Goal: Task Accomplishment & Management: Complete application form

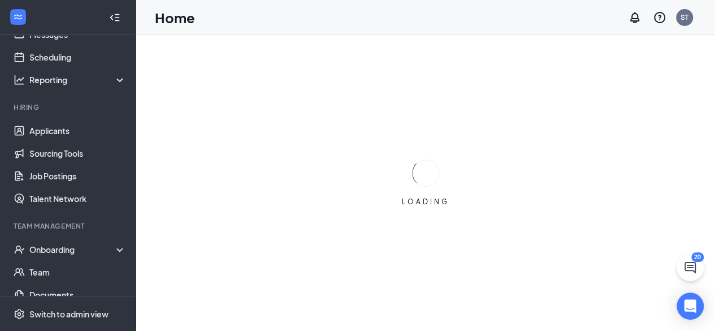
scroll to position [57, 0]
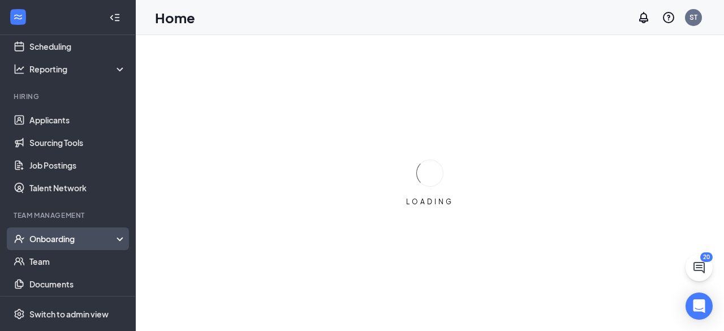
click at [76, 240] on div "Onboarding" at bounding box center [72, 238] width 87 height 11
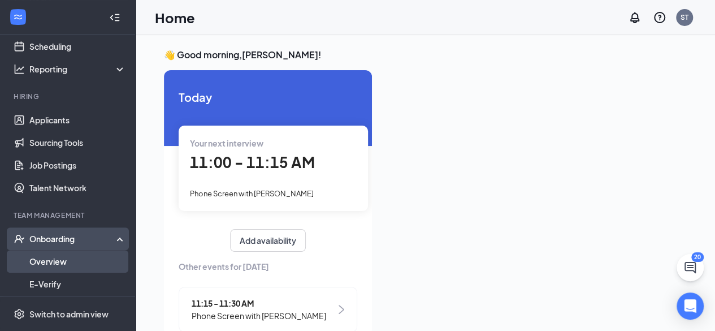
click at [68, 259] on link "Overview" at bounding box center [77, 261] width 97 height 23
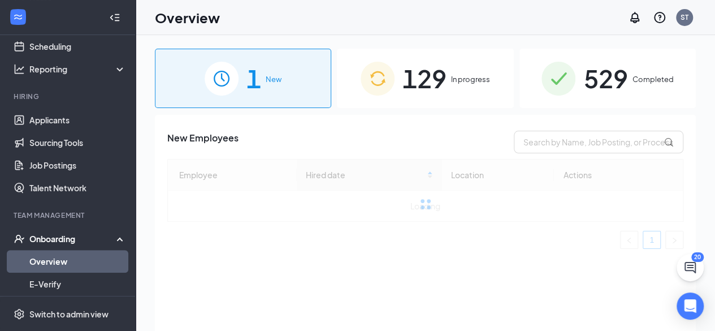
click at [438, 89] on span "129" at bounding box center [425, 78] width 44 height 39
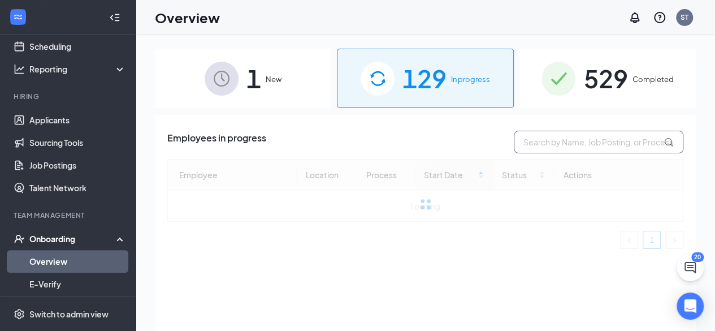
click at [568, 148] on input "text" at bounding box center [599, 142] width 170 height 23
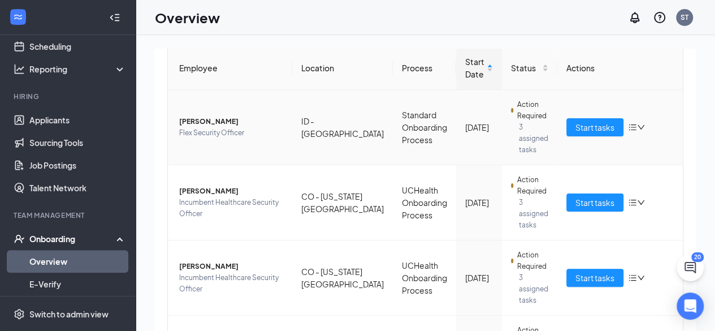
scroll to position [57, 0]
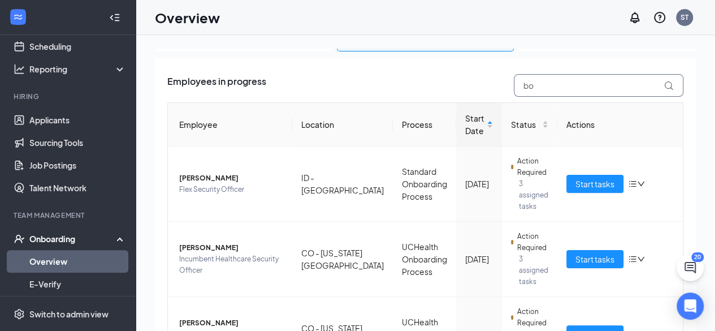
type input "bo"
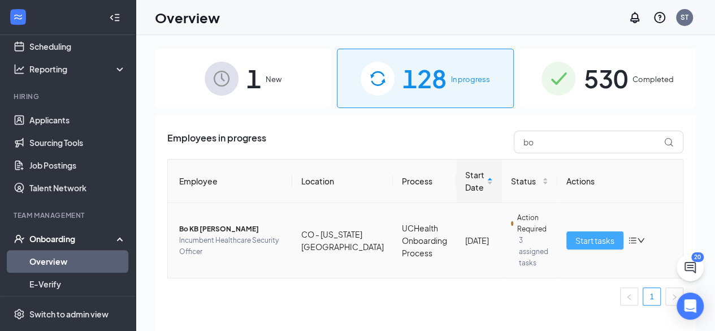
click at [601, 234] on span "Start tasks" at bounding box center [595, 240] width 39 height 12
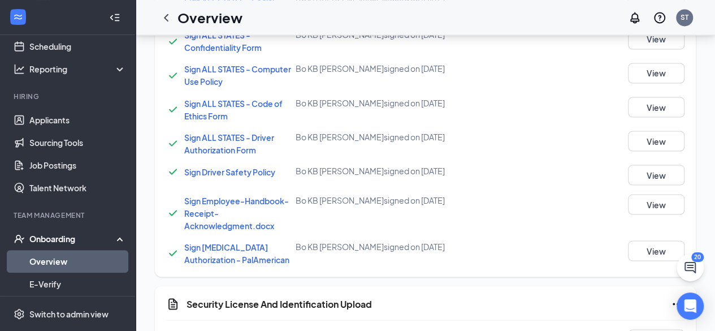
scroll to position [1055, 0]
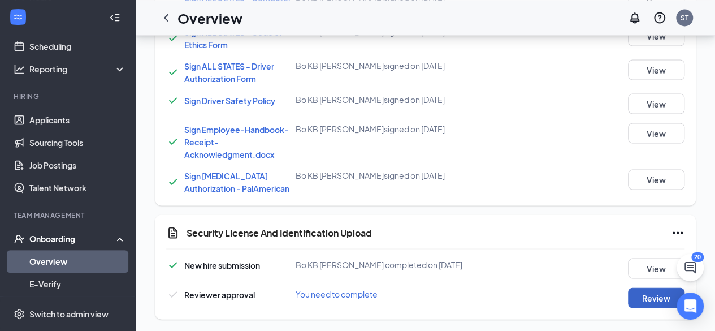
click at [647, 299] on button "Review" at bounding box center [656, 297] width 57 height 20
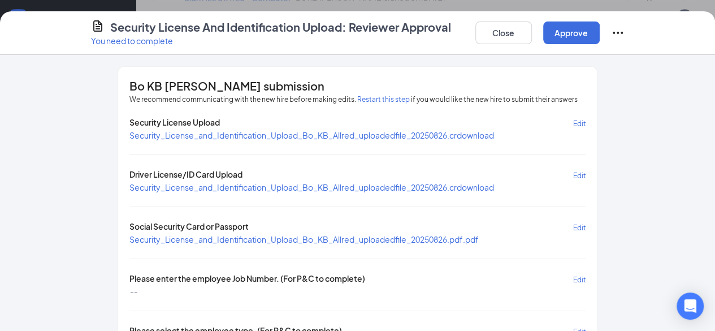
click at [335, 187] on span "Security_License_and_Identification_Upload_Bo_KB_Allred_uploadedfile_20250826.c…" at bounding box center [312, 187] width 365 height 10
click at [327, 239] on span "Security_License_and_Identification_Upload_Bo_KB_Allred_uploadedfile_20250826.p…" at bounding box center [305, 239] width 350 height 10
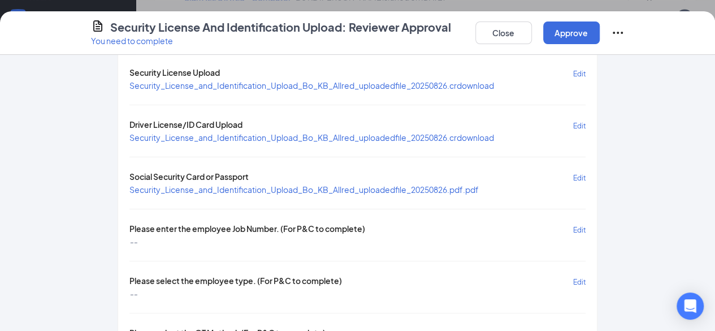
scroll to position [113, 0]
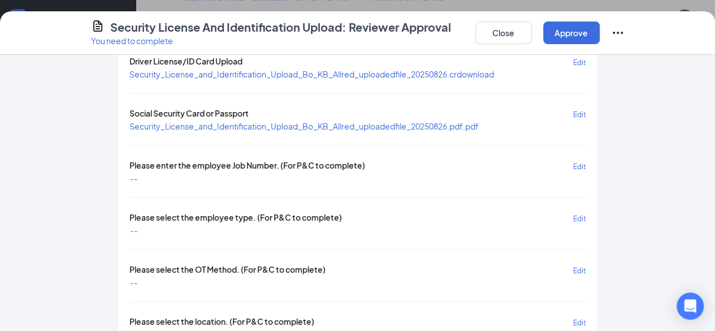
click at [586, 166] on span "Edit" at bounding box center [579, 166] width 13 height 8
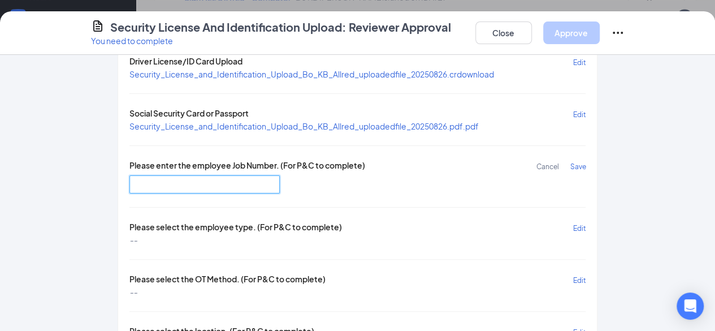
click at [230, 177] on input "text" at bounding box center [205, 184] width 151 height 18
paste input "364982604"
type input "364982604"
type input "CG4020"
click at [586, 166] on span "Save" at bounding box center [578, 166] width 16 height 8
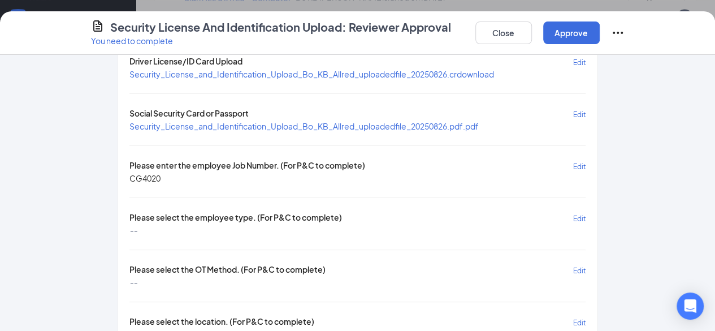
click at [586, 212] on button "Edit" at bounding box center [579, 218] width 13 height 13
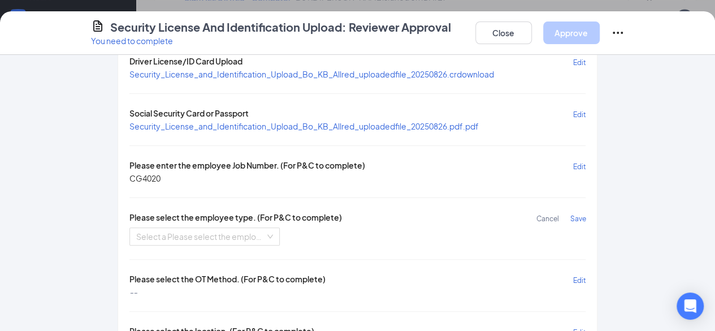
click at [218, 222] on div "Please select the employee type. (For P&C to complete) Cancel Save Select a Ple…" at bounding box center [358, 229] width 457 height 34
click at [166, 228] on input "search" at bounding box center [201, 236] width 130 height 17
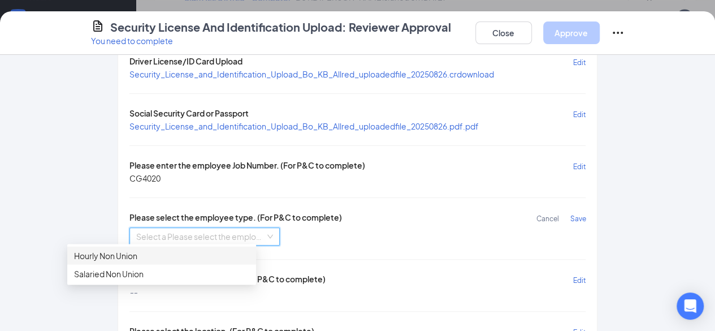
click at [138, 256] on div "Hourly Non Union" at bounding box center [161, 255] width 175 height 12
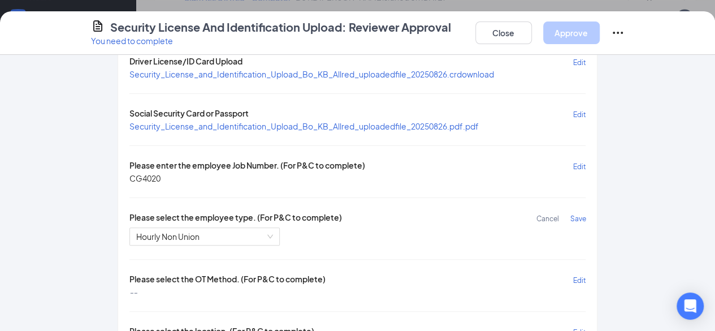
click at [586, 215] on span "Save" at bounding box center [578, 218] width 16 height 8
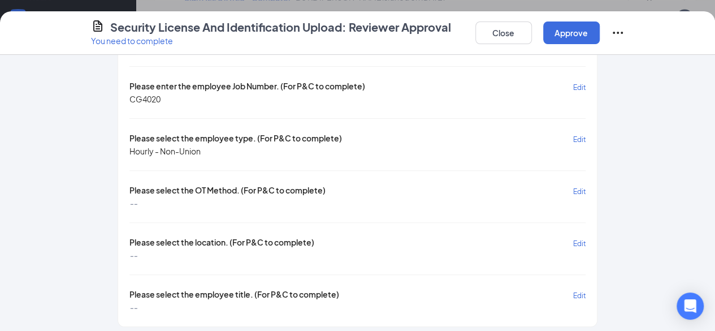
scroll to position [193, 0]
click at [586, 184] on button "Edit" at bounding box center [579, 190] width 13 height 13
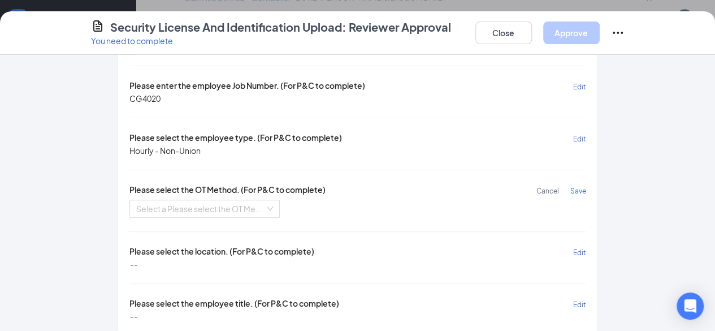
click at [152, 213] on div "Security License Upload Edit Security_License_and_Identification_Upload_Bo_KB_A…" at bounding box center [358, 123] width 457 height 398
click at [155, 206] on input "search" at bounding box center [201, 208] width 130 height 17
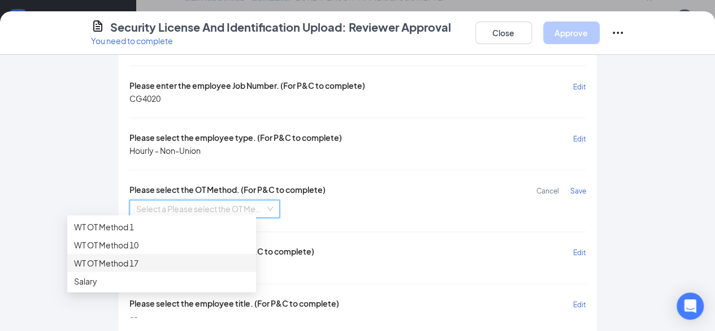
drag, startPoint x: 140, startPoint y: 264, endPoint x: 169, endPoint y: 258, distance: 29.0
click at [140, 264] on div "WT OT Method 17" at bounding box center [161, 262] width 175 height 12
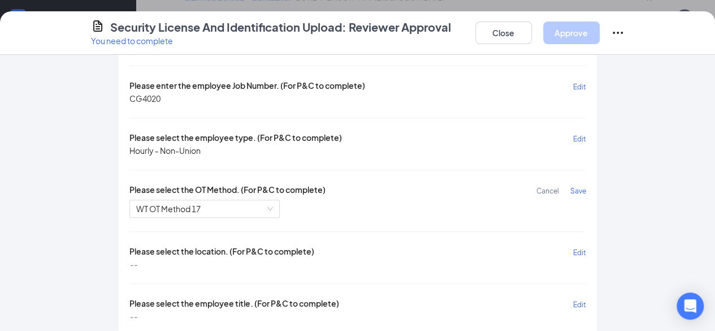
click at [586, 187] on span "Save" at bounding box center [578, 191] width 16 height 8
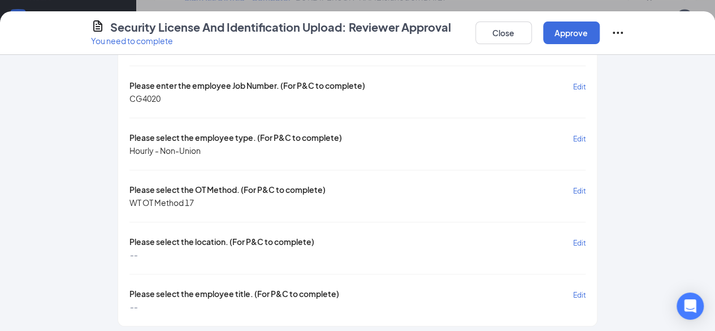
click at [586, 239] on span "Edit" at bounding box center [579, 243] width 13 height 8
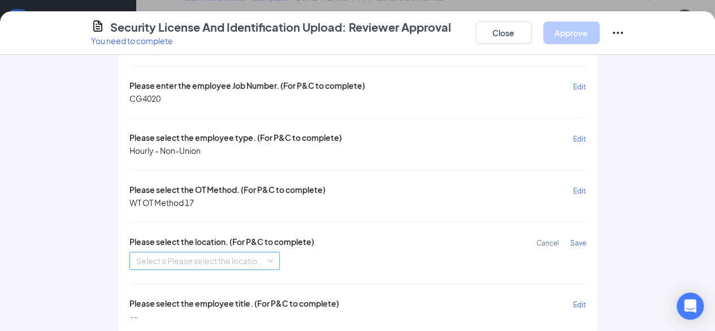
click at [212, 252] on input "search" at bounding box center [201, 260] width 130 height 17
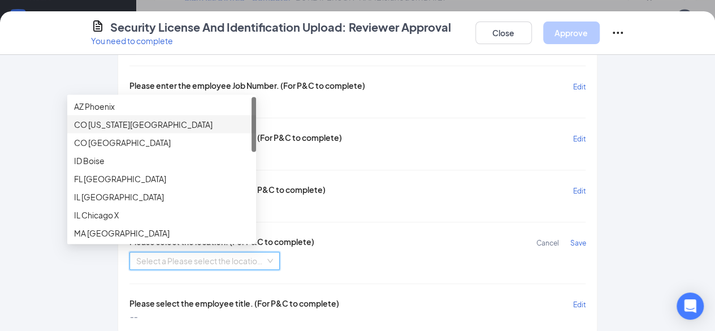
click at [148, 123] on div "CO Colorado Springs" at bounding box center [161, 124] width 175 height 12
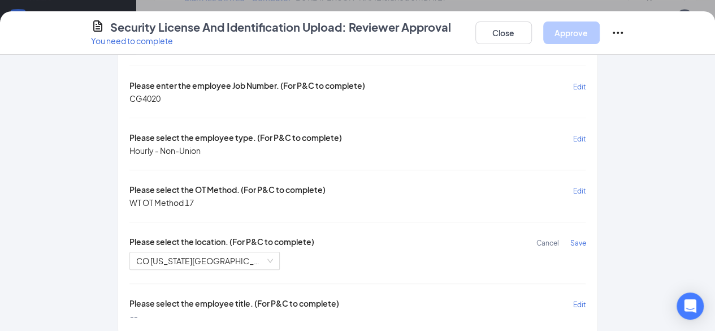
click at [586, 239] on span "Save" at bounding box center [578, 243] width 16 height 8
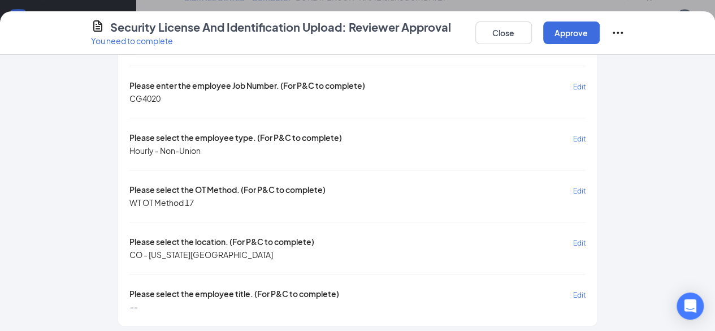
click at [586, 291] on span "Edit" at bounding box center [579, 295] width 13 height 8
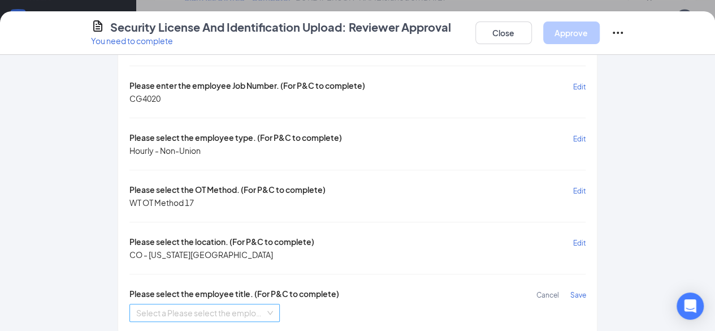
click at [136, 304] on input "search" at bounding box center [201, 312] width 130 height 17
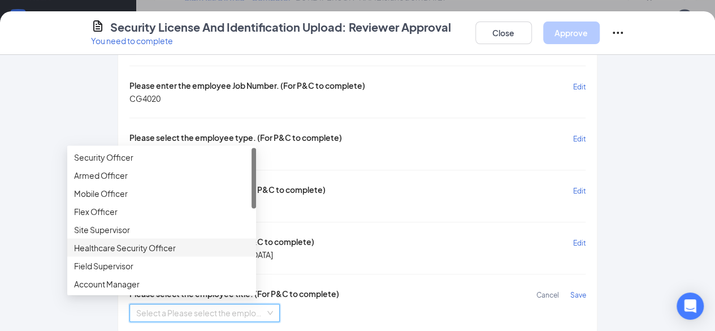
click at [126, 248] on div "Healthcare Security Officer" at bounding box center [161, 247] width 175 height 12
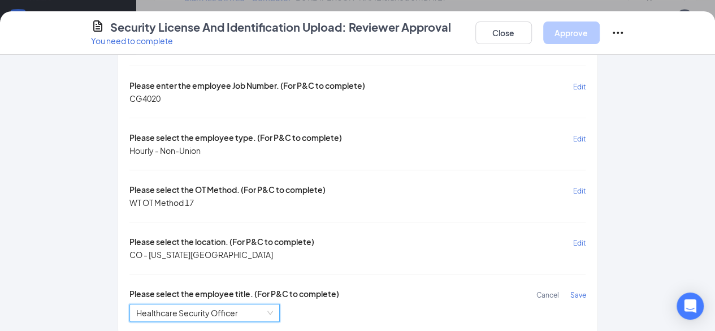
click at [586, 291] on span "Save" at bounding box center [578, 295] width 16 height 8
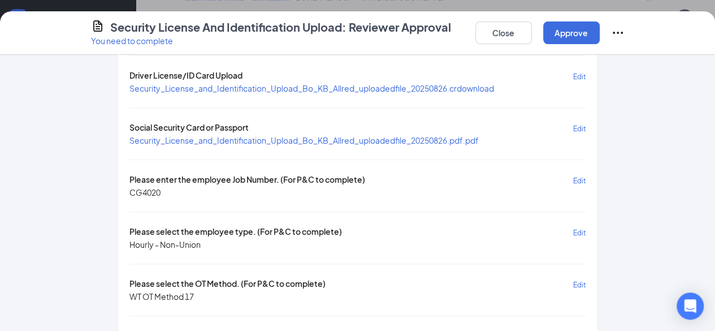
scroll to position [0, 0]
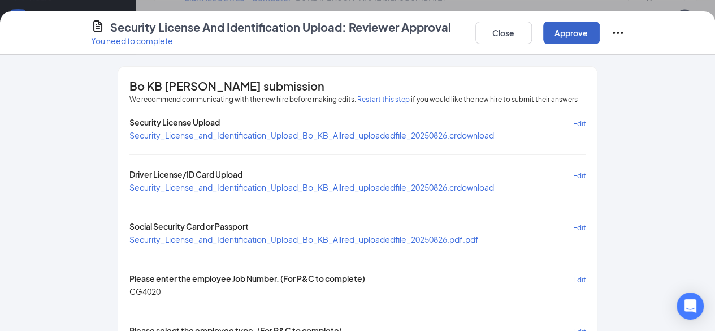
click at [600, 29] on button "Approve" at bounding box center [572, 32] width 57 height 23
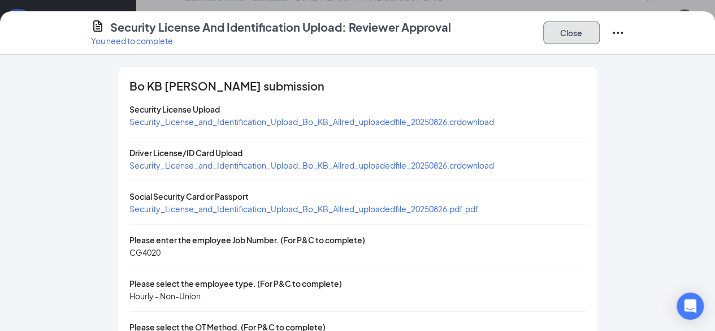
click at [600, 33] on button "Close" at bounding box center [572, 32] width 57 height 23
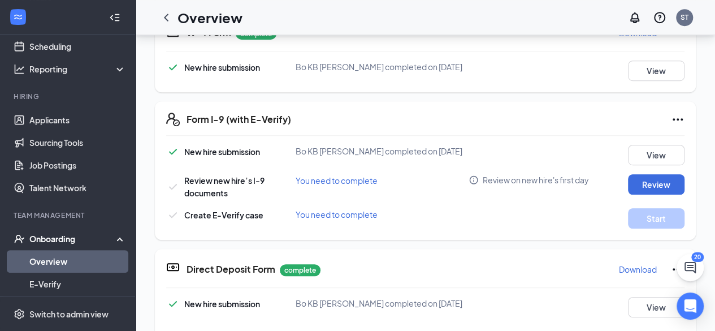
scroll to position [264, 0]
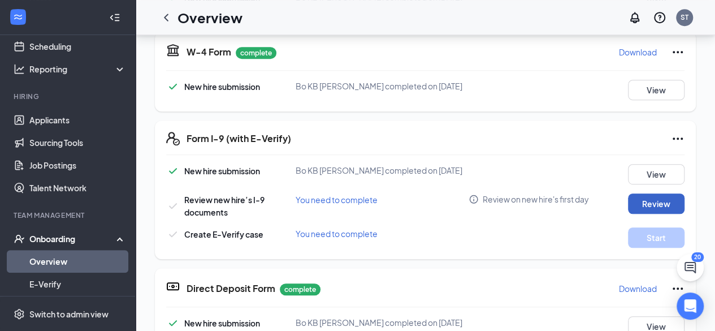
click at [664, 202] on button "Review" at bounding box center [656, 203] width 57 height 20
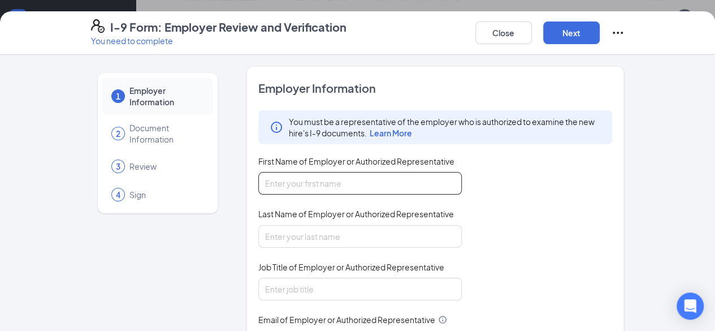
click at [328, 179] on input "First Name of Employer or Authorized Representative" at bounding box center [360, 183] width 204 height 23
type input "[PERSON_NAME]"
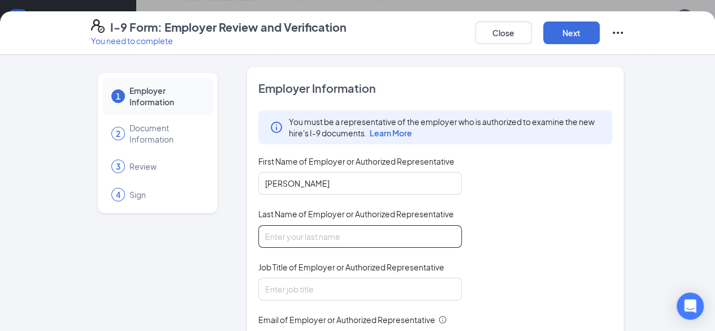
click at [295, 235] on input "Last Name of Employer or Authorized Representative" at bounding box center [360, 236] width 204 height 23
type input "[PERSON_NAME]"
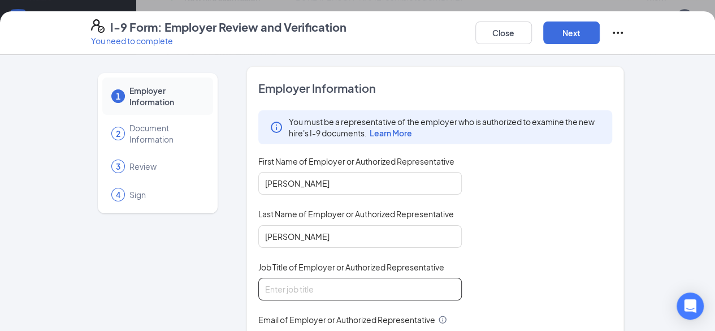
drag, startPoint x: 298, startPoint y: 285, endPoint x: 303, endPoint y: 289, distance: 6.4
click at [298, 285] on input "Job Title of Employer or Authorized Representative" at bounding box center [360, 289] width 204 height 23
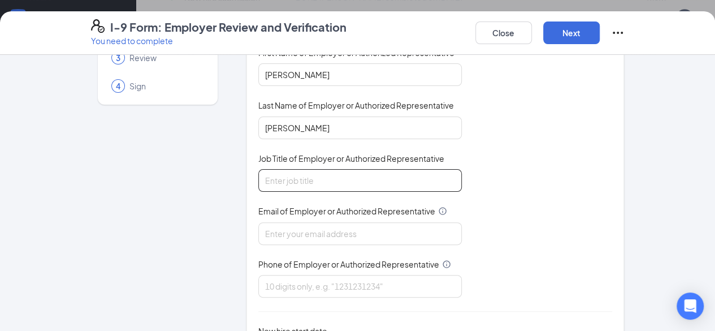
scroll to position [113, 0]
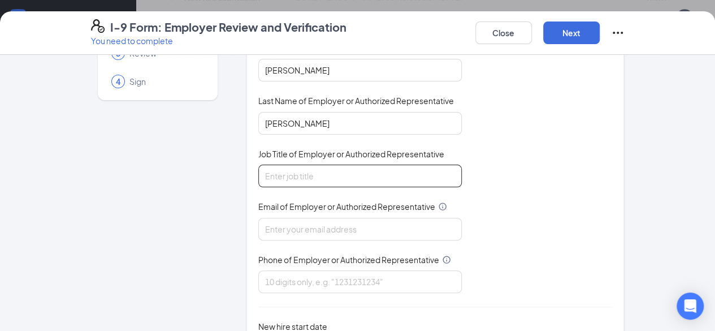
type input "People and Culture Generalist"
drag, startPoint x: 269, startPoint y: 232, endPoint x: 275, endPoint y: 245, distance: 13.9
click at [269, 232] on input "Email of Employer or Authorized Representative" at bounding box center [360, 229] width 204 height 23
type input "[PERSON_NAME][EMAIL_ADDRESS][DOMAIN_NAME]"
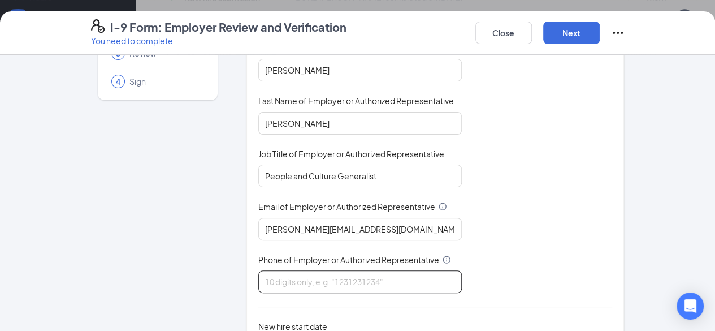
click at [295, 276] on input "Phone of Employer or Authorized Representative" at bounding box center [360, 281] width 204 height 23
type input "3853860342"
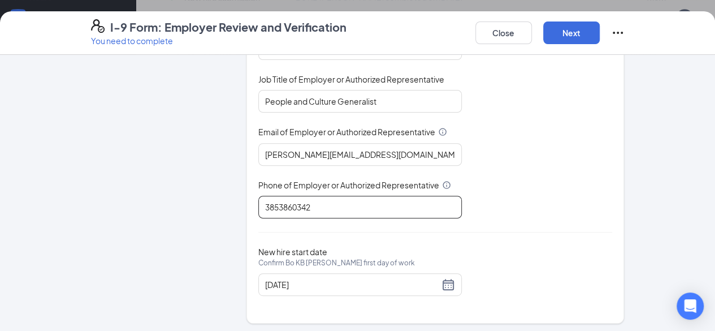
scroll to position [188, 0]
click at [600, 31] on button "Next" at bounding box center [572, 32] width 57 height 23
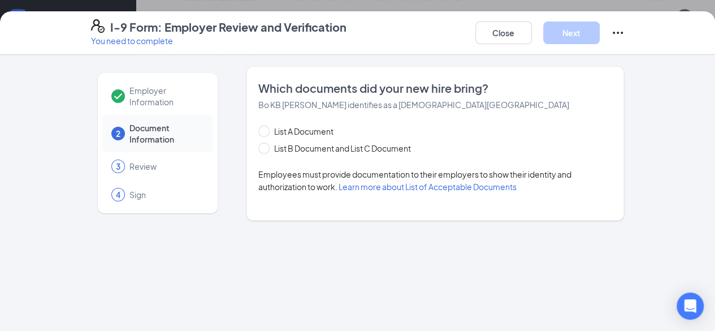
scroll to position [0, 0]
click at [295, 154] on div "List A Document List B Document and List C Document Employees must provide docu…" at bounding box center [435, 159] width 355 height 68
click at [304, 153] on span "List B Document and List C Document" at bounding box center [343, 148] width 146 height 12
click at [266, 150] on input "List B Document and List C Document" at bounding box center [262, 147] width 8 height 8
radio input "true"
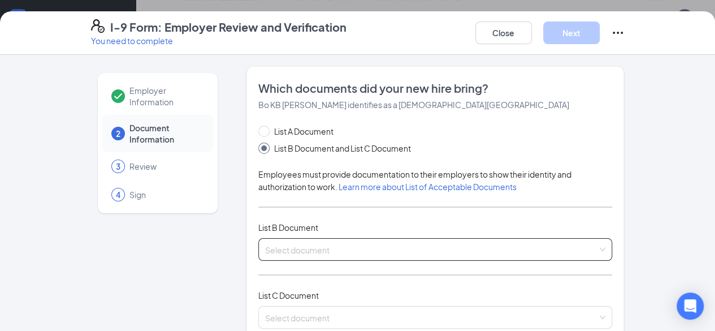
click at [303, 237] on div "List A Document List B Document and List C Document Employees must provide docu…" at bounding box center [435, 233] width 355 height 217
click at [303, 244] on input "search" at bounding box center [431, 247] width 333 height 17
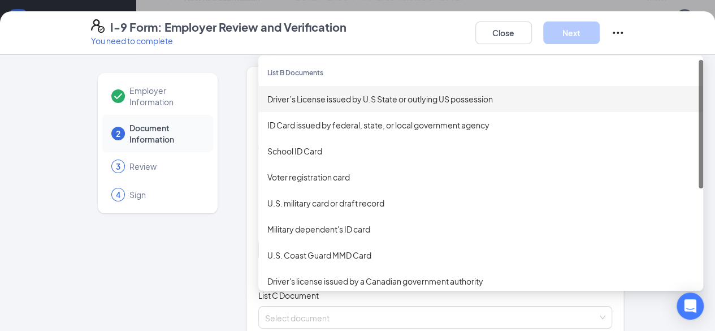
click at [299, 91] on div "Driver’s License issued by U.S State or outlying US possession" at bounding box center [480, 99] width 445 height 26
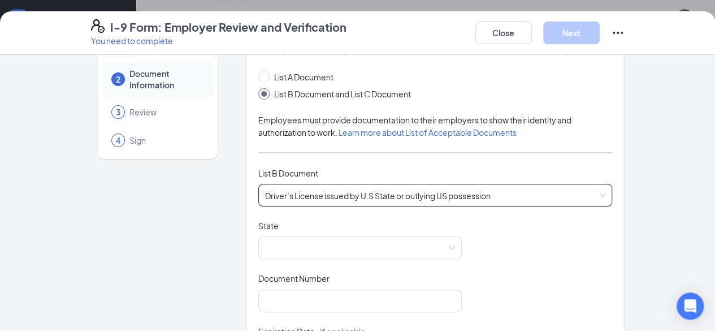
scroll to position [113, 0]
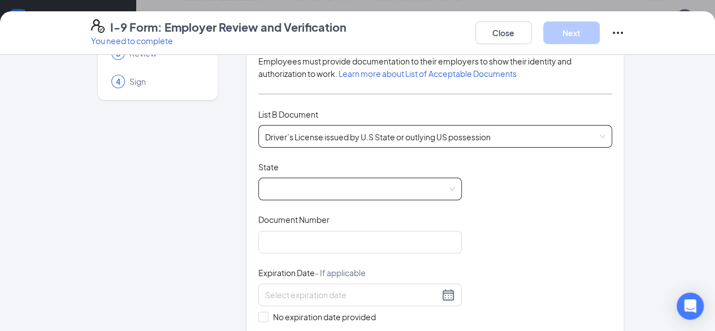
click at [333, 186] on span at bounding box center [360, 188] width 190 height 21
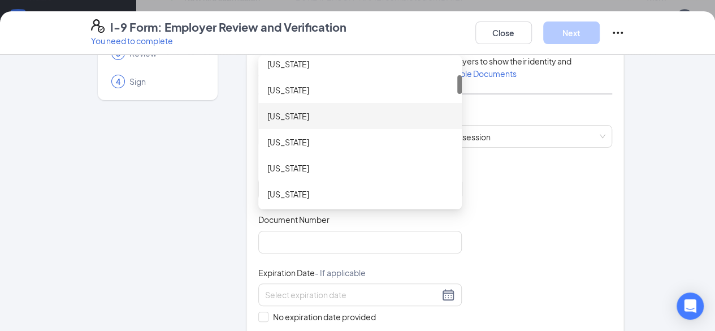
click at [268, 112] on div "Colorado" at bounding box center [361, 116] width 186 height 12
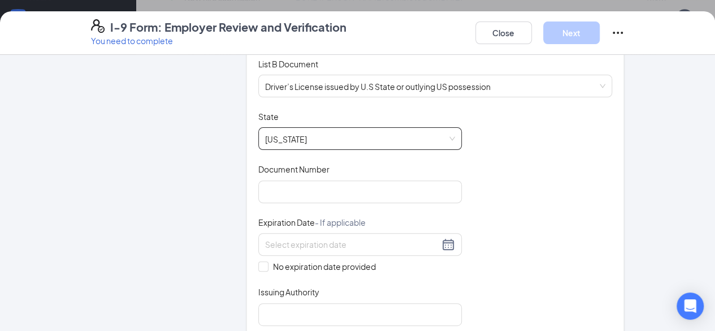
scroll to position [226, 0]
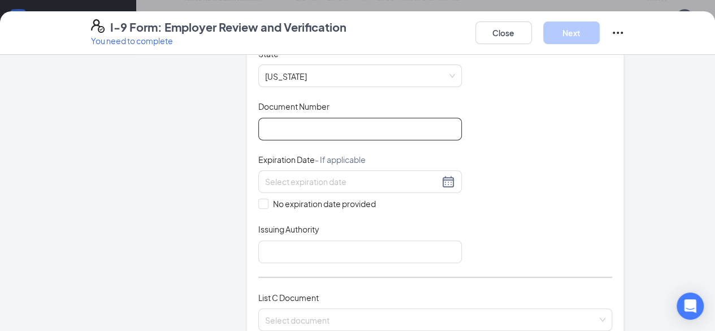
click at [296, 130] on input "Document Number" at bounding box center [360, 129] width 204 height 23
paste input "AAA0000511448"
type input "AAA0000511448"
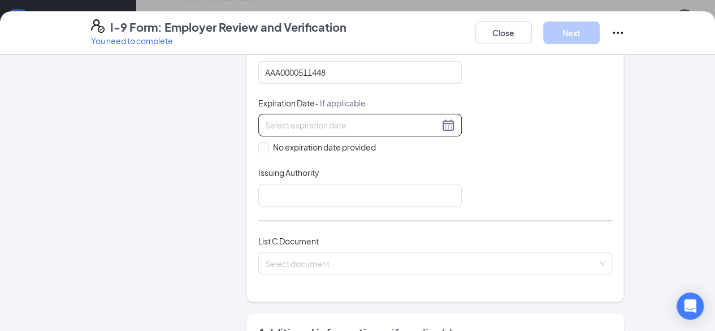
click at [311, 122] on input at bounding box center [352, 125] width 174 height 12
paste input "05/23/2009"
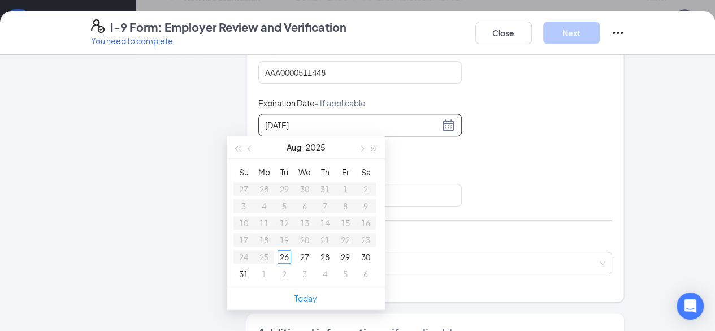
click at [278, 119] on input "05/23/2009" at bounding box center [352, 125] width 174 height 12
click at [310, 236] on div "23" at bounding box center [305, 240] width 14 height 14
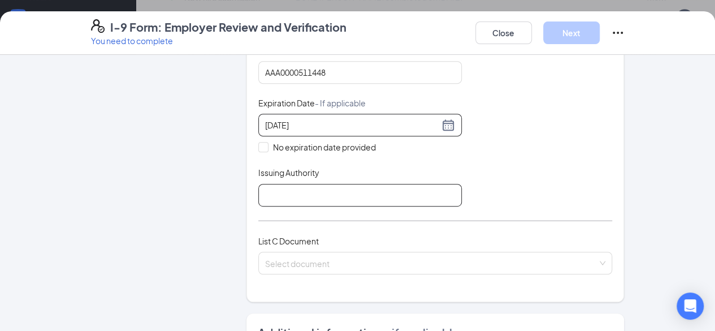
type input "05/23/2029"
drag, startPoint x: 288, startPoint y: 197, endPoint x: 284, endPoint y: 181, distance: 16.9
click at [288, 197] on input "Issuing Authority" at bounding box center [360, 195] width 204 height 23
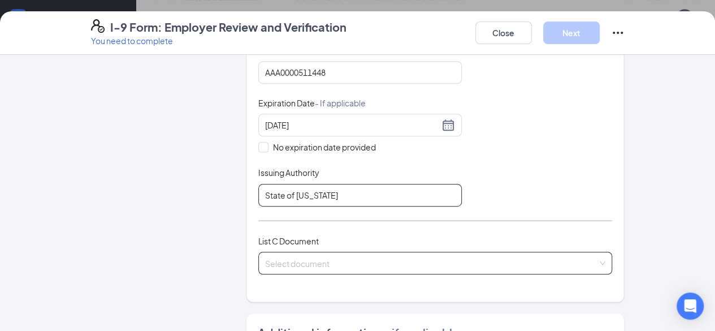
type input "State of Montana"
click at [387, 264] on input "search" at bounding box center [431, 260] width 333 height 17
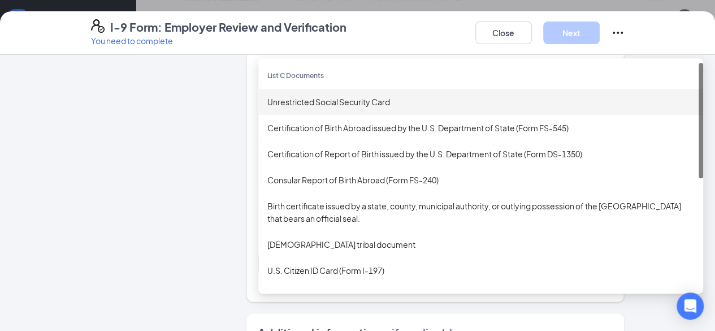
click at [307, 100] on div "Unrestricted Social Security Card" at bounding box center [481, 102] width 427 height 12
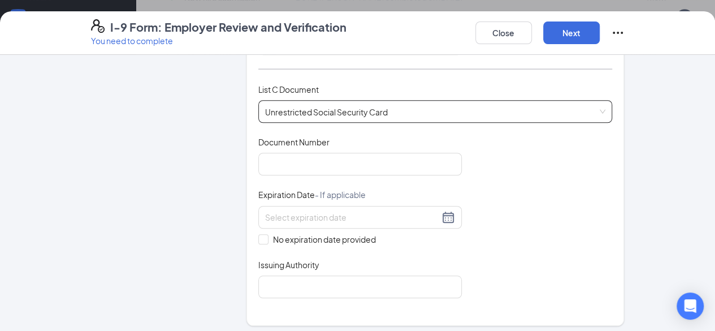
scroll to position [452, 0]
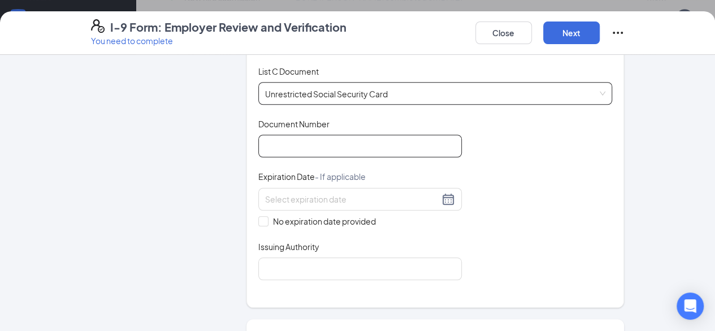
click at [296, 142] on input "Document Number" at bounding box center [360, 146] width 204 height 23
paste input "516354757"
type input "516354757"
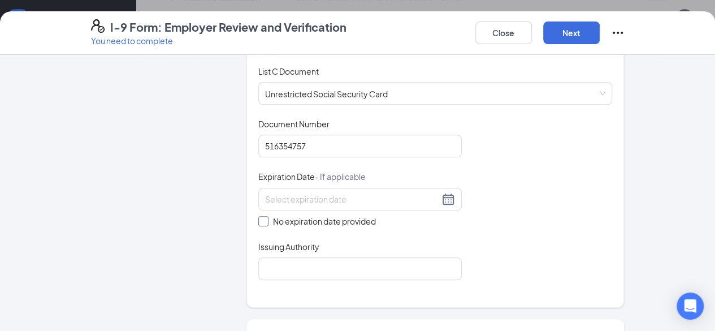
click at [269, 217] on span "No expiration date provided" at bounding box center [325, 221] width 112 height 12
click at [266, 217] on input "No expiration date provided" at bounding box center [262, 220] width 8 height 8
checkbox input "true"
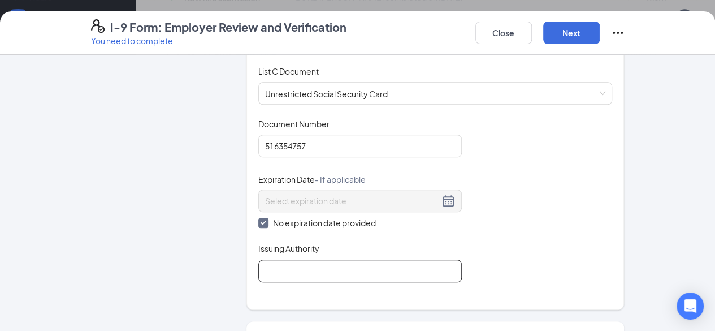
drag, startPoint x: 259, startPoint y: 264, endPoint x: 262, endPoint y: 247, distance: 17.3
click at [259, 264] on input "Issuing Authority" at bounding box center [360, 271] width 204 height 23
type input "Social Security Administration"
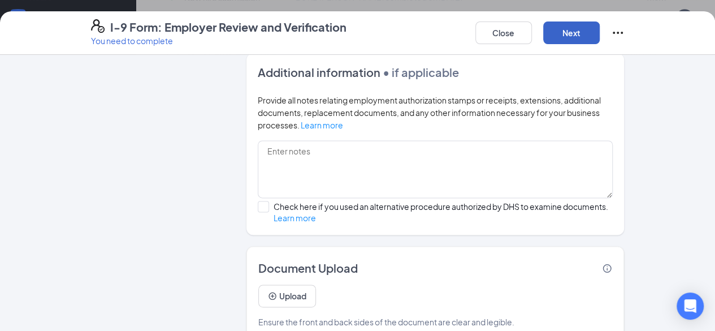
click at [600, 41] on button "Next" at bounding box center [572, 32] width 57 height 23
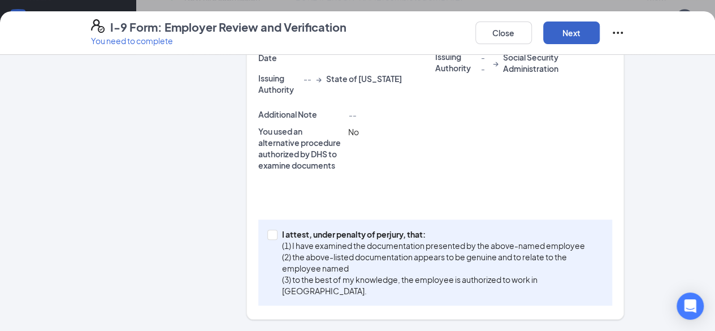
scroll to position [383, 0]
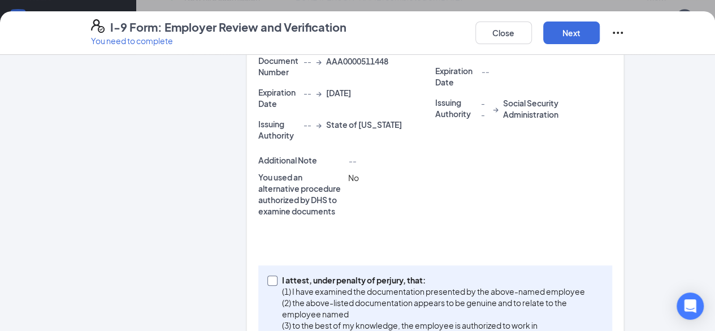
click at [325, 274] on p "I attest, under penalty of perjury, that:" at bounding box center [440, 279] width 317 height 11
click at [275, 275] on input "I attest, under penalty of perjury, that: (1) I have examined the documentation…" at bounding box center [272, 279] width 8 height 8
checkbox input "true"
click at [600, 37] on button "Next" at bounding box center [572, 32] width 57 height 23
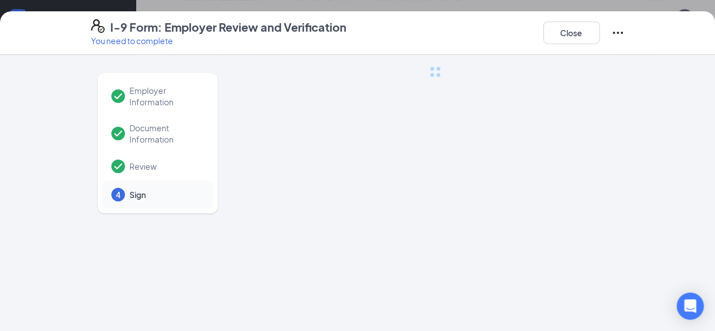
scroll to position [0, 0]
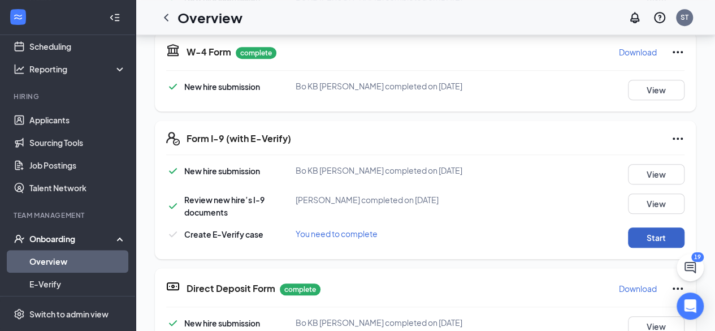
click at [643, 245] on button "Start" at bounding box center [656, 237] width 57 height 20
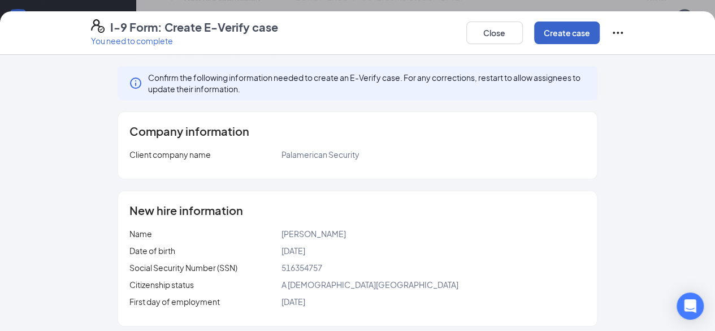
click at [600, 31] on button "Create case" at bounding box center [567, 32] width 66 height 23
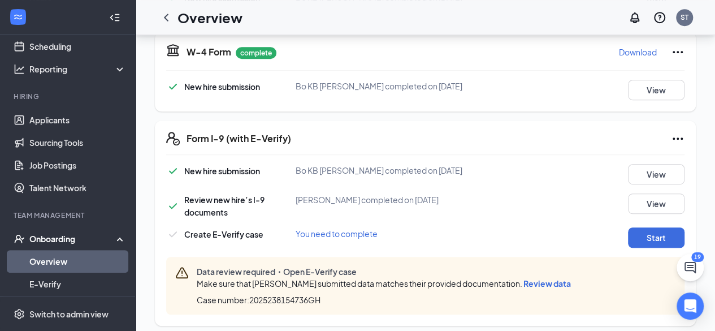
click at [536, 282] on span "Review data" at bounding box center [548, 283] width 48 height 10
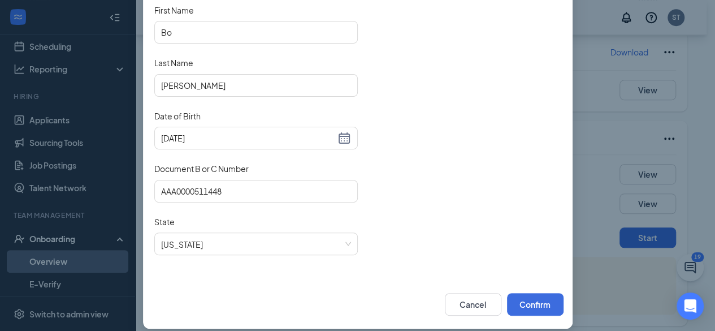
scroll to position [130, 0]
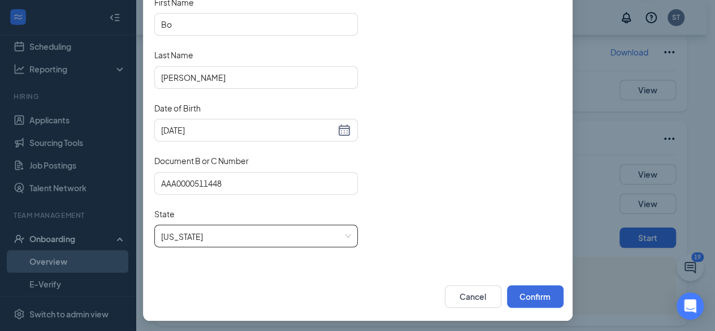
click at [240, 225] on span "Colorado" at bounding box center [256, 235] width 190 height 21
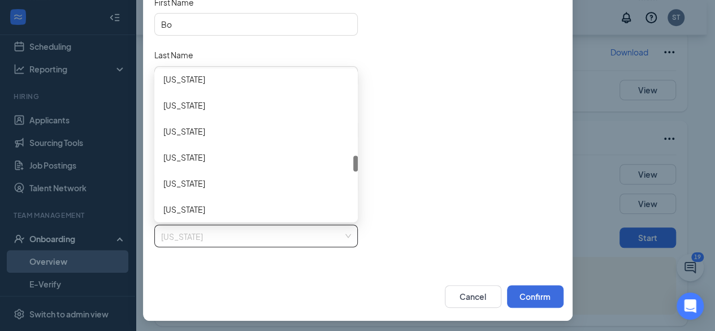
scroll to position [670, 0]
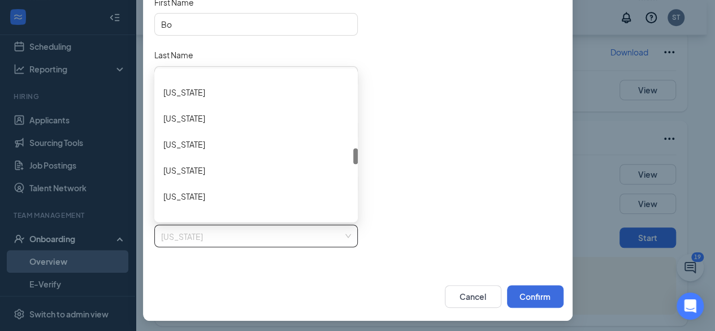
drag, startPoint x: 348, startPoint y: 124, endPoint x: 346, endPoint y: 153, distance: 29.5
click at [346, 153] on div "Minnesota Mississippi Missouri Montana Nebraska Nevada New Hampshire New Jersey" at bounding box center [256, 145] width 204 height 145
click at [241, 141] on div "Montana" at bounding box center [256, 144] width 186 height 12
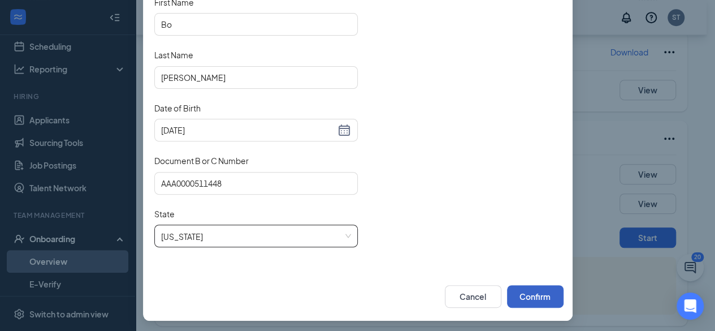
click at [537, 291] on button "Confirm" at bounding box center [535, 296] width 57 height 23
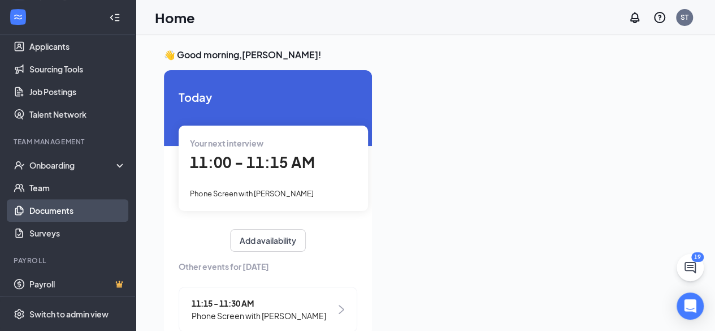
scroll to position [133, 0]
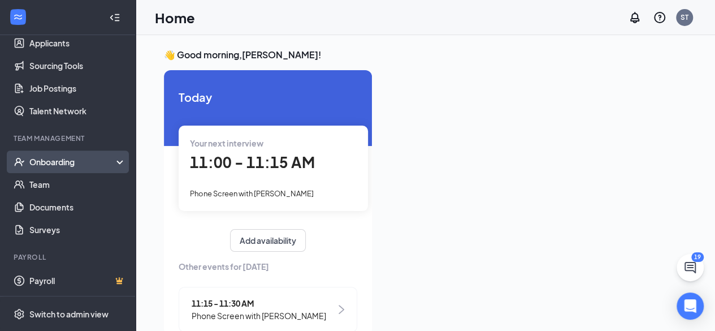
click at [80, 167] on div "Onboarding" at bounding box center [72, 161] width 87 height 11
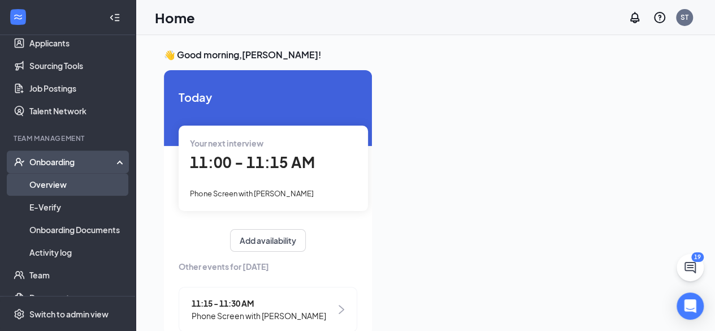
click at [69, 180] on link "Overview" at bounding box center [77, 184] width 97 height 23
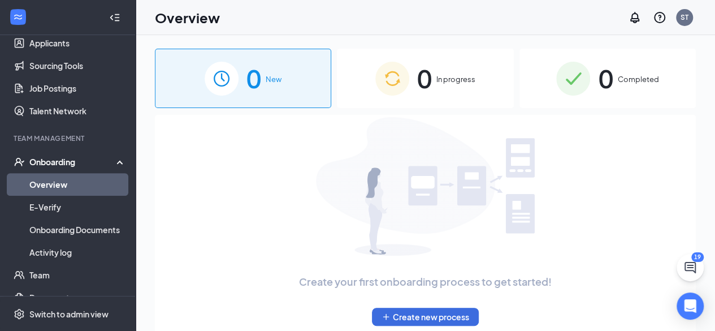
click at [428, 74] on span "0" at bounding box center [424, 78] width 15 height 39
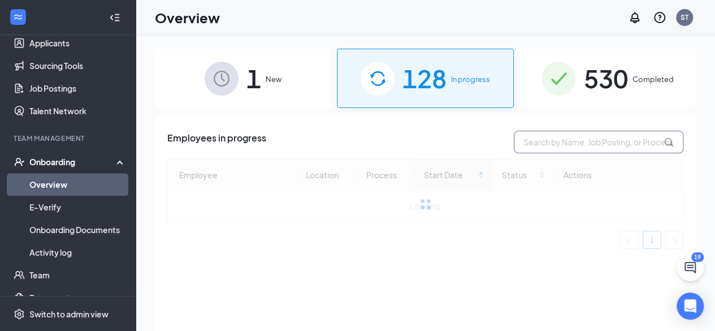
click at [554, 145] on input "text" at bounding box center [599, 142] width 170 height 23
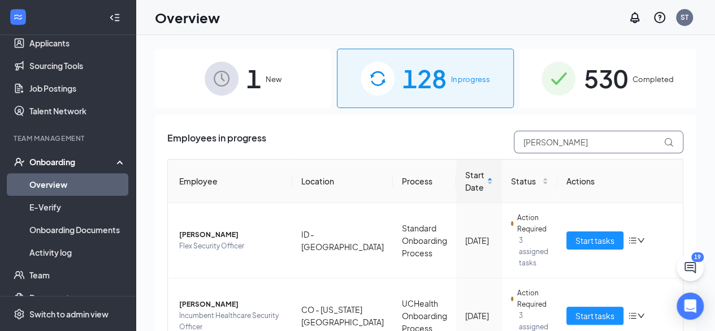
type input "allred"
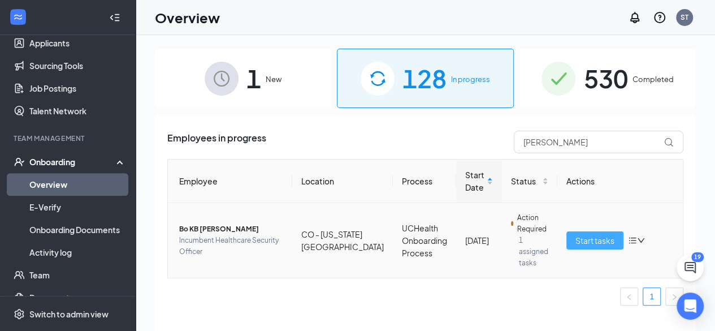
click at [606, 237] on span "Start tasks" at bounding box center [595, 240] width 39 height 12
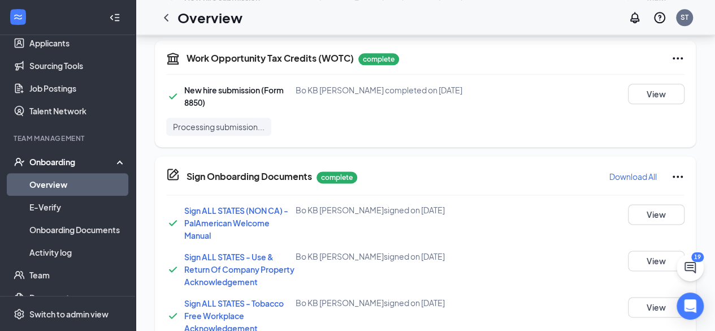
scroll to position [1127, 0]
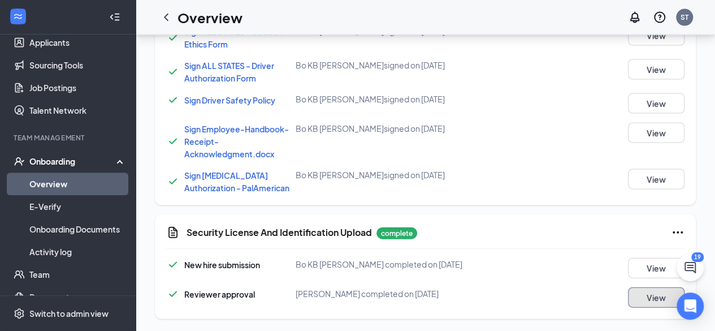
click at [650, 294] on button "View" at bounding box center [656, 297] width 57 height 20
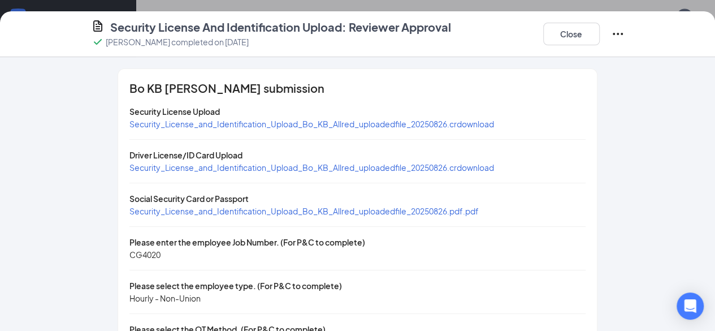
click at [250, 166] on span "Security_License_and_Identification_Upload_Bo_KB_Allred_uploadedfile_20250826.c…" at bounding box center [312, 167] width 365 height 10
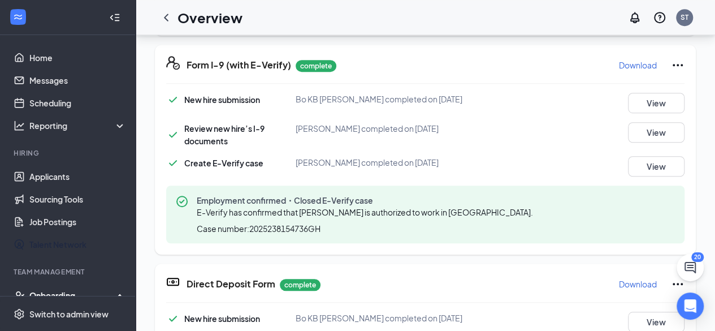
scroll to position [113, 0]
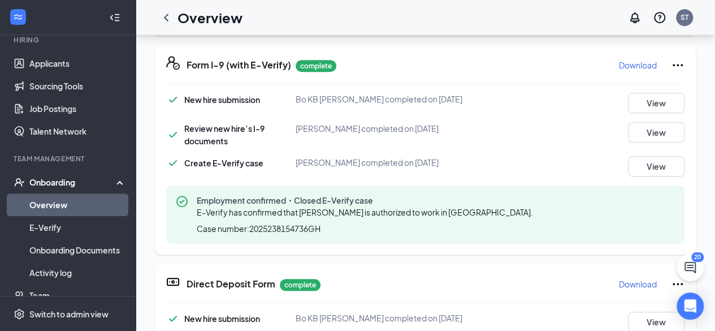
click at [77, 206] on link "Overview" at bounding box center [77, 204] width 97 height 23
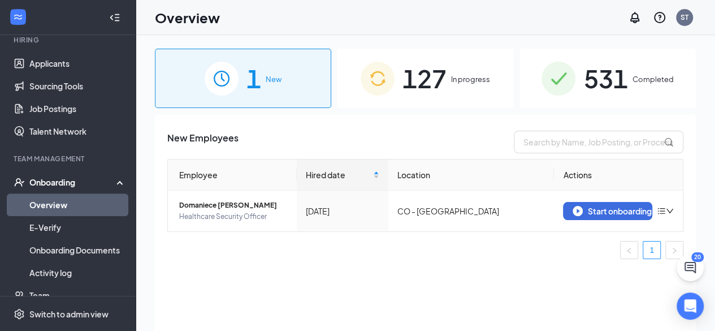
click at [431, 76] on span "127" at bounding box center [425, 78] width 44 height 39
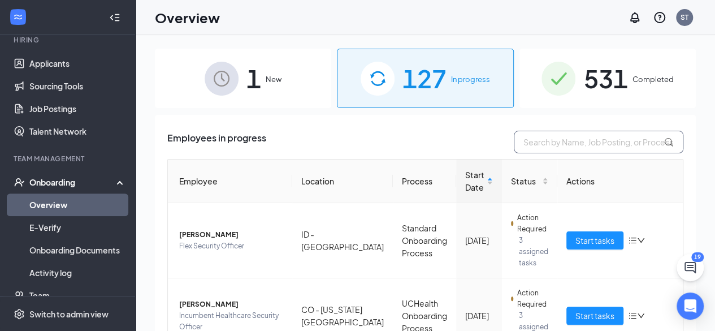
click at [557, 152] on input "text" at bounding box center [599, 142] width 170 height 23
type input "[PERSON_NAME]"
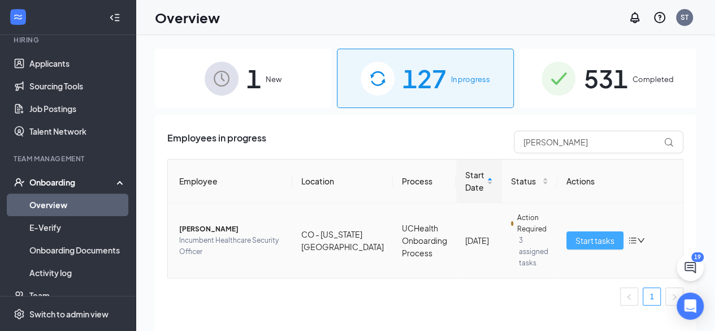
click at [595, 234] on span "Start tasks" at bounding box center [595, 240] width 39 height 12
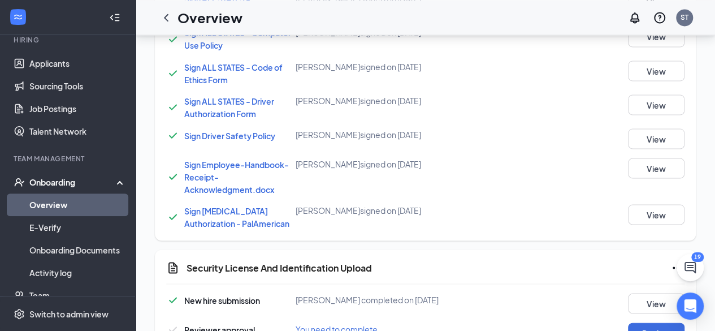
scroll to position [1055, 0]
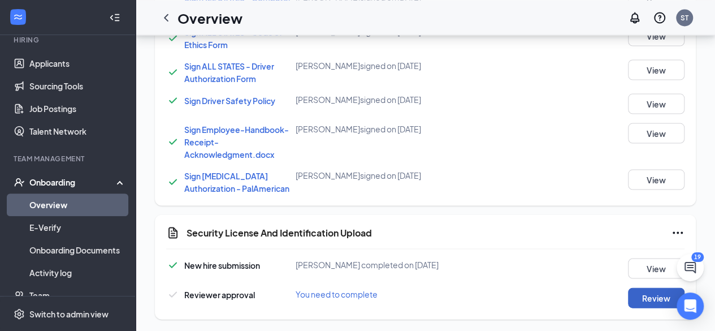
click at [653, 291] on button "Review" at bounding box center [656, 297] width 57 height 20
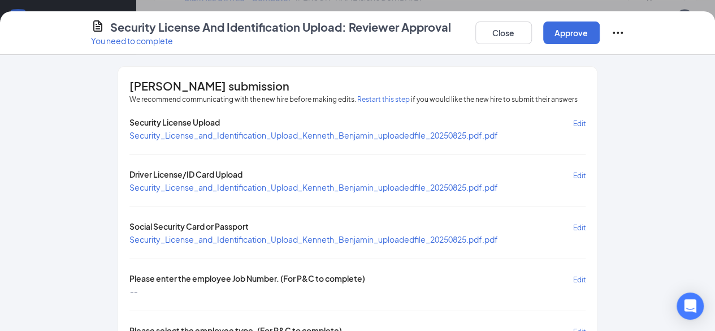
click at [313, 183] on span "Security_License_and_Identification_Upload_Kenneth_Benjamin_uploadedfile_202508…" at bounding box center [314, 187] width 369 height 10
click at [336, 234] on span "Security_License_and_Identification_Upload_Kenneth_Benjamin_uploadedfile_202508…" at bounding box center [314, 239] width 369 height 10
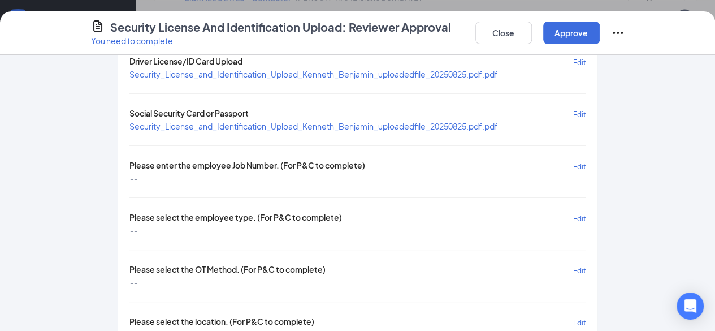
click at [586, 162] on span "Edit" at bounding box center [579, 166] width 13 height 8
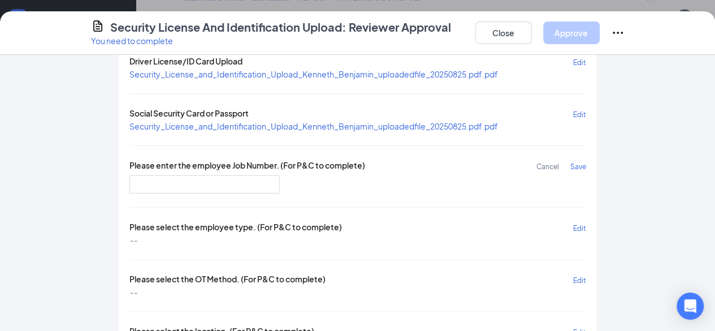
click at [186, 170] on div "Please enter the employee Job Number. (For P&C to complete) Cancel Save" at bounding box center [358, 176] width 457 height 34
click at [191, 179] on input "text" at bounding box center [205, 184] width 151 height 18
paste input "CG4020"
type input "CG4020"
click at [586, 162] on span "Save" at bounding box center [578, 166] width 16 height 8
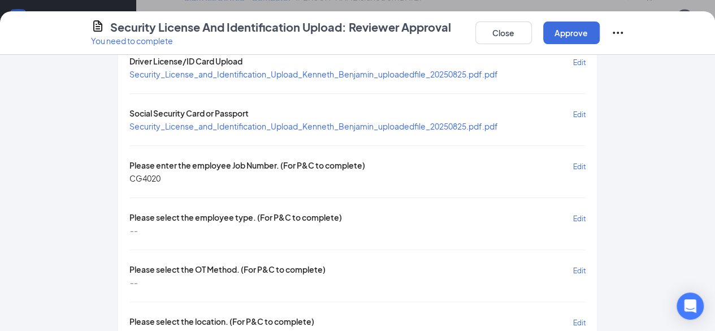
click at [586, 214] on span "Edit" at bounding box center [579, 218] width 13 height 8
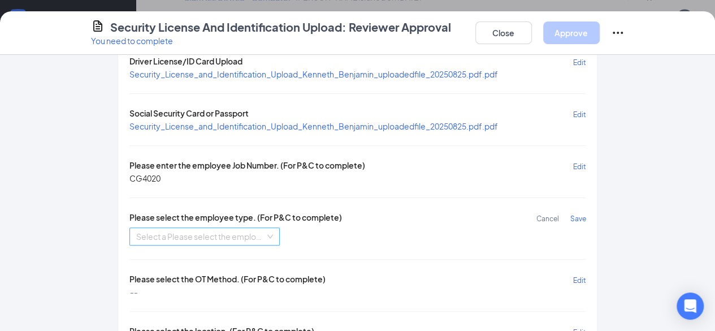
click at [176, 231] on input "search" at bounding box center [201, 236] width 130 height 17
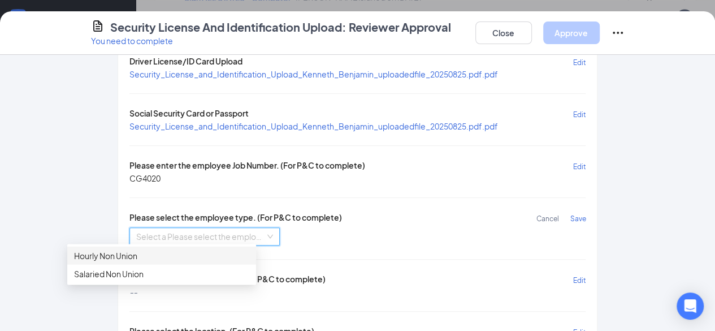
click at [127, 257] on div "Hourly Non Union" at bounding box center [161, 255] width 175 height 12
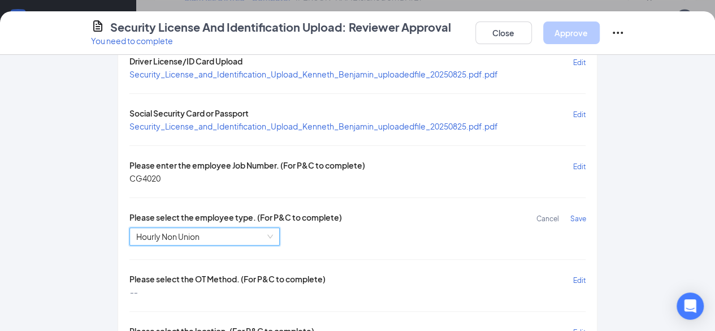
click at [586, 215] on span "Save" at bounding box center [578, 218] width 16 height 8
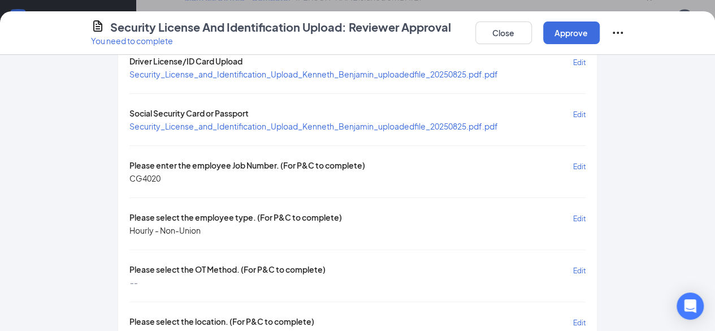
scroll to position [193, 0]
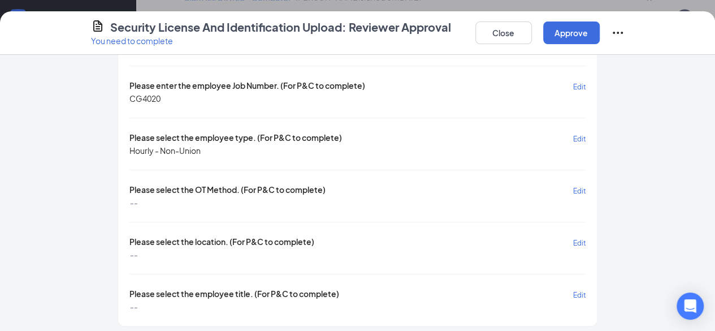
click at [586, 191] on button "Edit" at bounding box center [579, 190] width 13 height 13
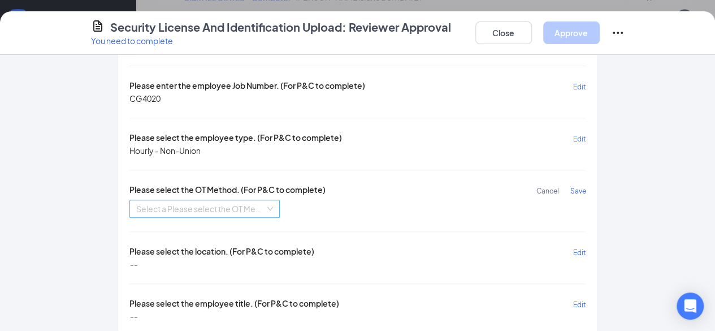
click at [198, 208] on input "search" at bounding box center [201, 208] width 130 height 17
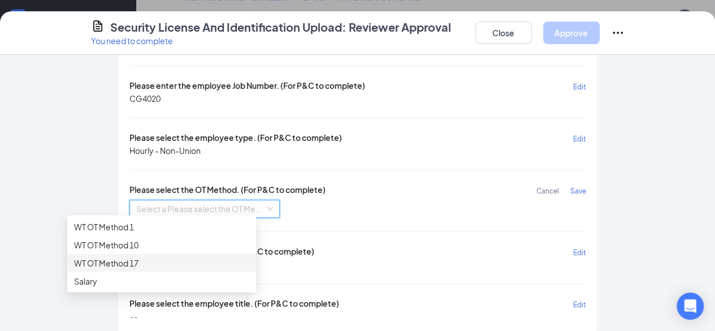
click at [132, 260] on div "WT OT Method 17" at bounding box center [161, 262] width 175 height 12
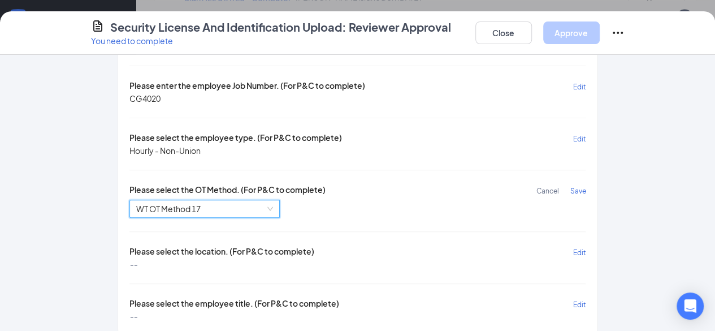
click at [586, 187] on span "Save" at bounding box center [578, 191] width 16 height 8
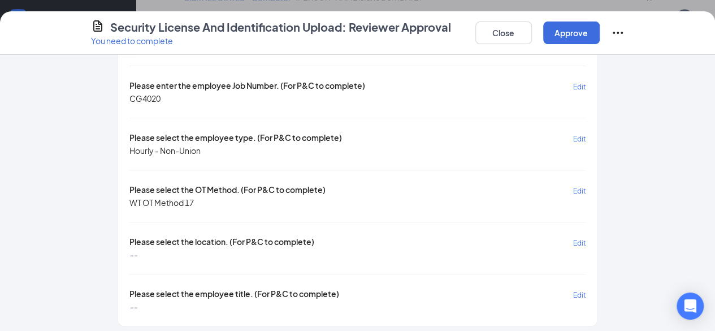
click at [586, 240] on span "Edit" at bounding box center [579, 243] width 13 height 8
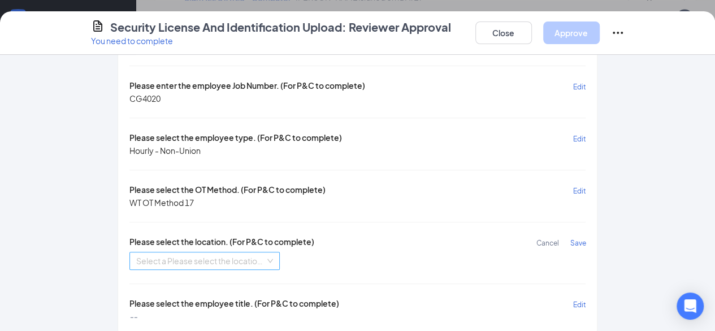
click at [223, 258] on input "search" at bounding box center [201, 260] width 130 height 17
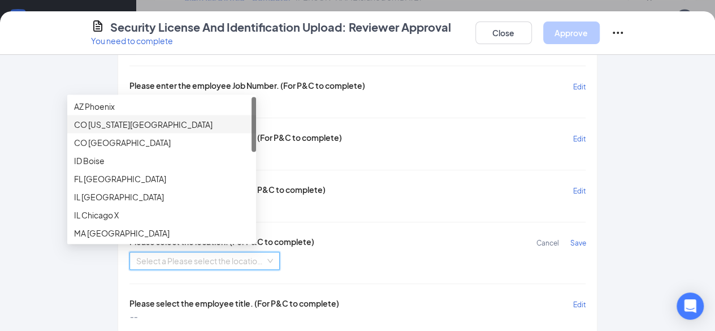
click at [130, 122] on div "CO Colorado Springs" at bounding box center [161, 124] width 175 height 12
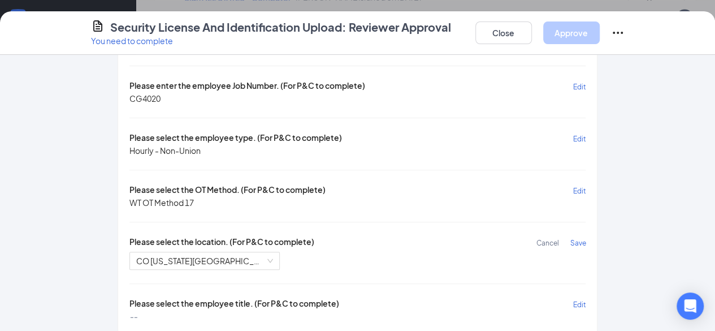
click at [586, 239] on span "Save" at bounding box center [578, 243] width 16 height 8
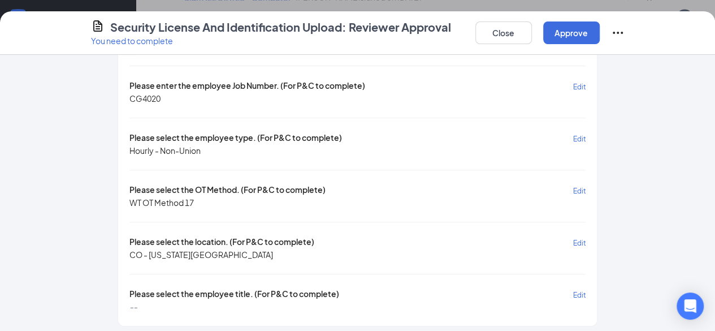
click at [586, 291] on span "Edit" at bounding box center [579, 295] width 13 height 8
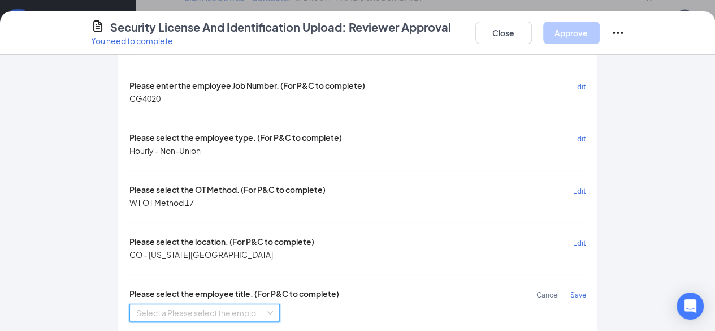
click at [189, 304] on input "search" at bounding box center [201, 312] width 130 height 17
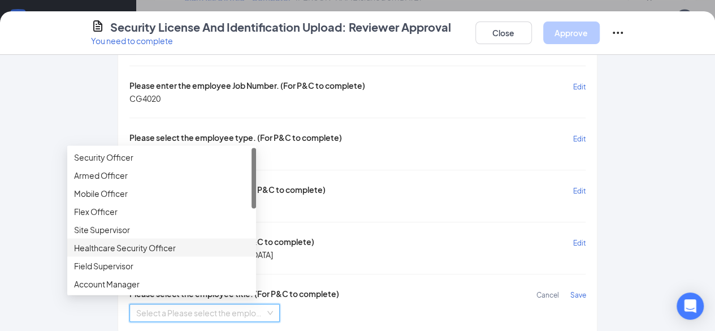
click at [138, 246] on div "Healthcare Security Officer" at bounding box center [161, 247] width 175 height 12
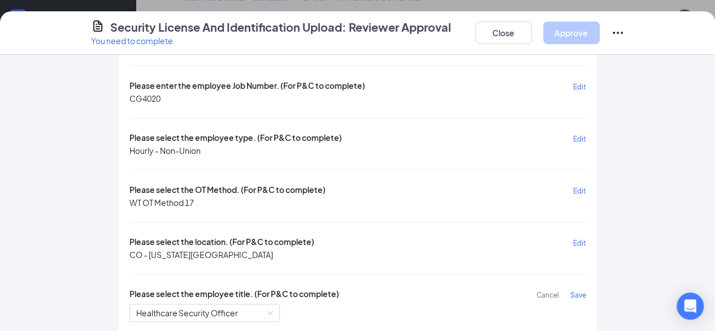
click at [586, 291] on span "Save" at bounding box center [578, 295] width 16 height 8
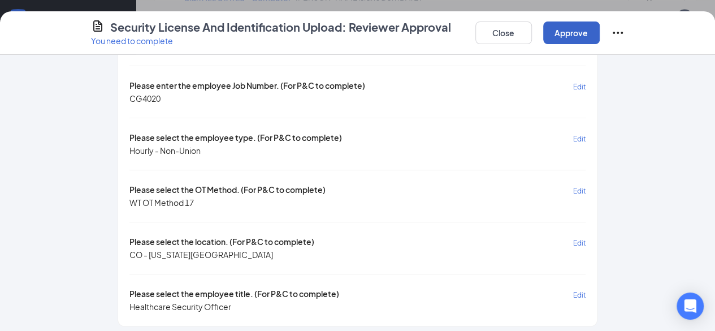
click at [600, 34] on button "Approve" at bounding box center [572, 32] width 57 height 23
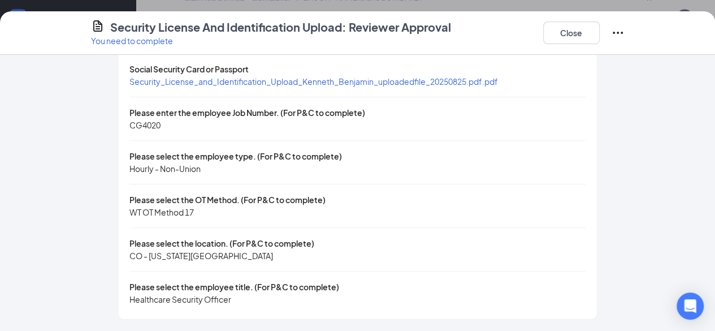
scroll to position [125, 0]
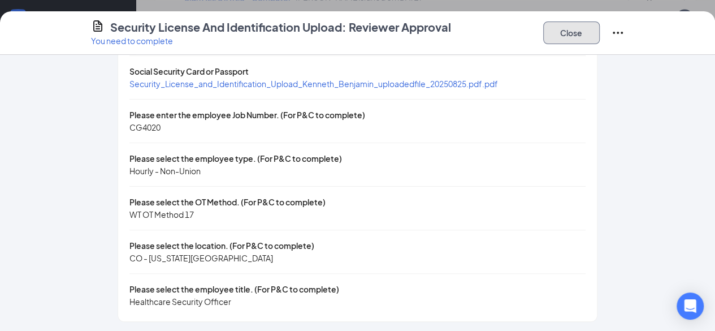
click at [600, 30] on button "Close" at bounding box center [572, 32] width 57 height 23
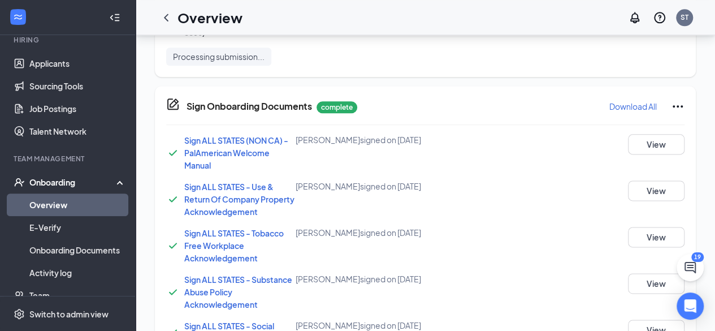
scroll to position [264, 0]
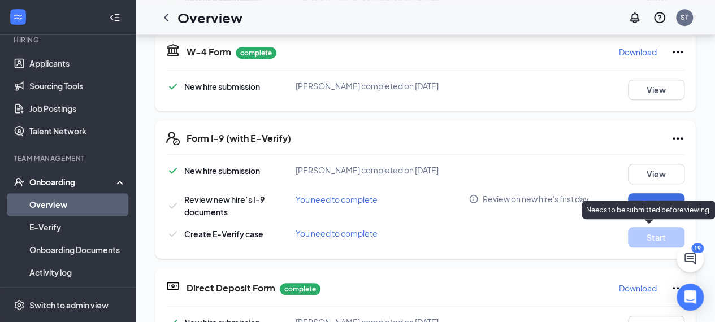
click at [657, 204] on div "Needs to be submitted before viewing." at bounding box center [649, 210] width 134 height 19
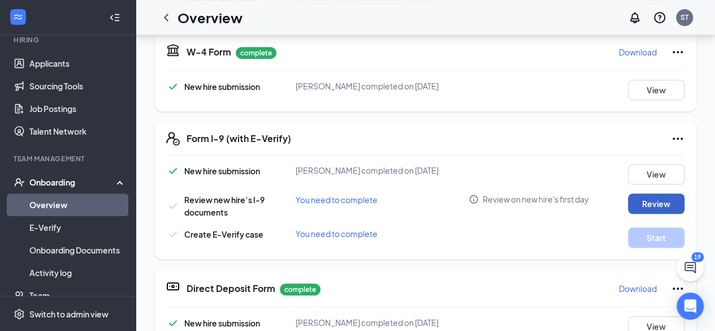
click at [656, 199] on button "Review" at bounding box center [656, 203] width 57 height 20
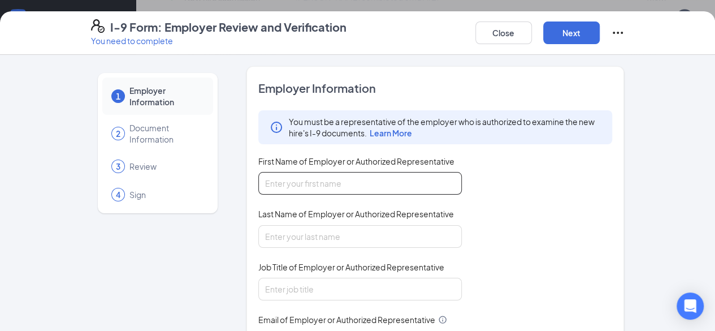
click at [361, 179] on input "First Name of Employer or Authorized Representative" at bounding box center [360, 183] width 204 height 23
type input "[PERSON_NAME]"
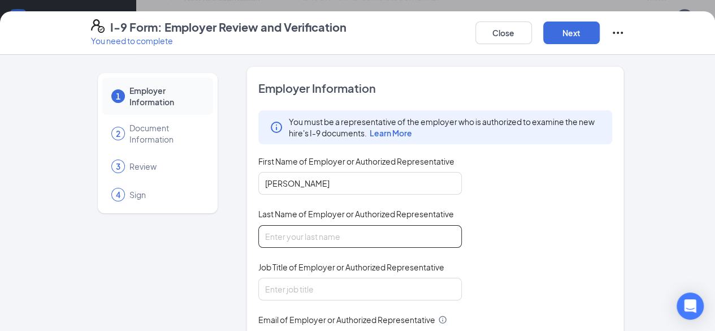
drag, startPoint x: 297, startPoint y: 235, endPoint x: 302, endPoint y: 244, distance: 10.4
click at [297, 235] on input "Last Name of Employer or Authorized Representative" at bounding box center [360, 236] width 204 height 23
type input "Taylor"
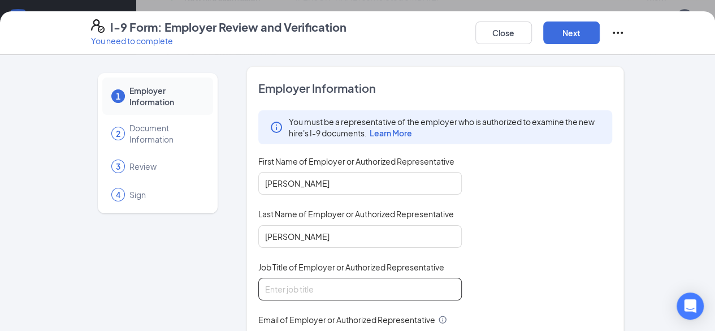
click at [299, 281] on input "Job Title of Employer or Authorized Representative" at bounding box center [360, 289] width 204 height 23
type input "People and Culture Generalist"
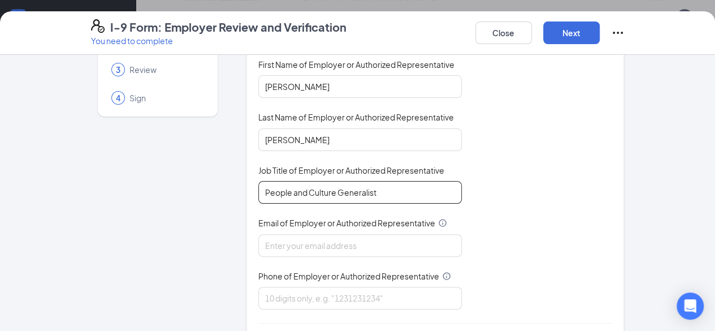
scroll to position [170, 0]
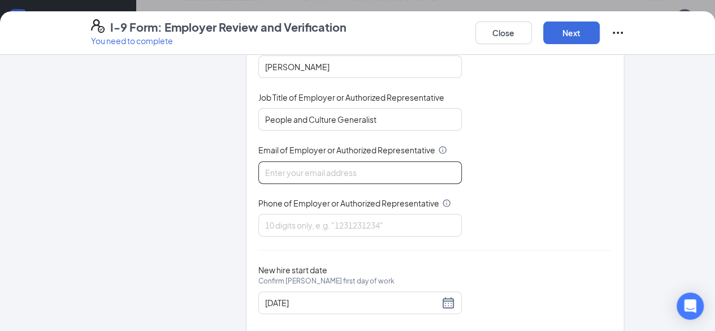
click at [276, 164] on input "Email of Employer or Authorized Representative" at bounding box center [360, 172] width 204 height 23
type input "[PERSON_NAME][EMAIL_ADDRESS][DOMAIN_NAME]"
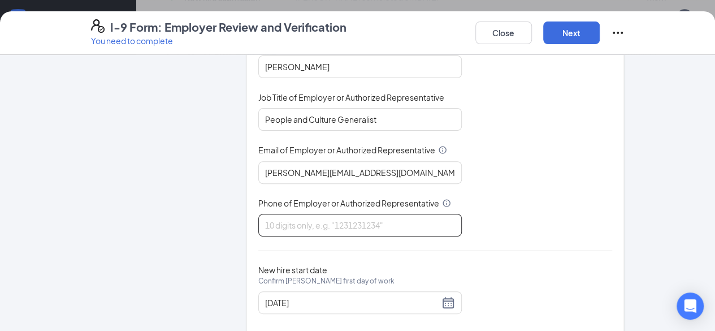
click at [299, 221] on input "Phone of Employer or Authorized Representative" at bounding box center [360, 225] width 204 height 23
type input "3853860342"
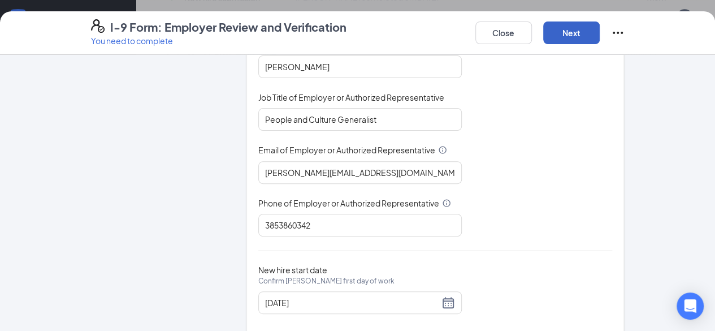
click at [600, 33] on button "Next" at bounding box center [572, 32] width 57 height 23
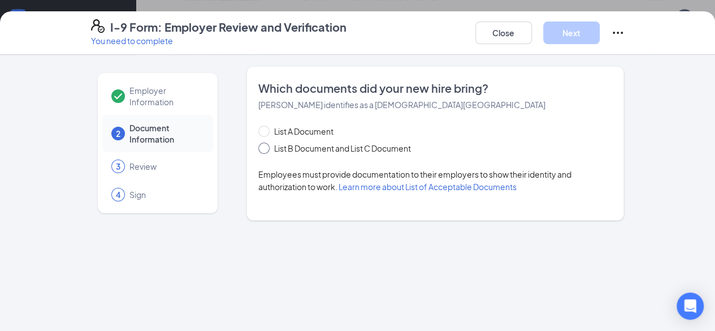
click at [351, 152] on span "List B Document and List C Document" at bounding box center [343, 148] width 146 height 12
click at [266, 150] on input "List B Document and List C Document" at bounding box center [262, 147] width 8 height 8
radio input "true"
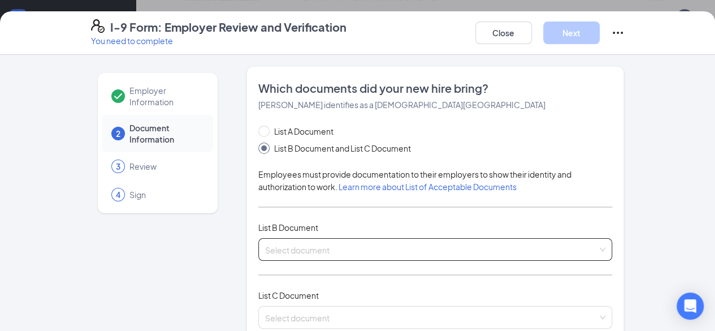
click at [340, 244] on input "search" at bounding box center [431, 247] width 333 height 17
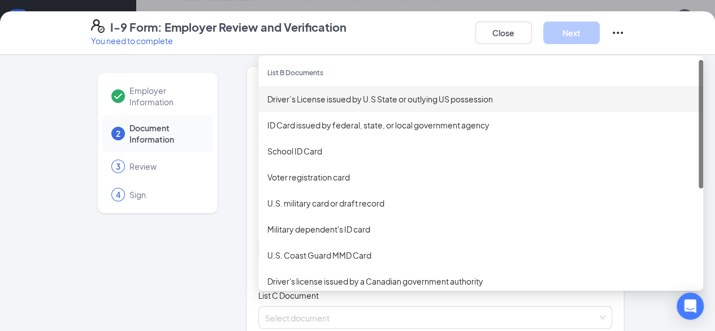
click at [334, 101] on div "Driver’s License issued by U.S State or outlying US possession" at bounding box center [481, 99] width 427 height 12
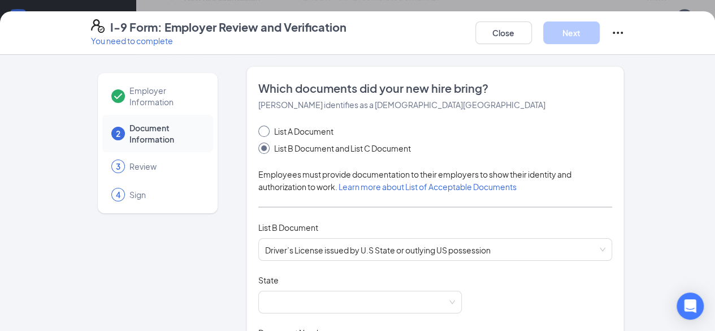
click at [290, 135] on span "List A Document" at bounding box center [304, 131] width 68 height 12
click at [266, 133] on input "List A Document" at bounding box center [262, 130] width 8 height 8
radio input "true"
radio input "false"
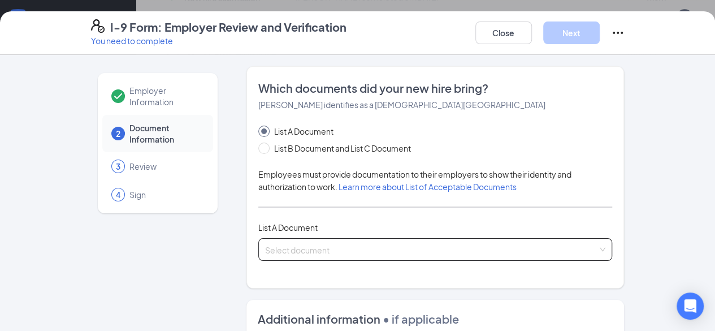
drag, startPoint x: 355, startPoint y: 231, endPoint x: 355, endPoint y: 239, distance: 7.9
click at [355, 231] on div "List A Document" at bounding box center [435, 227] width 355 height 12
click at [350, 250] on input "search" at bounding box center [431, 247] width 333 height 17
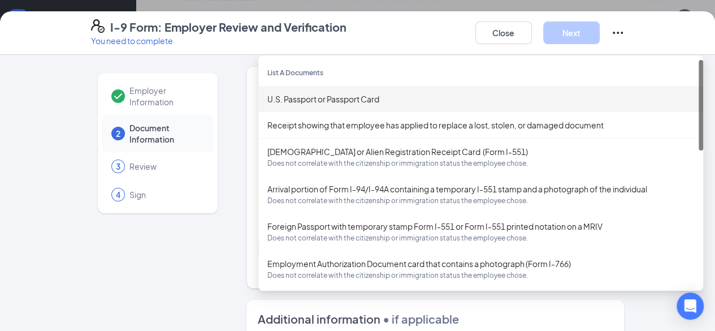
click at [311, 104] on div "U.S. Passport or Passport Card" at bounding box center [481, 99] width 427 height 12
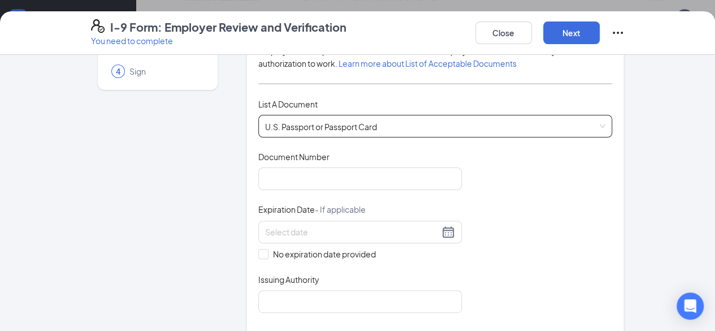
scroll to position [113, 0]
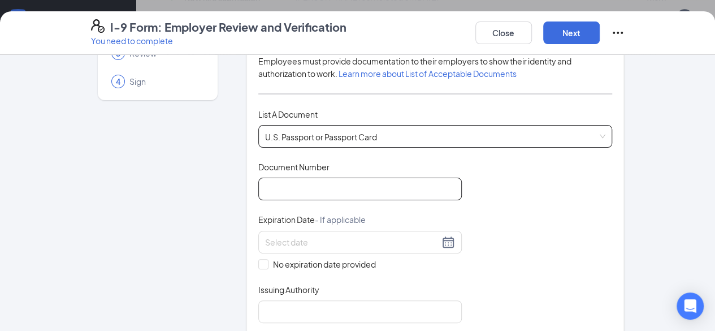
click at [332, 196] on input "Document Number" at bounding box center [360, 189] width 204 height 23
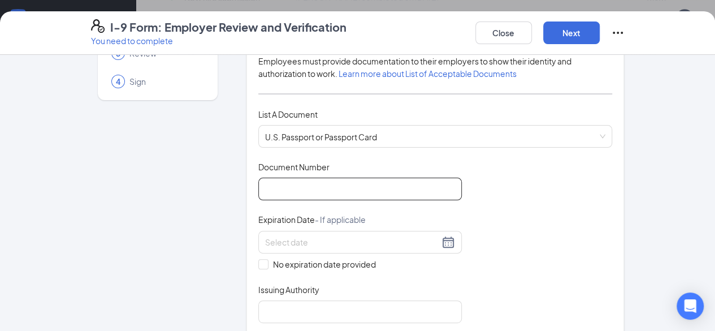
paste input "676375427"
type input "676375427"
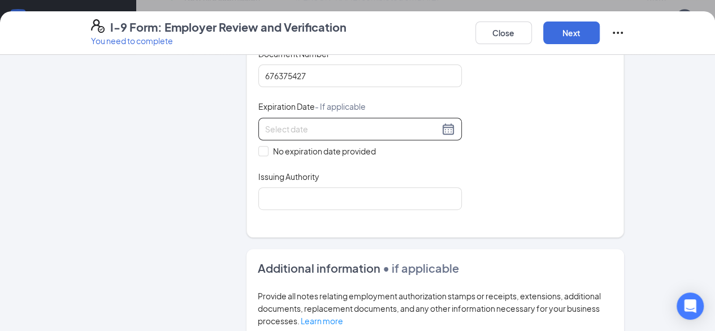
click at [263, 119] on div at bounding box center [360, 129] width 204 height 23
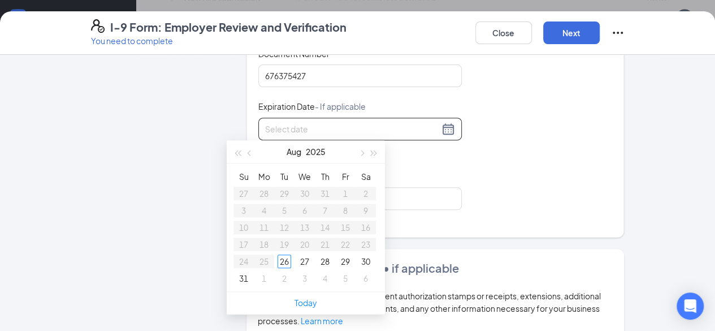
click at [268, 133] on div at bounding box center [360, 129] width 204 height 23
paste input "04/25/2032"
click at [245, 261] on div "25" at bounding box center [244, 262] width 14 height 14
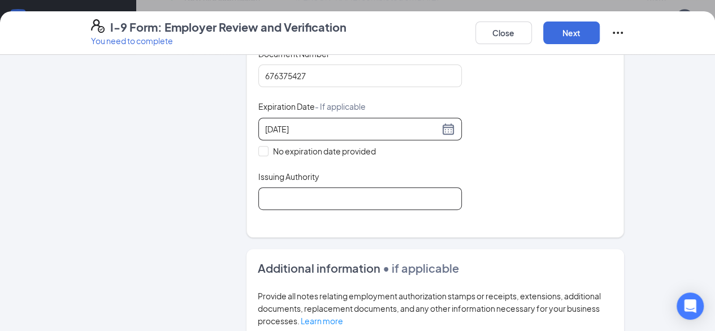
type input "04/25/2032"
click at [278, 197] on input "Issuing Authority" at bounding box center [360, 198] width 204 height 23
type input "The U.S. Department of State"
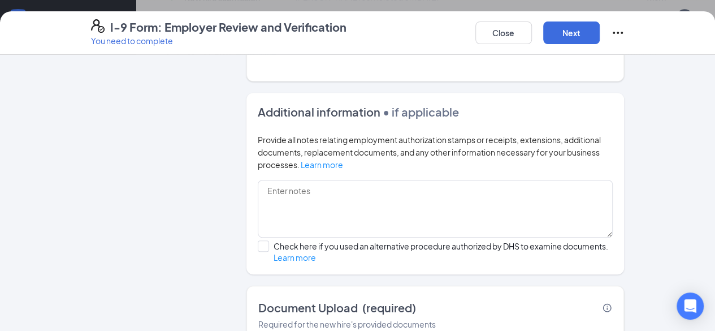
scroll to position [439, 0]
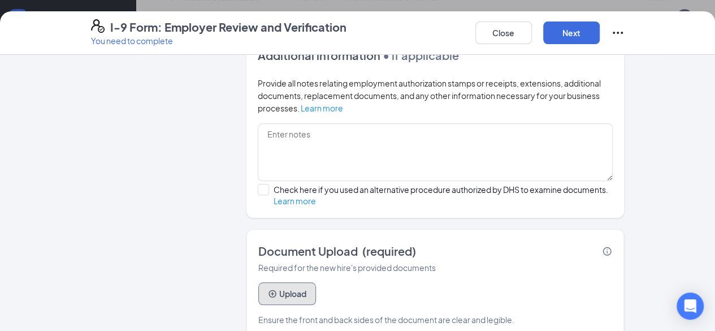
click at [266, 282] on button "Upload" at bounding box center [287, 293] width 58 height 23
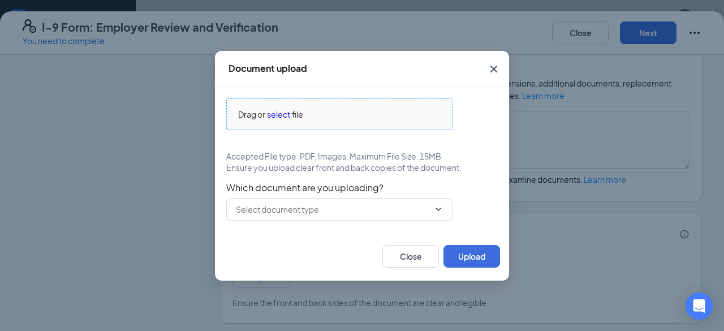
click at [287, 104] on span "Drag or select file" at bounding box center [339, 114] width 225 height 31
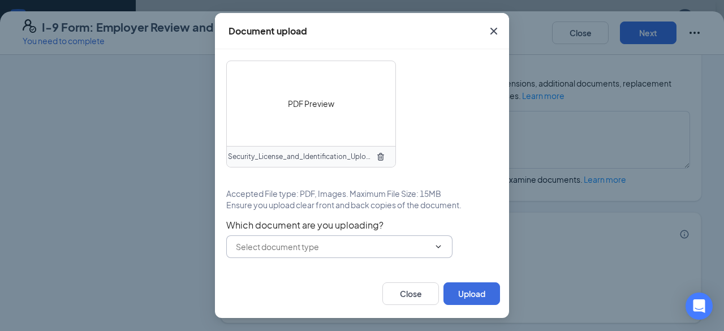
click at [389, 241] on input "text" at bounding box center [332, 246] width 193 height 12
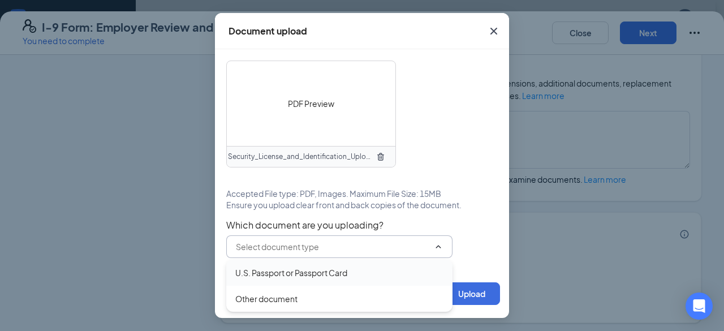
click at [328, 274] on div "U.S. Passport or Passport Card" at bounding box center [291, 272] width 112 height 12
type input "U.S. Passport or Passport Card"
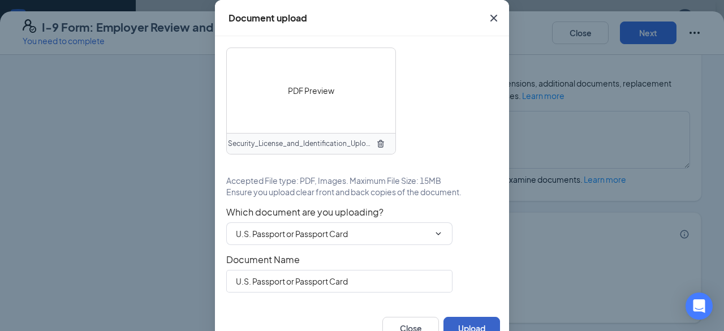
click at [465, 317] on button "Upload" at bounding box center [471, 328] width 57 height 23
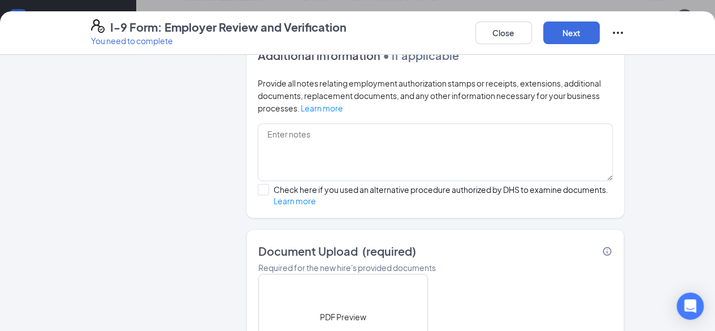
scroll to position [545, 0]
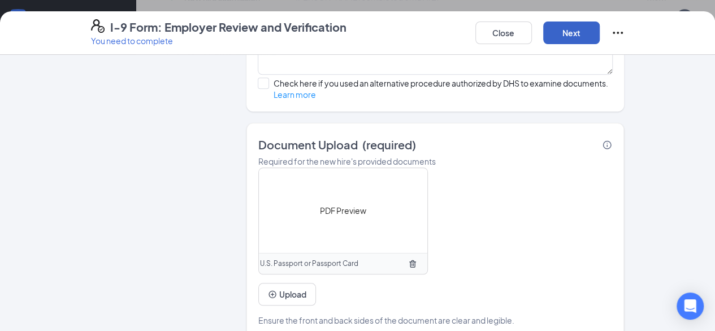
click at [600, 35] on button "Next" at bounding box center [572, 32] width 57 height 23
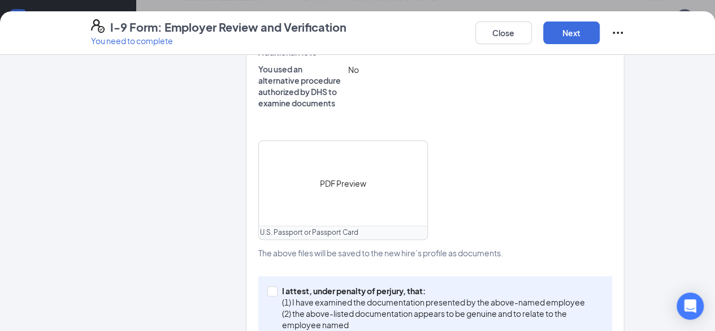
click at [368, 276] on div "I attest, under penalty of perjury, that: (1) I have examined the documentation…" at bounding box center [435, 319] width 355 height 86
click at [369, 296] on p "(1) I have examined the documentation presented by the above-named employee" at bounding box center [440, 301] width 317 height 11
click at [275, 286] on input "I attest, under penalty of perjury, that: (1) I have examined the documentation…" at bounding box center [272, 290] width 8 height 8
checkbox input "true"
click at [600, 44] on button "Next" at bounding box center [572, 32] width 57 height 23
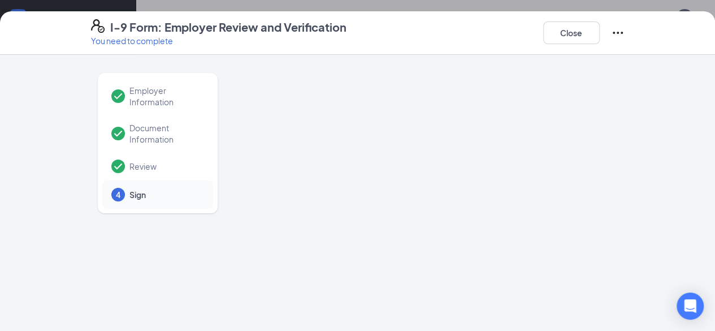
scroll to position [0, 0]
click at [600, 36] on button "Close" at bounding box center [572, 32] width 57 height 23
click at [623, 33] on icon "Ellipses" at bounding box center [618, 33] width 10 height 2
click at [396, 54] on div "I-9 Form: Employer Review and Verification You need to complete Close" at bounding box center [357, 33] width 715 height 44
click at [600, 23] on button "Close" at bounding box center [572, 32] width 57 height 23
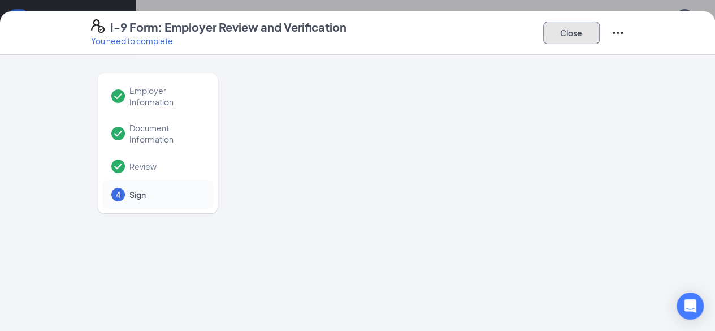
click at [600, 32] on button "Close" at bounding box center [572, 32] width 57 height 23
click at [281, 150] on div at bounding box center [436, 292] width 378 height 452
drag, startPoint x: 76, startPoint y: 40, endPoint x: 171, endPoint y: 42, distance: 94.5
click at [120, 42] on p "You need to complete" at bounding box center [219, 40] width 256 height 11
click at [600, 26] on button "Close" at bounding box center [572, 32] width 57 height 23
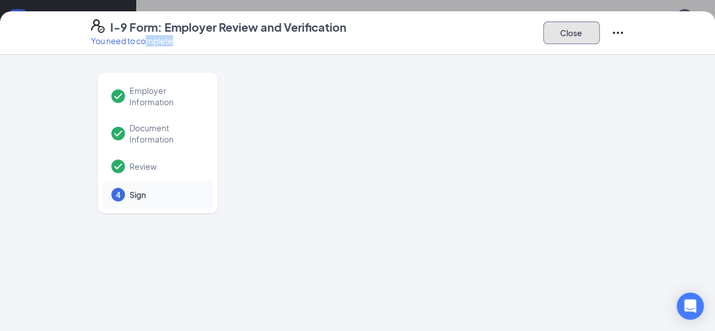
click at [600, 26] on button "Close" at bounding box center [572, 32] width 57 height 23
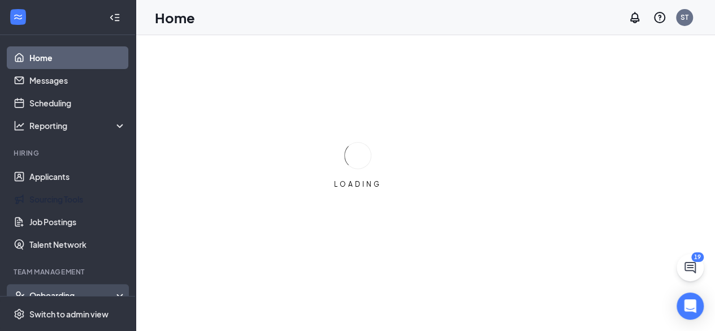
scroll to position [113, 0]
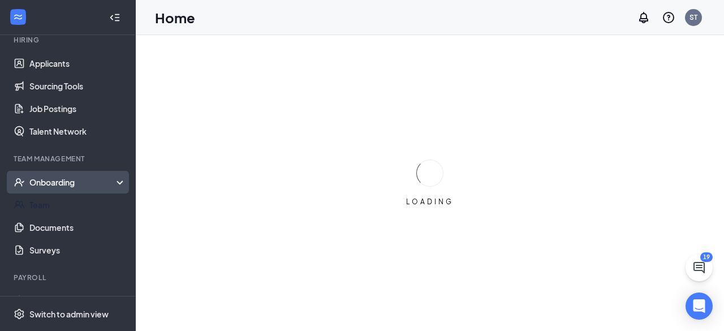
click at [79, 179] on div "Onboarding" at bounding box center [72, 181] width 87 height 11
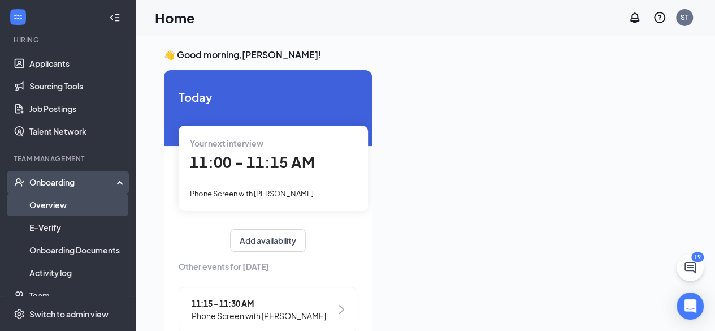
click at [58, 205] on link "Overview" at bounding box center [77, 204] width 97 height 23
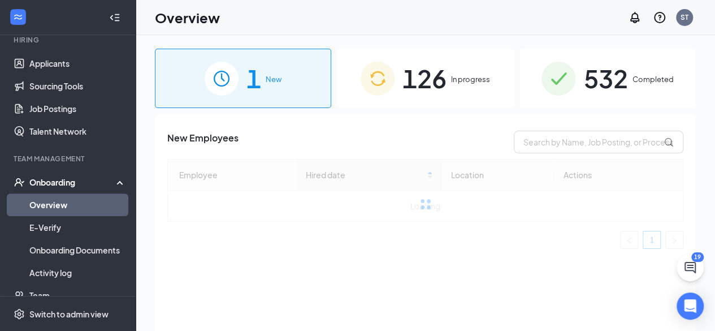
click at [434, 76] on span "126" at bounding box center [425, 78] width 44 height 39
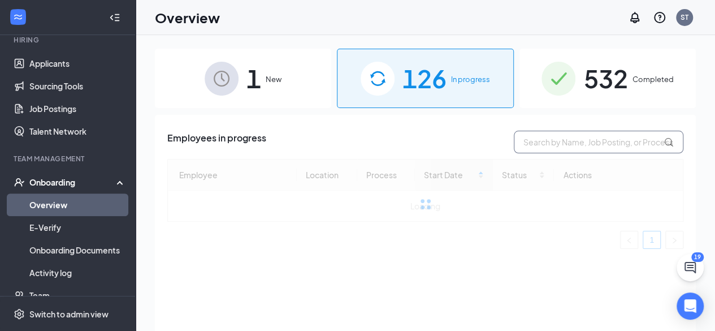
click at [553, 139] on input "text" at bounding box center [599, 142] width 170 height 23
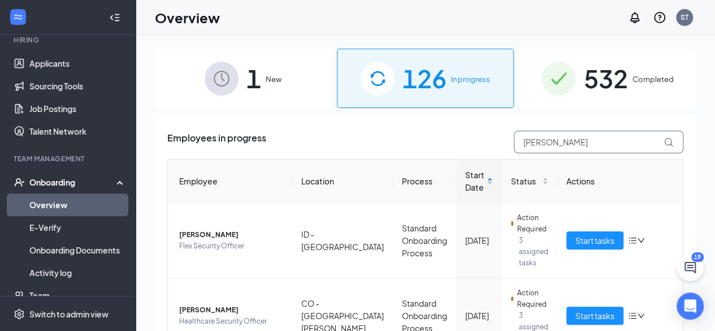
type input "[PERSON_NAME]"
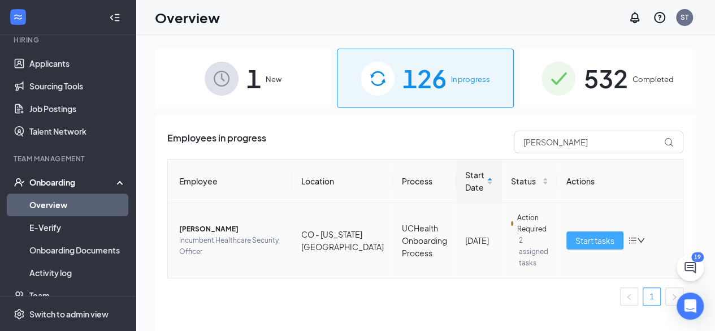
click at [600, 238] on span "Start tasks" at bounding box center [595, 240] width 39 height 12
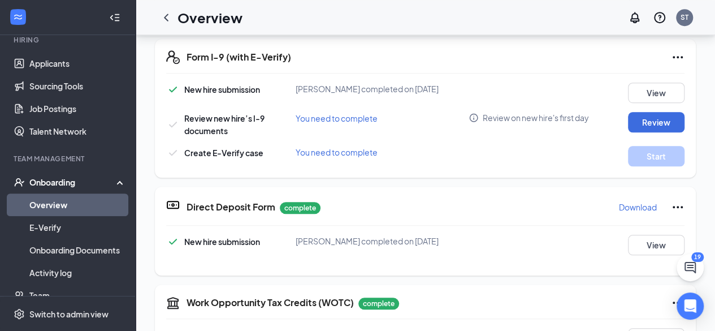
scroll to position [264, 0]
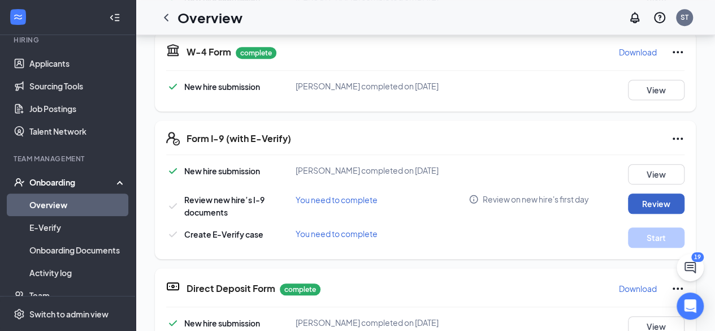
click at [652, 203] on button "Review" at bounding box center [656, 203] width 57 height 20
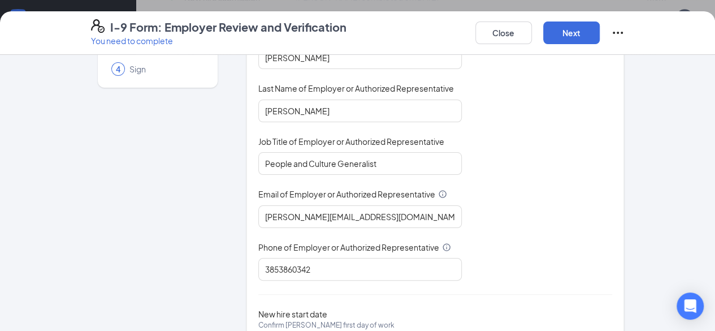
scroll to position [188, 0]
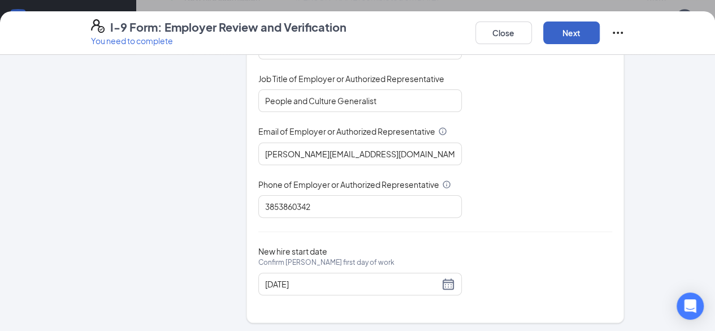
click at [600, 31] on button "Next" at bounding box center [572, 32] width 57 height 23
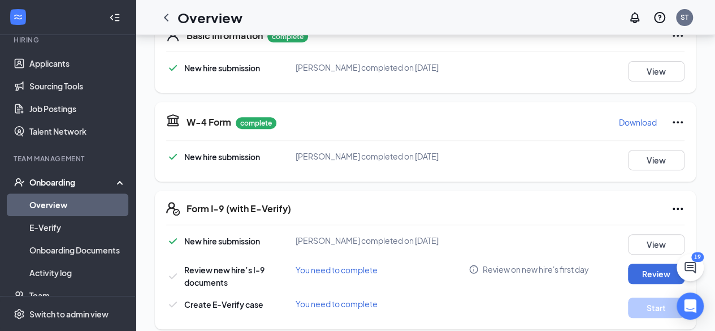
scroll to position [283, 0]
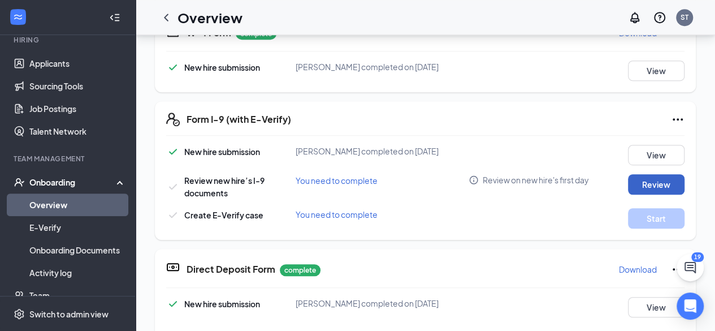
click at [661, 187] on button "Review" at bounding box center [656, 184] width 57 height 20
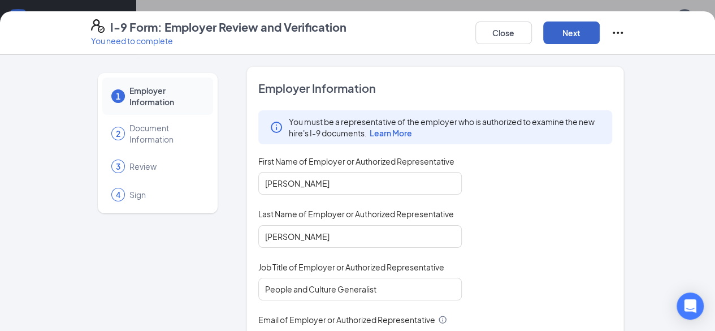
click at [600, 41] on button "Next" at bounding box center [572, 32] width 57 height 23
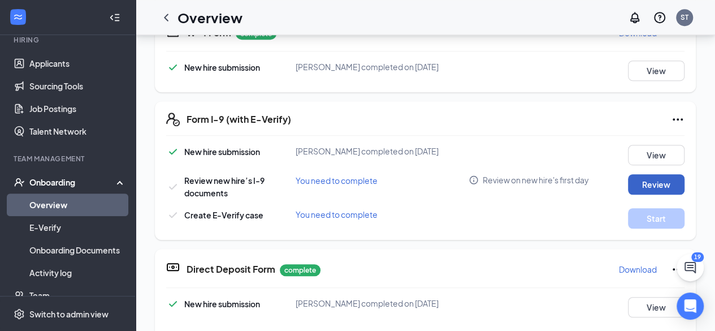
click at [652, 179] on button "Review" at bounding box center [656, 184] width 57 height 20
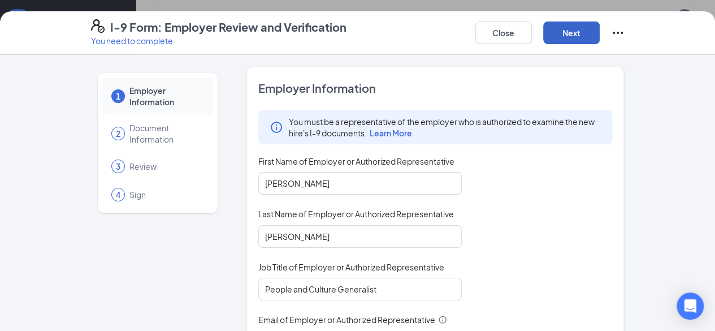
click at [600, 33] on button "Next" at bounding box center [572, 32] width 57 height 23
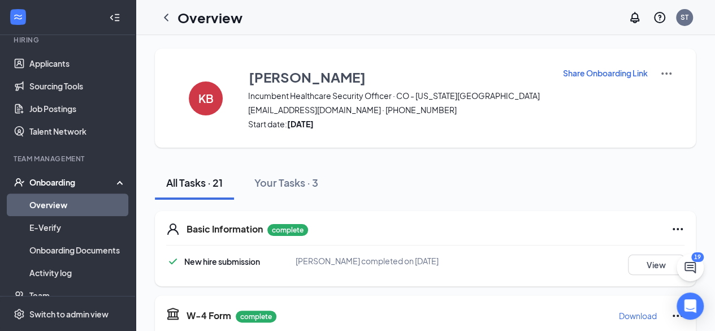
drag, startPoint x: 62, startPoint y: 196, endPoint x: 80, endPoint y: 189, distance: 19.9
click at [62, 196] on link "Overview" at bounding box center [77, 204] width 97 height 23
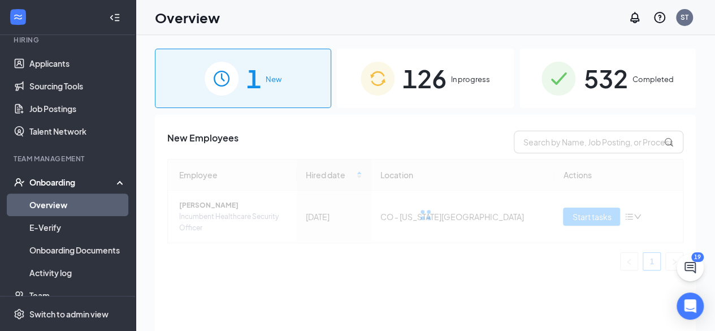
click at [438, 92] on span "126" at bounding box center [425, 78] width 44 height 39
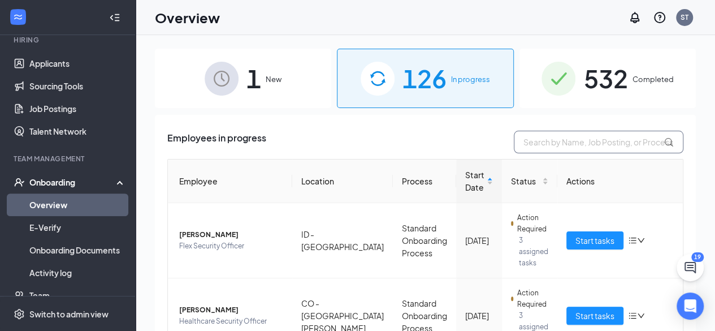
click at [569, 148] on input "text" at bounding box center [599, 142] width 170 height 23
type input "v"
type input "gabrielle"
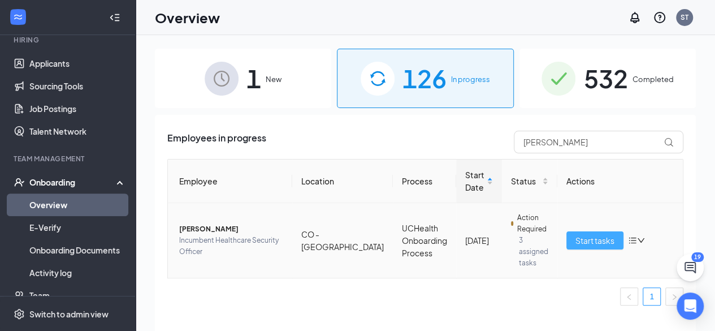
click at [580, 234] on span "Start tasks" at bounding box center [595, 240] width 39 height 12
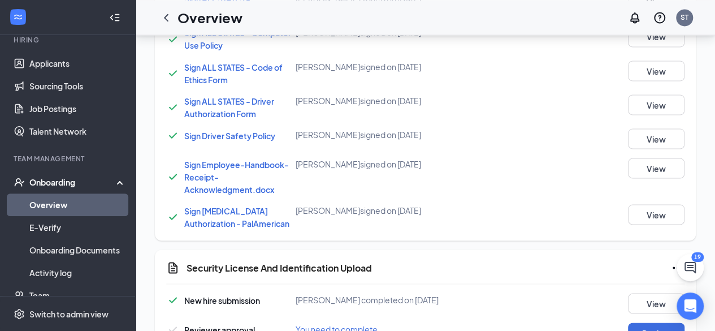
scroll to position [1055, 0]
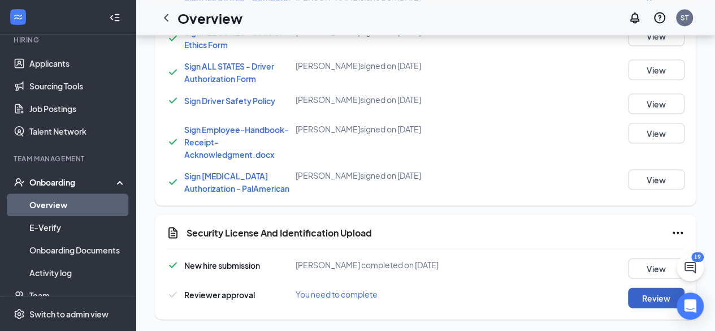
click at [647, 292] on button "Review" at bounding box center [656, 297] width 57 height 20
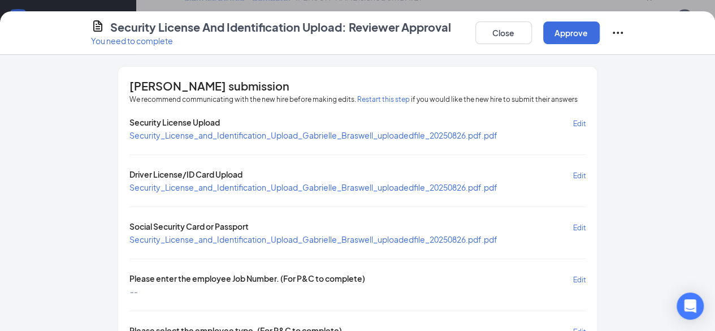
click at [359, 182] on span "Security_License_and_Identification_Upload_Gabrielle_Braswell_uploadedfile_2025…" at bounding box center [314, 187] width 368 height 11
click at [363, 185] on span "Security_License_and_Identification_Upload_Gabrielle_Braswell_uploadedfile_2025…" at bounding box center [314, 187] width 368 height 10
click at [318, 235] on span "Security_License_and_Identification_Upload_Gabrielle_Braswell_uploadedfile_2025…" at bounding box center [314, 239] width 368 height 10
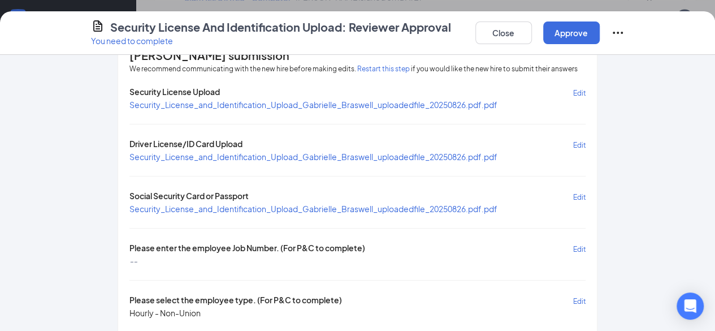
scroll to position [57, 0]
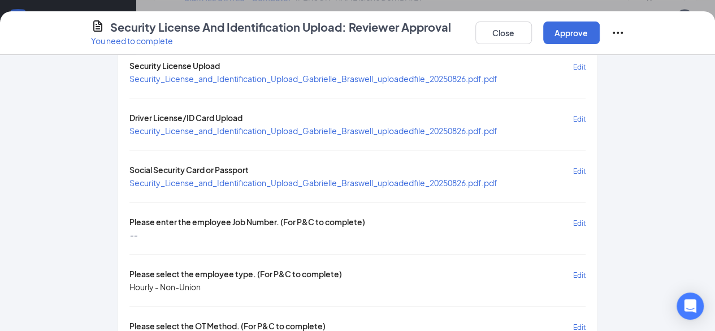
click at [276, 75] on span "Security_License_and_Identification_Upload_Gabrielle_Braswell_uploadedfile_2025…" at bounding box center [314, 79] width 368 height 10
click at [331, 178] on span "Security_License_and_Identification_Upload_Gabrielle_Braswell_uploadedfile_2025…" at bounding box center [314, 183] width 368 height 10
click at [625, 30] on icon "Ellipses" at bounding box center [618, 33] width 14 height 14
click at [532, 30] on button "Close" at bounding box center [504, 32] width 57 height 23
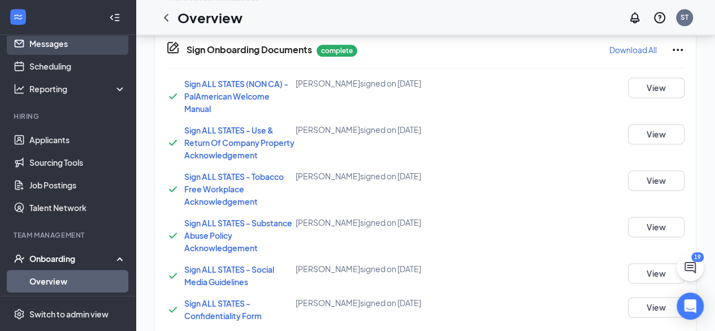
scroll to position [0, 0]
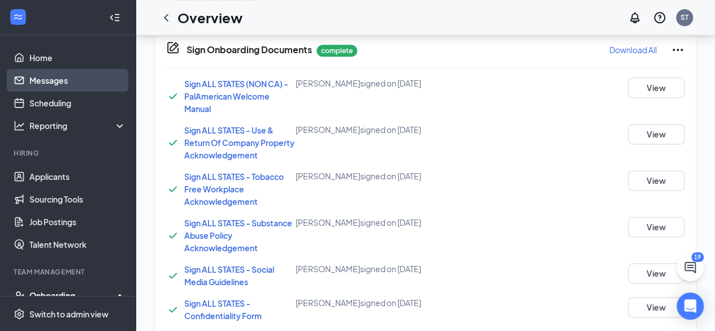
click at [57, 83] on link "Messages" at bounding box center [77, 80] width 97 height 23
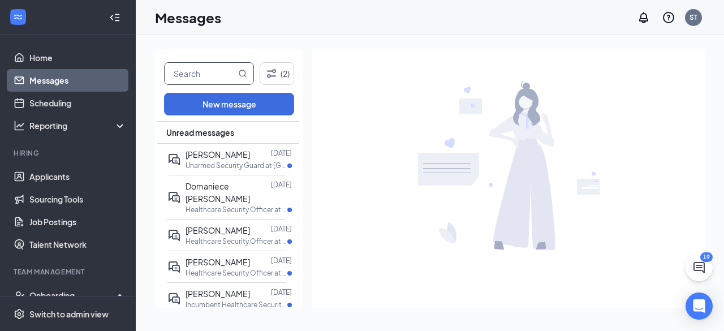
click at [210, 76] on input "text" at bounding box center [200, 73] width 71 height 21
type input "gabriell"
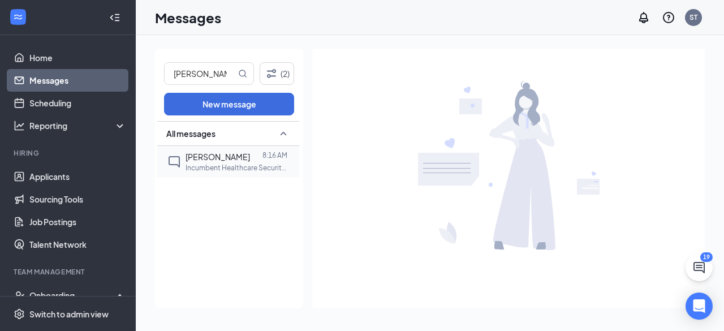
click at [249, 165] on p "Incumbent Healthcare Security Officer at CO - Aurora" at bounding box center [237, 168] width 102 height 10
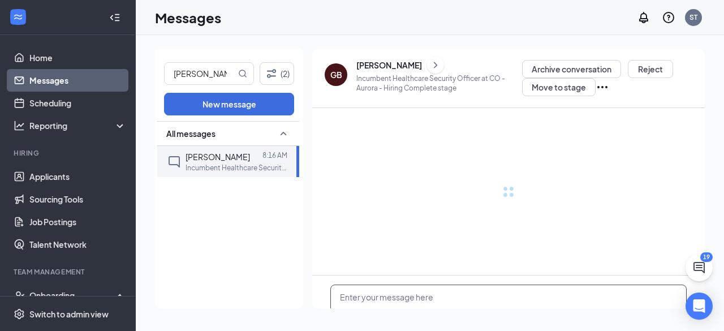
click at [420, 296] on textarea at bounding box center [508, 318] width 356 height 68
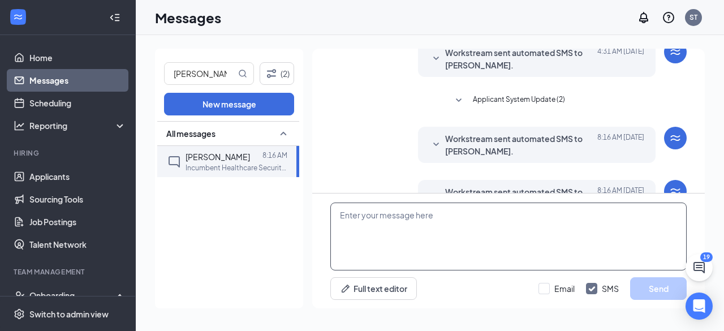
scroll to position [307, 0]
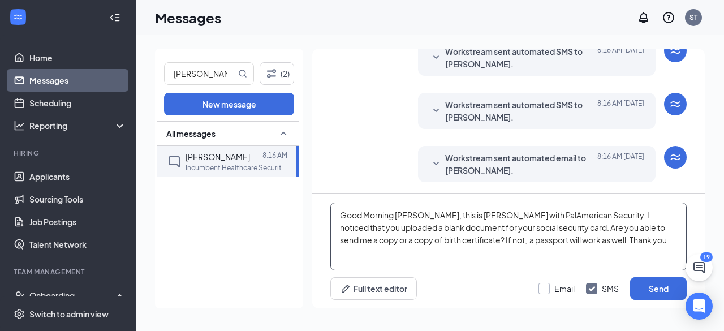
type textarea "Good Morning Gabrielle, this is Sue with PalAmerican Security. I noticed that y…"
click at [558, 288] on input "Email" at bounding box center [556, 288] width 36 height 11
checkbox input "true"
click at [658, 286] on button "Send" at bounding box center [658, 288] width 57 height 23
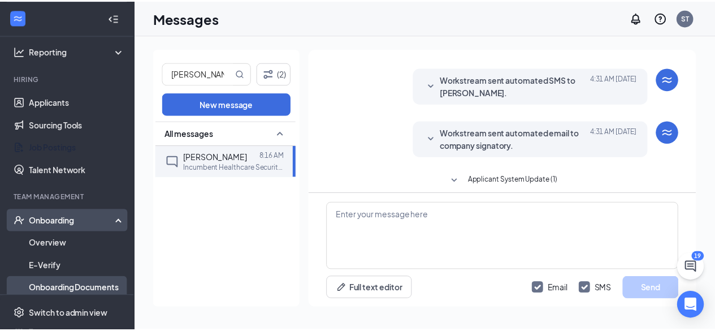
scroll to position [170, 0]
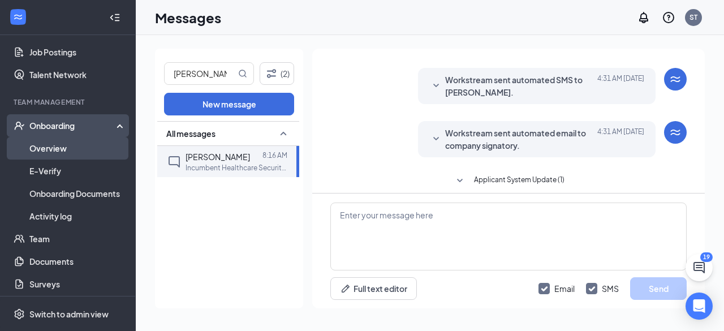
drag, startPoint x: 68, startPoint y: 150, endPoint x: 85, endPoint y: 145, distance: 17.0
click at [68, 150] on link "Overview" at bounding box center [77, 148] width 97 height 23
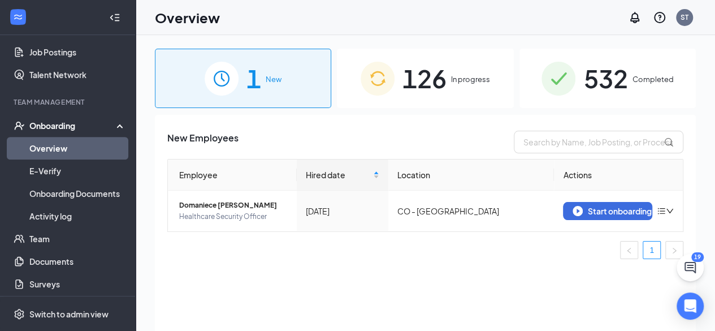
click at [425, 77] on span "126" at bounding box center [425, 78] width 44 height 39
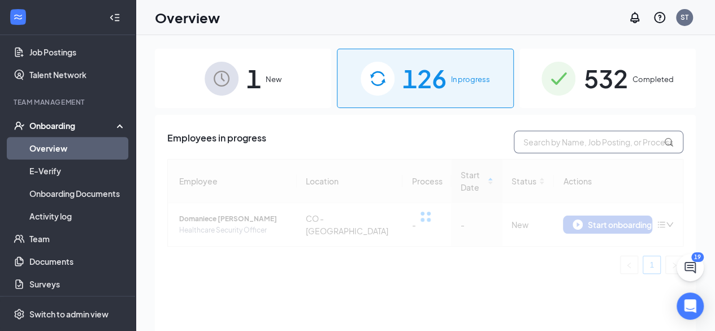
click at [554, 137] on input "text" at bounding box center [599, 142] width 170 height 23
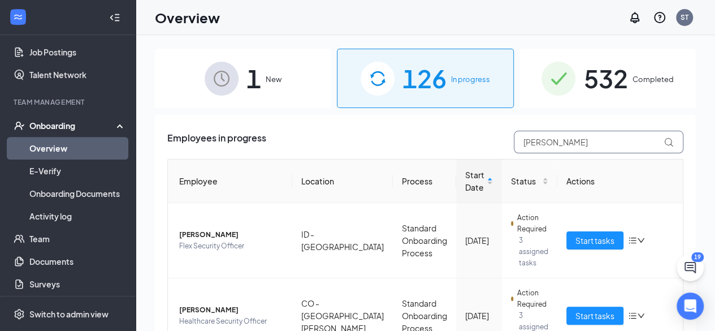
type input "[PERSON_NAME]"
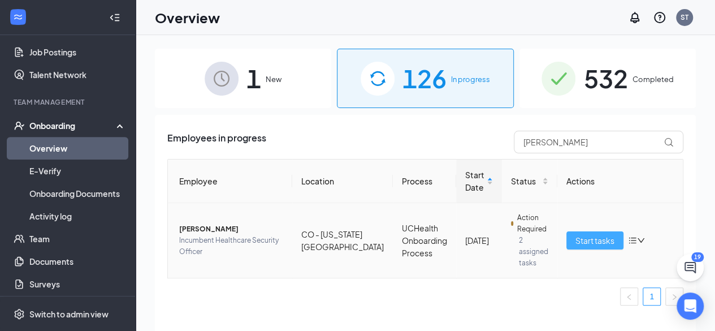
click at [590, 234] on span "Start tasks" at bounding box center [595, 240] width 39 height 12
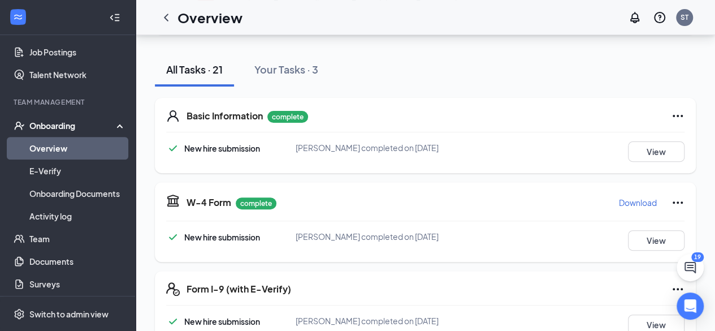
scroll to position [339, 0]
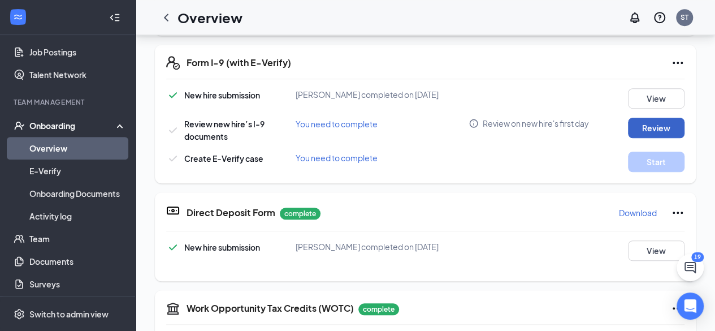
click at [657, 127] on button "Review" at bounding box center [656, 128] width 57 height 20
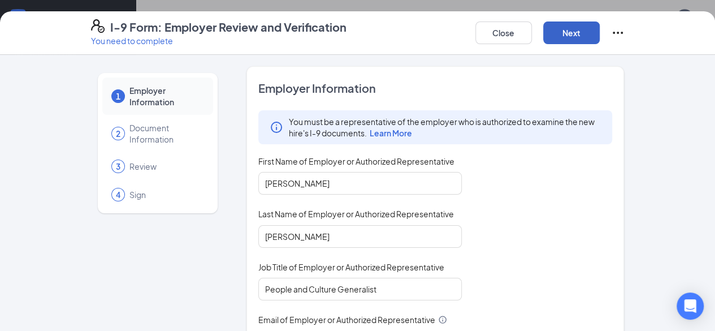
click at [600, 37] on button "Next" at bounding box center [572, 32] width 57 height 23
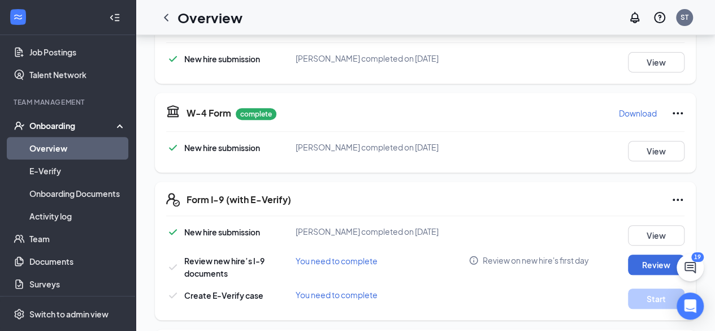
scroll to position [283, 0]
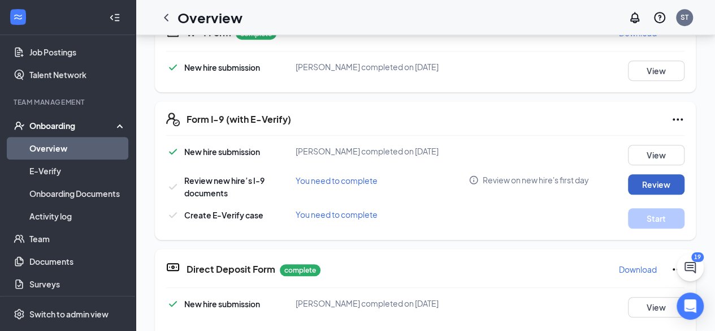
click at [663, 176] on button "Review" at bounding box center [656, 184] width 57 height 20
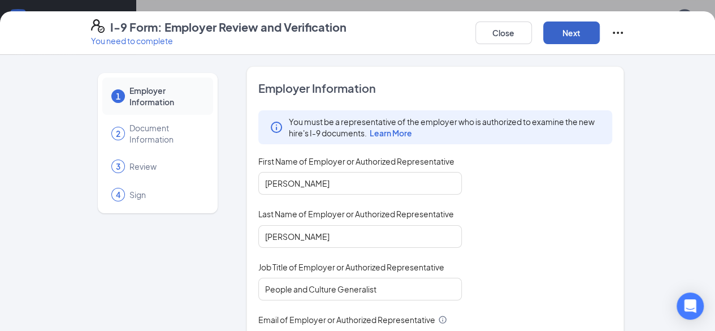
click at [600, 28] on button "Next" at bounding box center [572, 32] width 57 height 23
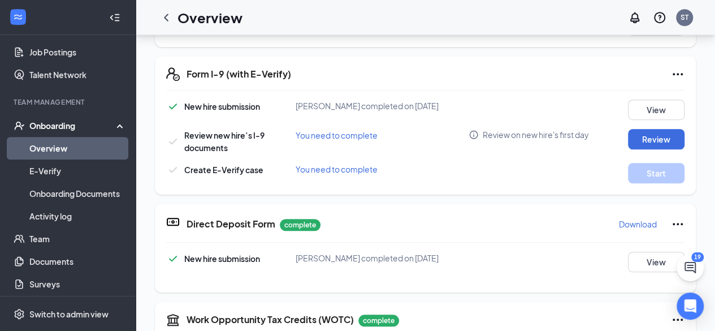
scroll to position [339, 0]
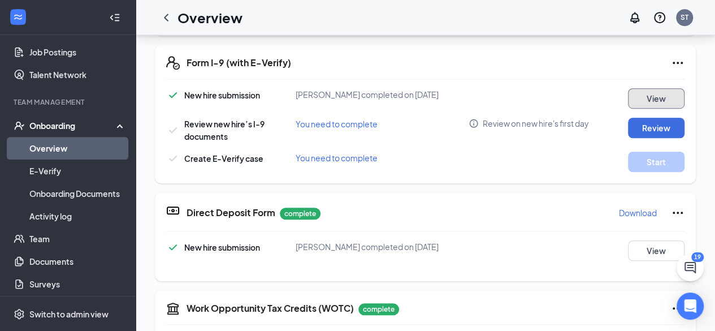
click at [650, 96] on button "View" at bounding box center [656, 98] width 57 height 20
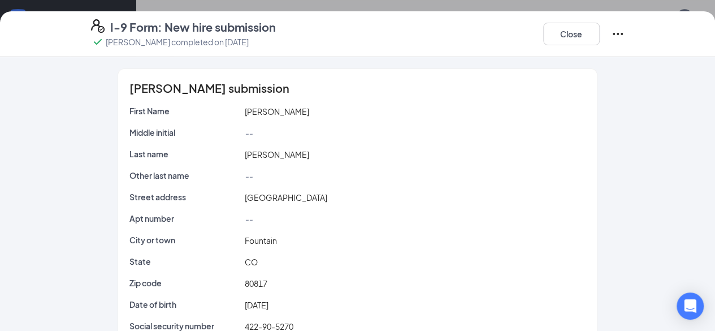
scroll to position [95, 0]
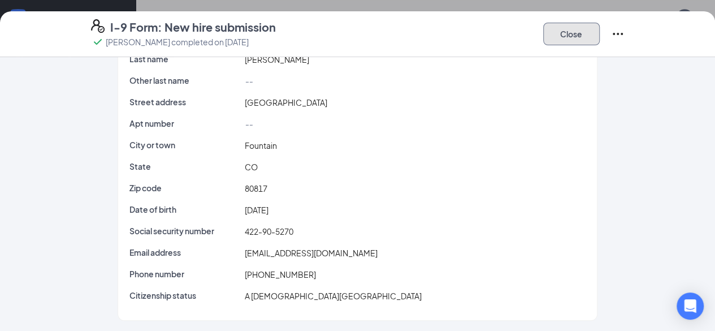
click at [600, 36] on button "Close" at bounding box center [572, 34] width 57 height 23
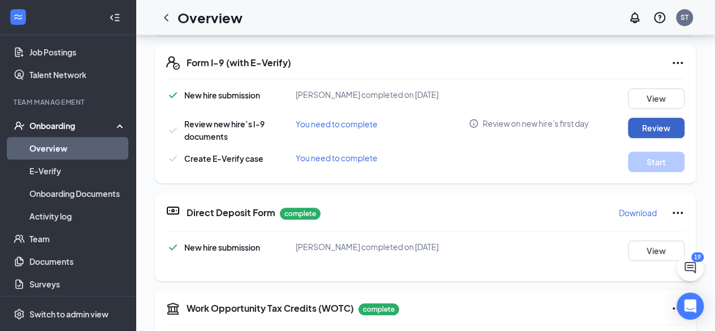
click at [649, 126] on button "Review" at bounding box center [656, 128] width 57 height 20
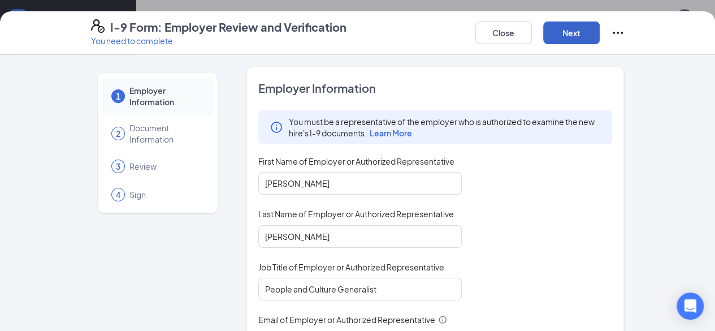
click at [600, 35] on button "Next" at bounding box center [572, 32] width 57 height 23
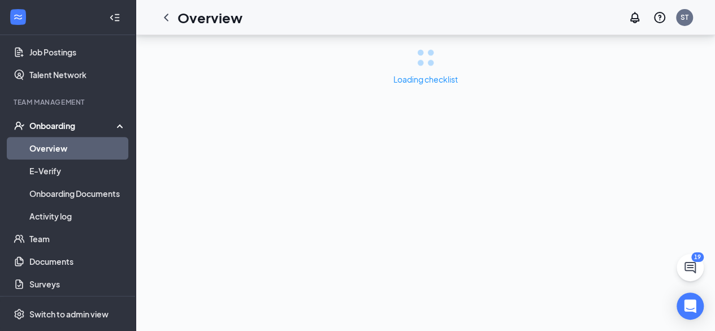
scroll to position [0, 0]
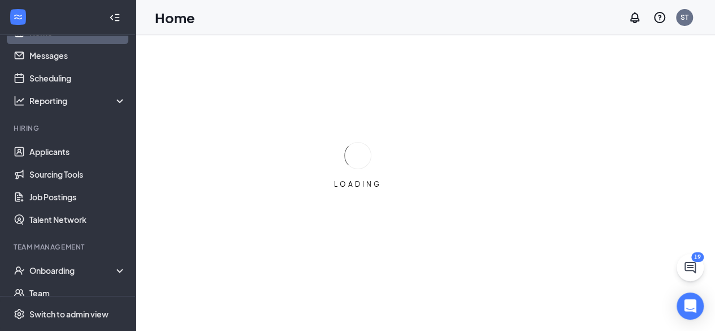
click at [75, 252] on div "Team Management" at bounding box center [69, 247] width 110 height 11
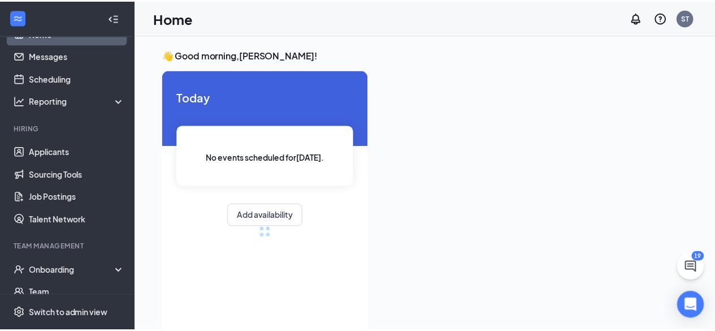
scroll to position [133, 0]
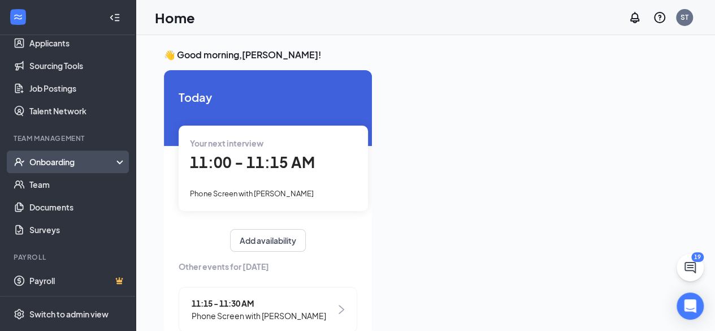
click at [65, 165] on div "Onboarding" at bounding box center [72, 161] width 87 height 11
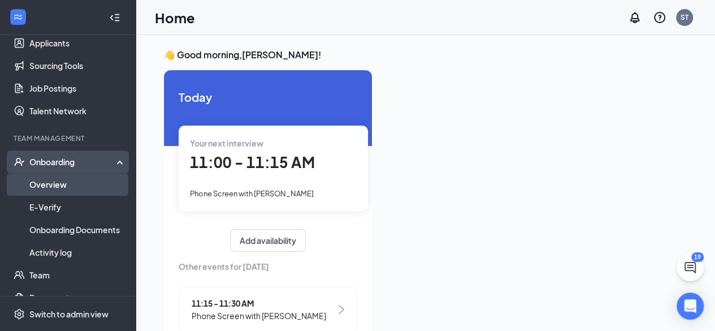
click at [62, 180] on link "Overview" at bounding box center [77, 184] width 97 height 23
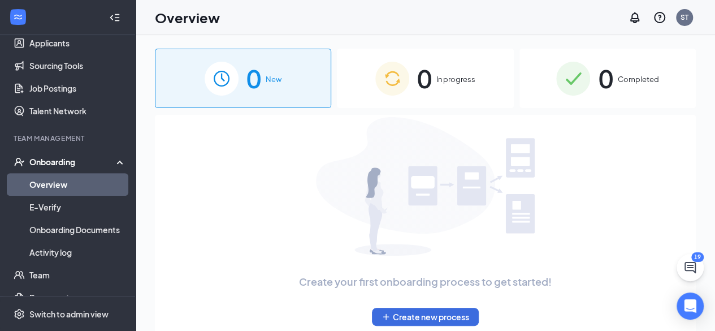
click at [424, 85] on span "0" at bounding box center [424, 78] width 15 height 39
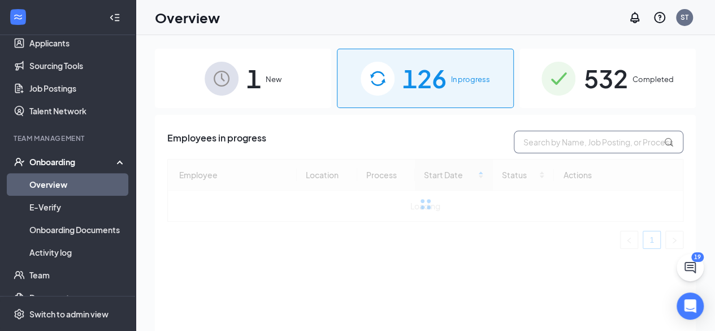
click at [551, 144] on input "text" at bounding box center [599, 142] width 170 height 23
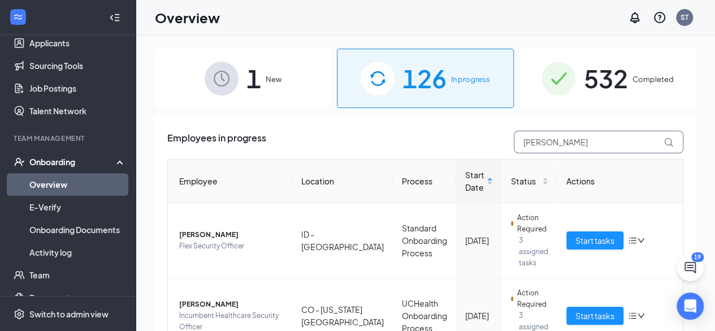
type input "[PERSON_NAME]"
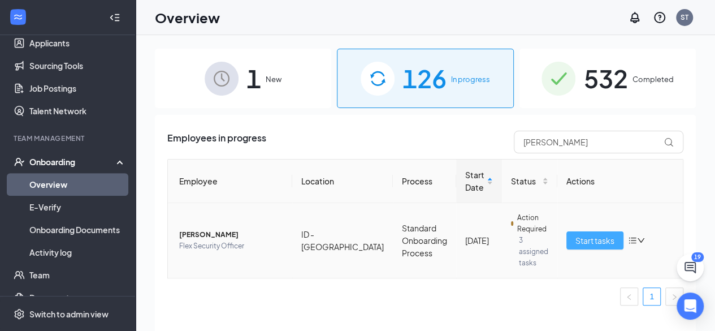
click at [583, 234] on span "Start tasks" at bounding box center [595, 240] width 39 height 12
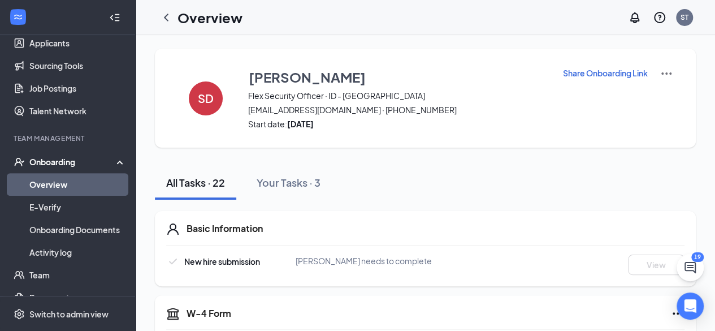
click at [627, 73] on p "Share Onboarding Link" at bounding box center [605, 72] width 85 height 11
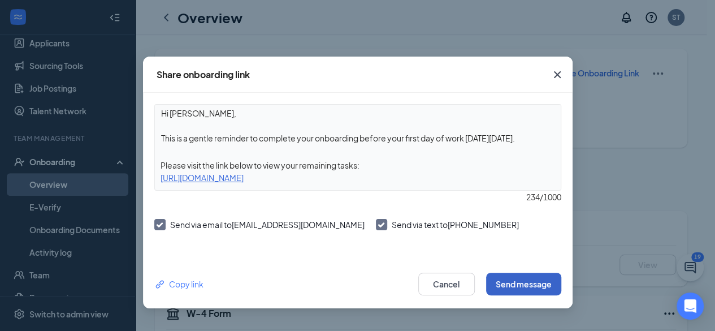
click at [532, 278] on button "Send message" at bounding box center [523, 284] width 75 height 23
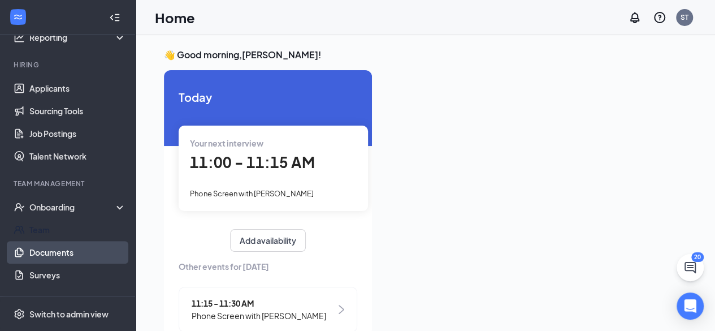
scroll to position [133, 0]
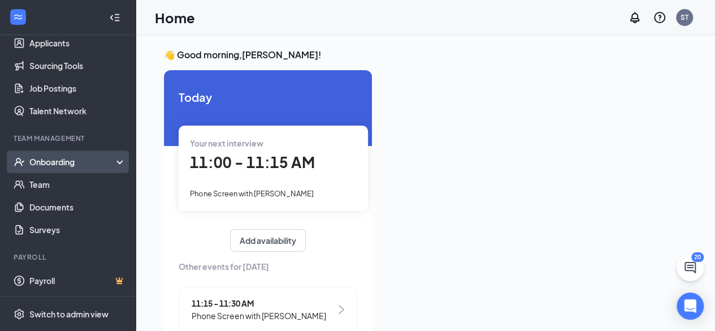
click at [76, 157] on div "Onboarding" at bounding box center [72, 161] width 87 height 11
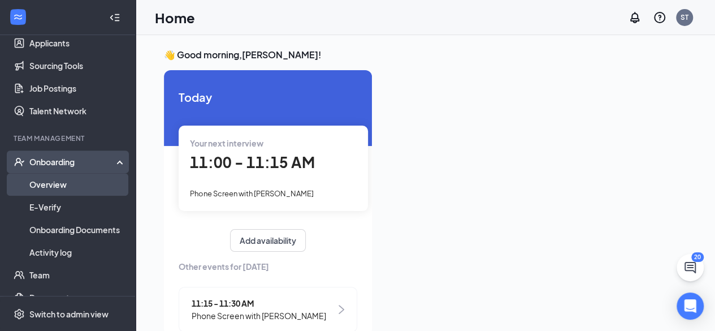
click at [61, 182] on link "Overview" at bounding box center [77, 184] width 97 height 23
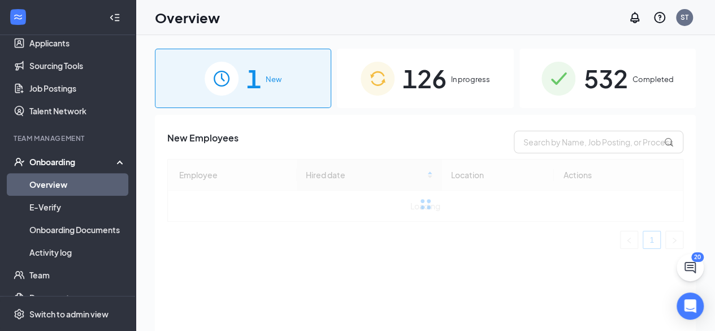
click at [443, 78] on span "126" at bounding box center [425, 78] width 44 height 39
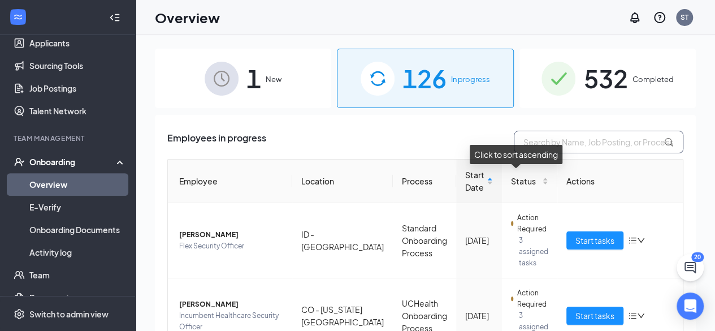
click at [581, 144] on input "text" at bounding box center [599, 142] width 170 height 23
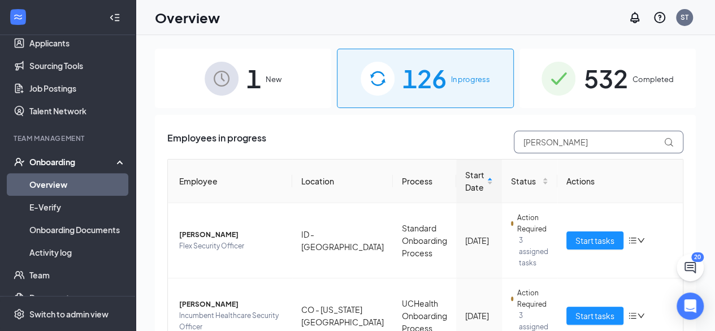
type input "[PERSON_NAME]"
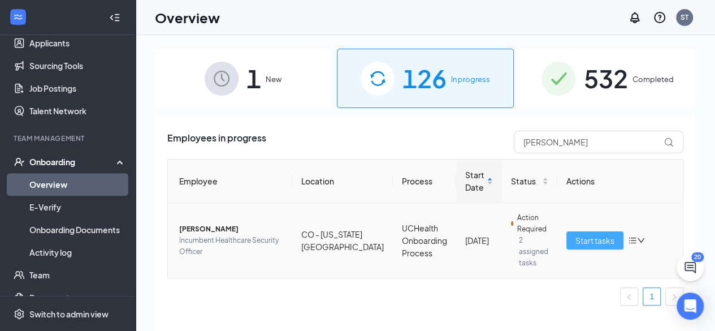
click at [580, 234] on span "Start tasks" at bounding box center [595, 240] width 39 height 12
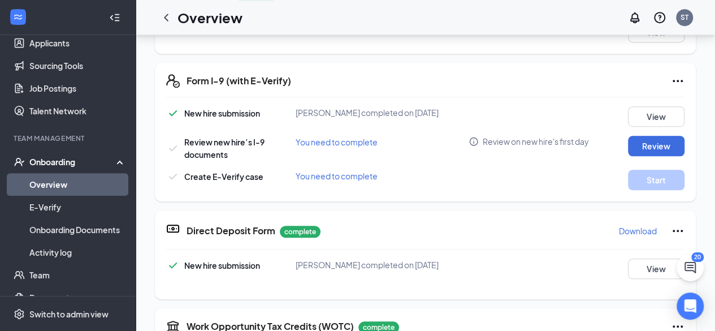
scroll to position [339, 0]
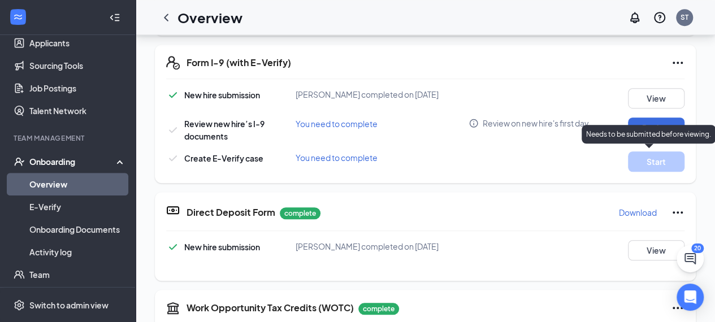
click at [664, 127] on div "Needs to be submitted before viewing." at bounding box center [649, 134] width 134 height 19
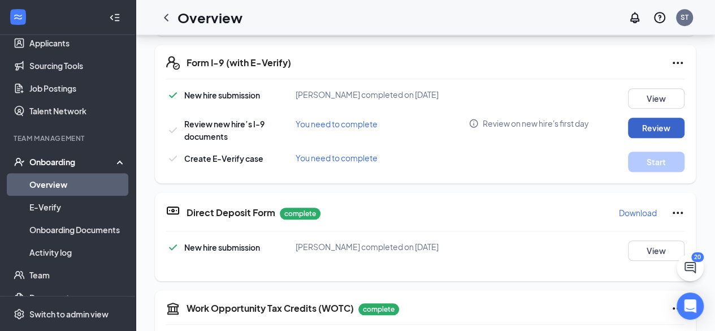
click at [654, 119] on button "Review" at bounding box center [656, 128] width 57 height 20
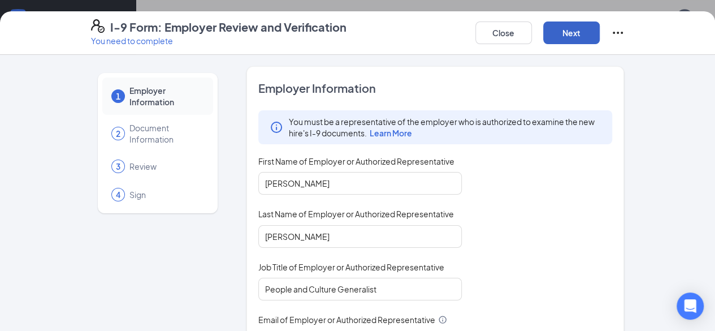
click at [600, 27] on button "Next" at bounding box center [572, 32] width 57 height 23
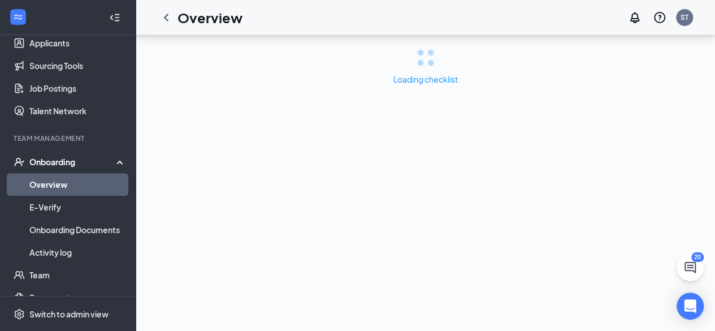
scroll to position [0, 0]
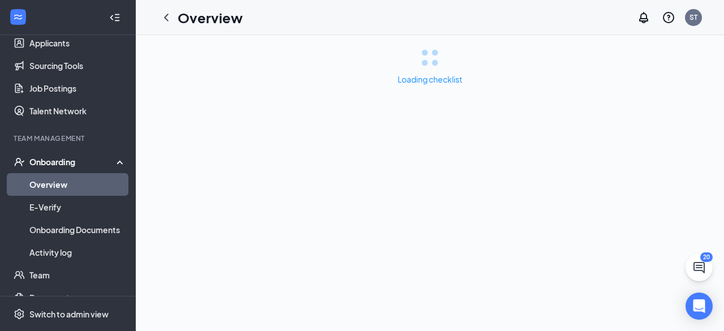
click at [630, 33] on div "Overview ST" at bounding box center [430, 17] width 588 height 35
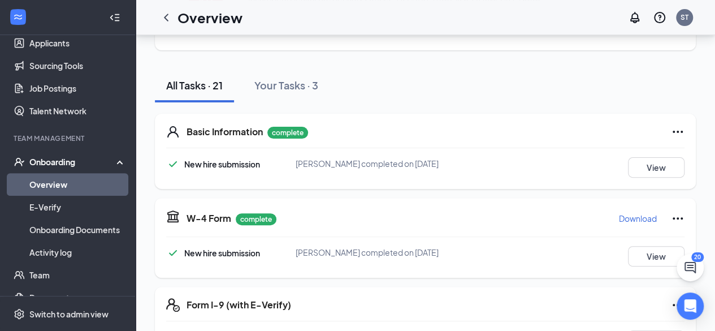
scroll to position [226, 0]
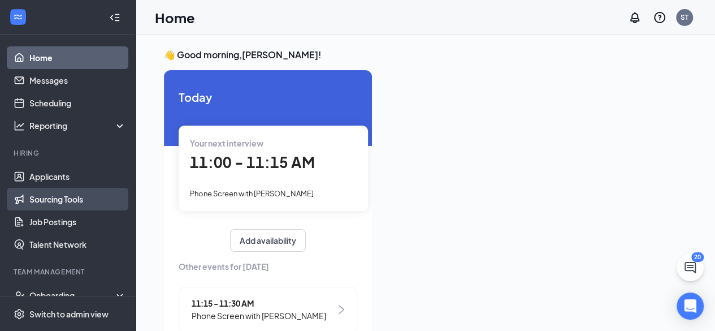
scroll to position [113, 0]
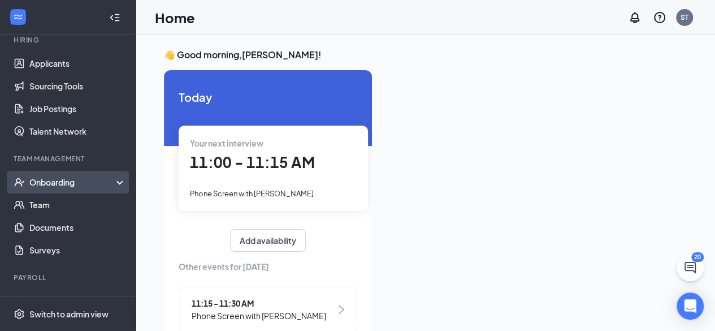
click at [60, 178] on div "Onboarding" at bounding box center [72, 181] width 87 height 11
click at [60, 206] on link "Overview" at bounding box center [77, 204] width 97 height 23
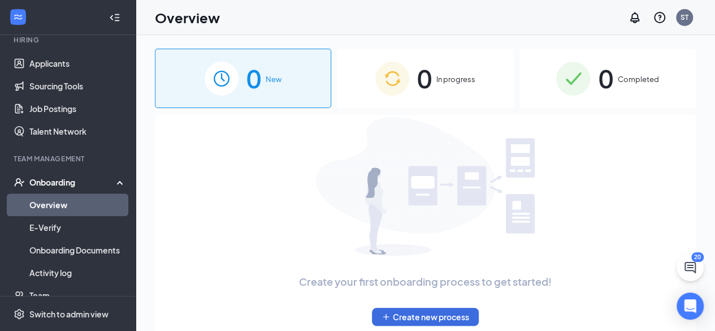
click at [441, 71] on div "0 In progress" at bounding box center [425, 78] width 176 height 59
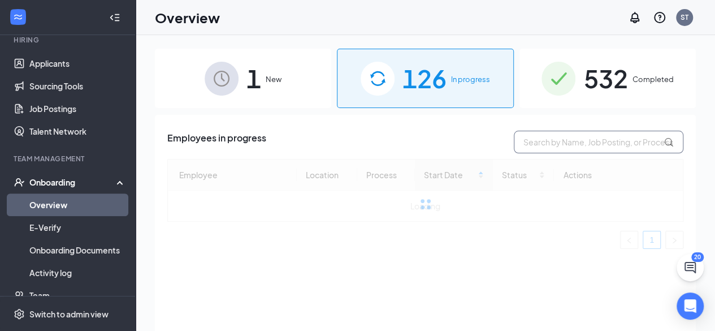
click at [570, 142] on input "text" at bounding box center [599, 142] width 170 height 23
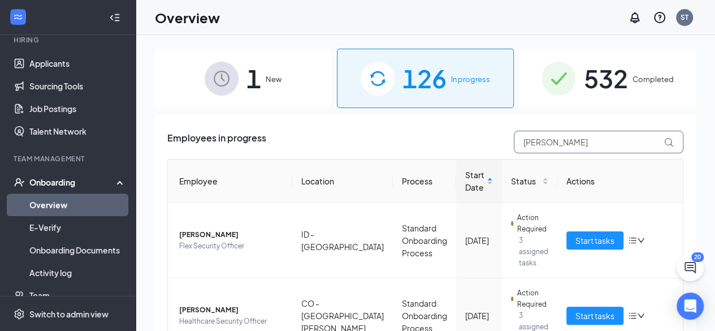
type input "[PERSON_NAME]"
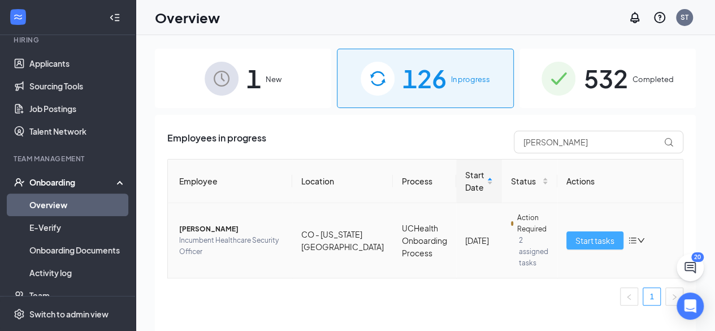
click at [588, 234] on span "Start tasks" at bounding box center [595, 240] width 39 height 12
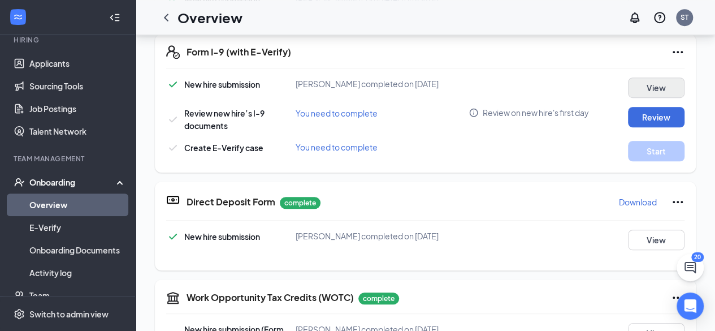
scroll to position [339, 0]
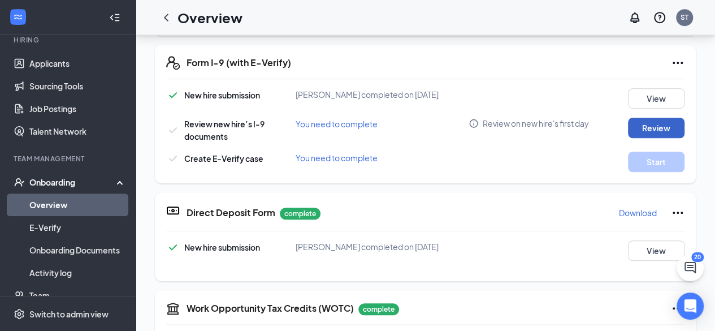
click at [639, 128] on button "Review" at bounding box center [656, 128] width 57 height 20
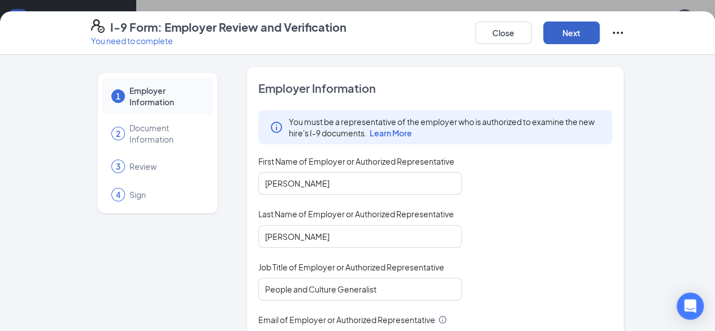
click at [600, 39] on button "Next" at bounding box center [572, 32] width 57 height 23
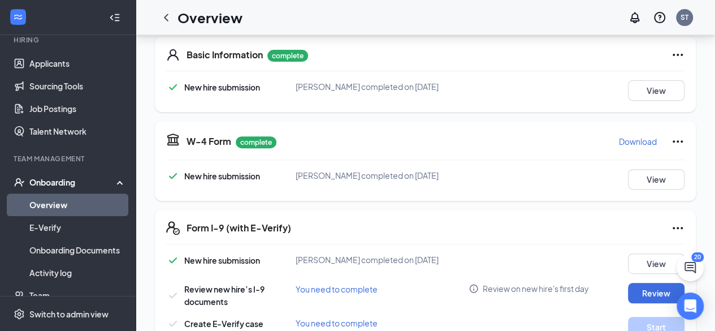
scroll to position [226, 0]
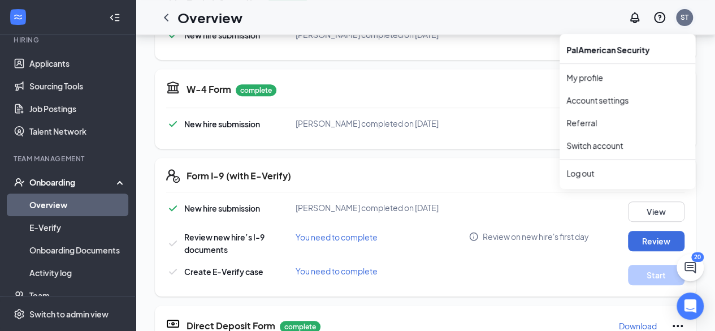
click at [684, 19] on div "ST" at bounding box center [685, 17] width 8 height 10
click at [587, 170] on div "Log out" at bounding box center [628, 172] width 122 height 11
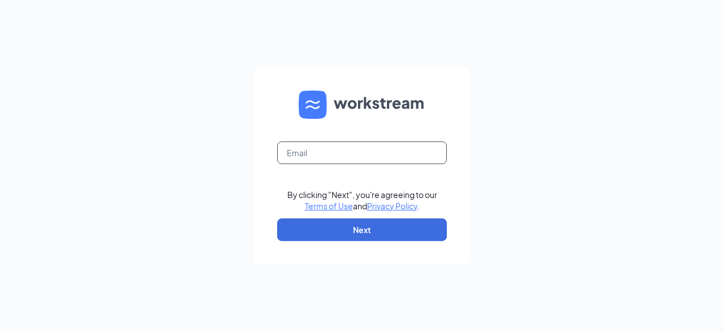
click at [405, 153] on input "text" at bounding box center [362, 152] width 170 height 23
type input "[PERSON_NAME][EMAIL_ADDRESS][DOMAIN_NAME]"
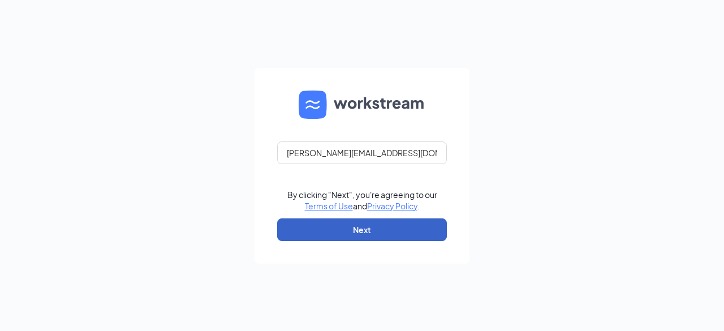
click at [392, 232] on button "Next" at bounding box center [362, 229] width 170 height 23
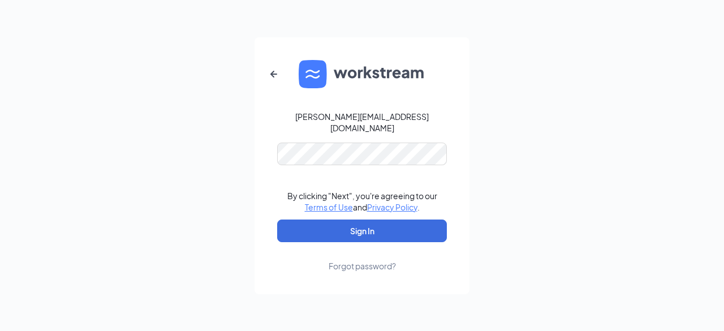
click at [357, 132] on form "[PERSON_NAME][EMAIL_ADDRESS][DOMAIN_NAME] By clicking "Next", you're agreeing t…" at bounding box center [362, 165] width 215 height 257
click at [277, 219] on button "Sign In" at bounding box center [362, 230] width 170 height 23
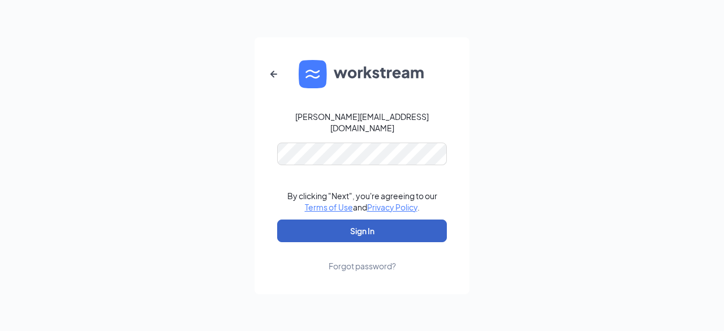
click at [359, 235] on button "Sign In" at bounding box center [362, 230] width 170 height 23
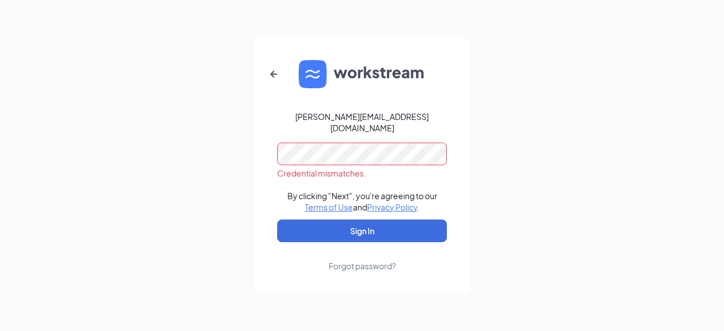
click at [174, 135] on div "[PERSON_NAME][EMAIL_ADDRESS][DOMAIN_NAME] Credential mismatches. By clicking "N…" at bounding box center [362, 165] width 724 height 331
click at [277, 219] on button "Sign In" at bounding box center [362, 230] width 170 height 23
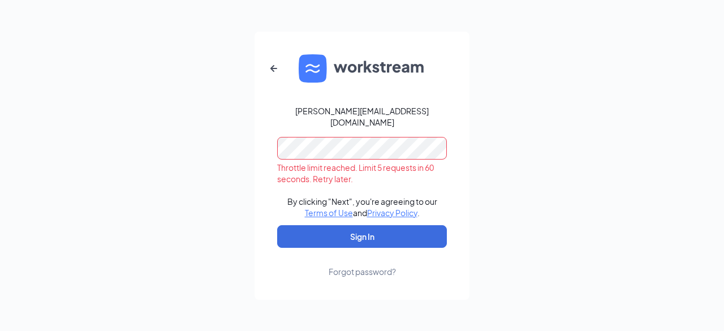
click at [383, 269] on div "Forgot password?" at bounding box center [362, 271] width 67 height 11
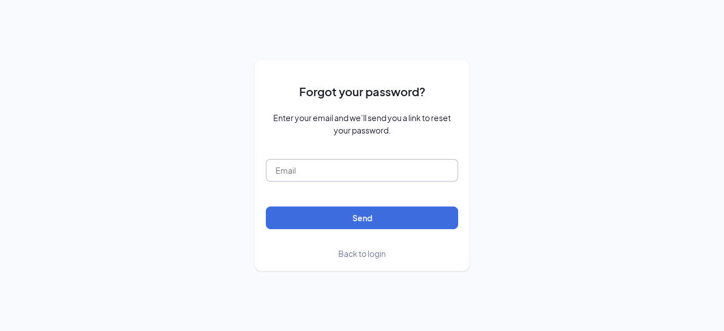
click at [365, 178] on input "text" at bounding box center [362, 170] width 192 height 23
type input "[PERSON_NAME][EMAIL_ADDRESS][DOMAIN_NAME]"
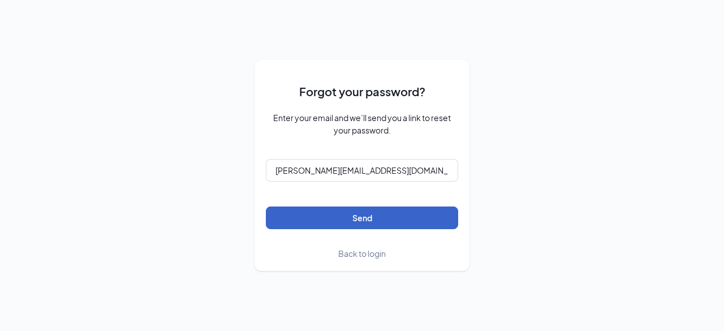
click at [352, 219] on button "Send" at bounding box center [362, 217] width 192 height 23
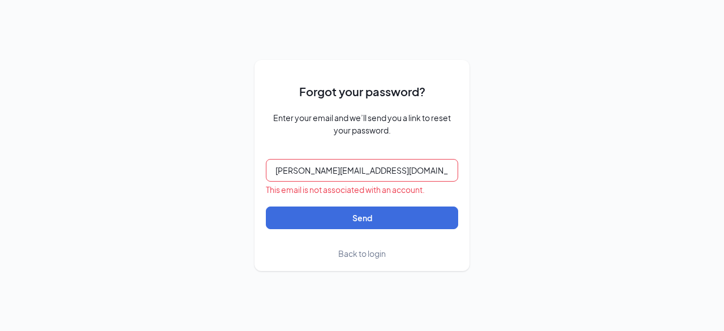
click at [372, 255] on span "Back to login" at bounding box center [362, 253] width 48 height 10
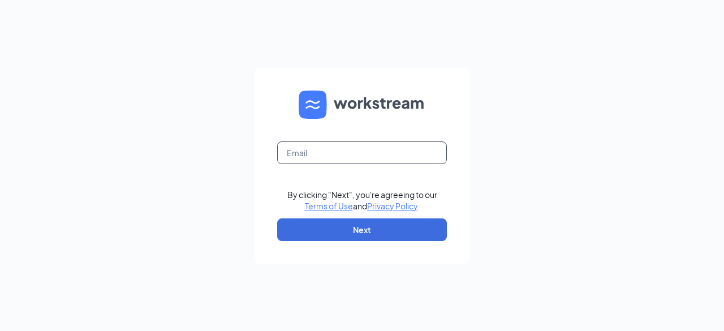
click at [404, 148] on input "text" at bounding box center [362, 152] width 170 height 23
type input "[PERSON_NAME][EMAIL_ADDRESS][DOMAIN_NAME]"
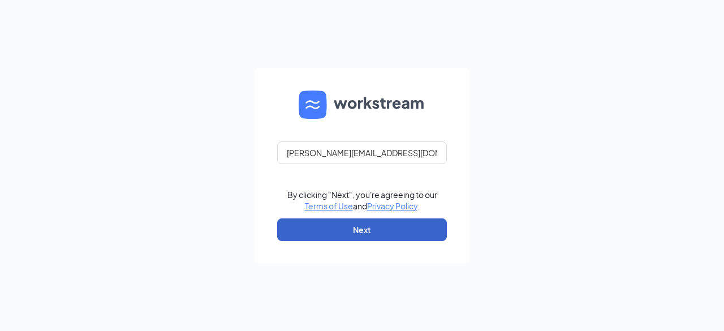
click at [350, 229] on button "Next" at bounding box center [362, 229] width 170 height 23
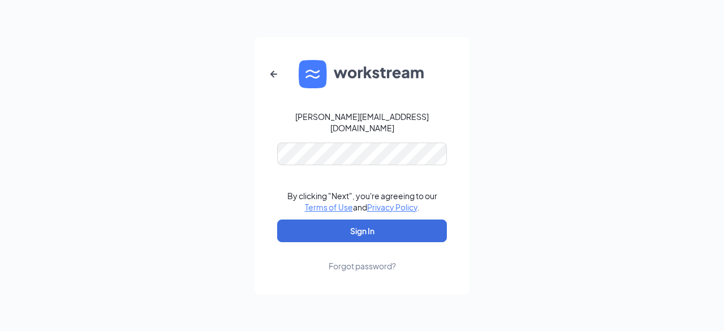
click at [349, 260] on div "Forgot password?" at bounding box center [362, 265] width 67 height 11
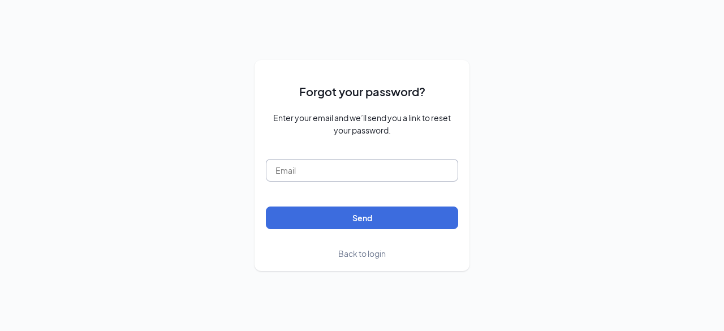
click at [354, 177] on input "text" at bounding box center [362, 170] width 192 height 23
type input "[PERSON_NAME][EMAIL_ADDRESS][DOMAIN_NAME]"
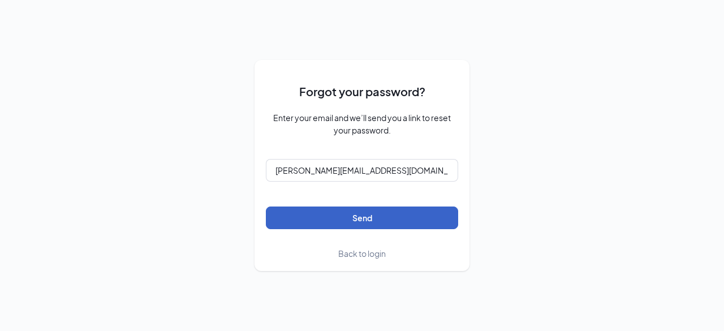
click at [369, 217] on button "Send" at bounding box center [362, 217] width 192 height 23
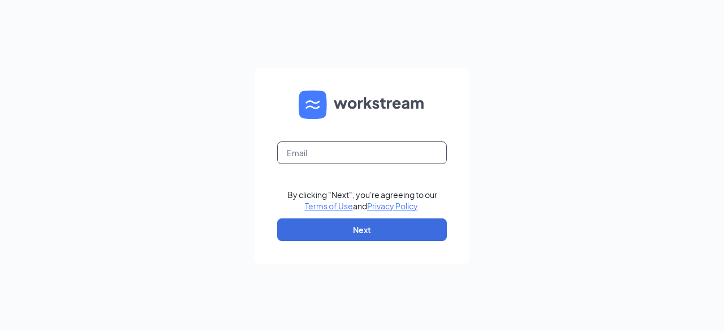
drag, startPoint x: 363, startPoint y: 153, endPoint x: 370, endPoint y: 163, distance: 12.7
click at [363, 153] on input "text" at bounding box center [362, 152] width 170 height 23
type input "[PERSON_NAME][EMAIL_ADDRESS][DOMAIN_NAME]"
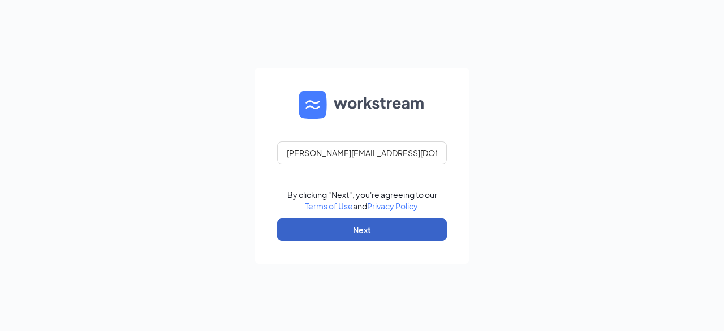
click at [370, 226] on button "Next" at bounding box center [362, 229] width 170 height 23
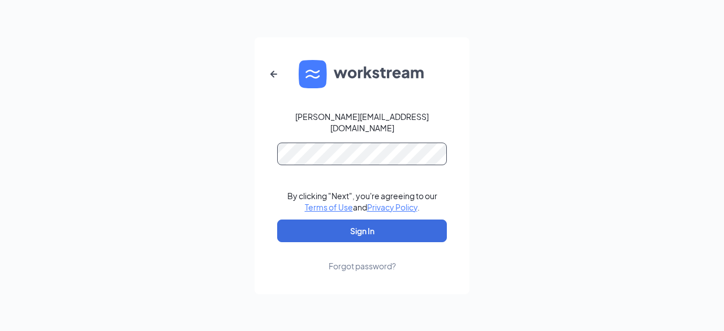
click at [277, 219] on button "Sign In" at bounding box center [362, 230] width 170 height 23
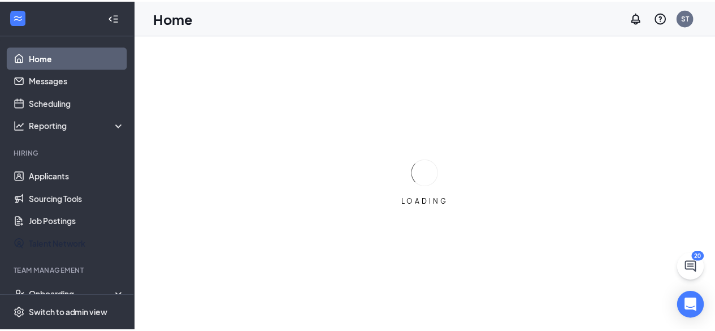
scroll to position [113, 0]
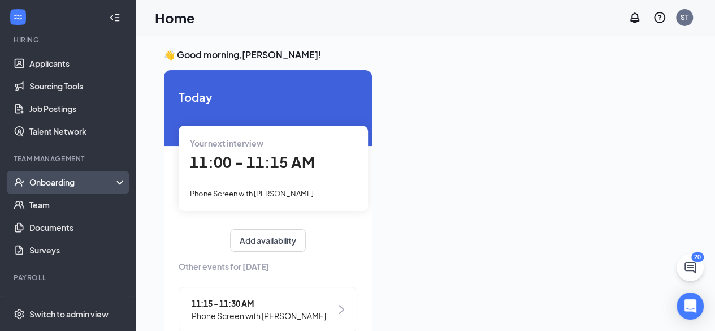
click at [77, 183] on div "Onboarding" at bounding box center [72, 181] width 87 height 11
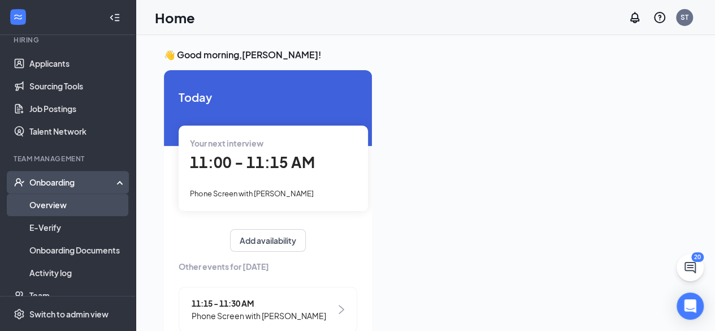
click at [68, 206] on link "Overview" at bounding box center [77, 204] width 97 height 23
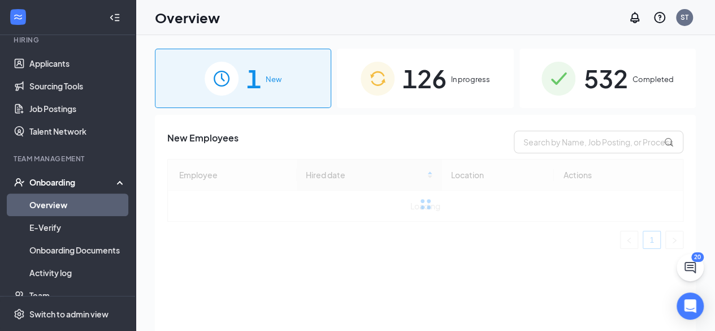
click at [429, 77] on span "126" at bounding box center [425, 78] width 44 height 39
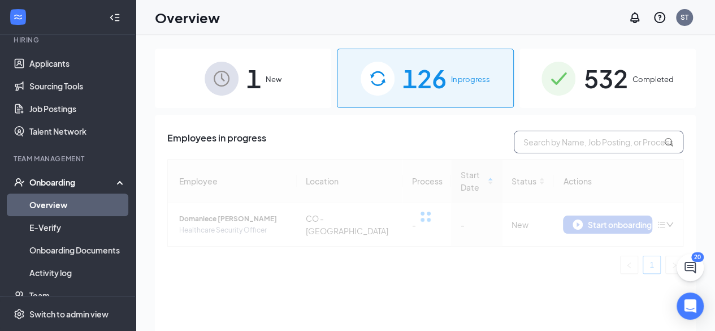
click at [596, 150] on input "text" at bounding box center [599, 142] width 170 height 23
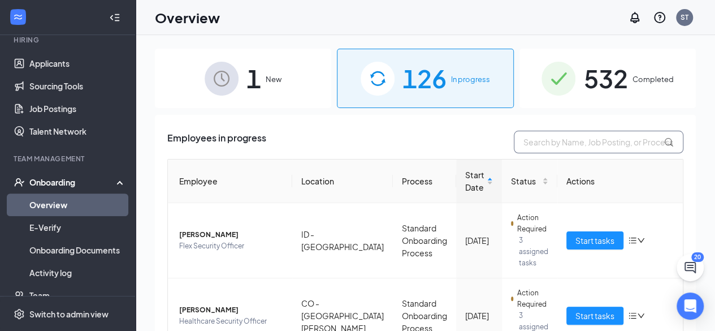
type input "s"
type input "f"
type input "kenneth"
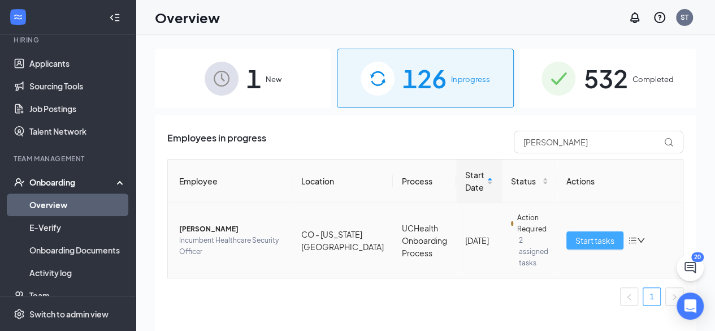
click at [604, 234] on span "Start tasks" at bounding box center [595, 240] width 39 height 12
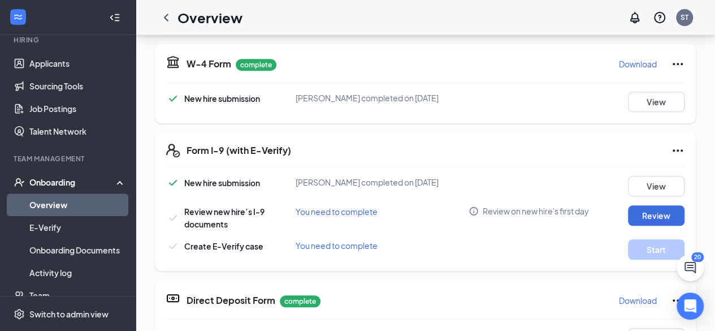
scroll to position [339, 0]
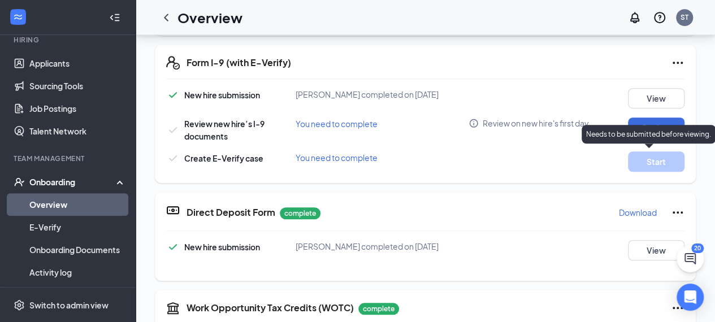
click at [656, 137] on p "Needs to be submitted before viewing." at bounding box center [649, 135] width 125 height 10
click at [653, 125] on div "Needs to be submitted before viewing." at bounding box center [649, 134] width 134 height 19
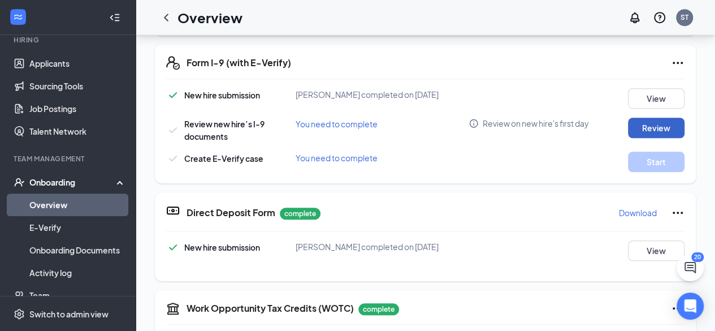
click at [652, 118] on button "Review" at bounding box center [656, 128] width 57 height 20
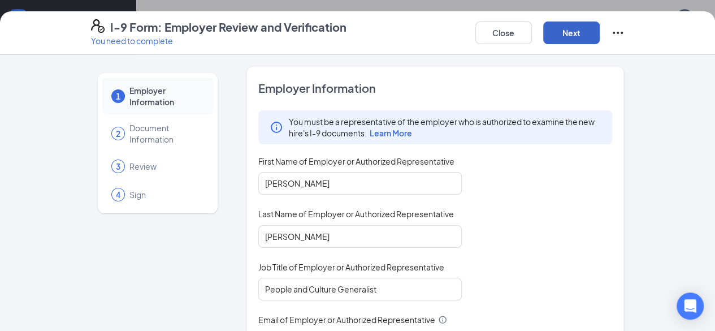
click at [600, 22] on button "Next" at bounding box center [572, 32] width 57 height 23
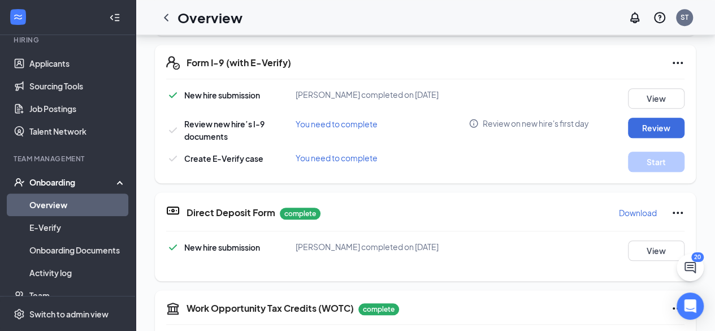
click at [360, 123] on span "You need to complete" at bounding box center [337, 124] width 82 height 10
click at [647, 129] on button "Review" at bounding box center [656, 128] width 57 height 20
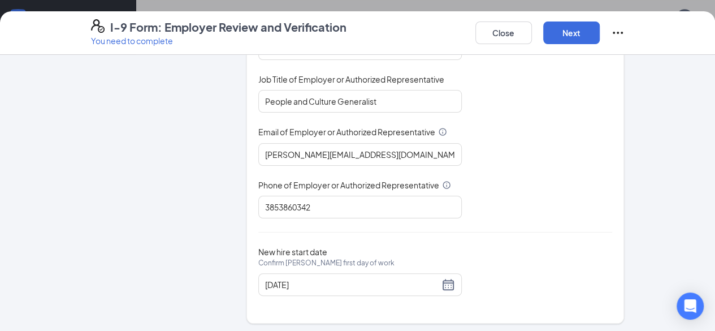
scroll to position [188, 0]
click at [600, 33] on button "Next" at bounding box center [572, 32] width 57 height 23
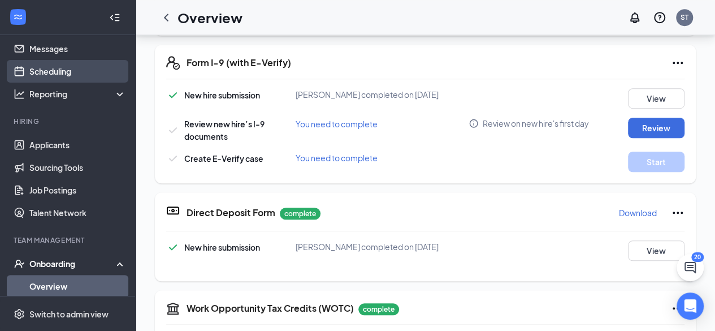
scroll to position [0, 0]
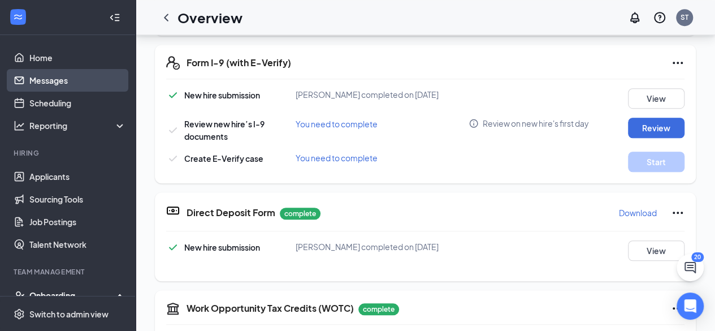
click at [68, 79] on link "Messages" at bounding box center [77, 80] width 97 height 23
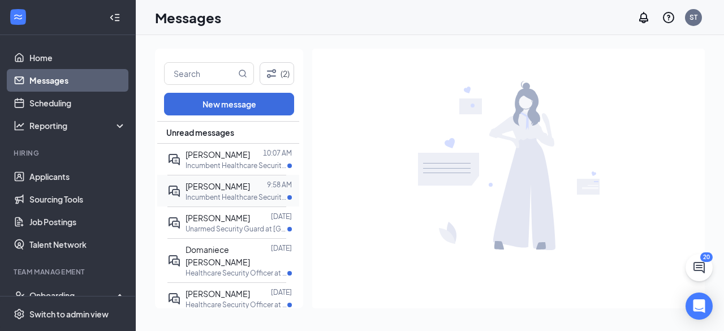
click at [223, 188] on span "Gabrielle Braswell" at bounding box center [218, 186] width 64 height 10
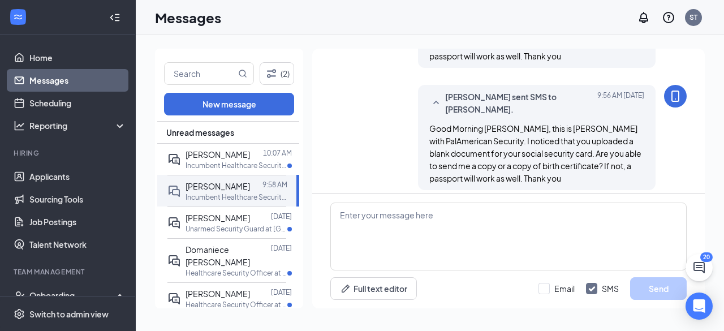
scroll to position [473, 0]
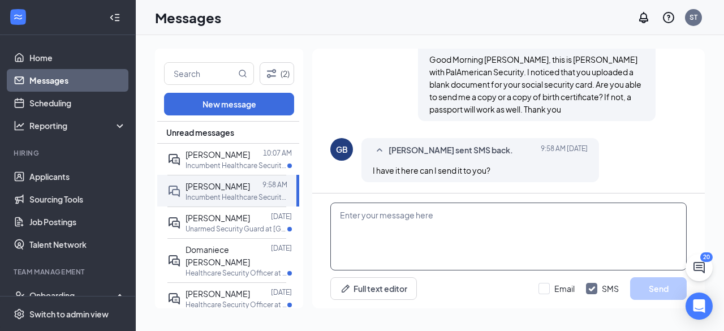
click at [493, 240] on textarea at bounding box center [508, 236] width 356 height 68
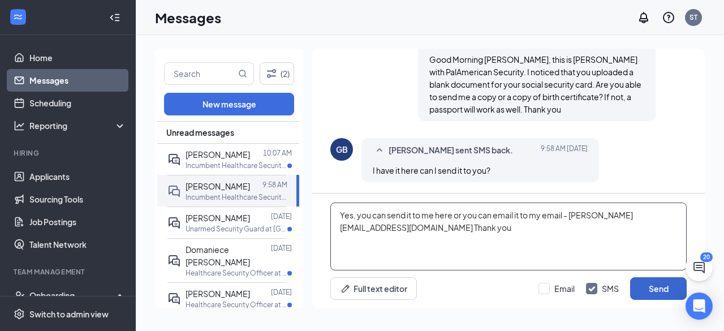
type textarea "Yes, you can send it to me here or you can email it to my email - staylor@palam…"
click at [663, 286] on button "Send" at bounding box center [658, 288] width 57 height 23
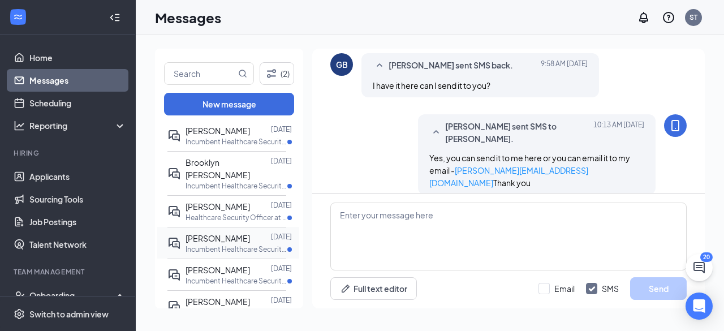
scroll to position [283, 0]
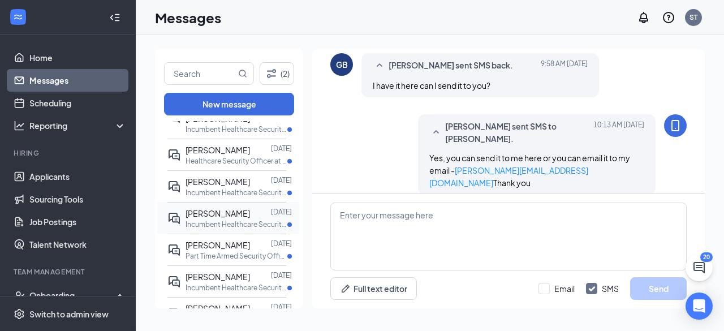
click at [250, 207] on div at bounding box center [260, 213] width 21 height 12
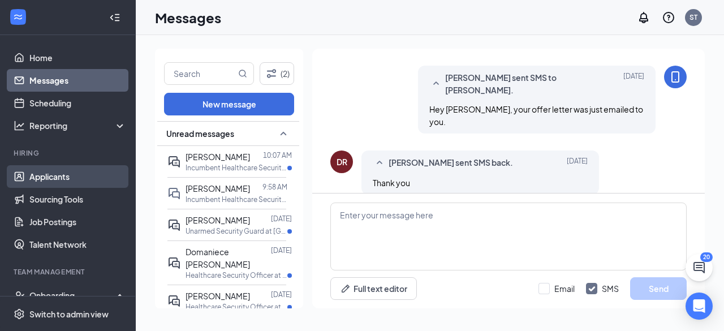
click at [64, 179] on link "Applicants" at bounding box center [77, 176] width 97 height 23
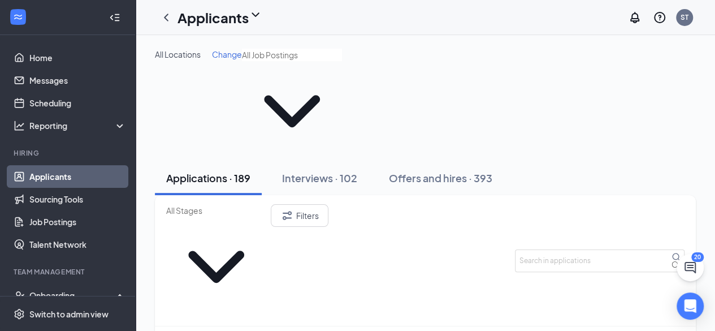
scroll to position [339, 0]
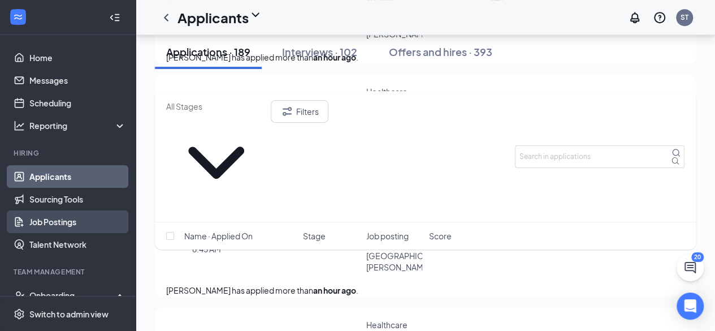
click at [71, 222] on link "Job Postings" at bounding box center [77, 221] width 97 height 23
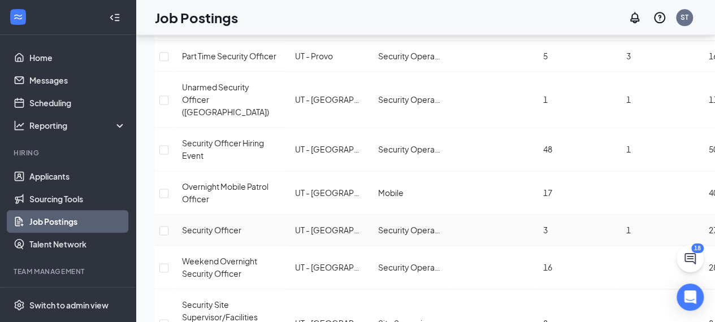
scroll to position [739, 0]
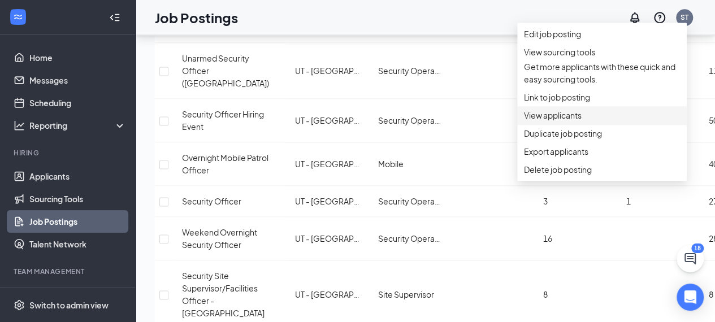
click at [555, 120] on span "View applicants" at bounding box center [553, 115] width 58 height 10
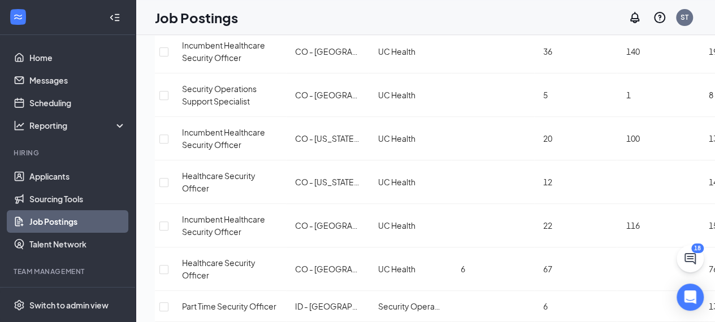
scroll to position [0, 0]
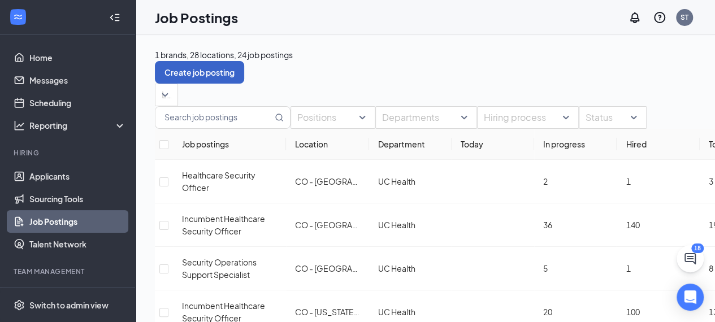
click at [244, 61] on button "Create job posting" at bounding box center [199, 72] width 89 height 23
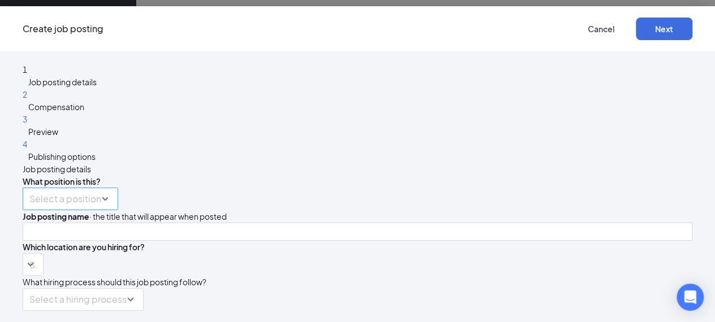
click at [104, 188] on input "search" at bounding box center [66, 198] width 74 height 21
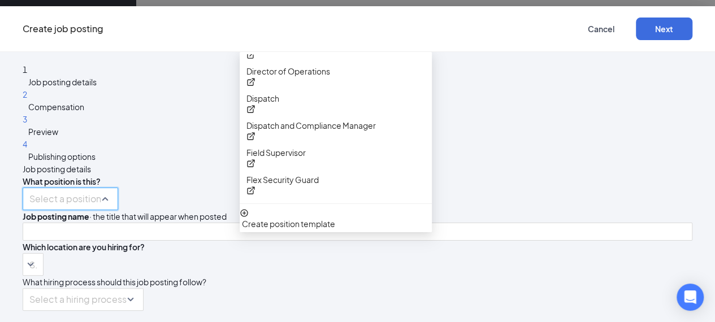
scroll to position [452, 0]
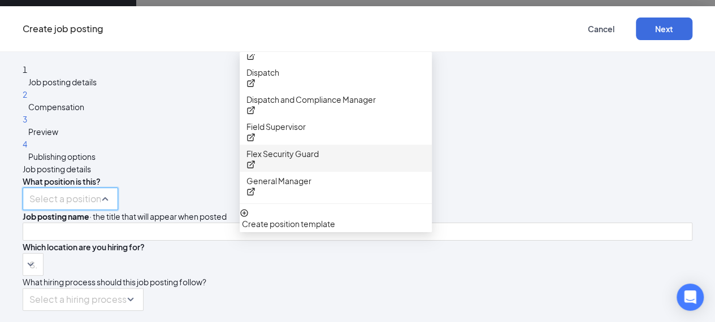
click at [318, 145] on div "Flex Security Guard" at bounding box center [336, 158] width 192 height 27
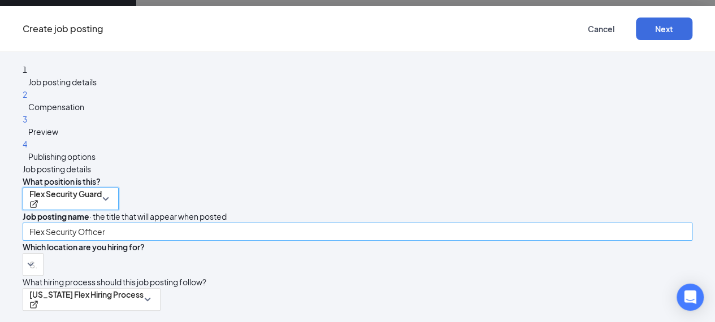
scroll to position [10, 0]
drag, startPoint x: 337, startPoint y: 178, endPoint x: 66, endPoint y: 101, distance: 282.2
click at [66, 152] on div "1 Job posting details 2 Compensation 3 Preview 4 Publishing options Job posting…" at bounding box center [358, 187] width 670 height 248
type input "On call Security Officer"
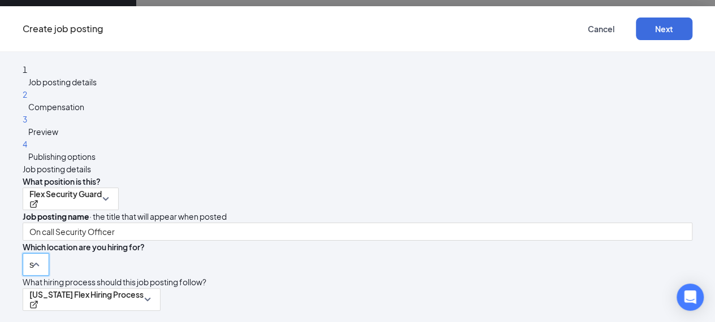
type input "sa"
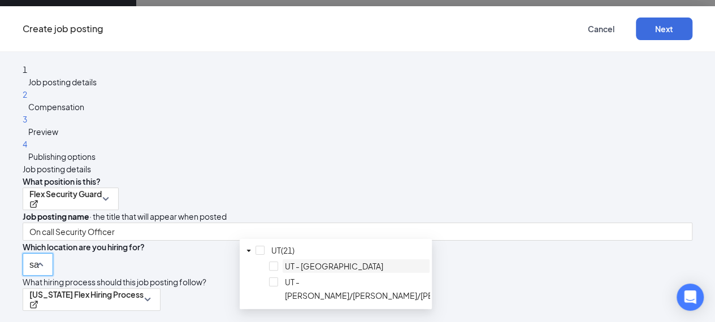
click at [308, 271] on span "UT - [GEOGRAPHIC_DATA]" at bounding box center [334, 266] width 98 height 10
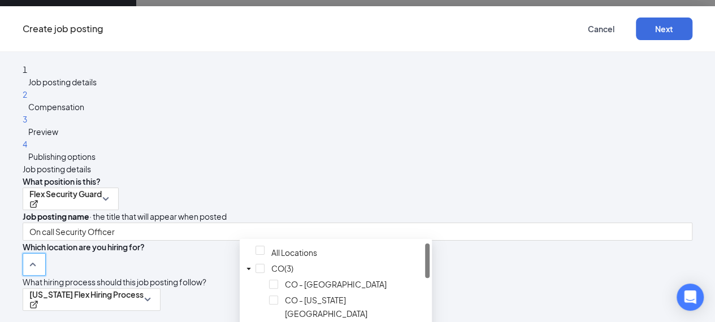
click at [524, 253] on div at bounding box center [358, 264] width 670 height 23
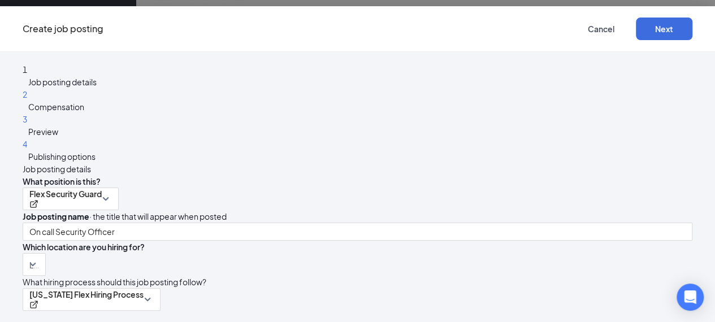
scroll to position [113, 0]
click at [666, 35] on button "Next" at bounding box center [664, 29] width 57 height 23
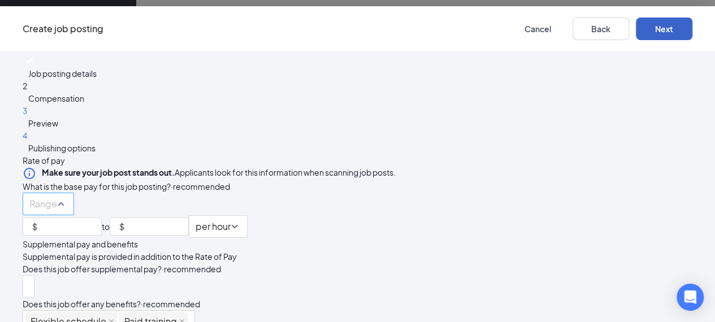
click at [57, 193] on span "Range" at bounding box center [43, 210] width 28 height 35
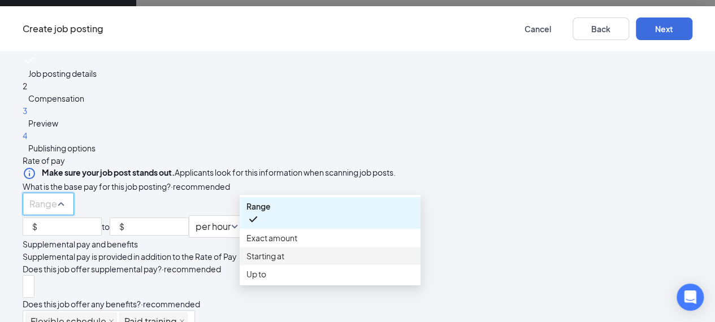
click at [281, 262] on span "Starting at" at bounding box center [266, 256] width 38 height 12
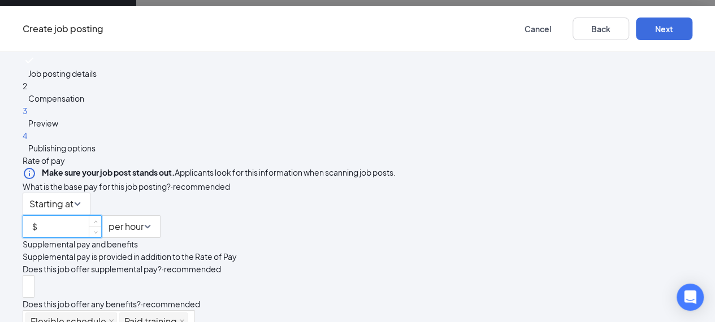
click at [101, 217] on input at bounding box center [71, 224] width 62 height 17
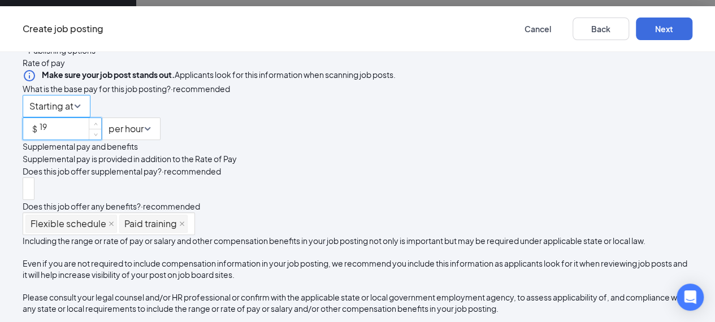
scroll to position [66, 0]
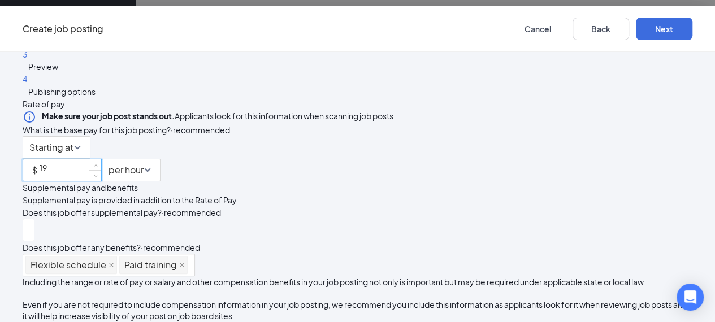
drag, startPoint x: 253, startPoint y: 154, endPoint x: 209, endPoint y: 152, distance: 43.6
click at [214, 154] on div "Job posting details 2 Compensation 3 Preview 4 Publishing options Rate of pay M…" at bounding box center [358, 176] width 670 height 359
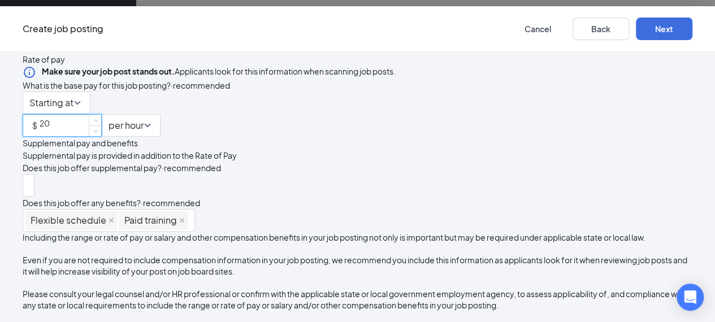
scroll to position [236, 0]
type input "20"
click at [658, 32] on button "Next" at bounding box center [664, 29] width 57 height 23
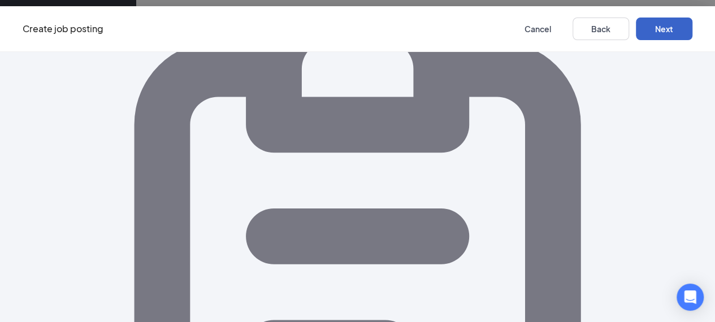
click at [664, 25] on button "Next" at bounding box center [664, 29] width 57 height 23
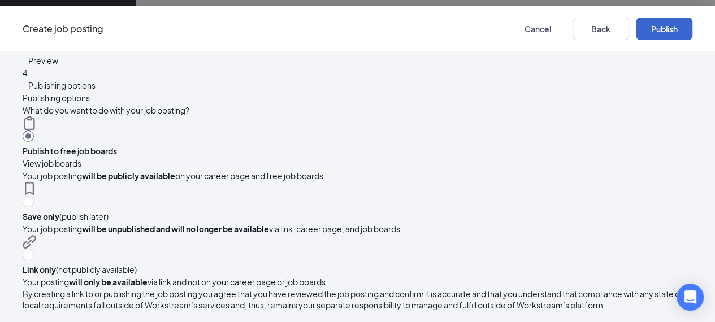
scroll to position [0, 0]
click at [659, 29] on button "Publish" at bounding box center [664, 29] width 57 height 23
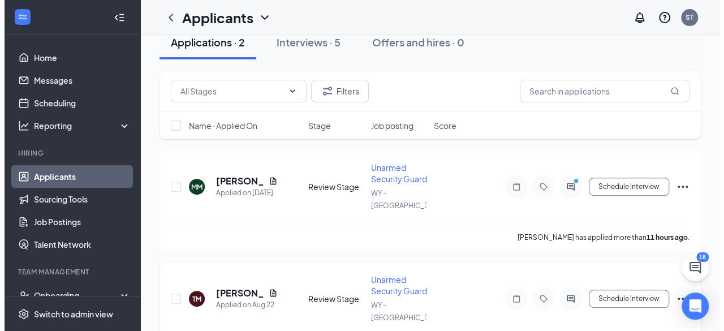
scroll to position [21, 0]
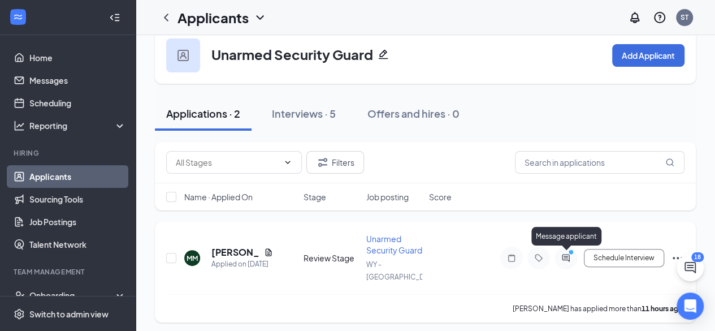
click at [570, 256] on icon "PrimaryDot" at bounding box center [573, 253] width 14 height 9
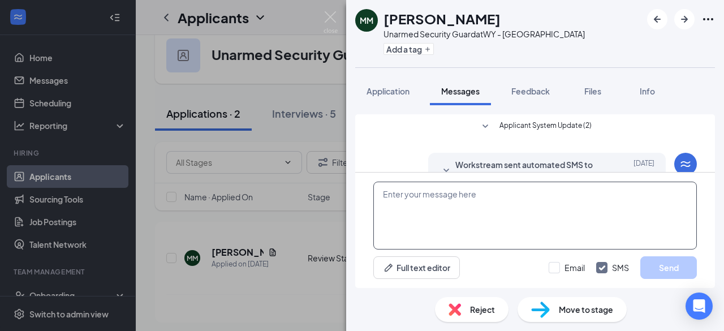
scroll to position [88, 0]
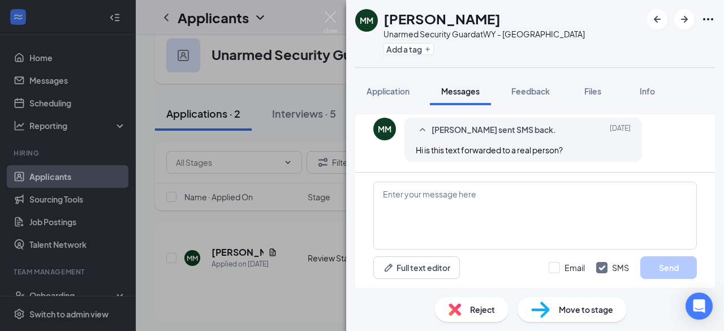
click at [538, 160] on div "[PERSON_NAME] sent SMS back. [DATE] Hi is this text forwarded to a real person?" at bounding box center [523, 140] width 238 height 44
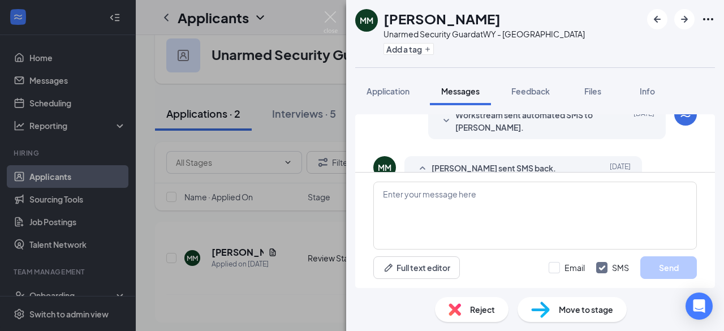
scroll to position [32, 0]
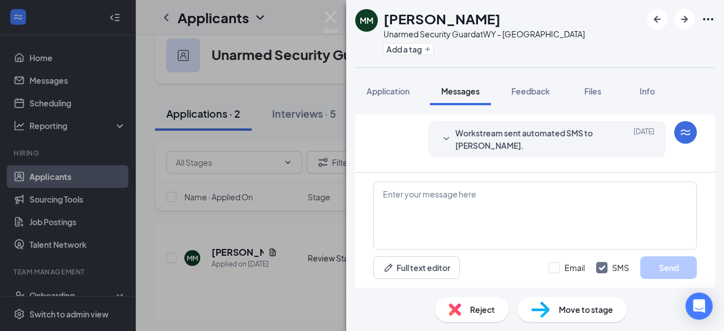
click at [530, 130] on span "Workstream sent automated SMS to [PERSON_NAME]." at bounding box center [529, 139] width 148 height 25
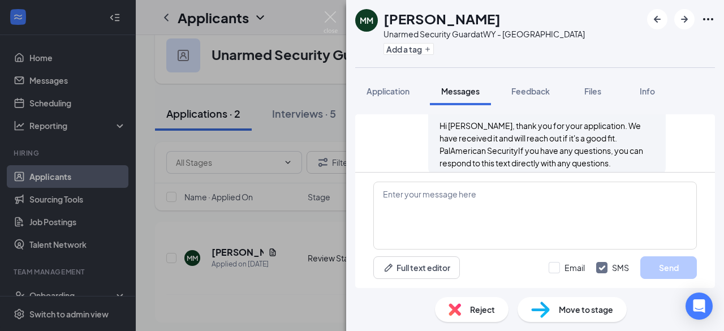
scroll to position [88, 0]
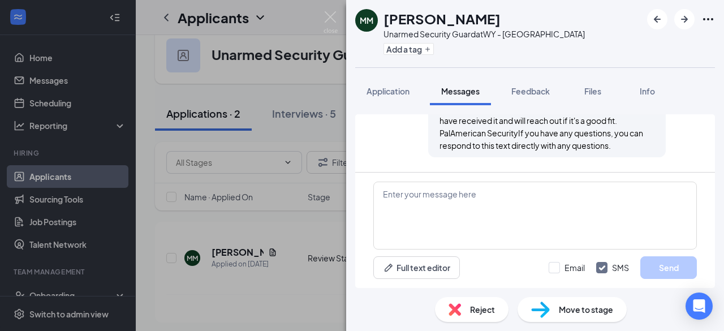
click at [296, 275] on div "MM [PERSON_NAME] Unarmed Security Guard at [GEOGRAPHIC_DATA] Add a tag Applicat…" at bounding box center [362, 165] width 724 height 331
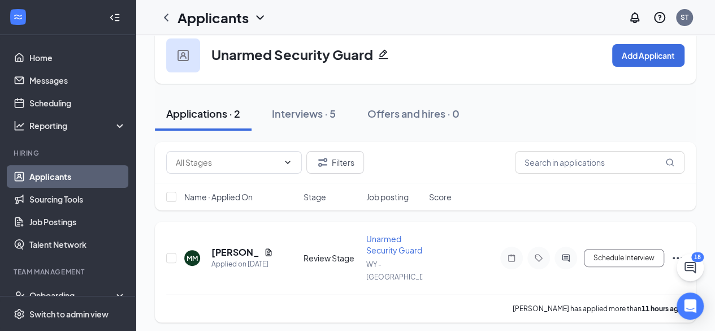
click at [267, 249] on icon "Document" at bounding box center [268, 252] width 9 height 9
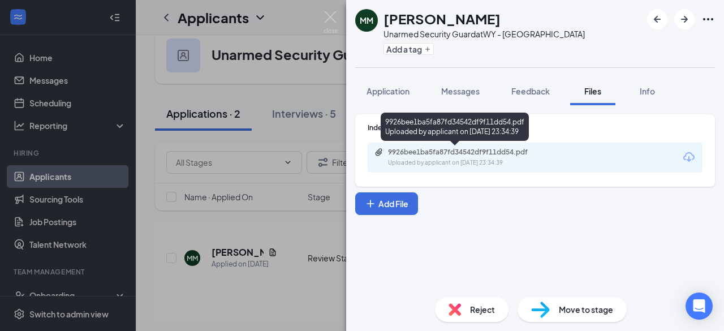
click at [469, 166] on div "Uploaded by applicant on [DATE] 23:34:39" at bounding box center [473, 162] width 170 height 9
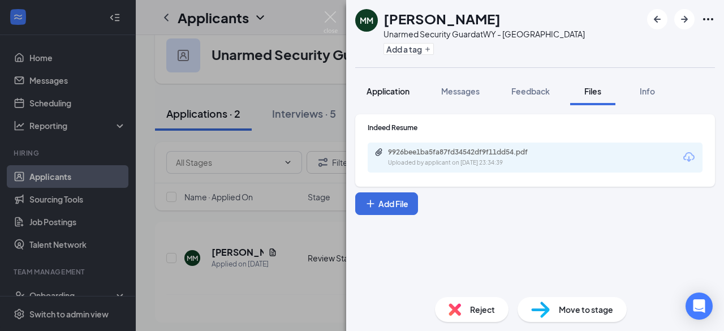
click at [394, 86] on span "Application" at bounding box center [388, 91] width 43 height 10
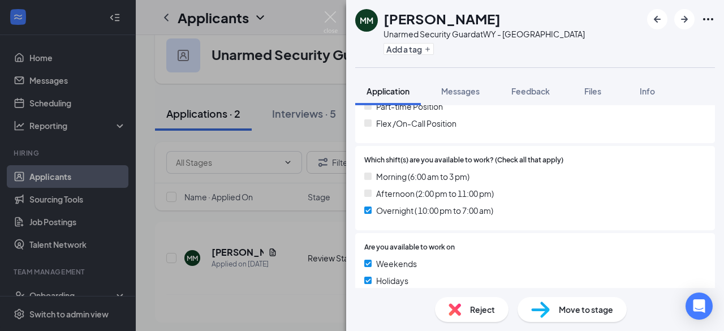
scroll to position [283, 0]
click at [474, 81] on button "Messages" at bounding box center [460, 91] width 61 height 28
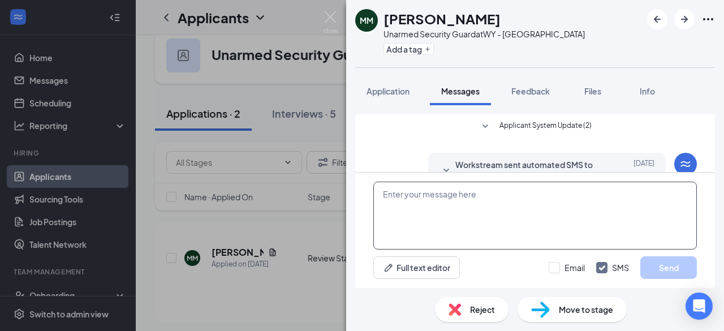
scroll to position [88, 0]
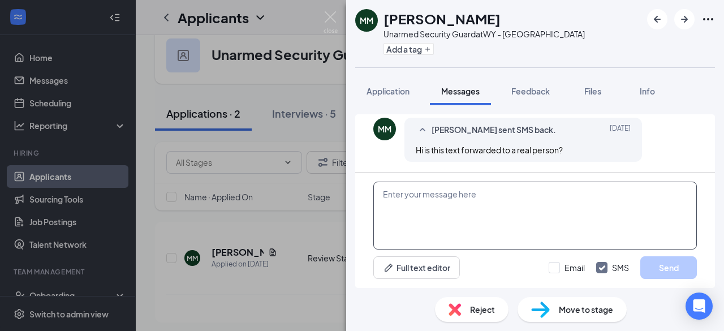
click at [488, 209] on textarea at bounding box center [535, 216] width 324 height 68
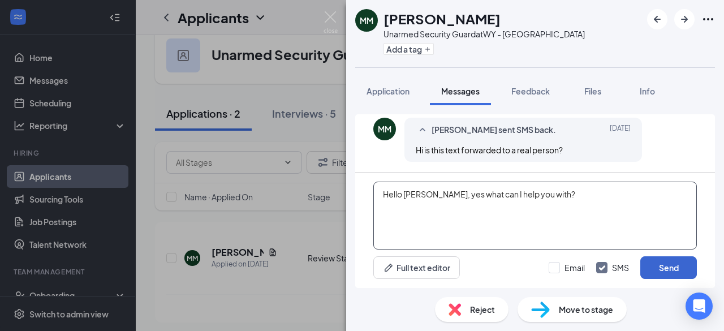
type textarea "Hello Max, yes what can I help you with?"
click at [654, 265] on button "Send" at bounding box center [668, 267] width 57 height 23
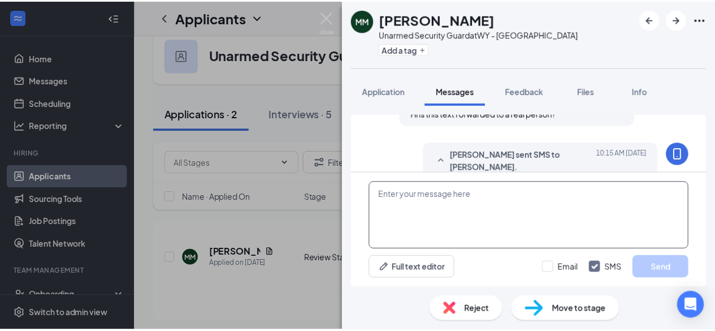
scroll to position [149, 0]
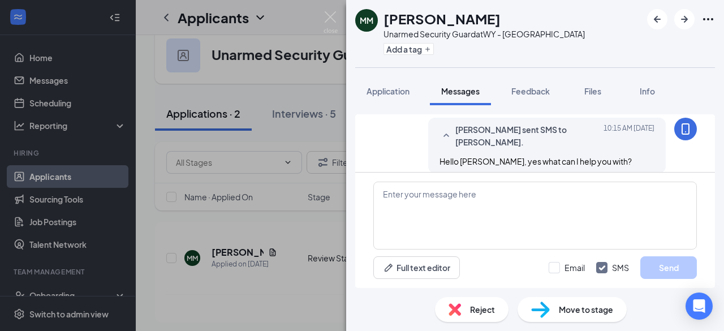
click at [312, 240] on div "MM Max Moore Unarmed Security Guard at WY - Rock Springs Add a tag Application …" at bounding box center [362, 165] width 724 height 331
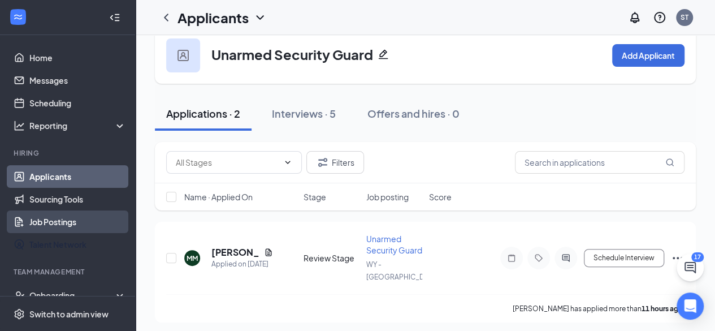
click at [64, 212] on link "Job Postings" at bounding box center [77, 221] width 97 height 23
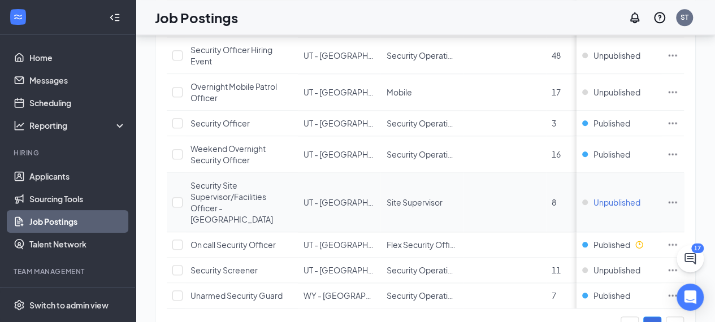
scroll to position [765, 0]
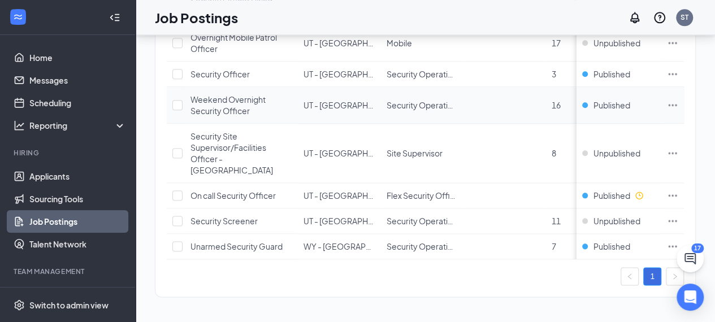
click at [679, 100] on icon "Ellipses" at bounding box center [672, 105] width 11 height 11
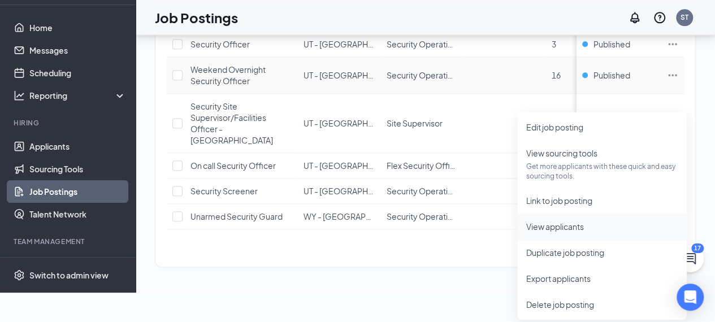
click at [560, 222] on span "View applicants" at bounding box center [556, 227] width 58 height 10
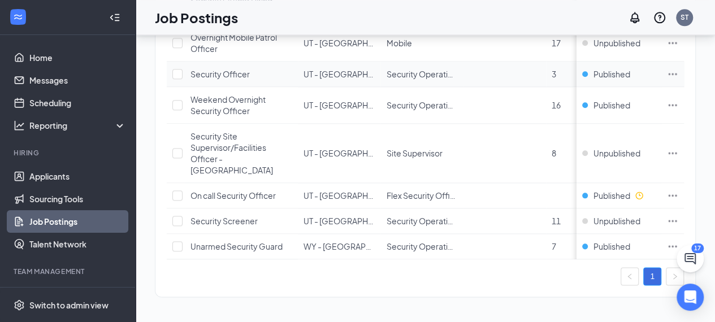
click at [679, 68] on icon "Ellipses" at bounding box center [672, 73] width 11 height 11
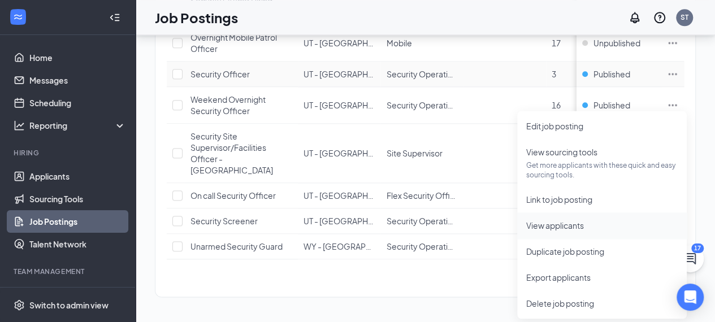
click at [572, 221] on span "View applicants" at bounding box center [556, 226] width 58 height 10
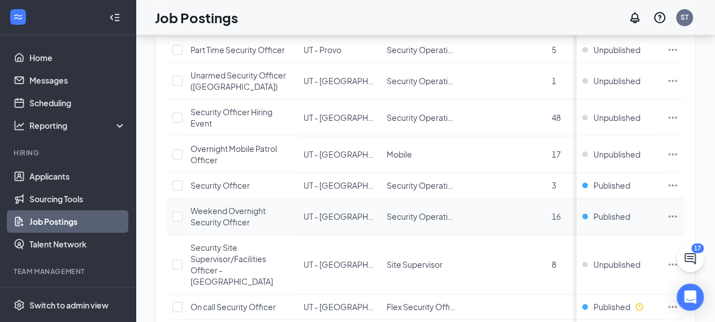
scroll to position [595, 0]
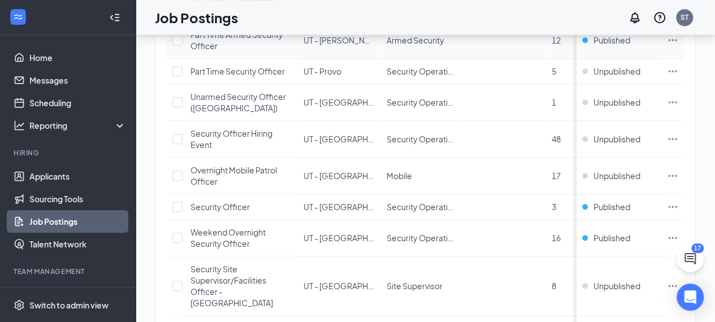
click at [678, 41] on icon "Ellipses" at bounding box center [673, 40] width 8 height 2
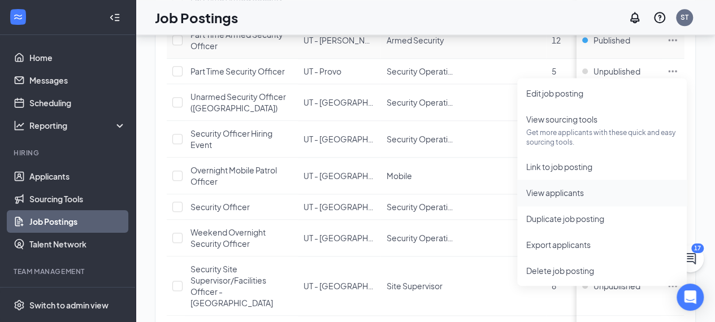
click at [537, 197] on span "View applicants" at bounding box center [556, 193] width 58 height 10
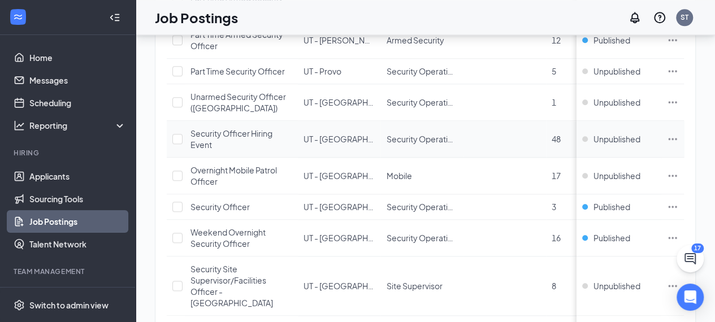
scroll to position [482, 0]
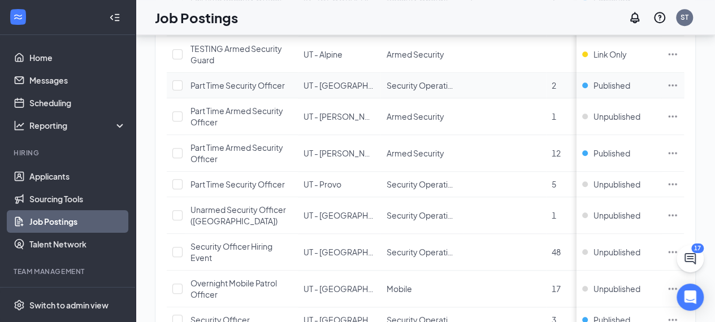
click at [679, 91] on icon "Ellipses" at bounding box center [672, 85] width 11 height 11
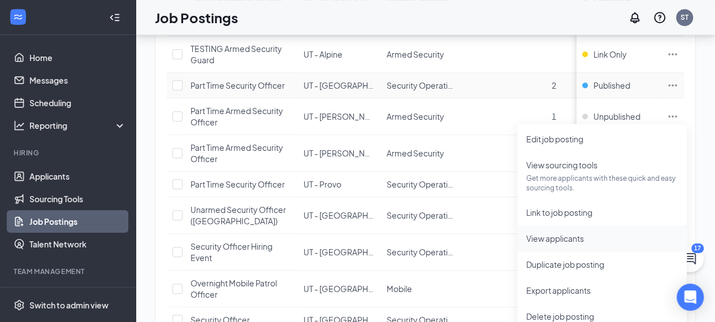
click at [571, 242] on span "View applicants" at bounding box center [556, 239] width 58 height 10
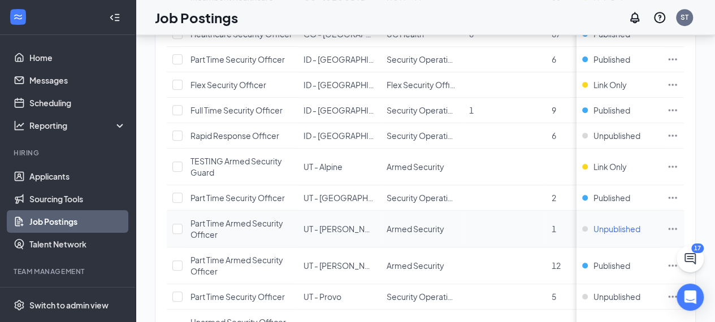
scroll to position [369, 0]
click at [679, 117] on icon "Ellipses" at bounding box center [672, 110] width 11 height 11
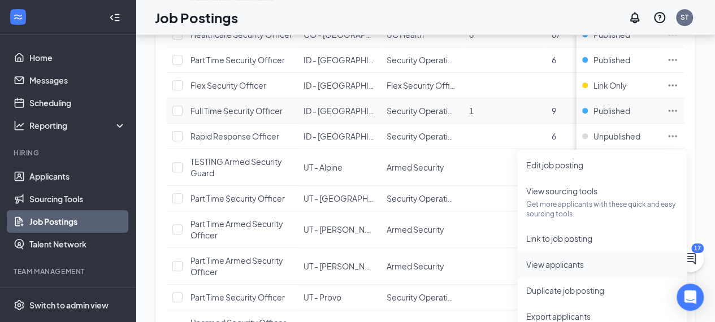
click at [554, 263] on span "View applicants" at bounding box center [556, 265] width 58 height 10
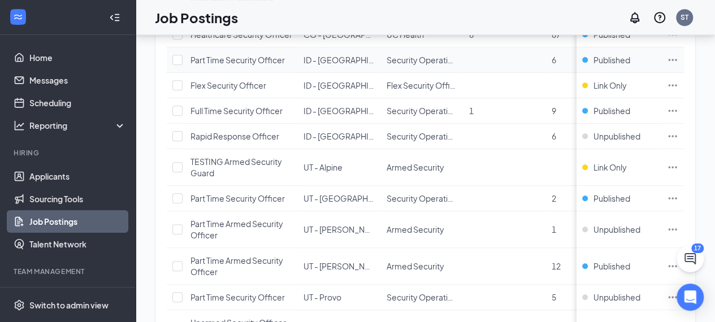
click at [679, 66] on icon "Ellipses" at bounding box center [672, 59] width 11 height 11
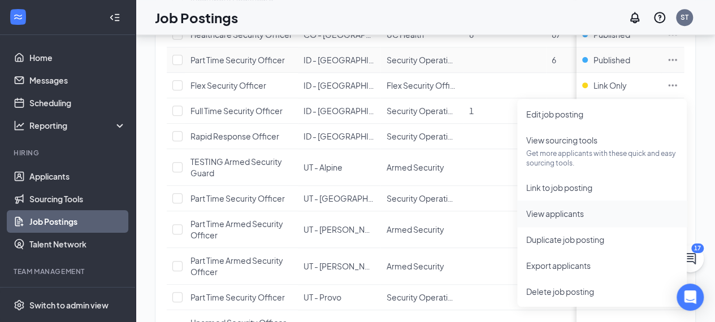
click at [550, 218] on span "View applicants" at bounding box center [556, 214] width 58 height 10
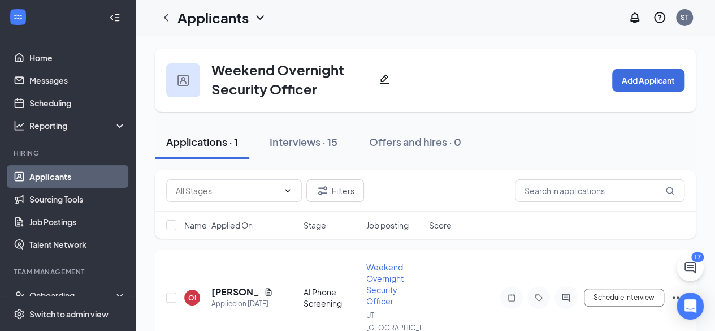
scroll to position [54, 0]
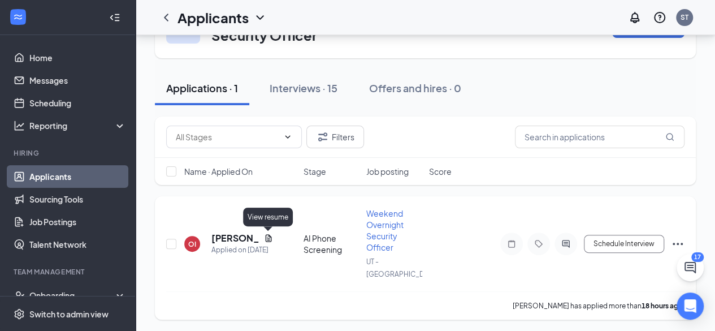
click at [267, 234] on icon "Document" at bounding box center [268, 238] width 9 height 9
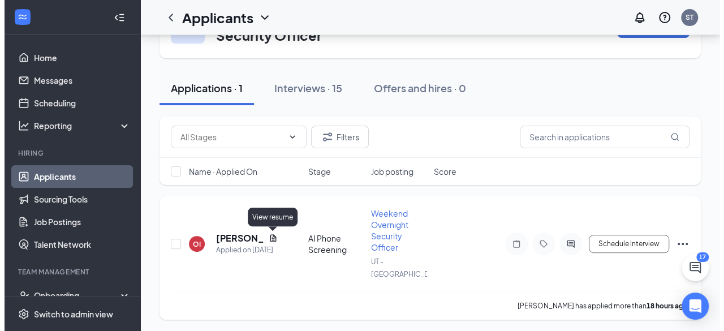
scroll to position [42, 0]
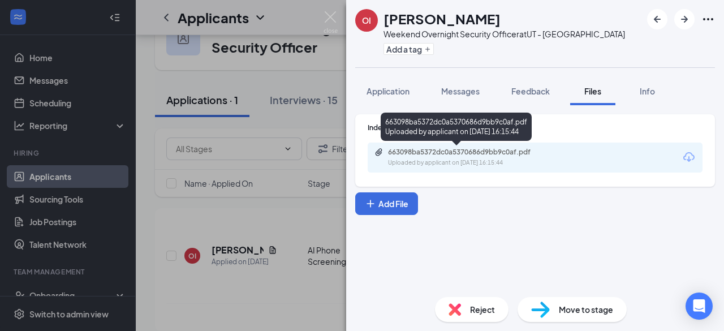
click at [459, 157] on div "663098ba5372dc0a5370686d9bb9c0af.pdf Uploaded by applicant on [DATE] 16:15:44" at bounding box center [465, 158] width 183 height 20
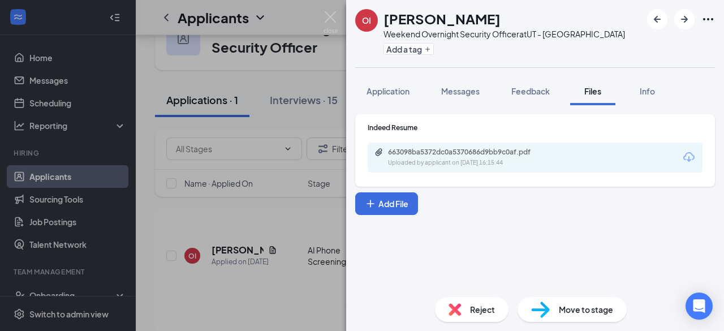
click at [564, 304] on span "Move to stage" at bounding box center [586, 309] width 54 height 12
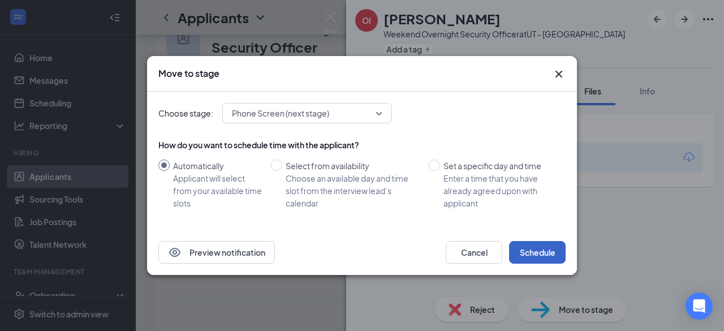
click at [540, 249] on button "Schedule" at bounding box center [537, 252] width 57 height 23
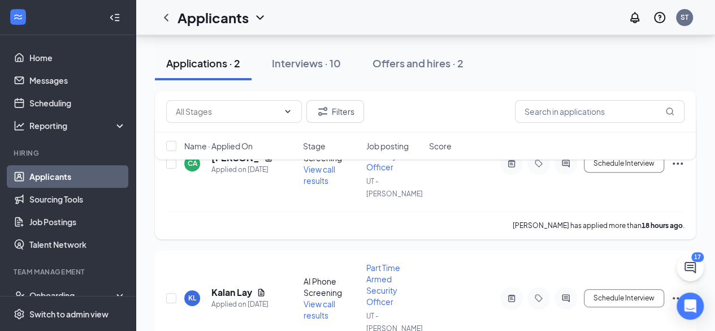
scroll to position [163, 0]
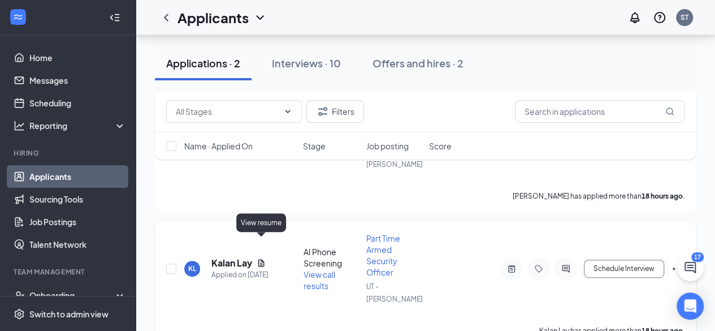
click at [261, 258] on icon "Document" at bounding box center [261, 262] width 9 height 9
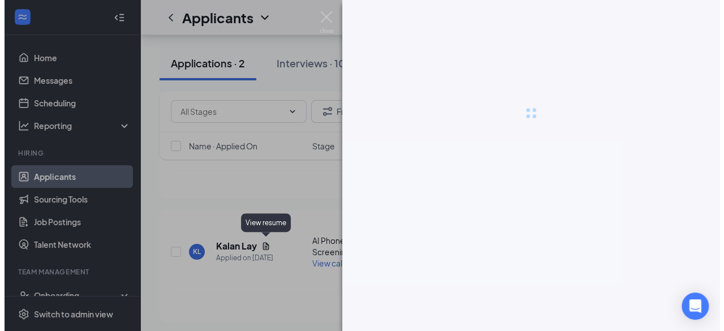
scroll to position [141, 0]
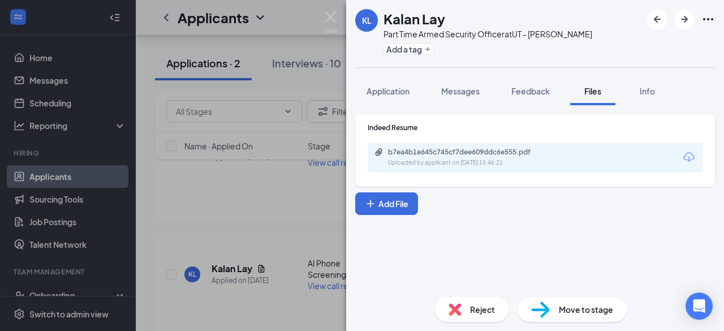
click at [467, 163] on div "Uploaded by applicant on Aug 25, 2025 at 15:46:21" at bounding box center [473, 162] width 170 height 9
click at [399, 95] on span "Application" at bounding box center [388, 91] width 43 height 10
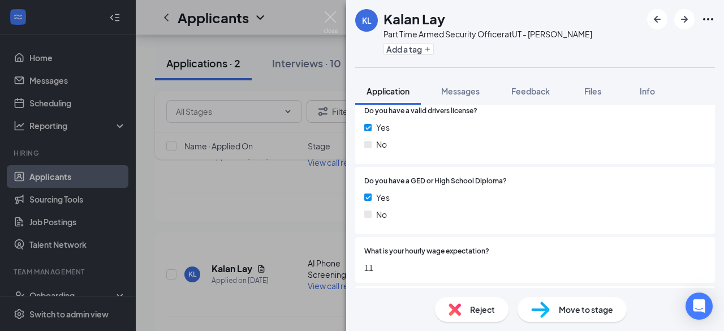
scroll to position [622, 0]
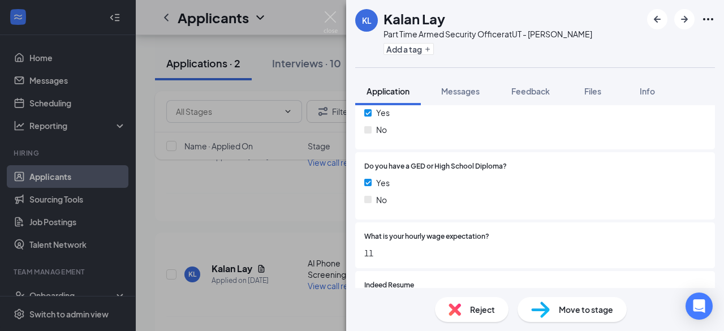
click at [581, 310] on span "Move to stage" at bounding box center [586, 309] width 54 height 12
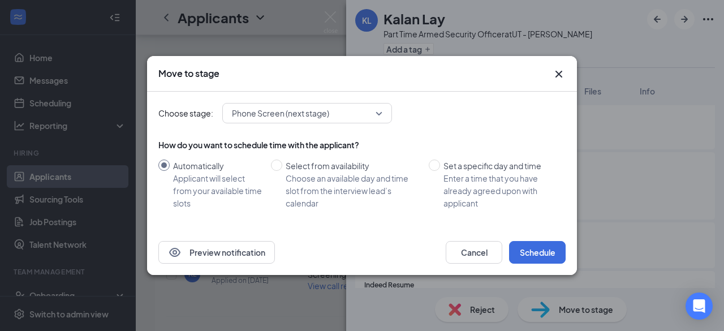
click at [534, 240] on div "Preview notification Cancel Schedule" at bounding box center [362, 252] width 430 height 45
click at [540, 253] on button "Schedule" at bounding box center [537, 252] width 57 height 23
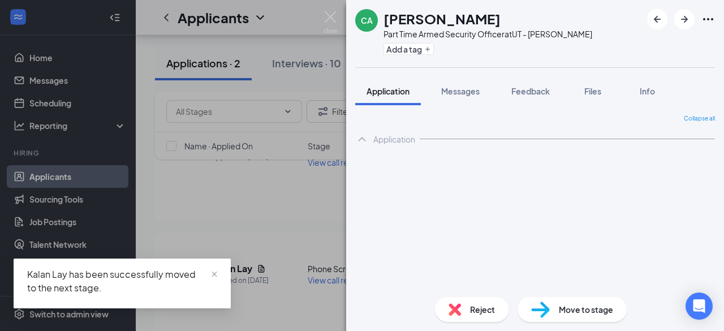
click at [269, 232] on div "CA Cesar Acabal Part Time Armed Security Officer at UT - Ogden Add a tag Applic…" at bounding box center [362, 165] width 724 height 331
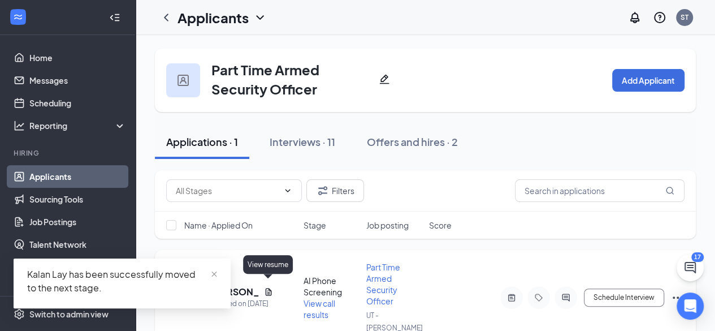
click at [268, 287] on icon "Document" at bounding box center [268, 291] width 9 height 9
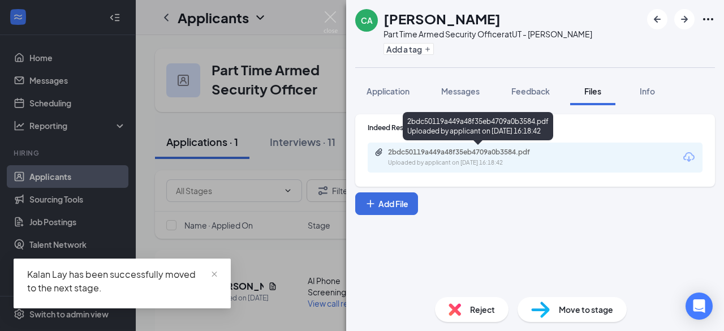
click at [469, 156] on div "2bdc50119a449a48f35eb4709a0b3584.pdf" at bounding box center [467, 152] width 158 height 9
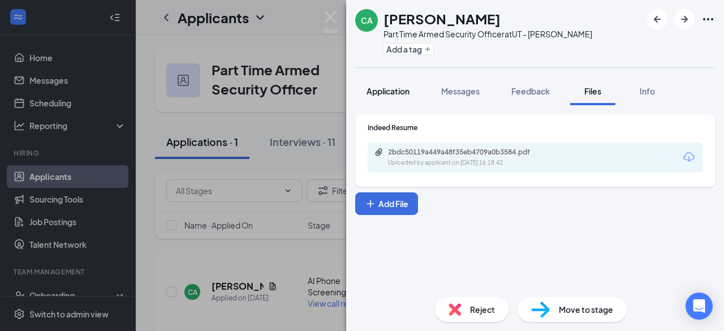
click at [391, 95] on span "Application" at bounding box center [388, 91] width 43 height 10
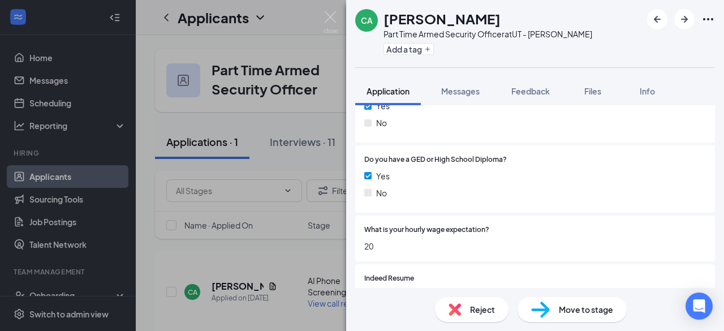
scroll to position [679, 0]
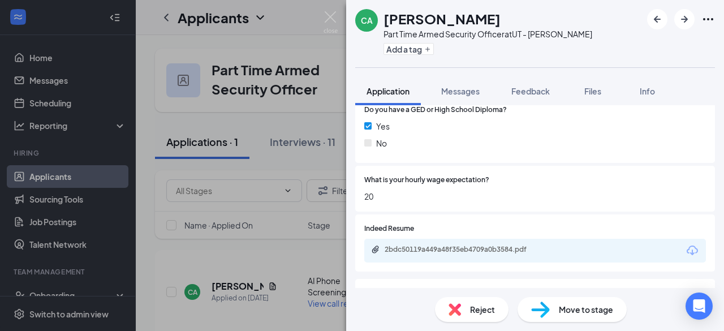
click at [471, 312] on span "Reject" at bounding box center [482, 309] width 25 height 12
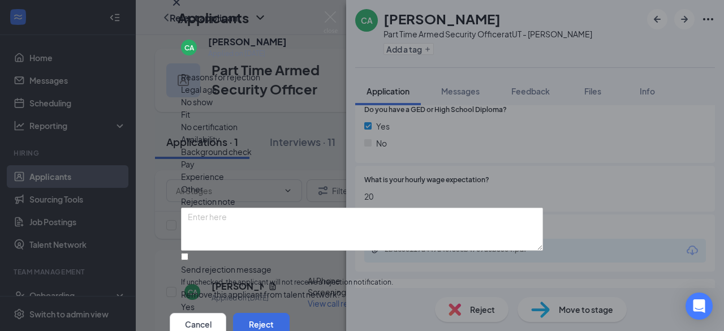
click at [238, 133] on span "No certification" at bounding box center [209, 126] width 57 height 12
click at [335, 170] on div "Experience" at bounding box center [362, 176] width 362 height 12
click at [290, 313] on button "Reject" at bounding box center [261, 324] width 57 height 23
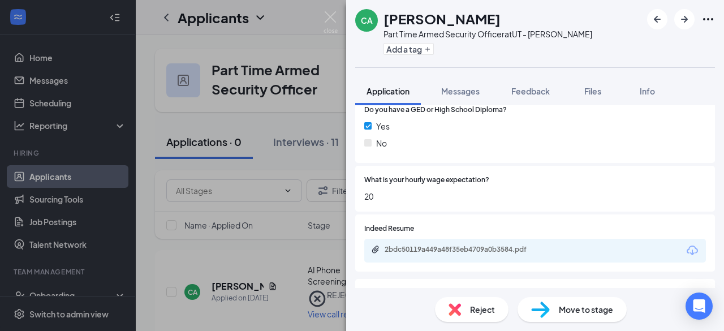
click at [296, 310] on div "CA Cesar Acabal Part Time Armed Security Officer at UT - Ogden Add a tag Applic…" at bounding box center [362, 165] width 724 height 331
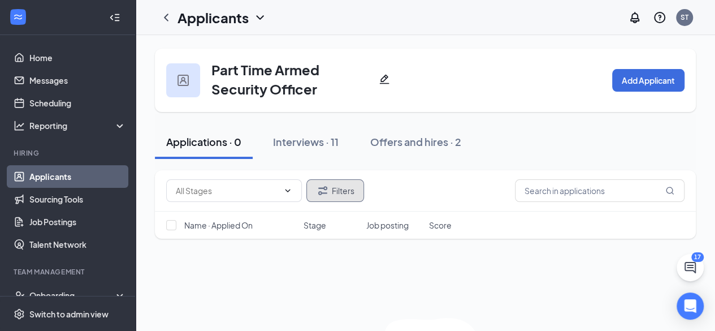
click at [344, 191] on button "Filters" at bounding box center [336, 190] width 58 height 23
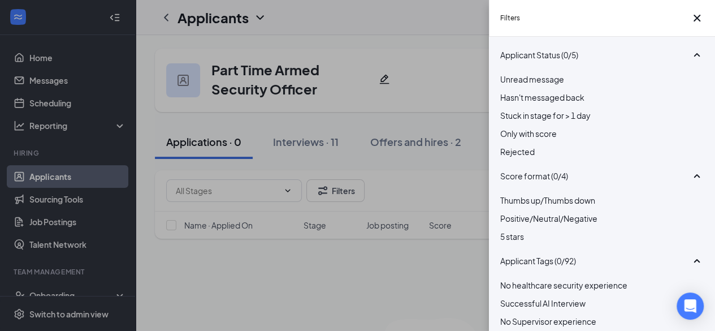
click at [510, 145] on div at bounding box center [603, 145] width 204 height 0
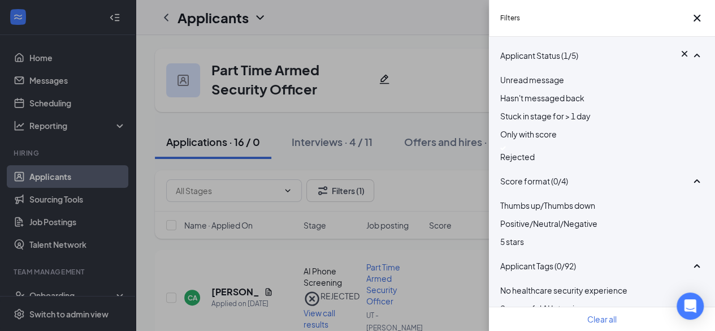
click at [241, 295] on div "Filters Applicant Status (1/5) Unread message Hasn't messaged back Stuck in sta…" at bounding box center [357, 165] width 715 height 331
click at [227, 286] on div "Filters Applicant Status (1/5) Unread message Hasn't messaged back Stuck in sta…" at bounding box center [357, 165] width 715 height 331
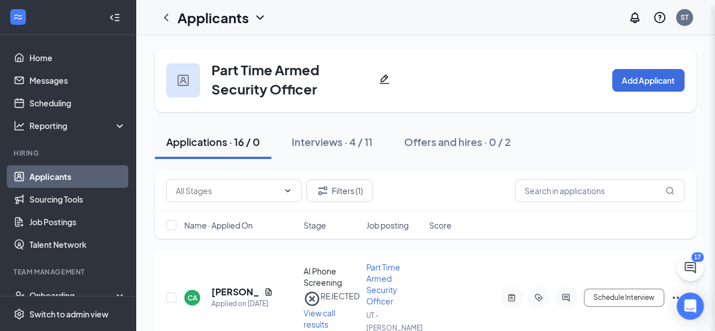
click at [227, 288] on div "Filters Applicant Status (1/5) Unread message Hasn't messaged back Stuck in sta…" at bounding box center [357, 165] width 715 height 331
click at [225, 286] on h5 "[PERSON_NAME]" at bounding box center [236, 292] width 48 height 12
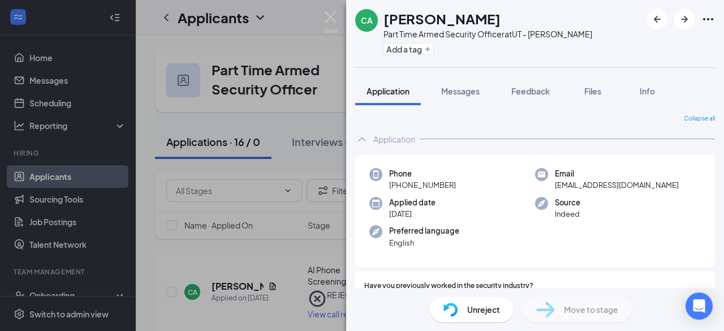
click at [476, 312] on span "Unreject" at bounding box center [483, 309] width 33 height 12
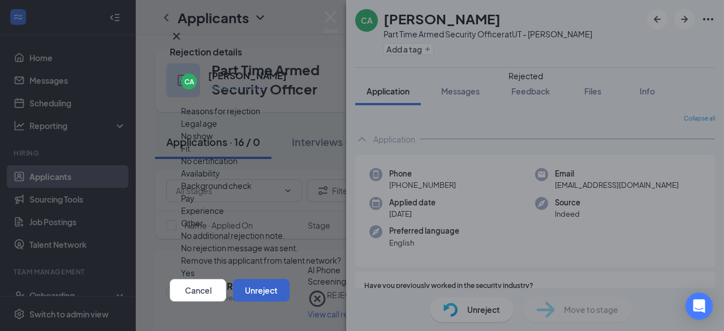
click at [290, 279] on button "Unreject" at bounding box center [261, 290] width 57 height 23
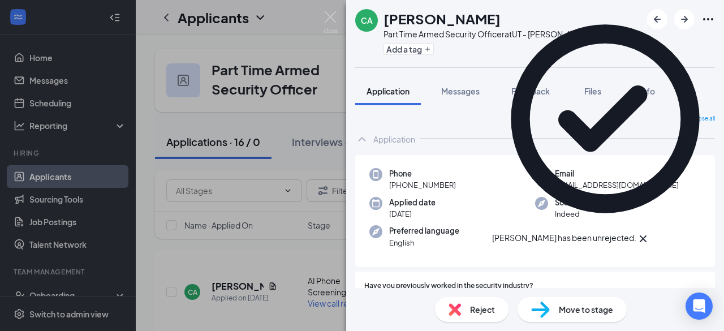
click at [578, 317] on div "Move to stage" at bounding box center [572, 309] width 109 height 25
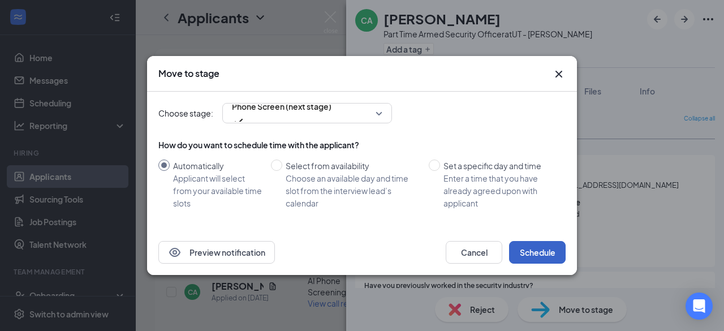
click at [538, 253] on button "Schedule" at bounding box center [537, 252] width 57 height 23
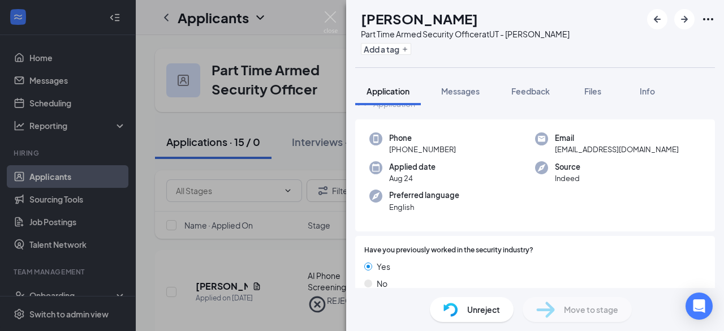
scroll to position [226, 0]
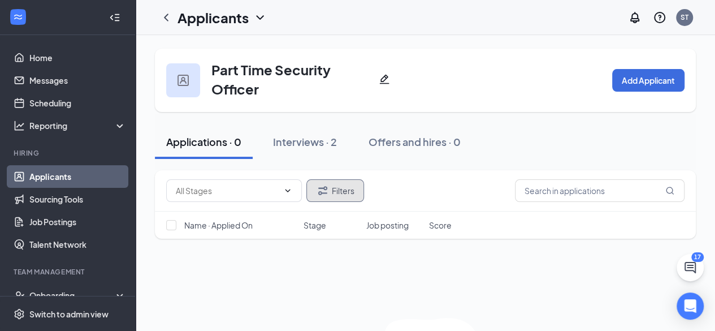
click at [339, 195] on button "Filters" at bounding box center [336, 190] width 58 height 23
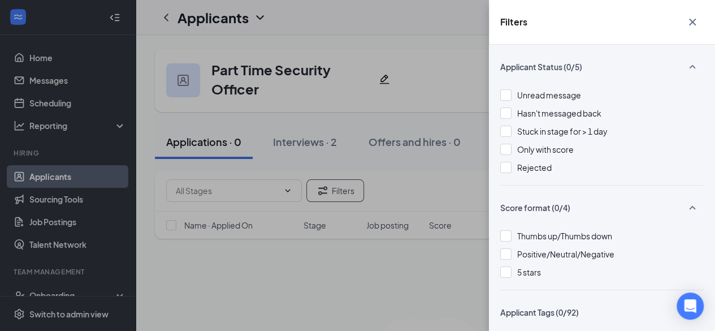
click at [359, 264] on div "Filters Applicant Status (0/5) Unread message Hasn't messaged back Stuck in sta…" at bounding box center [357, 165] width 715 height 331
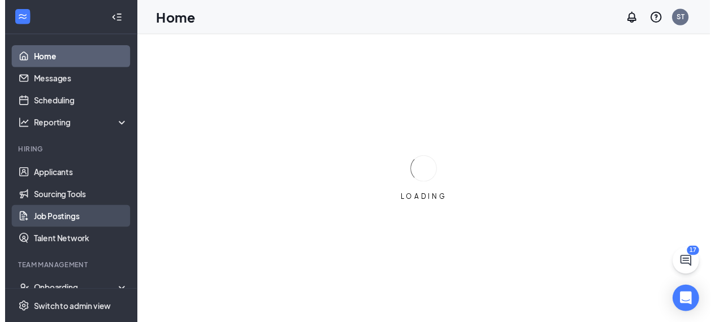
scroll to position [57, 0]
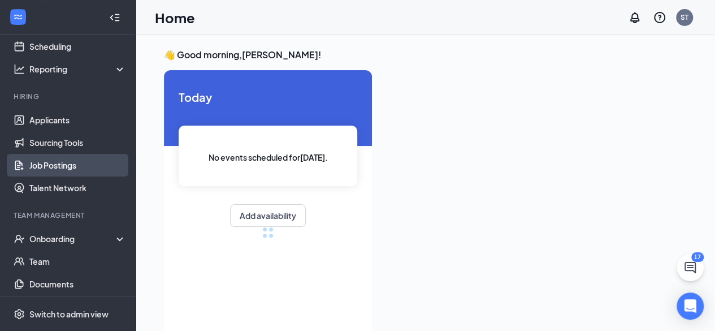
click at [69, 167] on link "Job Postings" at bounding box center [77, 165] width 97 height 23
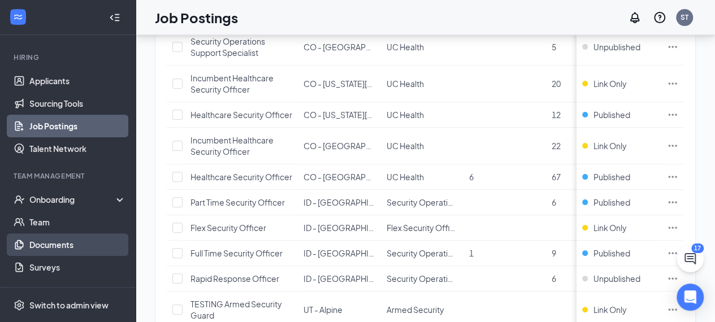
scroll to position [133, 0]
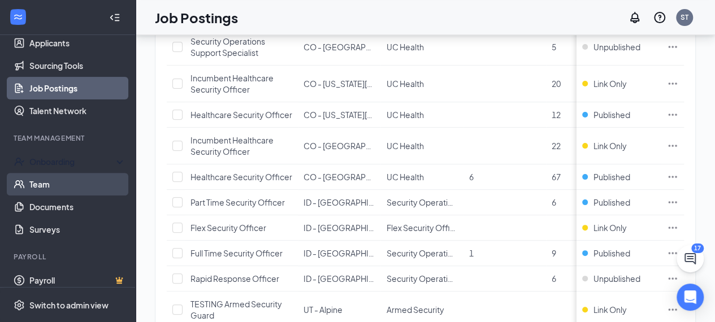
drag, startPoint x: 58, startPoint y: 164, endPoint x: 44, endPoint y: 180, distance: 21.3
click at [58, 164] on div "Onboarding" at bounding box center [72, 161] width 87 height 11
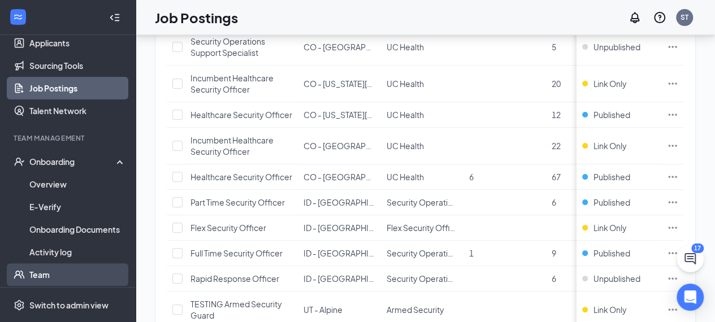
click at [44, 264] on link "Team" at bounding box center [77, 275] width 97 height 23
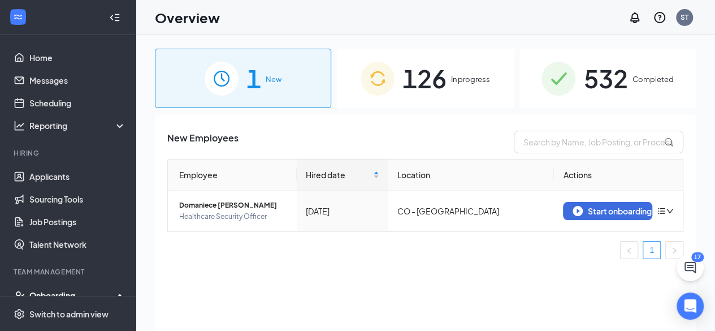
click at [458, 77] on span "In progress" at bounding box center [470, 79] width 39 height 11
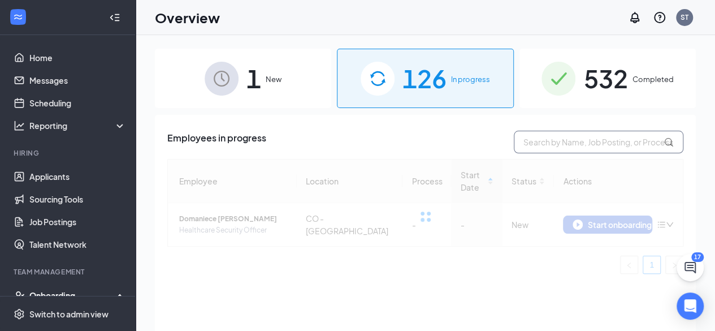
click at [569, 143] on input "text" at bounding box center [599, 142] width 170 height 23
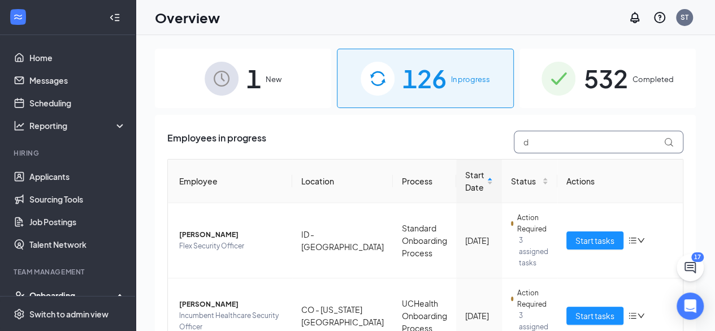
drag, startPoint x: 563, startPoint y: 143, endPoint x: 455, endPoint y: 130, distance: 108.8
click at [459, 132] on div "Employees in progress d" at bounding box center [425, 142] width 516 height 23
type input "kenneth"
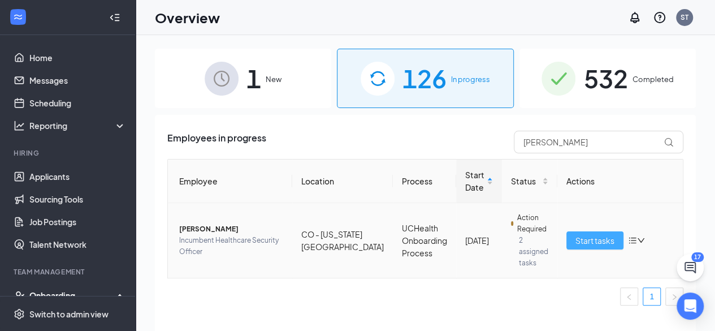
click at [574, 231] on button "Start tasks" at bounding box center [595, 240] width 57 height 18
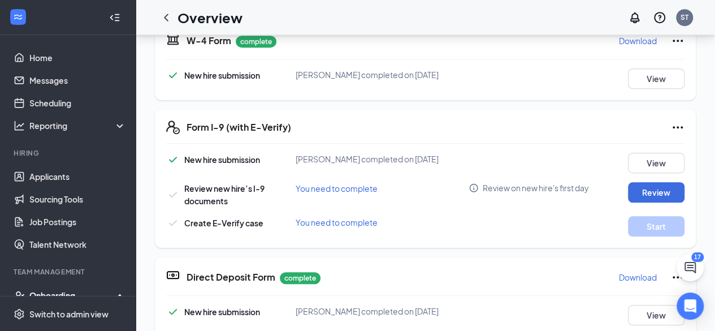
scroll to position [214, 0]
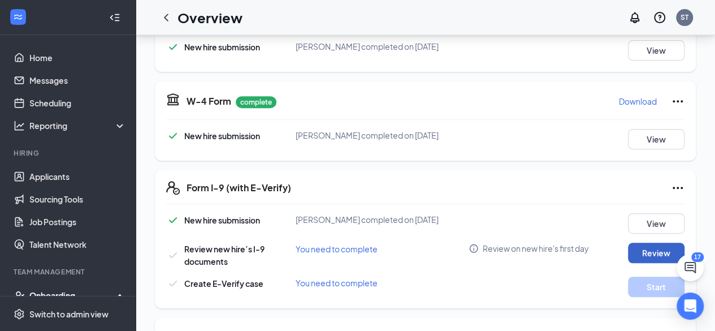
click at [636, 256] on button "Review" at bounding box center [656, 253] width 57 height 20
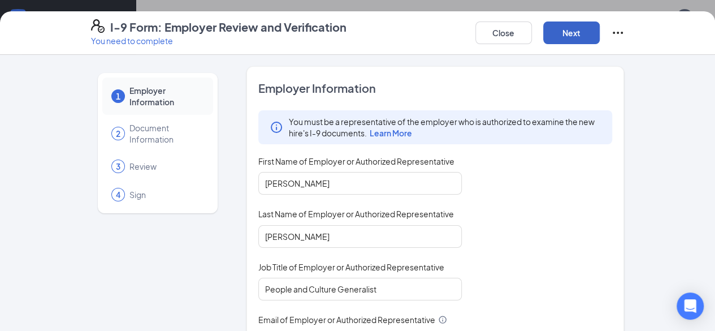
click at [600, 35] on button "Next" at bounding box center [572, 32] width 57 height 23
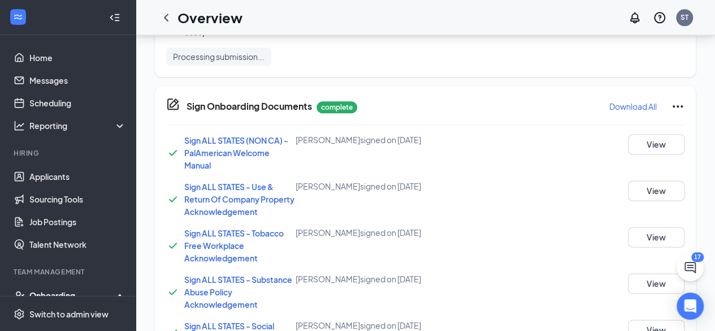
scroll to position [264, 0]
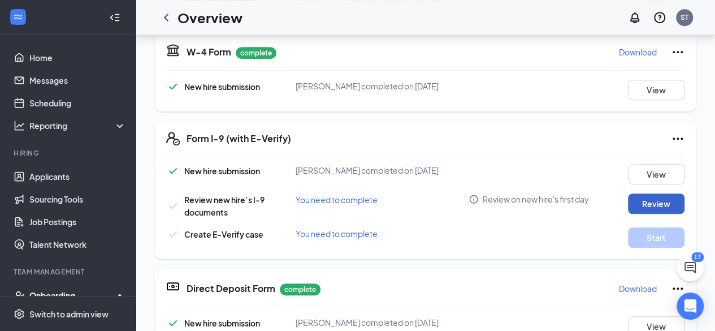
click at [647, 197] on button "Review" at bounding box center [656, 203] width 57 height 20
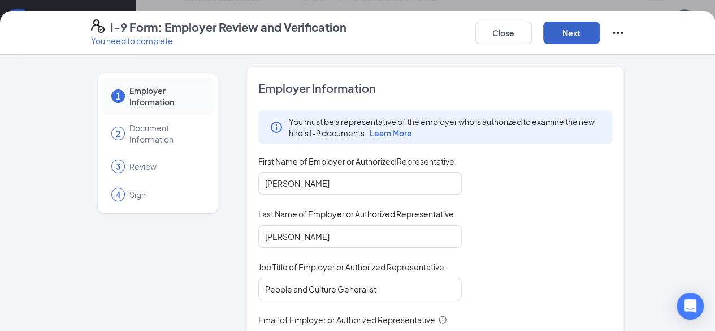
click at [600, 28] on button "Next" at bounding box center [572, 32] width 57 height 23
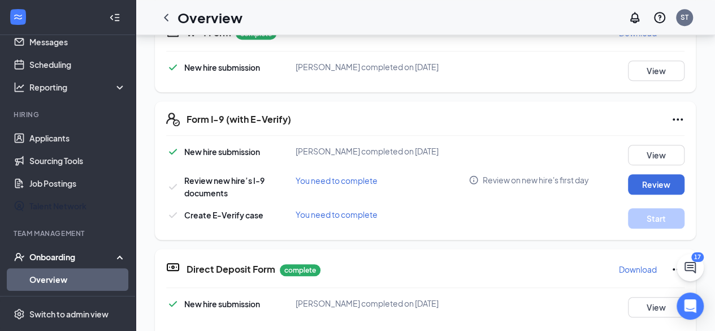
scroll to position [57, 0]
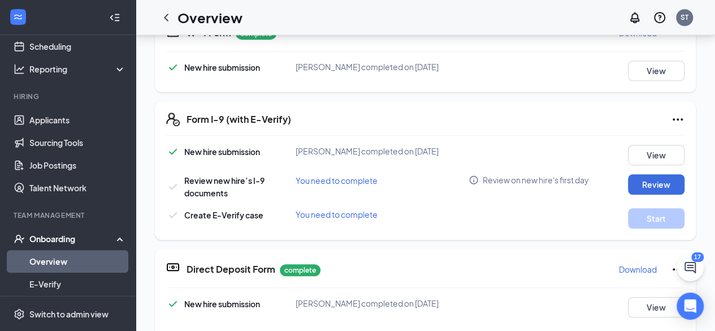
click at [79, 267] on link "Overview" at bounding box center [77, 261] width 97 height 23
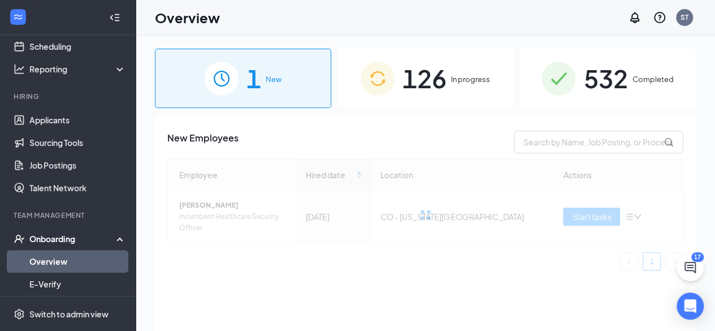
click at [433, 74] on span "126" at bounding box center [425, 78] width 44 height 39
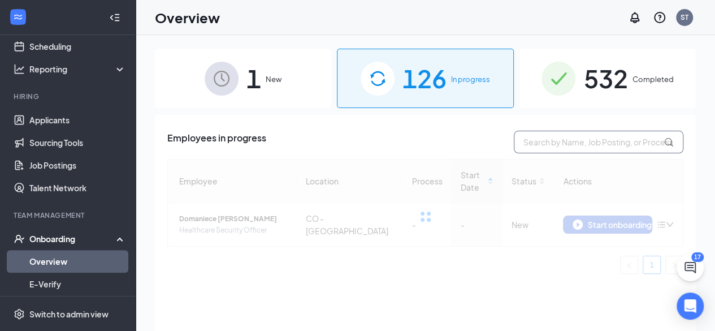
click at [551, 142] on input "text" at bounding box center [599, 142] width 170 height 23
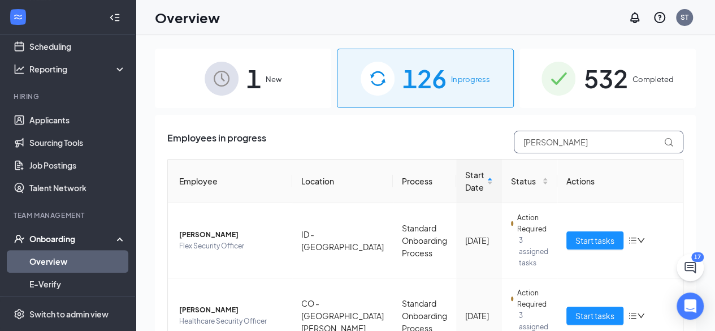
type input "gabrielle"
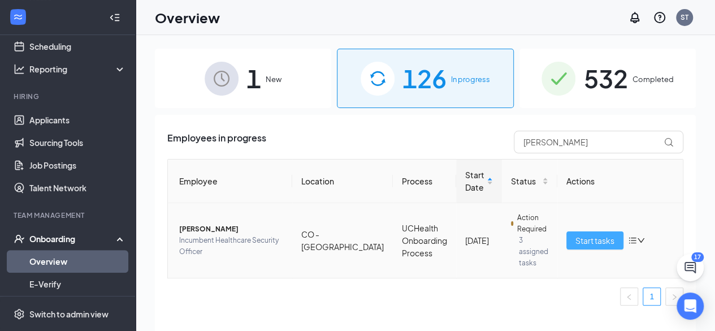
click at [577, 238] on span "Start tasks" at bounding box center [595, 240] width 39 height 12
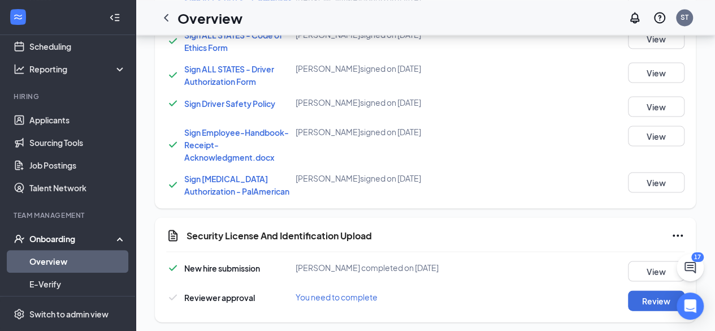
scroll to position [1055, 0]
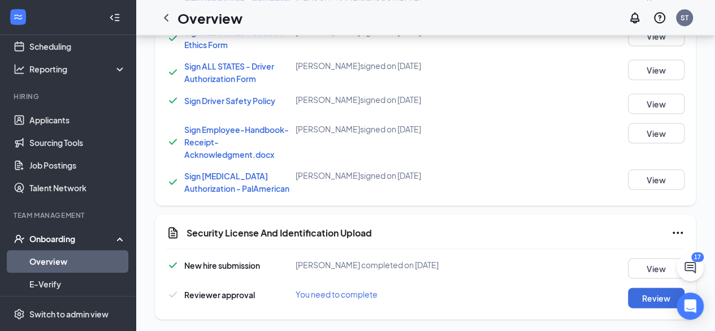
click at [656, 307] on div "Security License And Identification Upload New hire submission Gabrielle Braswe…" at bounding box center [425, 266] width 541 height 105
click at [643, 298] on button "Review" at bounding box center [656, 297] width 57 height 20
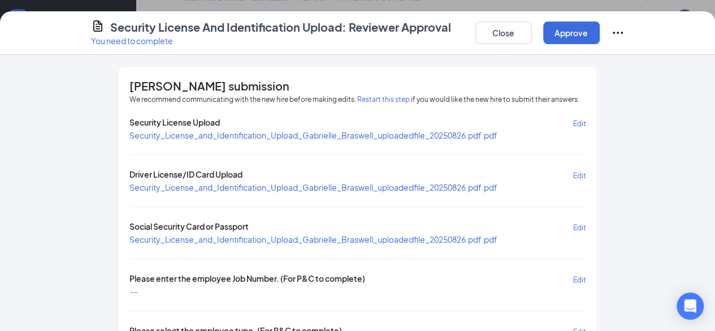
click at [258, 188] on span "Security_License_and_Identification_Upload_Gabrielle_Braswell_uploadedfile_2025…" at bounding box center [314, 187] width 368 height 10
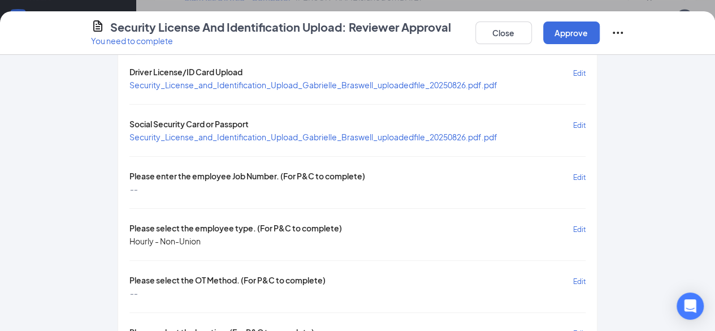
scroll to position [113, 0]
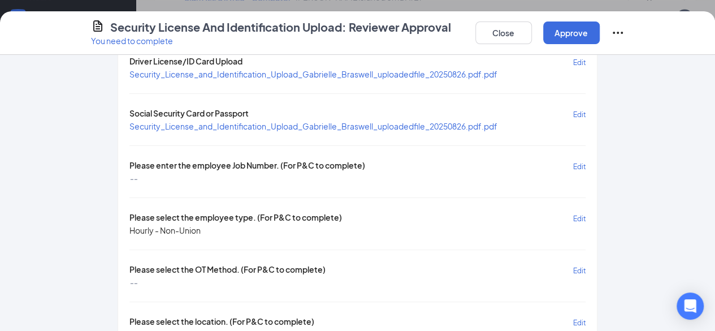
click at [586, 165] on span "Edit" at bounding box center [579, 166] width 13 height 8
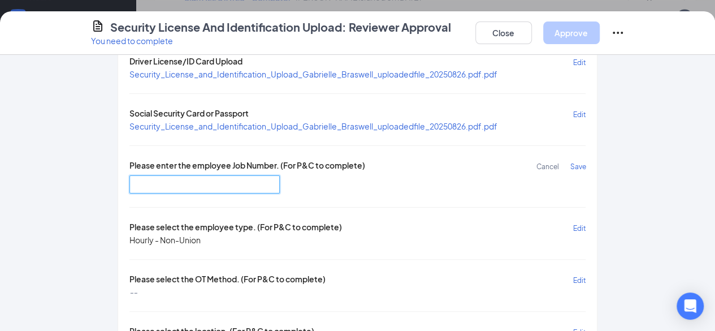
click at [130, 180] on input "text" at bounding box center [205, 184] width 151 height 18
paste input "DR4003"
type input "DR4003"
click at [586, 162] on span "Save" at bounding box center [578, 166] width 16 height 8
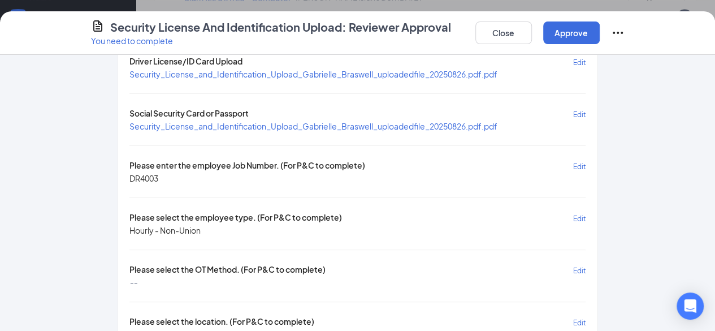
click at [586, 266] on span "Edit" at bounding box center [579, 270] width 13 height 8
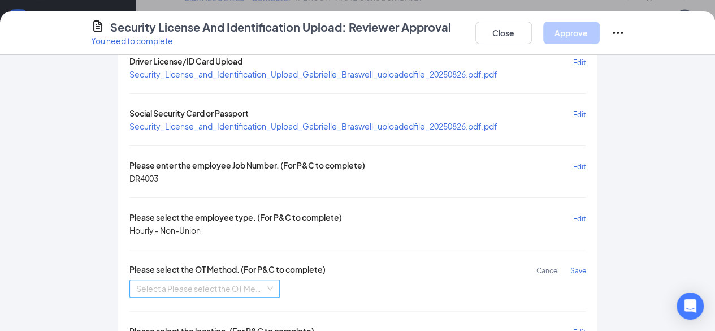
click at [190, 281] on input "search" at bounding box center [201, 288] width 130 height 17
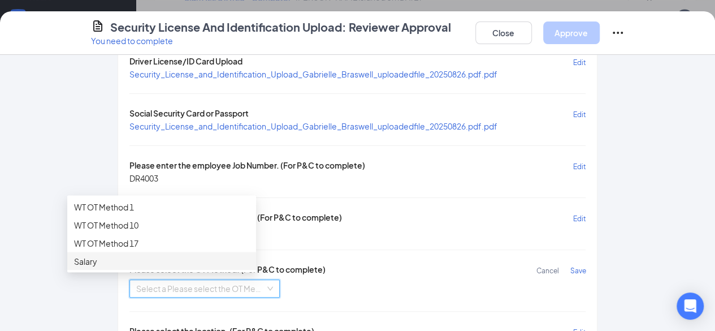
drag, startPoint x: 176, startPoint y: 239, endPoint x: 308, endPoint y: 243, distance: 131.3
click at [178, 239] on div "WT OT Method 17" at bounding box center [161, 242] width 175 height 12
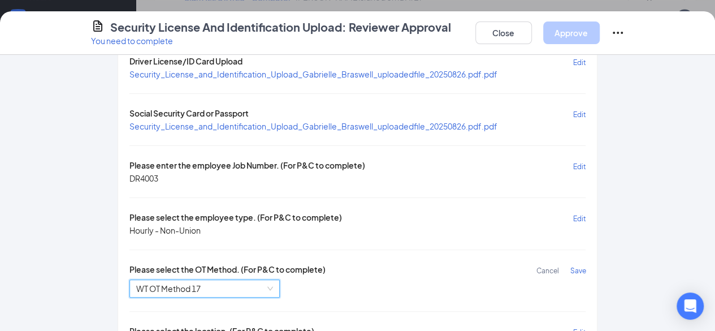
click at [586, 266] on span "Save" at bounding box center [578, 270] width 16 height 8
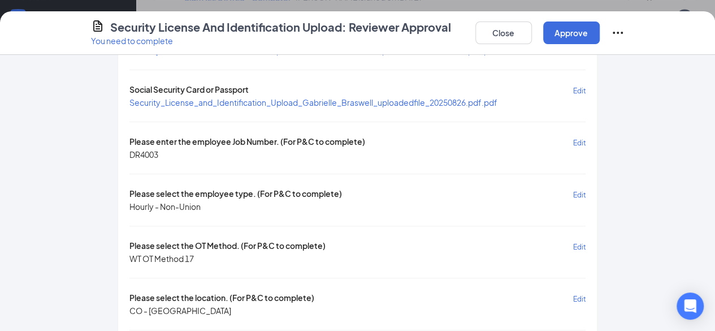
scroll to position [193, 0]
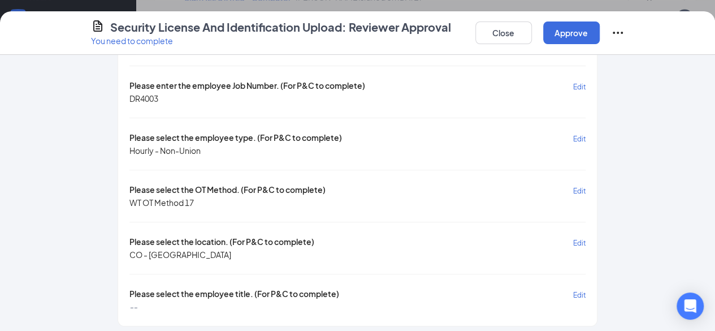
click at [586, 291] on span "Edit" at bounding box center [579, 295] width 13 height 8
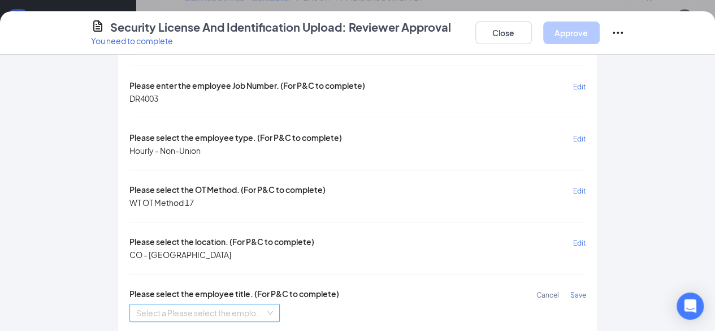
click at [219, 312] on input "search" at bounding box center [201, 312] width 130 height 17
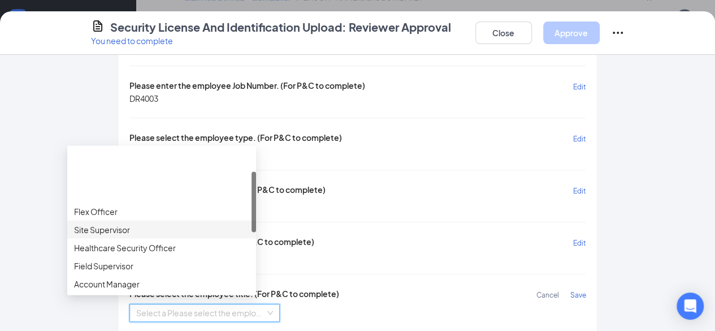
scroll to position [199, 0]
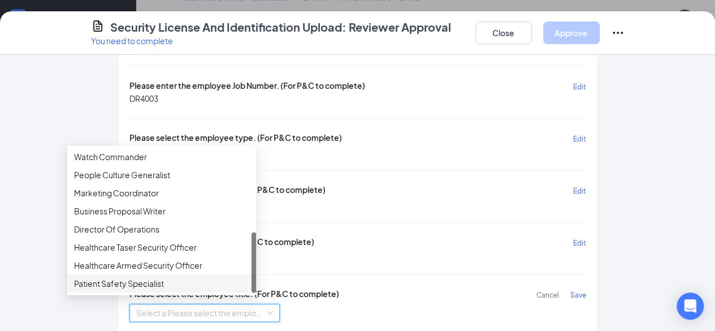
click at [158, 283] on div "Patient Safety Specialist" at bounding box center [161, 283] width 175 height 12
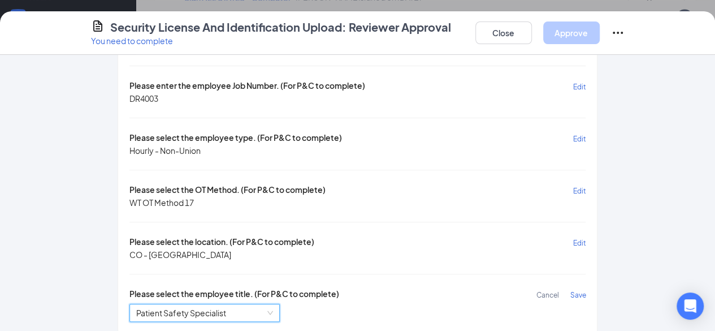
click at [586, 291] on span "Save" at bounding box center [578, 295] width 16 height 8
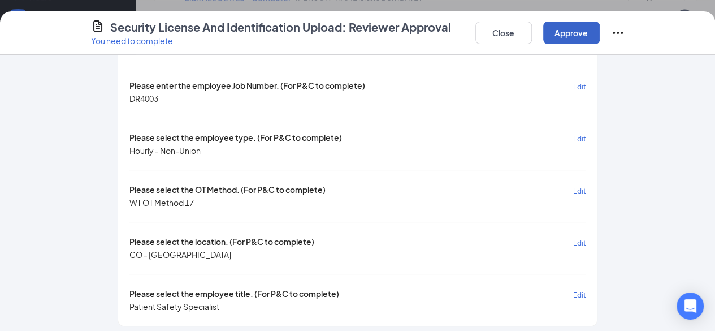
click at [600, 32] on button "Approve" at bounding box center [572, 32] width 57 height 23
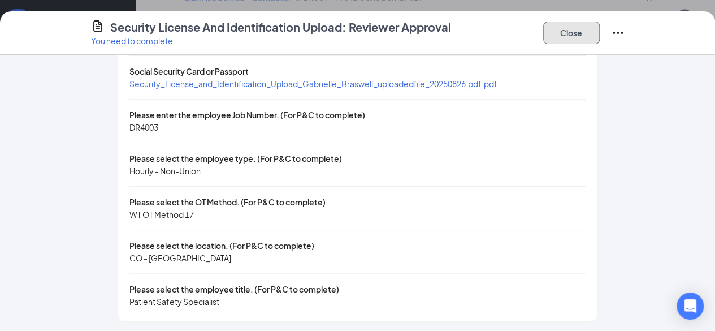
click at [600, 24] on button "Close" at bounding box center [572, 32] width 57 height 23
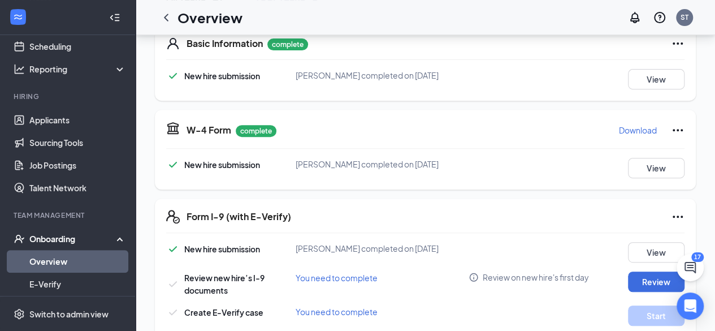
scroll to position [273, 0]
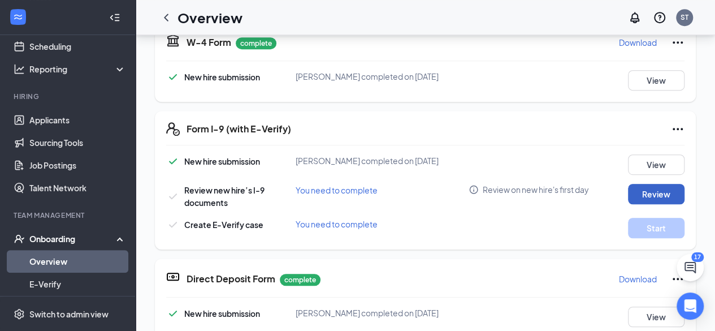
click at [663, 200] on button "Review" at bounding box center [656, 194] width 57 height 20
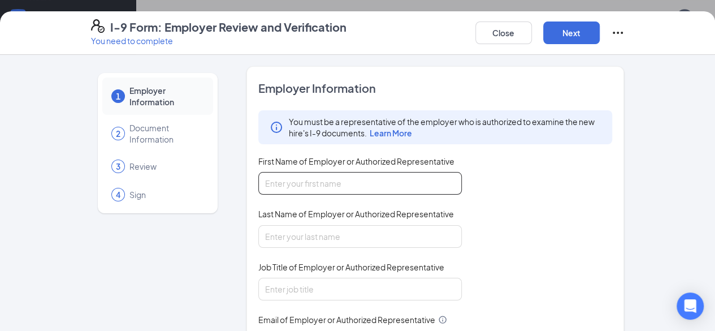
click at [346, 192] on input "First Name of Employer or Authorized Representative" at bounding box center [360, 183] width 204 height 23
type input "[PERSON_NAME]"
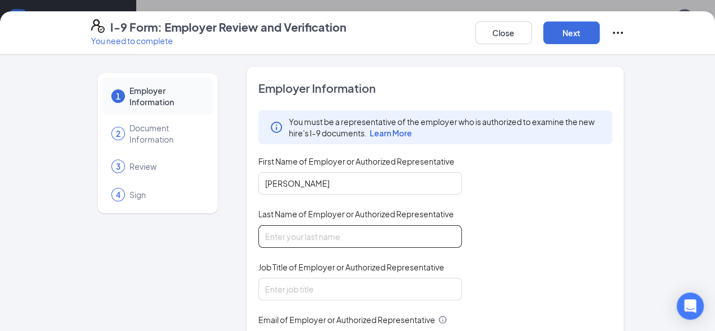
click at [321, 235] on input "Last Name of Employer or Authorized Representative" at bounding box center [360, 236] width 204 height 23
type input "[PERSON_NAME]"
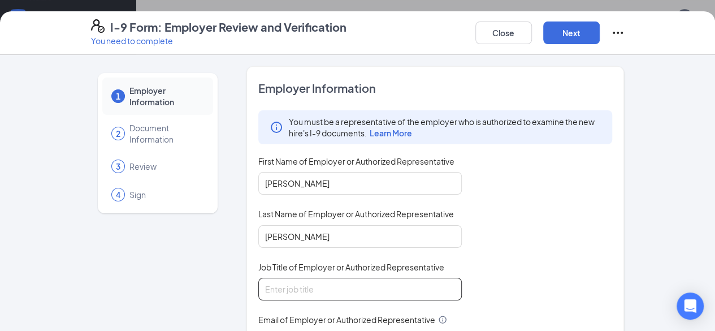
click at [307, 289] on input "Job Title of Employer or Authorized Representative" at bounding box center [360, 289] width 204 height 23
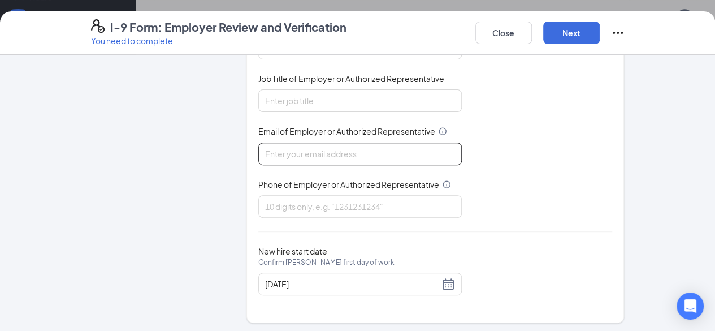
click at [280, 153] on input "Email of Employer or Authorized Representative" at bounding box center [360, 154] width 204 height 23
type input "[PERSON_NAME][EMAIL_ADDRESS][DOMAIN_NAME]"
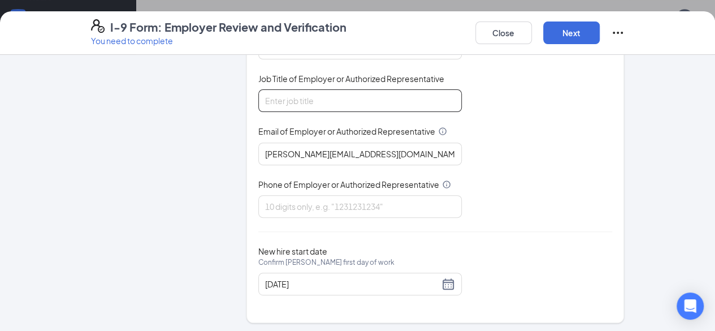
click at [287, 98] on input "Job Title of Employer or Authorized Representative" at bounding box center [360, 100] width 204 height 23
type input "People and Culture Generalist"
drag, startPoint x: 300, startPoint y: 206, endPoint x: 309, endPoint y: 214, distance: 11.7
click at [300, 206] on input "Phone of Employer or Authorized Representative" at bounding box center [360, 206] width 204 height 23
type input "3853860342"
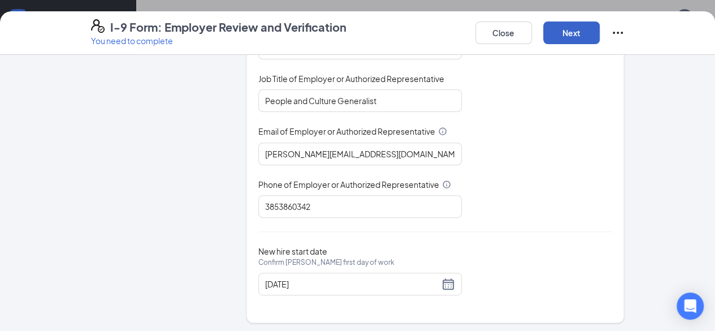
click at [600, 35] on button "Next" at bounding box center [572, 32] width 57 height 23
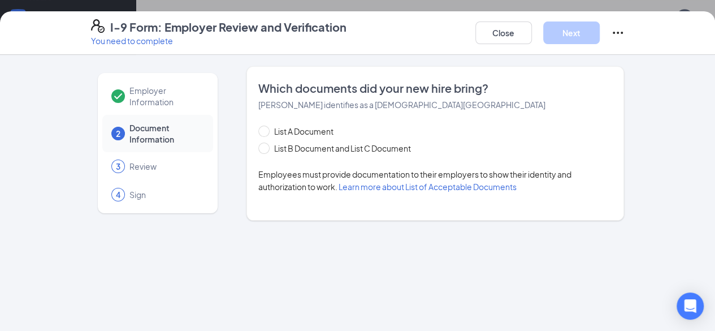
scroll to position [0, 0]
click at [306, 143] on span "List B Document and List C Document" at bounding box center [343, 148] width 146 height 12
click at [266, 143] on input "List B Document and List C Document" at bounding box center [262, 147] width 8 height 8
radio input "true"
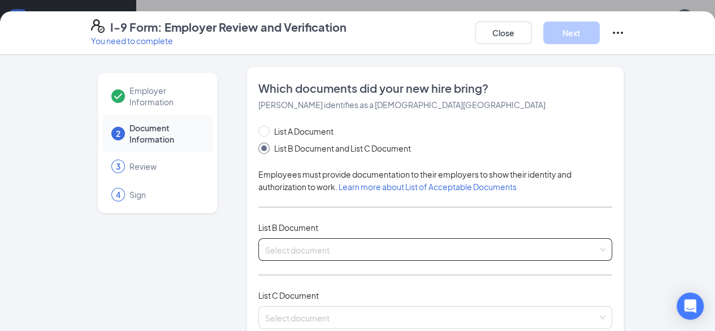
click at [308, 246] on input "search" at bounding box center [431, 247] width 333 height 17
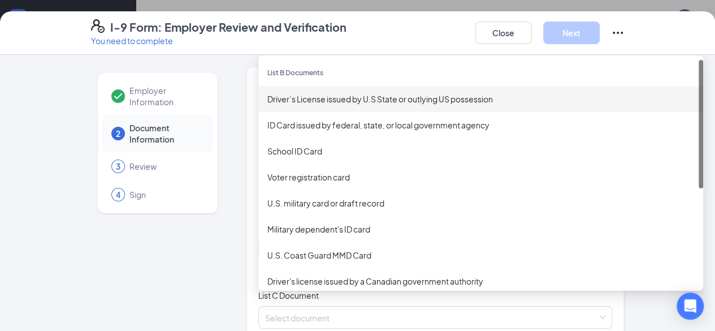
click at [296, 93] on div "Driver’s License issued by U.S State or outlying US possession" at bounding box center [481, 99] width 427 height 12
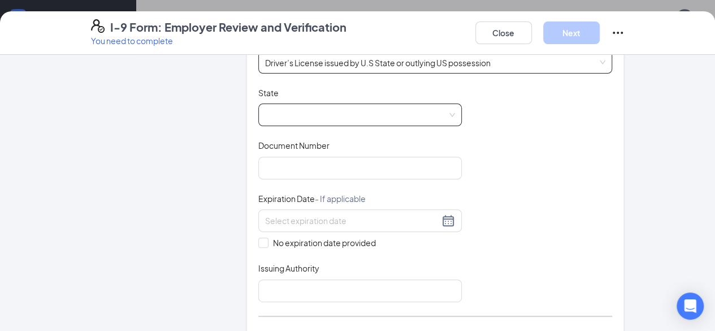
scroll to position [170, 0]
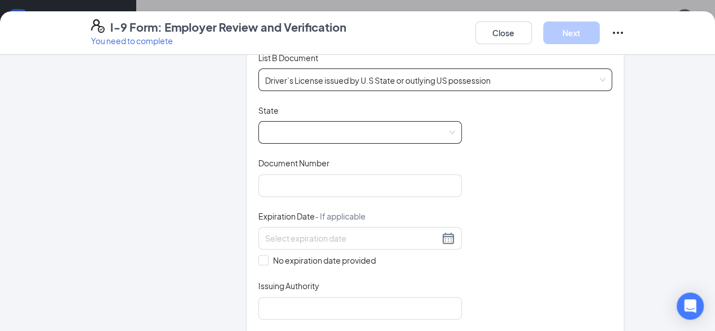
click at [302, 140] on span at bounding box center [360, 132] width 190 height 21
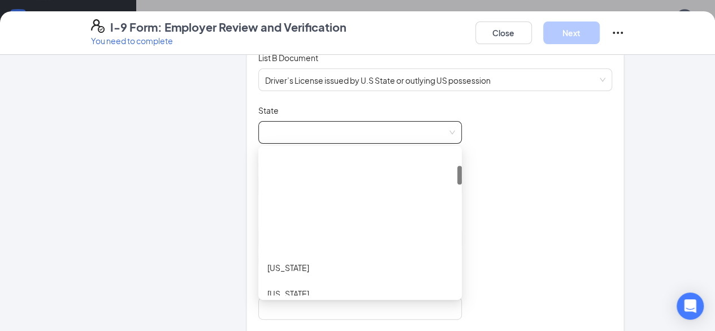
scroll to position [113, 0]
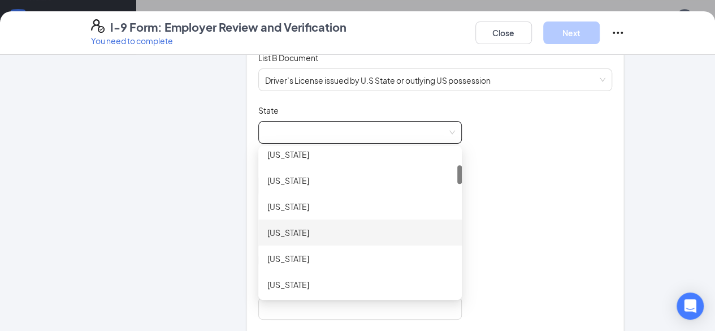
click at [268, 209] on div "[US_STATE]" at bounding box center [361, 206] width 186 height 12
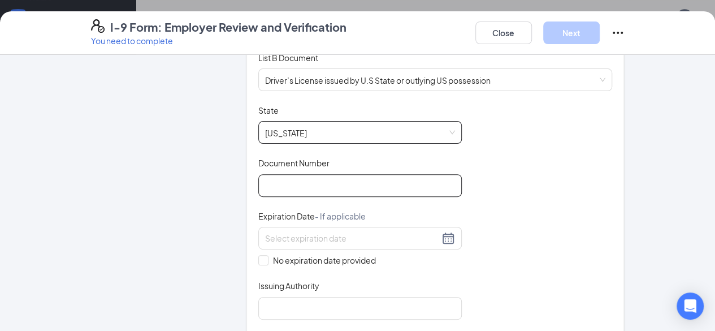
click at [271, 188] on input "Document Number" at bounding box center [360, 185] width 204 height 23
paste input "071580647"
type input "071580647"
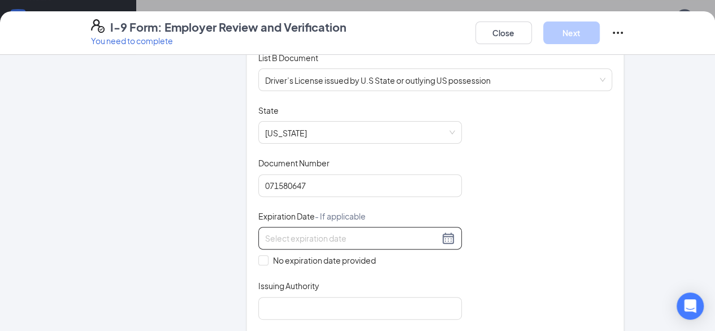
click at [295, 236] on input at bounding box center [352, 238] width 174 height 12
paste input "11/03/2028"
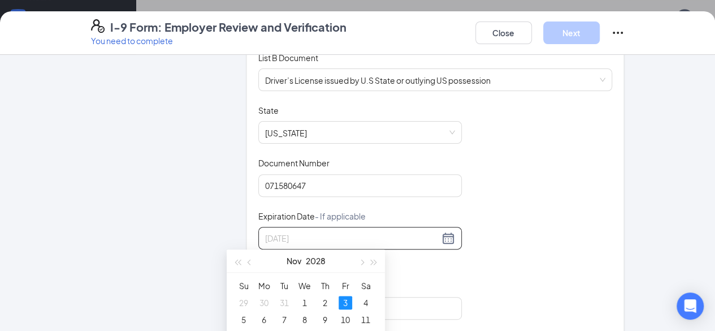
click at [345, 300] on div "3" at bounding box center [346, 303] width 14 height 14
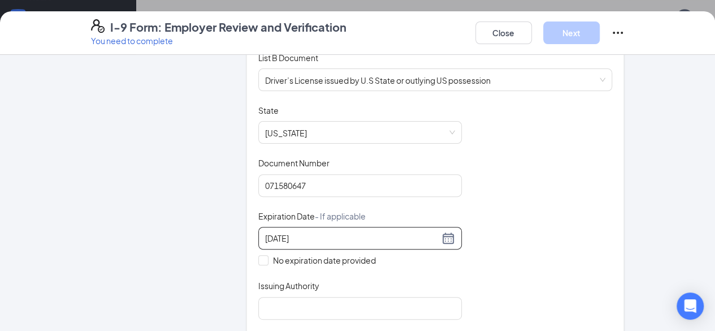
type input "11/03/2028"
click at [292, 290] on div "Issuing Authority" at bounding box center [360, 288] width 204 height 16
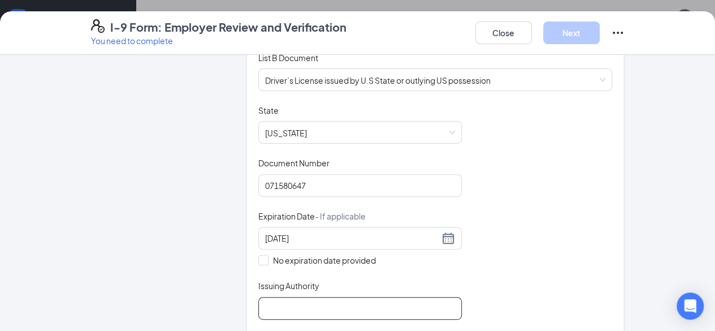
click at [294, 301] on input "Issuing Authority" at bounding box center [360, 308] width 204 height 23
type input "State of Colorado"
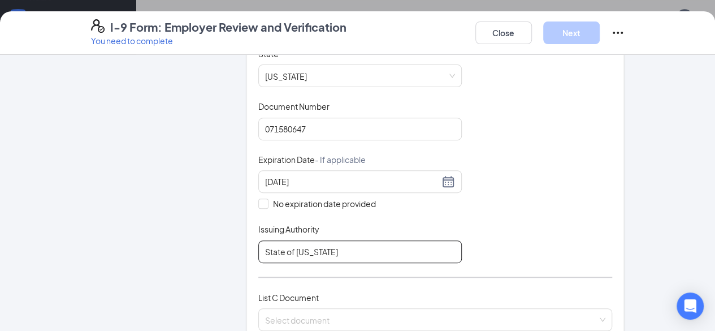
scroll to position [283, 0]
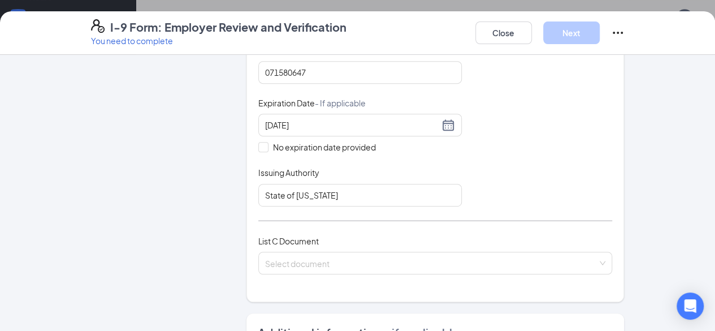
drag, startPoint x: 279, startPoint y: 256, endPoint x: 282, endPoint y: 247, distance: 9.9
click at [280, 256] on input "search" at bounding box center [431, 260] width 333 height 17
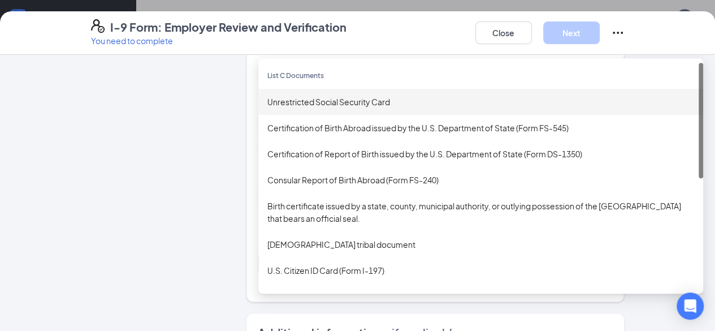
click at [335, 99] on div "Unrestricted Social Security Card" at bounding box center [481, 102] width 427 height 12
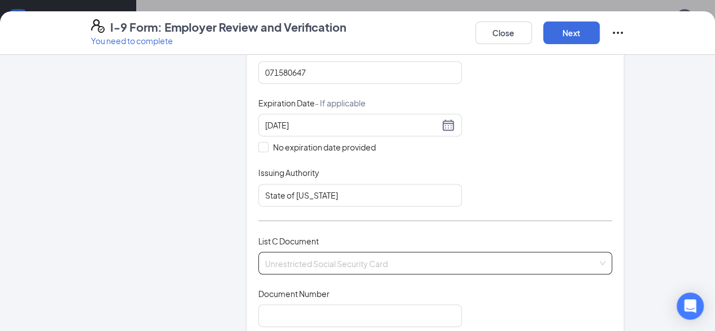
click at [338, 269] on span "Unrestricted Social Security Card" at bounding box center [435, 262] width 341 height 21
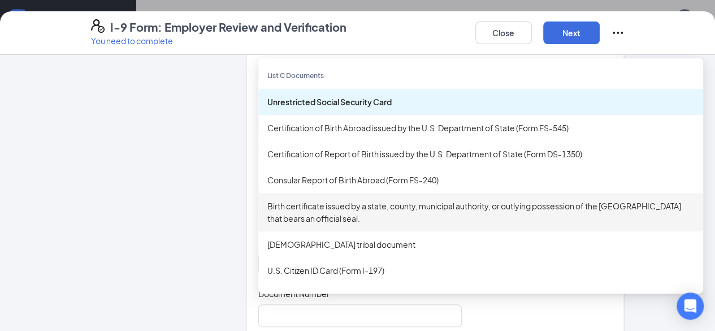
click at [428, 209] on div "Birth certificate issued by a state, county, municipal authority, or outlying p…" at bounding box center [481, 212] width 427 height 25
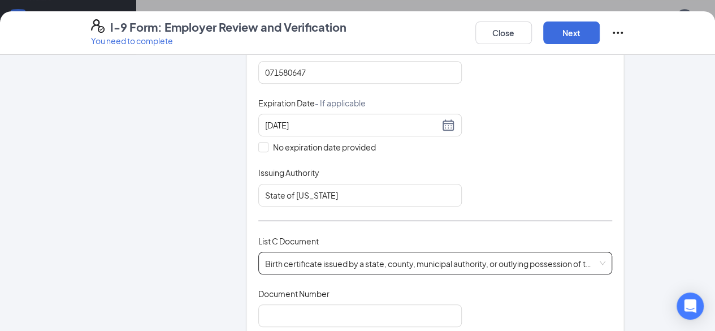
click at [345, 263] on span "Birth certificate issued by a state, county, municipal authority, or outlying p…" at bounding box center [435, 262] width 341 height 21
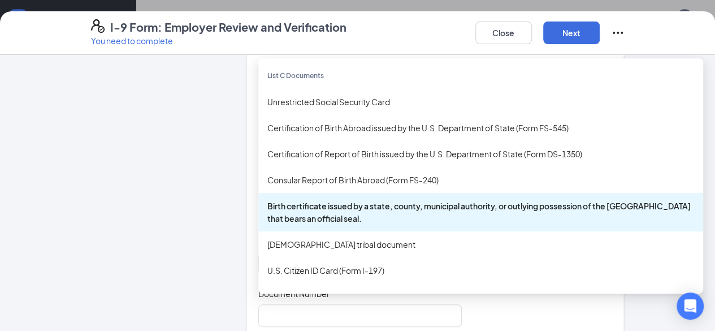
click at [482, 205] on div "Birth certificate issued by a state, county, municipal authority, or outlying p…" at bounding box center [481, 212] width 427 height 25
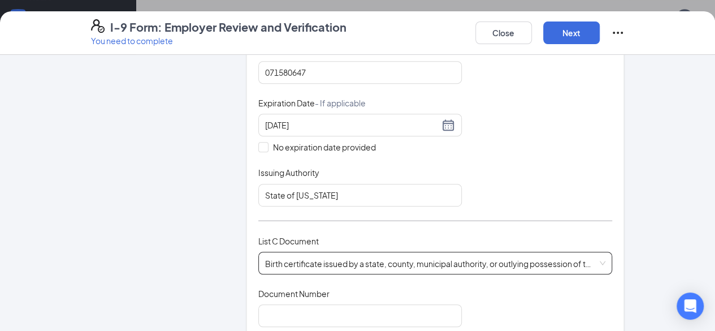
scroll to position [396, 0]
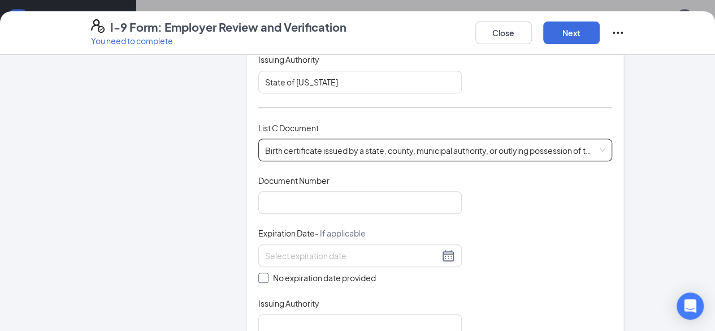
click at [258, 277] on span at bounding box center [263, 278] width 10 height 10
click at [258, 277] on input "No expiration date provided" at bounding box center [262, 277] width 8 height 8
checkbox input "true"
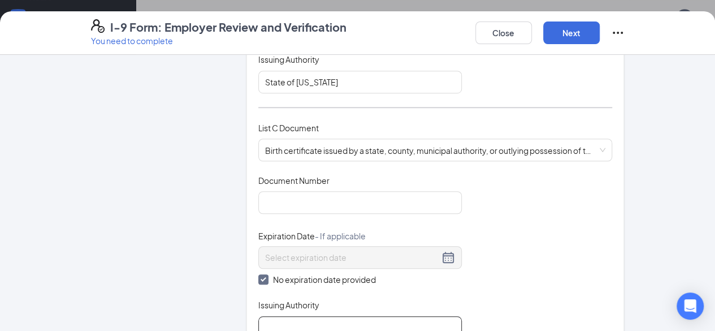
click at [258, 316] on input "Issuing Authority" at bounding box center [360, 327] width 204 height 23
type input "State of North Carolina"
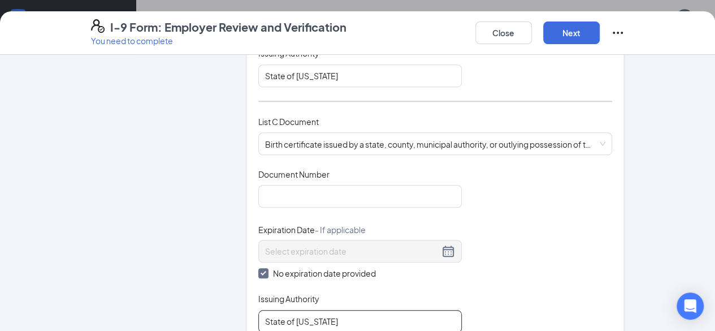
scroll to position [452, 0]
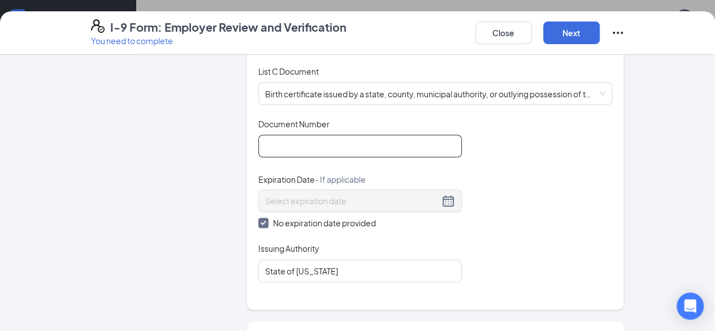
click at [265, 137] on input "Document Number" at bounding box center [360, 146] width 204 height 23
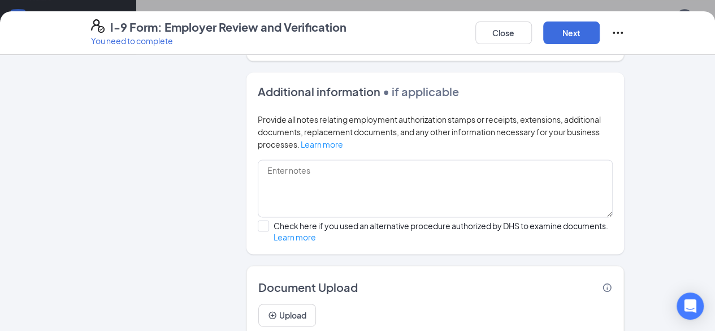
scroll to position [721, 0]
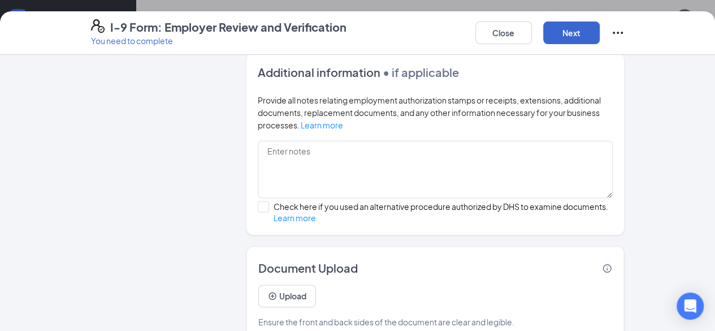
type input "0085228"
click at [600, 36] on button "Next" at bounding box center [572, 32] width 57 height 23
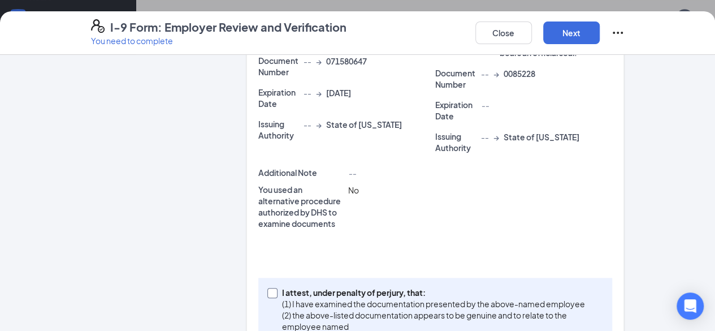
click at [352, 287] on p "I attest, under penalty of perjury, that:" at bounding box center [440, 292] width 317 height 11
click at [275, 288] on input "I attest, under penalty of [PERSON_NAME], that: (1) I have examined the documen…" at bounding box center [272, 292] width 8 height 8
checkbox input "true"
click at [600, 32] on button "Next" at bounding box center [572, 32] width 57 height 23
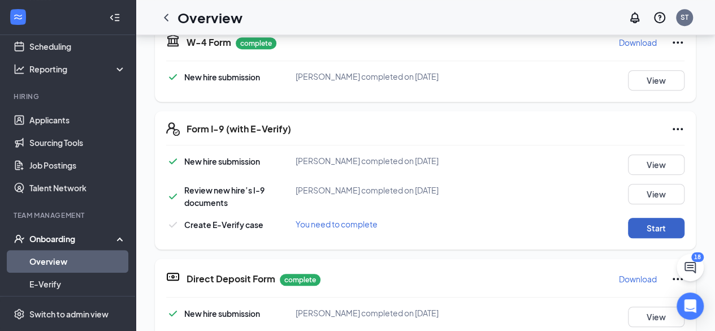
click at [652, 227] on button "Start" at bounding box center [656, 228] width 57 height 20
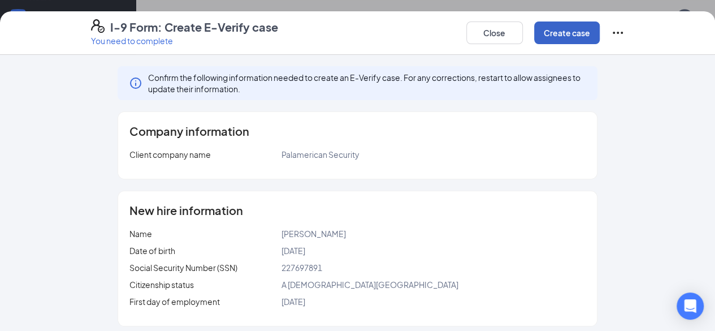
click at [600, 31] on button "Create case" at bounding box center [567, 32] width 66 height 23
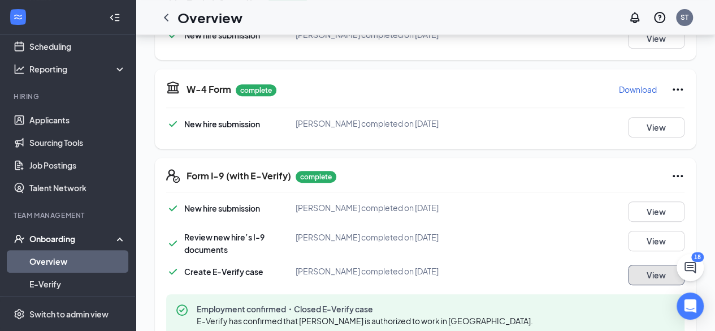
scroll to position [57, 0]
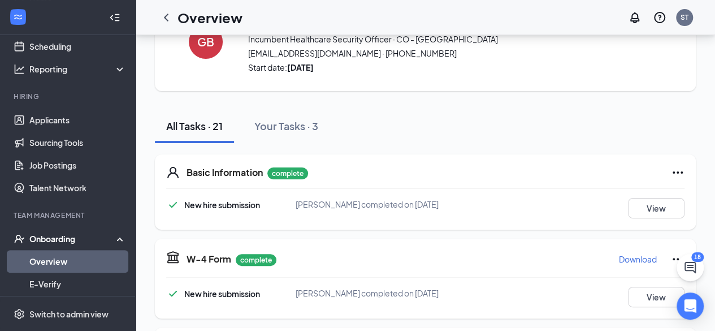
click at [74, 259] on link "Overview" at bounding box center [77, 261] width 97 height 23
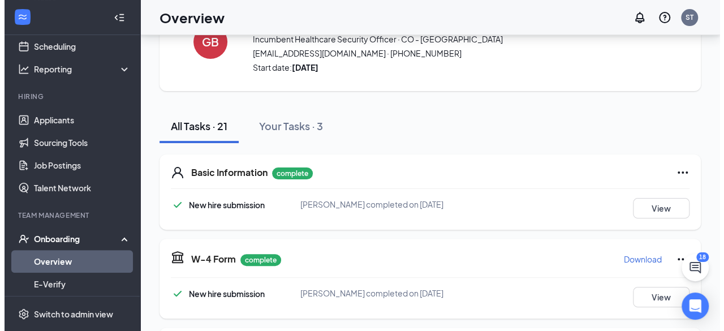
scroll to position [51, 0]
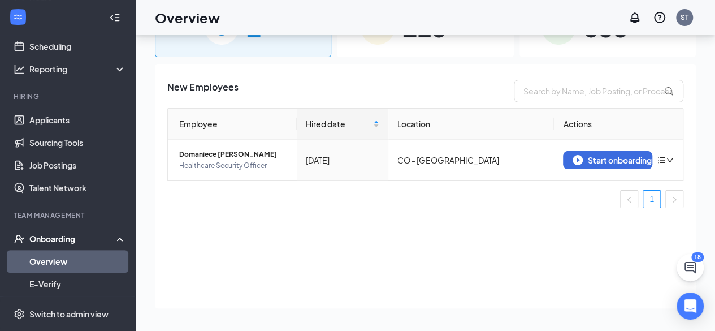
click at [603, 46] on span "533" at bounding box center [606, 27] width 44 height 39
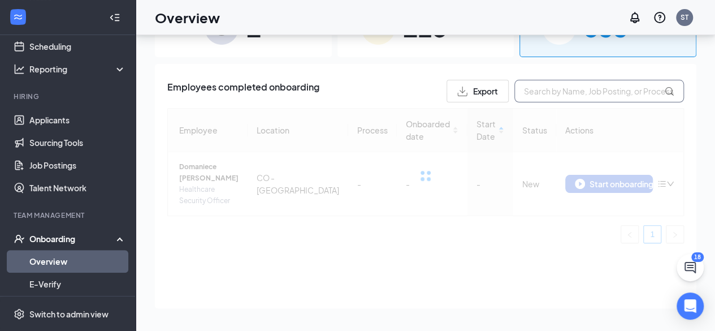
click at [562, 89] on input "text" at bounding box center [600, 91] width 170 height 23
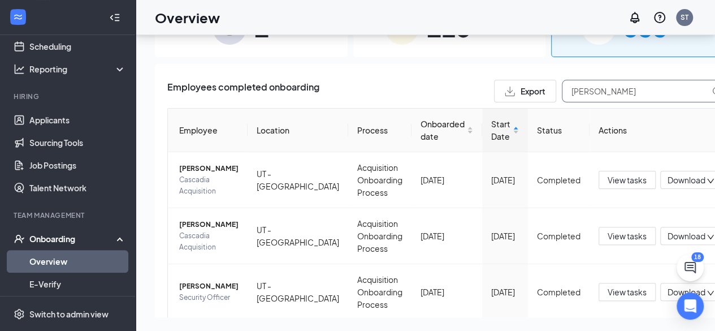
type input "gabrielle"
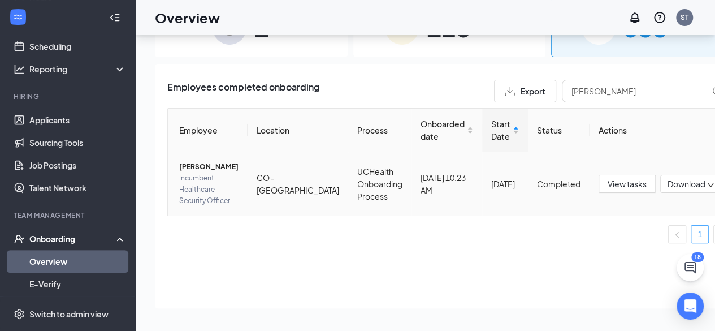
click at [203, 162] on span "Gabrielle Braswell" at bounding box center [208, 166] width 59 height 11
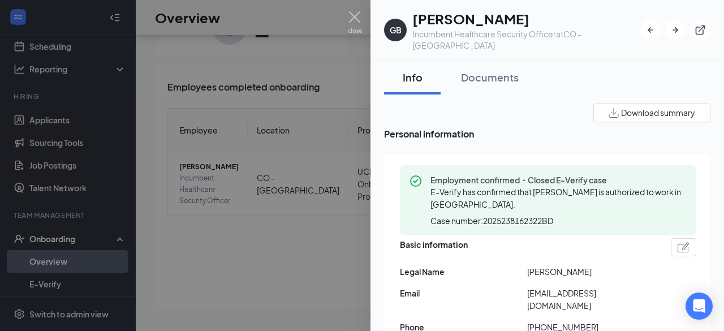
click at [483, 20] on h1 "Gabrielle Braswell" at bounding box center [526, 18] width 228 height 19
click at [487, 70] on div "Documents" at bounding box center [490, 77] width 58 height 14
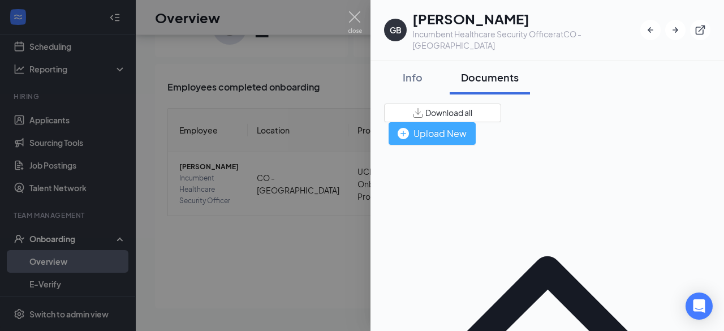
click at [467, 126] on div "Upload New" at bounding box center [432, 133] width 69 height 14
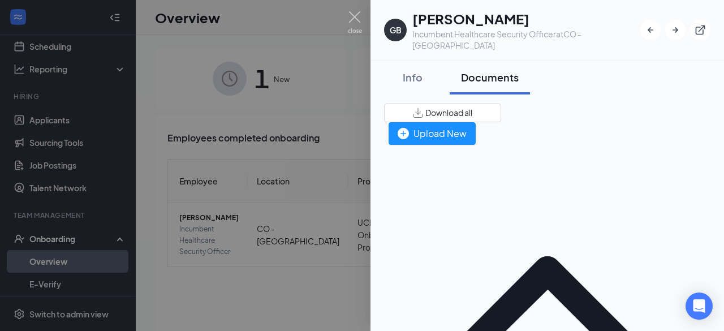
click at [292, 152] on div at bounding box center [362, 165] width 724 height 331
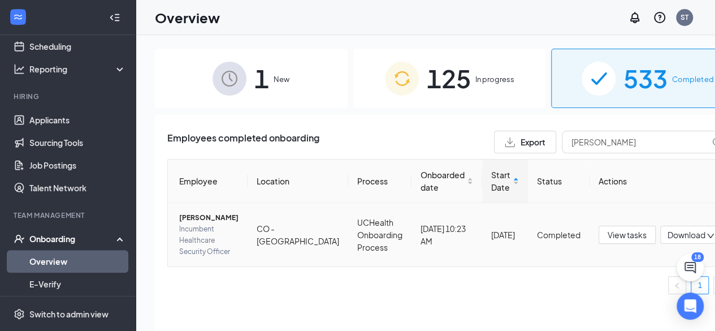
click at [193, 218] on span "Gabrielle Braswell" at bounding box center [208, 217] width 59 height 11
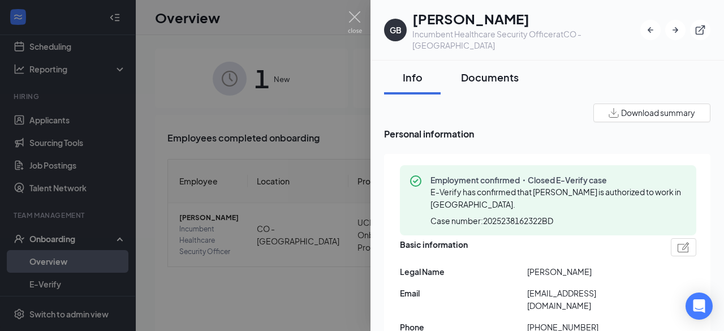
click at [492, 70] on div "Documents" at bounding box center [490, 77] width 58 height 14
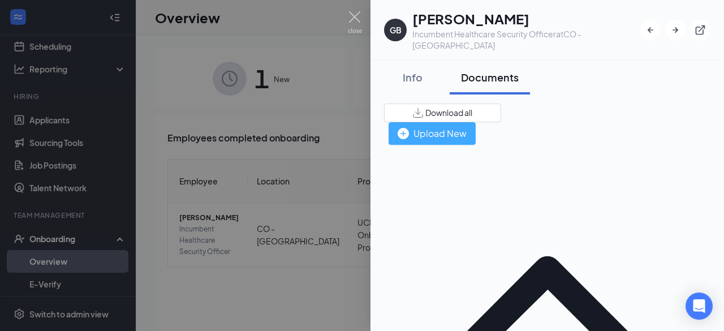
click at [467, 126] on div "Upload New" at bounding box center [432, 133] width 69 height 14
click at [409, 128] on img "button" at bounding box center [403, 133] width 11 height 11
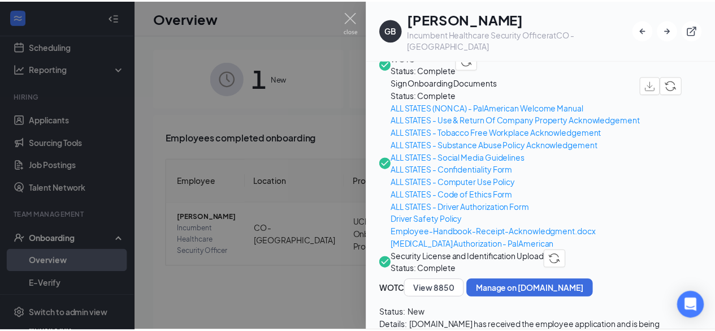
scroll to position [643, 0]
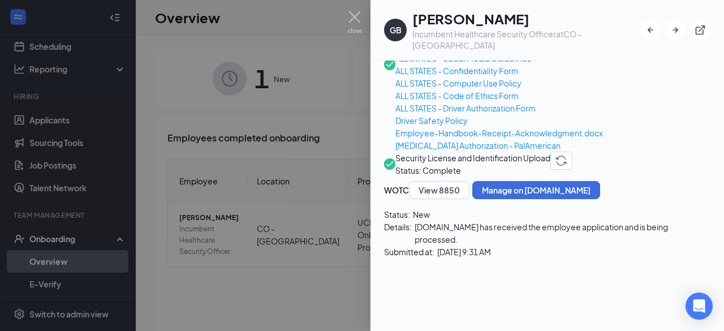
click at [135, 200] on div at bounding box center [362, 165] width 724 height 331
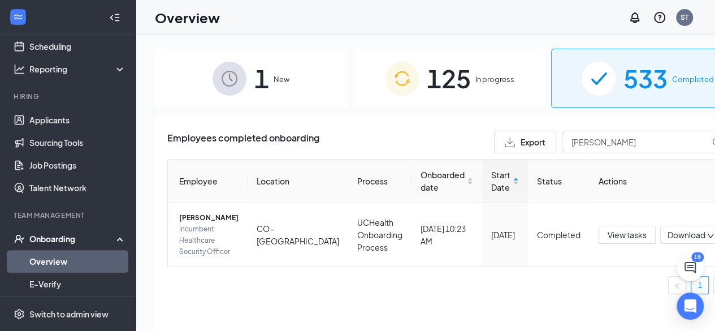
drag, startPoint x: 60, startPoint y: 258, endPoint x: 102, endPoint y: 244, distance: 44.7
click at [60, 258] on link "Overview" at bounding box center [77, 261] width 97 height 23
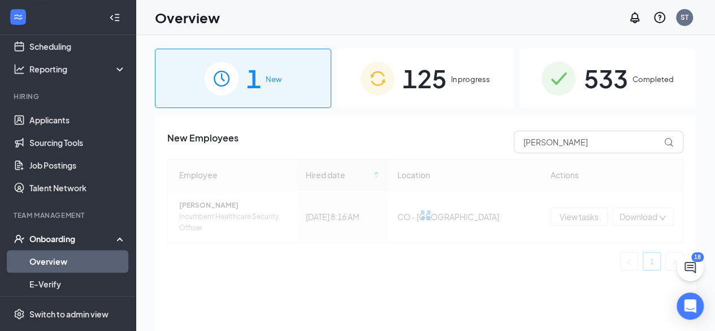
click at [447, 80] on span "125" at bounding box center [425, 78] width 44 height 39
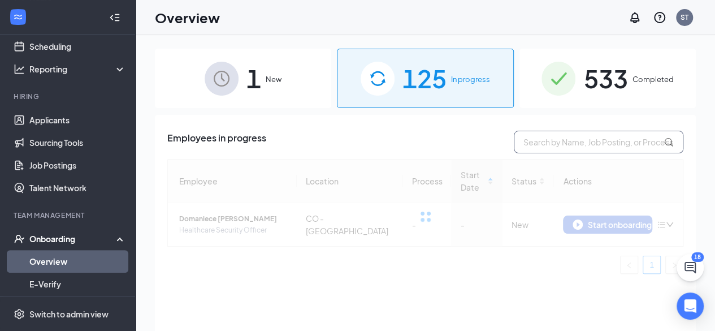
click at [551, 146] on input "text" at bounding box center [599, 142] width 170 height 23
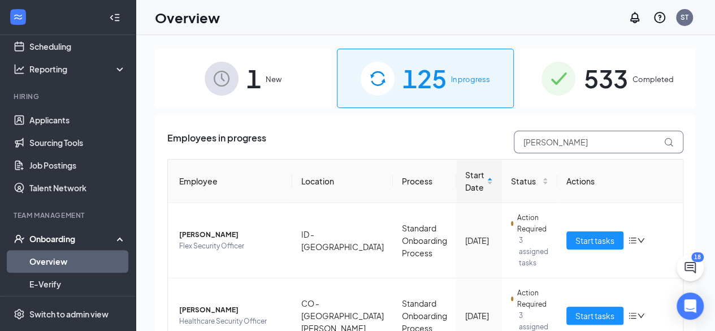
type input "kenneth"
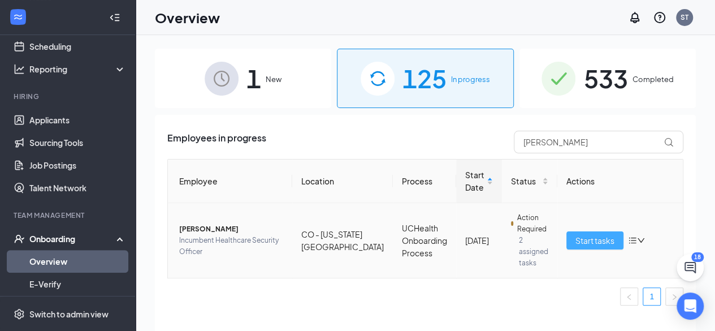
click at [585, 234] on span "Start tasks" at bounding box center [595, 240] width 39 height 12
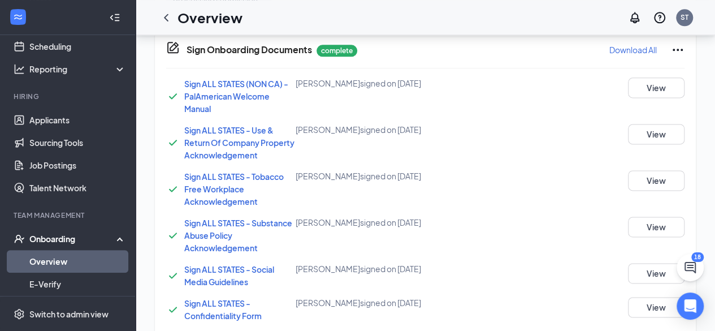
scroll to position [377, 0]
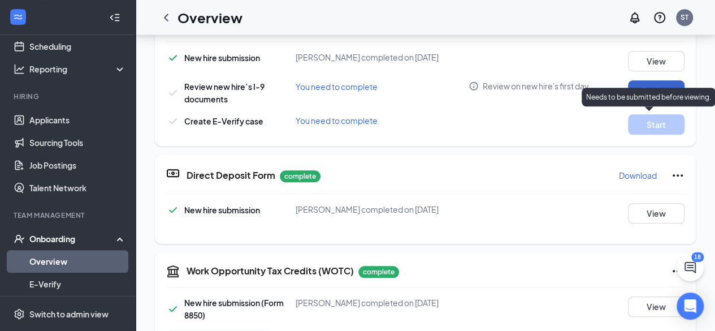
click at [646, 85] on button "Review" at bounding box center [656, 90] width 57 height 20
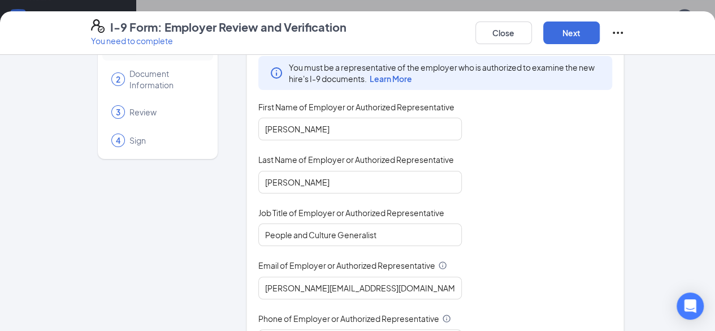
scroll to position [0, 0]
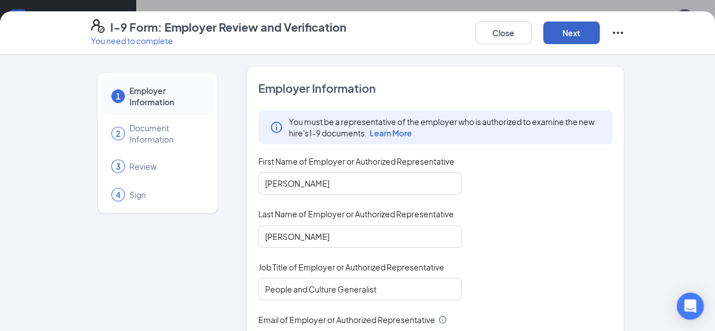
click at [600, 39] on button "Next" at bounding box center [572, 32] width 57 height 23
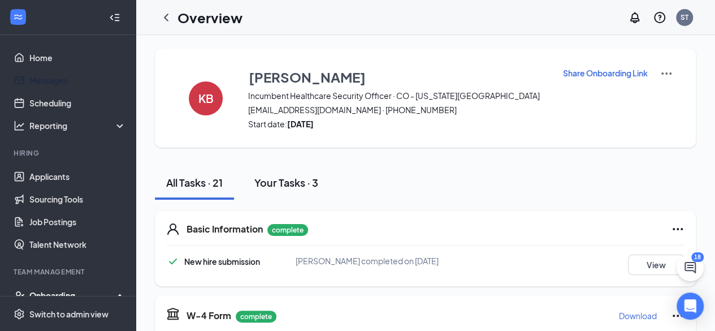
drag, startPoint x: 75, startPoint y: 82, endPoint x: 328, endPoint y: 176, distance: 270.4
click at [75, 82] on link "Messages" at bounding box center [77, 80] width 97 height 23
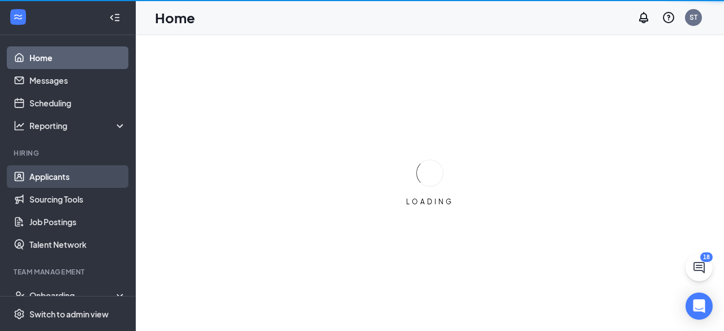
click at [69, 171] on link "Applicants" at bounding box center [77, 176] width 97 height 23
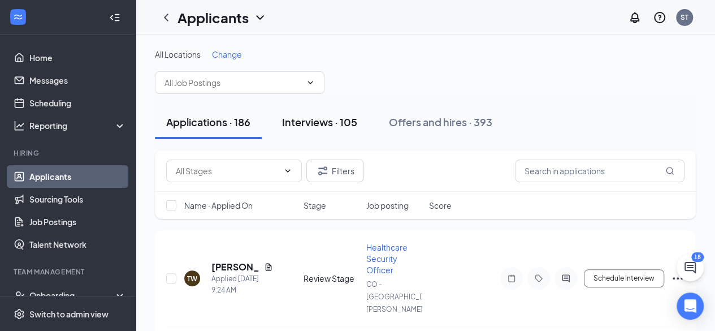
click at [283, 119] on div "Interviews · 105" at bounding box center [319, 122] width 75 height 14
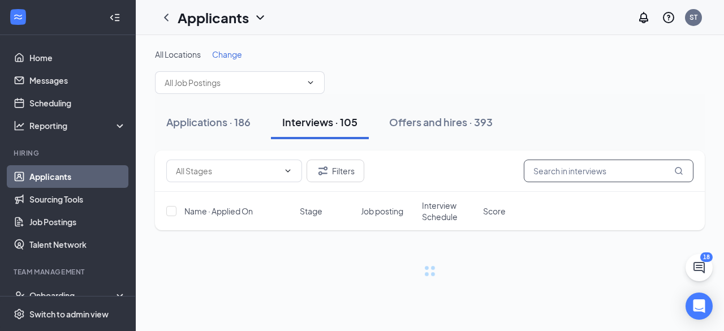
click at [585, 164] on input "text" at bounding box center [609, 170] width 170 height 23
type input "s"
type input "t"
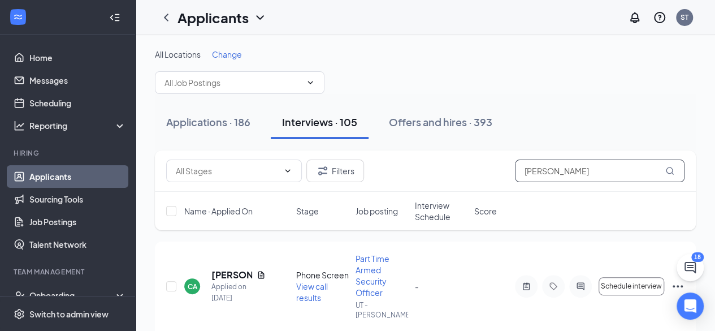
type input "[PERSON_NAME]"
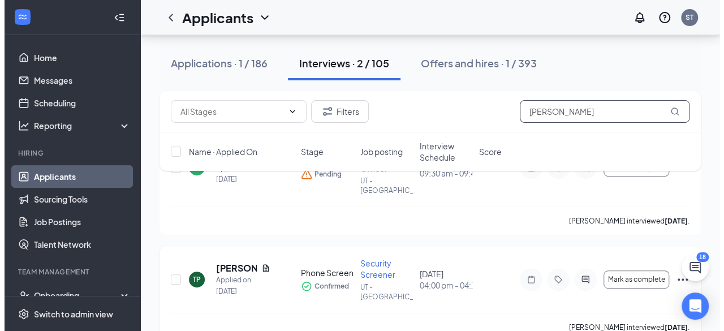
scroll to position [126, 0]
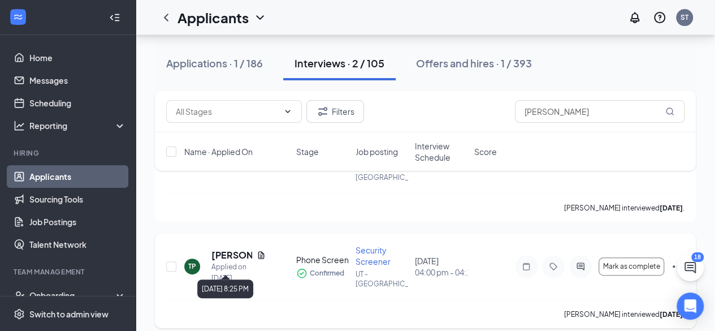
click at [240, 257] on h5 "[PERSON_NAME]" at bounding box center [232, 255] width 41 height 12
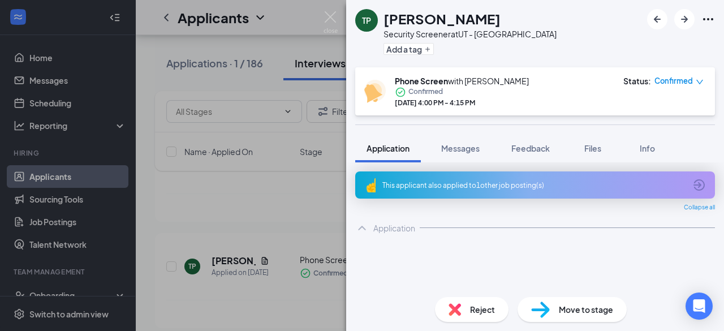
click at [482, 311] on span "Reject" at bounding box center [482, 309] width 25 height 12
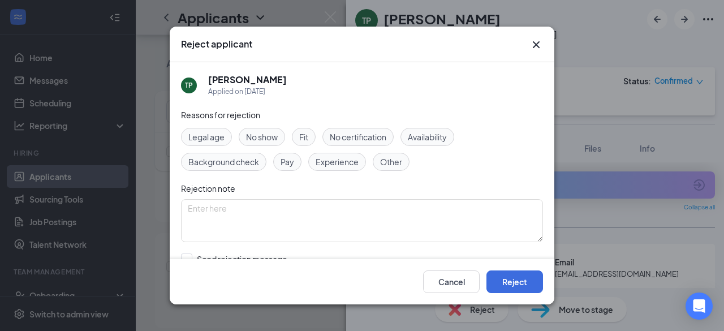
click at [251, 133] on span "No show" at bounding box center [262, 137] width 32 height 12
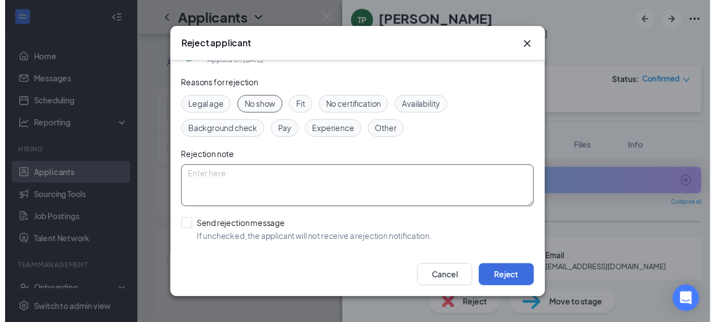
scroll to position [76, 0]
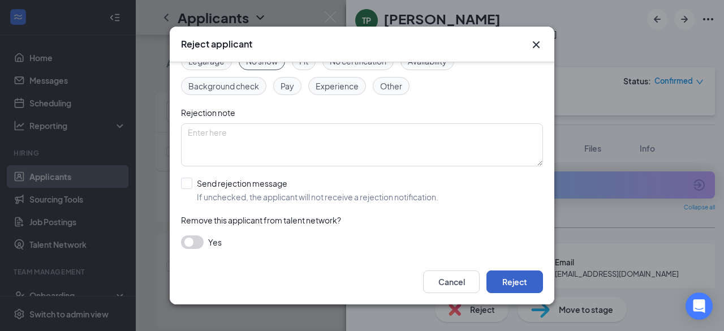
click at [533, 289] on button "Reject" at bounding box center [514, 281] width 57 height 23
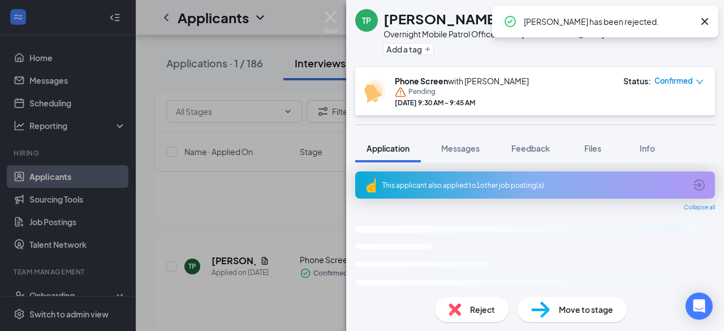
click at [275, 298] on div "TP [PERSON_NAME] Overnight Mobile Patrol Officer at UT - [GEOGRAPHIC_DATA] Add …" at bounding box center [362, 165] width 724 height 331
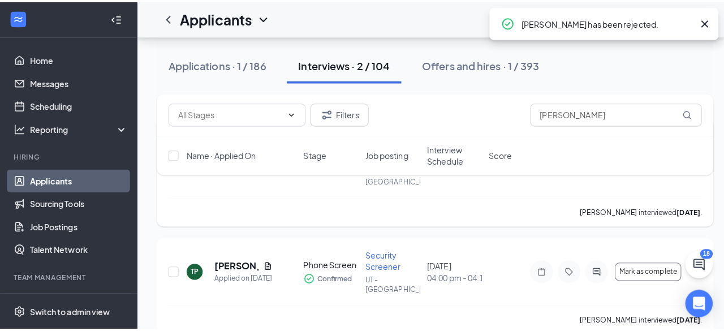
scroll to position [29, 0]
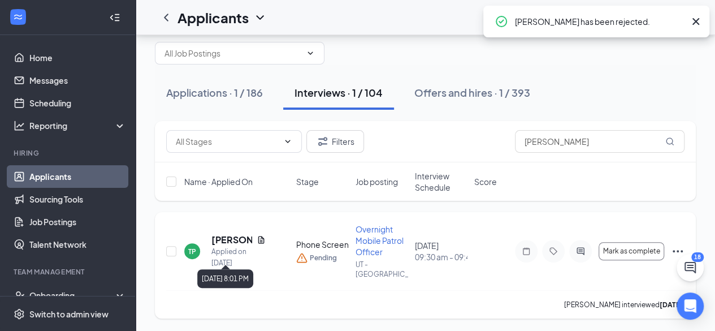
click at [229, 243] on h5 "[PERSON_NAME]" at bounding box center [232, 240] width 41 height 12
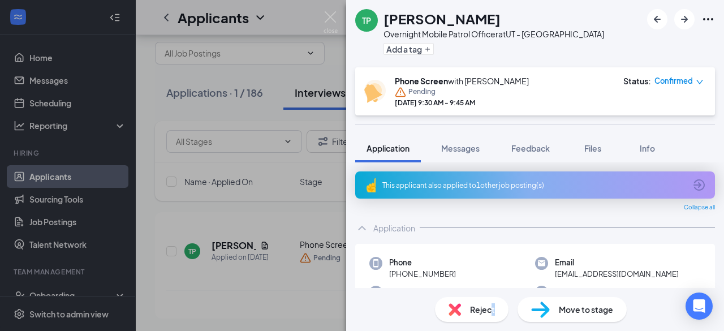
click at [493, 311] on div "Reject" at bounding box center [472, 309] width 74 height 25
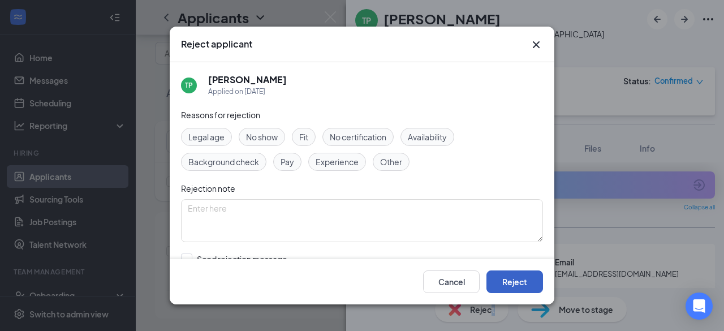
click at [517, 283] on button "Reject" at bounding box center [514, 281] width 57 height 23
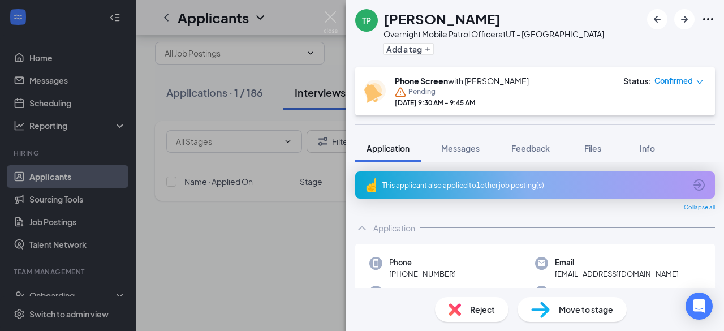
click at [233, 233] on div "TP Timothy Peni Overnight Mobile Patrol Officer at UT - Salt Lake City Add a ta…" at bounding box center [362, 165] width 724 height 331
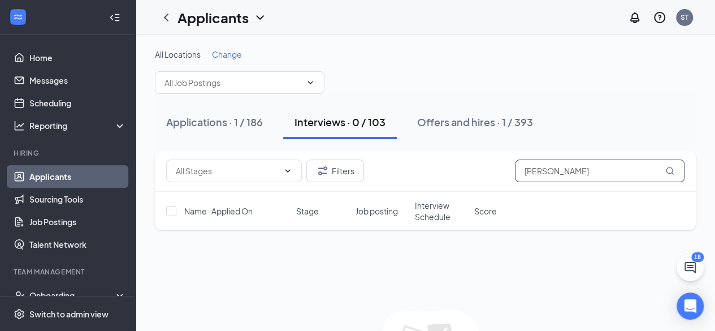
drag, startPoint x: 557, startPoint y: 177, endPoint x: 469, endPoint y: 163, distance: 88.2
click at [445, 165] on div "Filters timothy" at bounding box center [425, 170] width 519 height 23
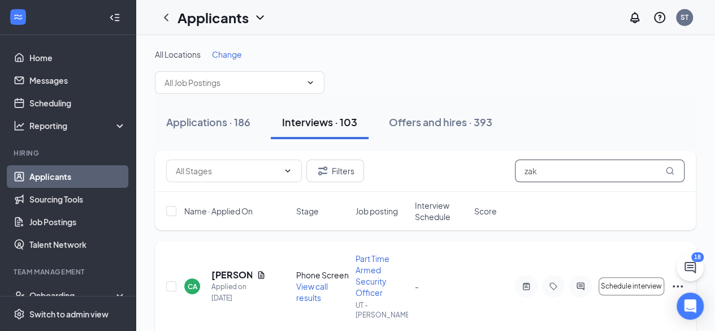
type input "zak"
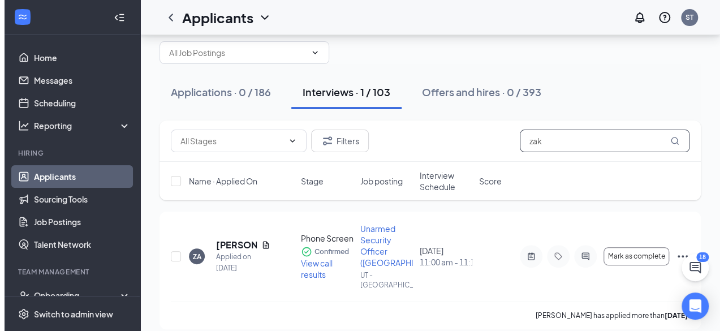
scroll to position [52, 0]
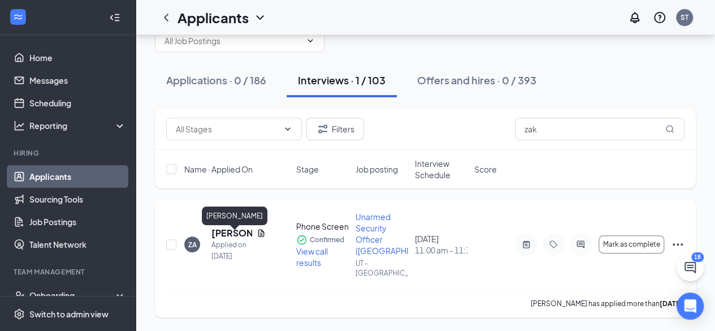
click at [238, 227] on h5 "Zakaria Archane" at bounding box center [232, 233] width 41 height 12
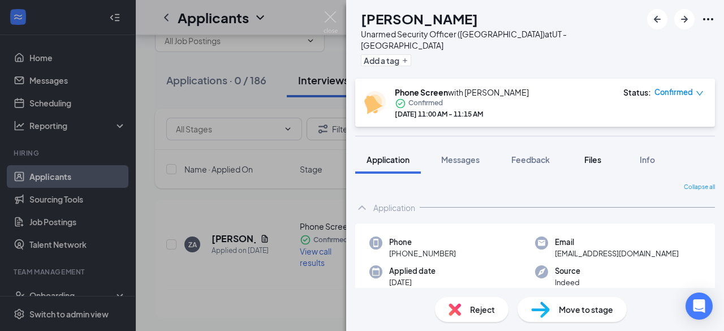
click at [597, 154] on span "Files" at bounding box center [592, 159] width 17 height 10
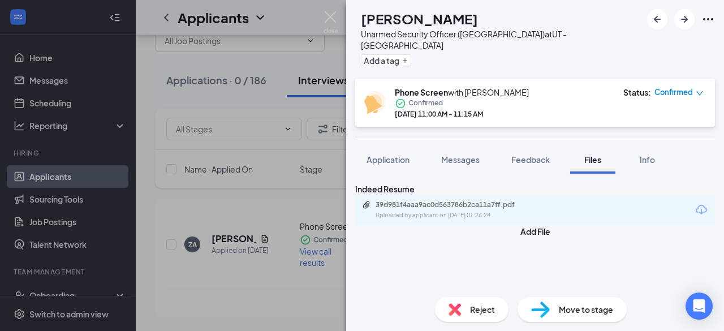
click at [468, 214] on div "39d981f4aaa9ac0d563786b2ca11a7ff.pdf Uploaded by applicant on Jun 29, 2025 at 0…" at bounding box center [453, 210] width 183 height 20
click at [389, 154] on span "Application" at bounding box center [388, 159] width 43 height 10
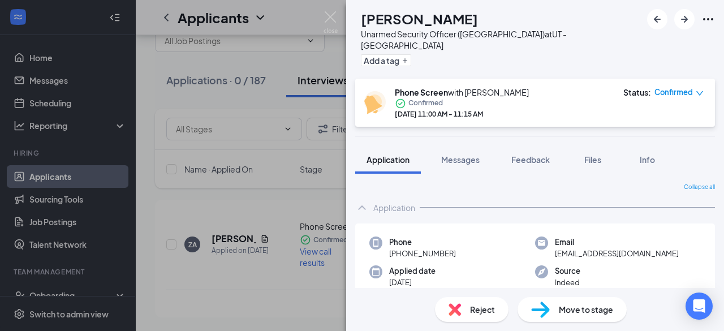
scroll to position [57, 0]
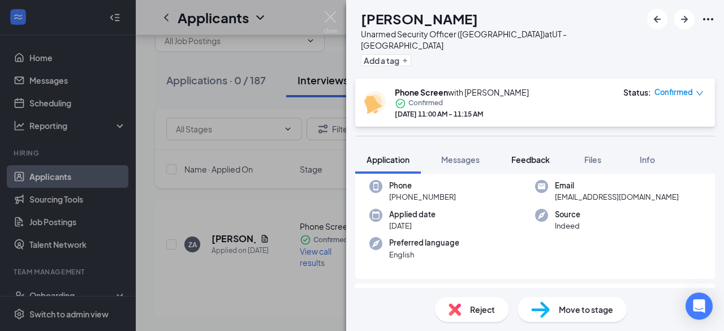
click at [531, 154] on span "Feedback" at bounding box center [530, 159] width 38 height 10
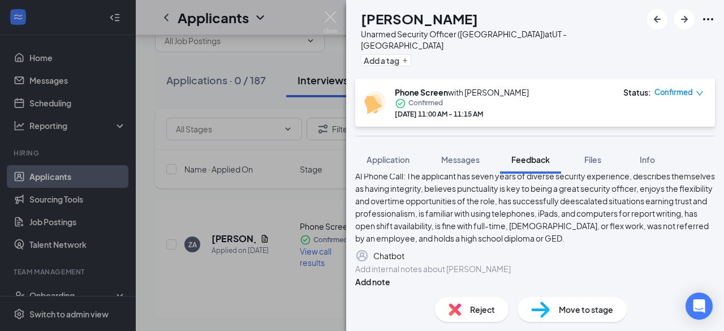
scroll to position [302, 0]
click at [545, 263] on div at bounding box center [535, 269] width 359 height 12
click at [390, 275] on button "Add note" at bounding box center [372, 281] width 35 height 12
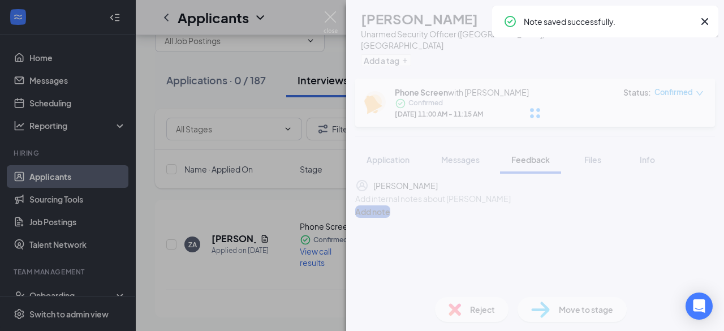
scroll to position [24, 0]
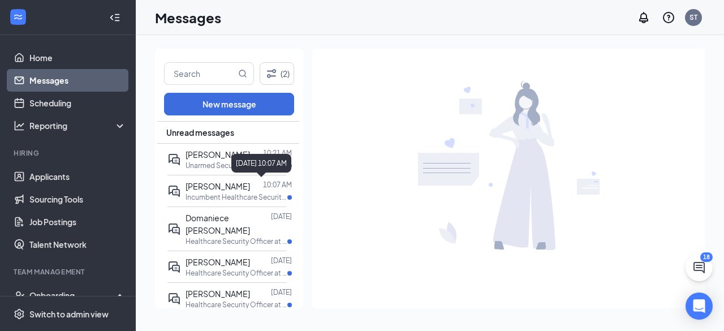
click at [255, 161] on div "[DATE] 10:07 AM" at bounding box center [261, 163] width 60 height 19
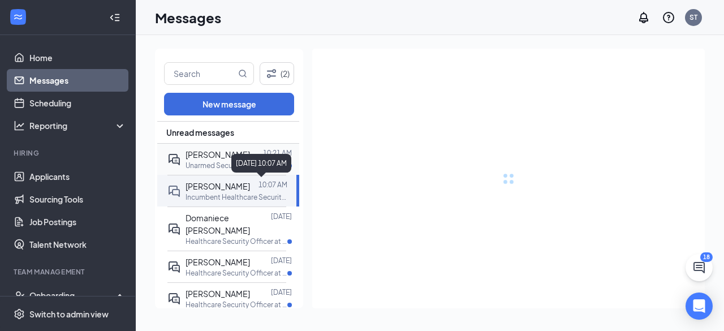
click at [216, 167] on p "Unarmed Security Guard at [GEOGRAPHIC_DATA]" at bounding box center [237, 166] width 102 height 10
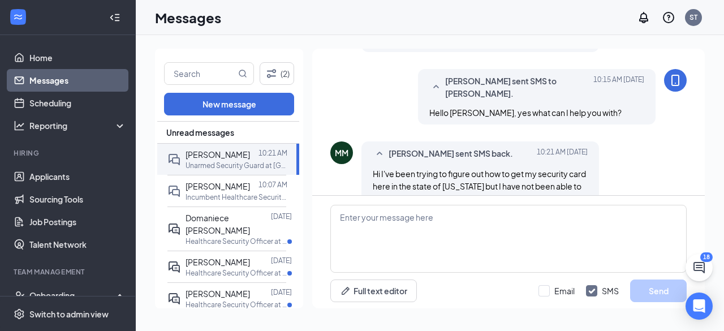
scroll to position [82, 0]
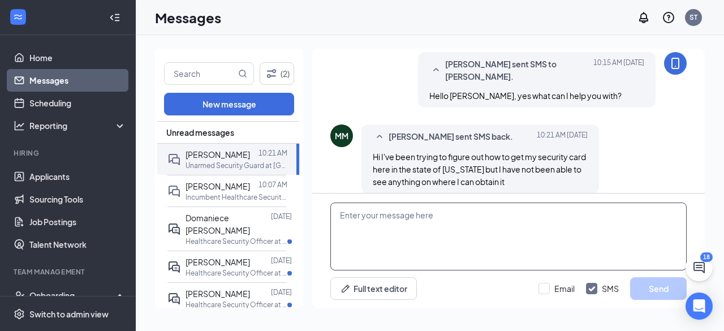
click at [512, 244] on textarea at bounding box center [508, 236] width 356 height 68
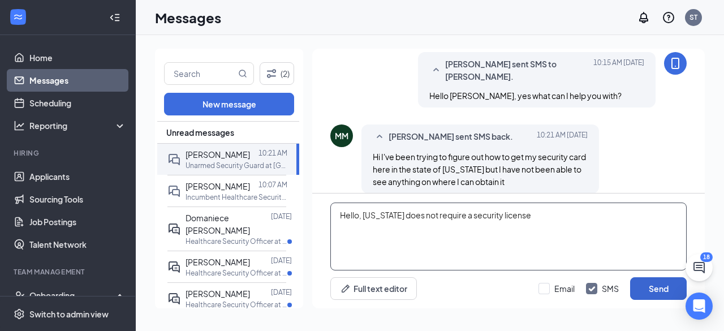
type textarea "Hello, [US_STATE] does not require a security license"
click at [664, 287] on button "Send" at bounding box center [658, 288] width 57 height 23
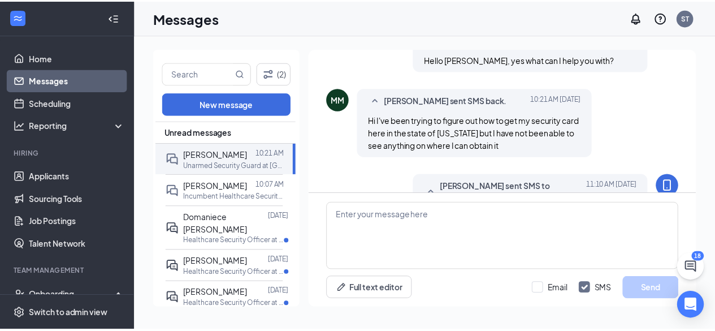
scroll to position [188, 0]
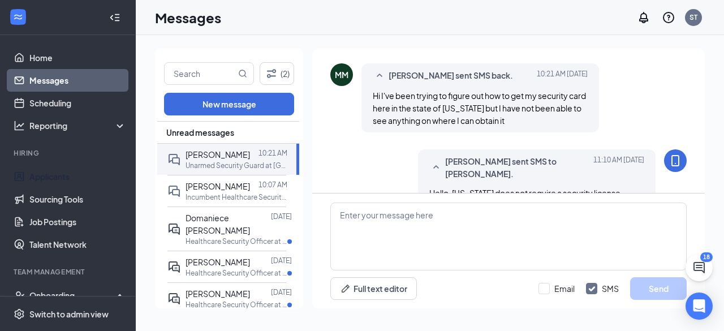
drag, startPoint x: 92, startPoint y: 177, endPoint x: 109, endPoint y: 154, distance: 28.6
click at [92, 177] on link "Applicants" at bounding box center [77, 176] width 97 height 23
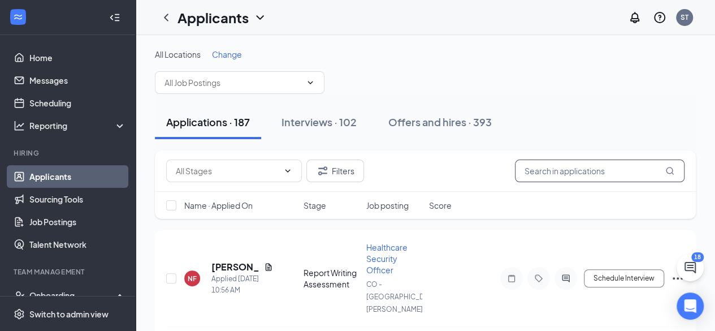
click at [597, 170] on input "text" at bounding box center [600, 170] width 170 height 23
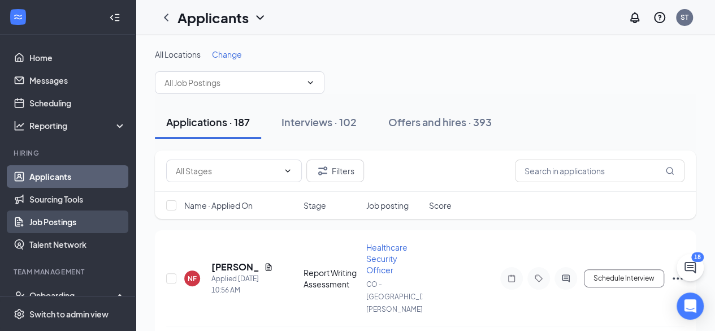
click at [63, 217] on link "Job Postings" at bounding box center [77, 221] width 97 height 23
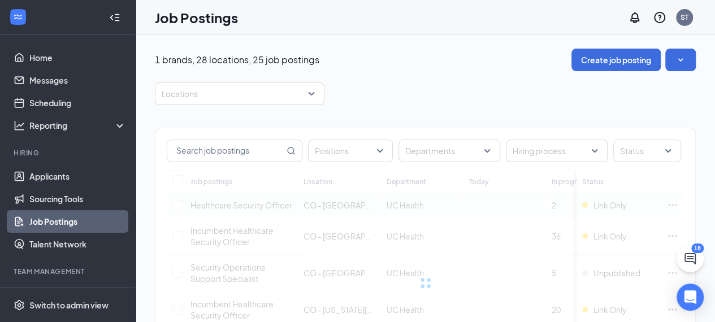
click at [74, 177] on link "Applicants" at bounding box center [77, 176] width 97 height 23
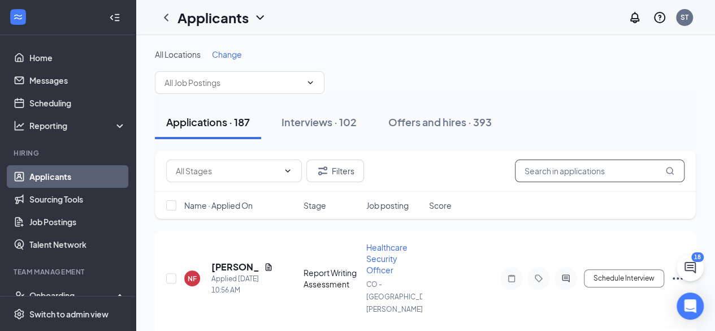
click at [581, 173] on input "text" at bounding box center [600, 170] width 170 height 23
type input "micah"
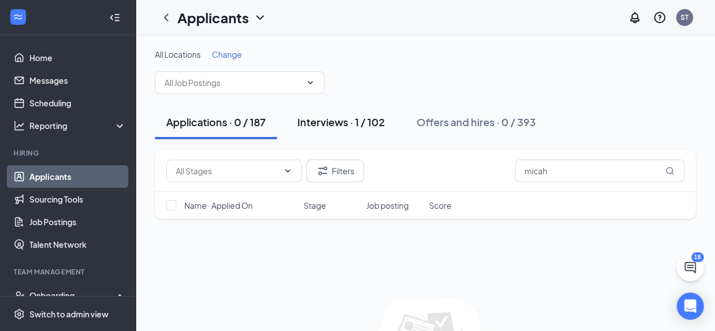
click at [360, 117] on div "Interviews · 1 / 102" at bounding box center [342, 122] width 88 height 14
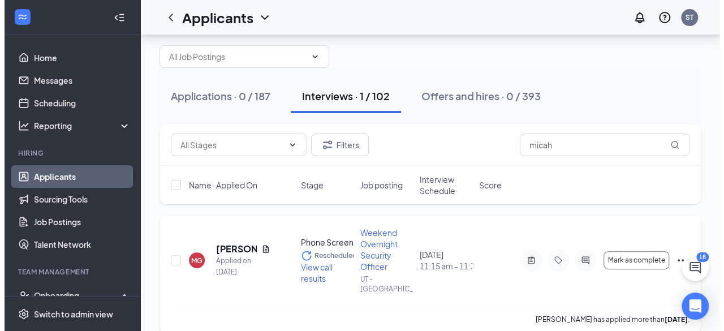
scroll to position [41, 0]
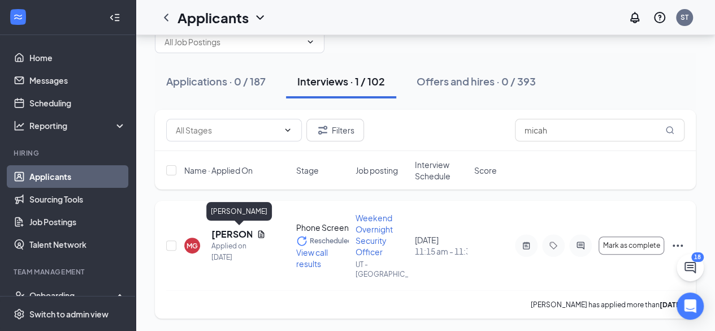
click at [238, 235] on h5 "Micah Garcia" at bounding box center [232, 234] width 41 height 12
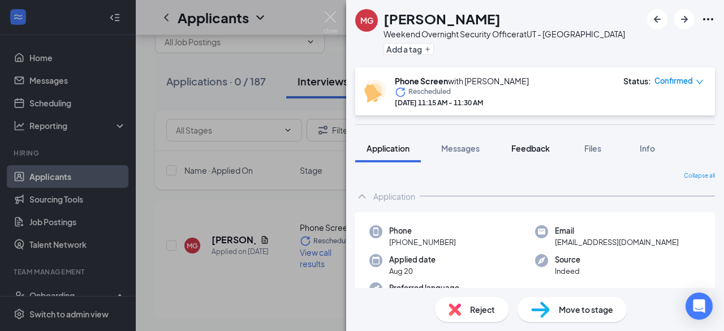
click at [537, 145] on span "Feedback" at bounding box center [530, 148] width 38 height 10
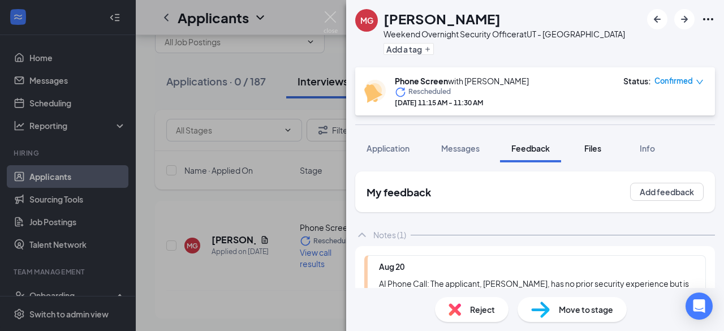
click at [593, 150] on span "Files" at bounding box center [592, 148] width 17 height 10
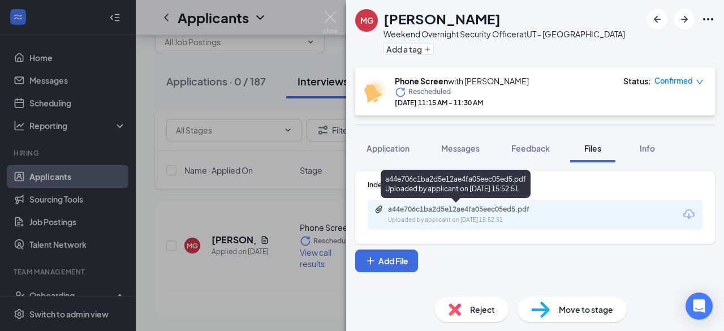
click at [506, 213] on div "a44e706c1ba2d5e12ae4fa05eec05ed5.pdf" at bounding box center [467, 209] width 158 height 9
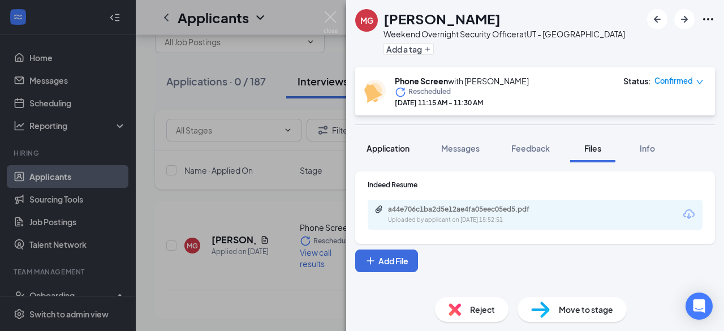
click at [398, 150] on span "Application" at bounding box center [388, 148] width 43 height 10
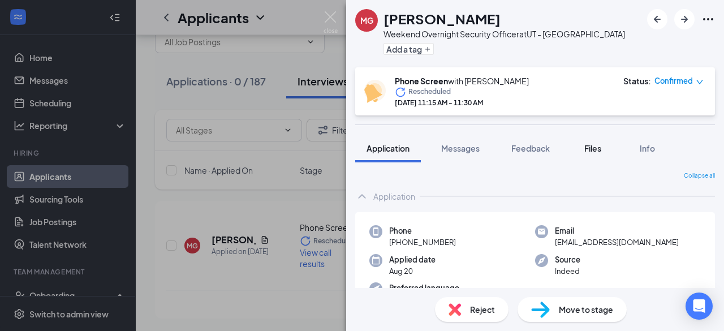
click at [587, 156] on button "Files" at bounding box center [592, 148] width 45 height 28
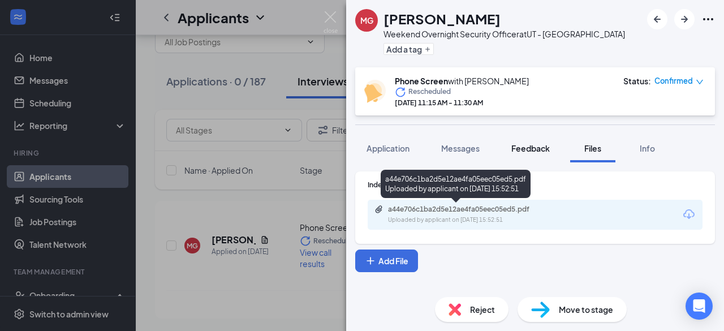
click at [543, 149] on span "Feedback" at bounding box center [530, 148] width 38 height 10
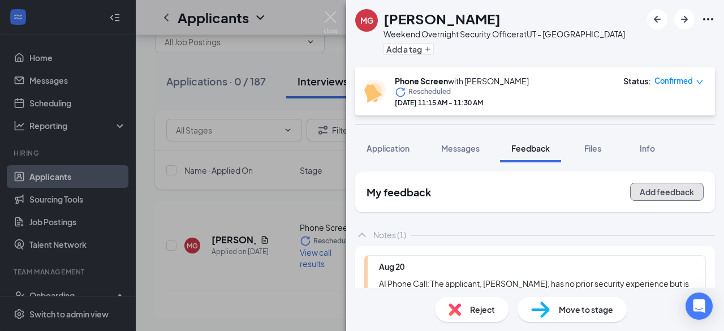
click at [650, 188] on button "Add feedback" at bounding box center [667, 192] width 74 height 18
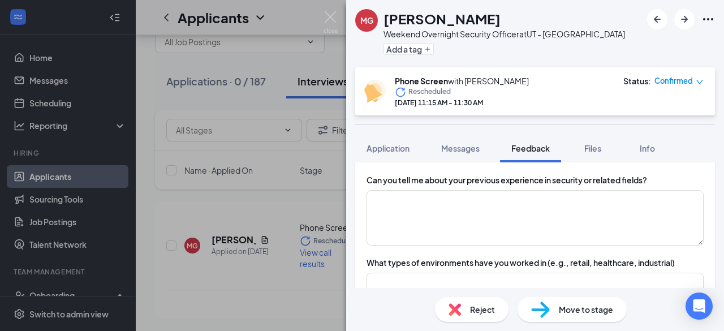
scroll to position [170, 0]
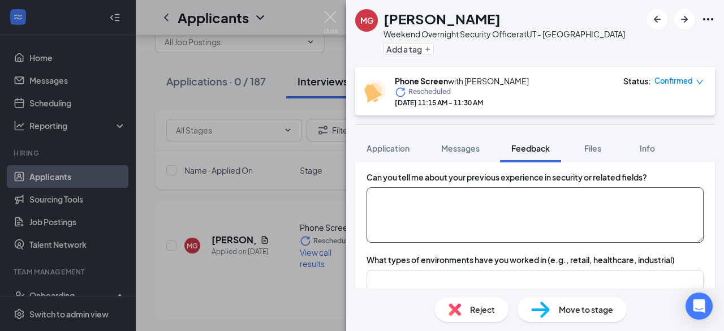
click at [404, 209] on textarea at bounding box center [535, 214] width 337 height 55
click at [577, 208] on textarea "no related expereince, did door to door sales and" at bounding box center [535, 214] width 337 height 55
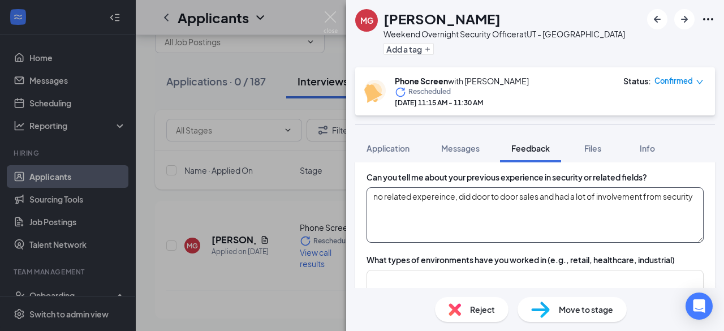
click at [452, 213] on textarea "no related expereince, did door to door sales and had a lot of involvement from…" at bounding box center [535, 214] width 337 height 55
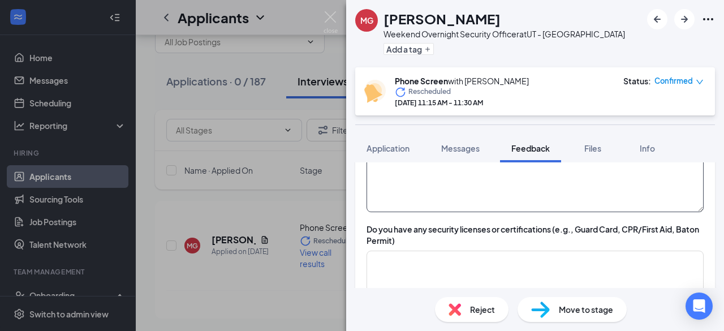
type textarea "no related expereince, did door to door sales and had a lot of involvement from…"
click at [441, 185] on textarea at bounding box center [535, 184] width 337 height 55
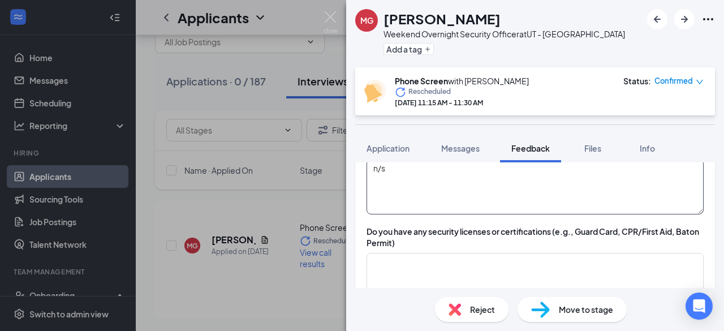
click at [437, 171] on textarea "n/s" at bounding box center [535, 186] width 337 height 55
type textarea "n/a"
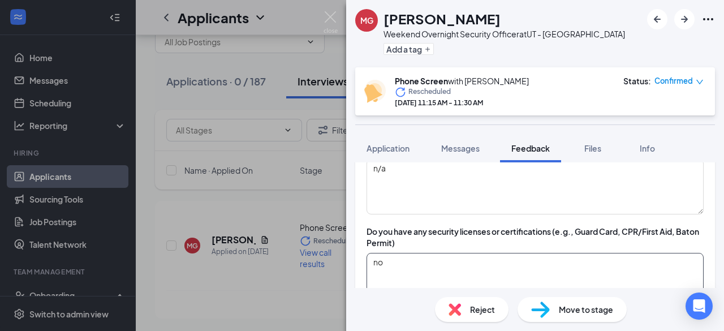
type textarea "no"
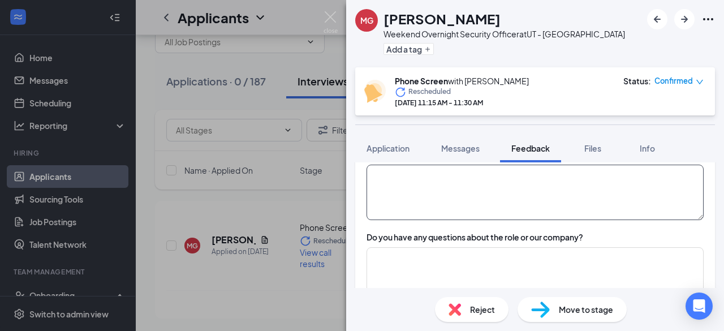
scroll to position [760, 0]
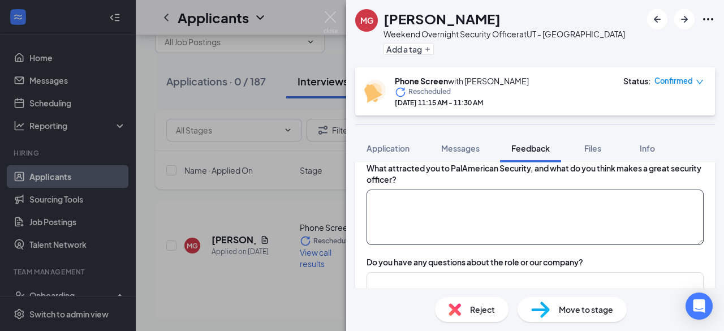
click at [456, 211] on textarea at bounding box center [535, 216] width 337 height 55
type textarea "being able to provide customer service and helping epople in safety through saf…"
click at [484, 228] on textarea "being able to provide customer service and helping epople in safety through saf…" at bounding box center [535, 216] width 337 height 55
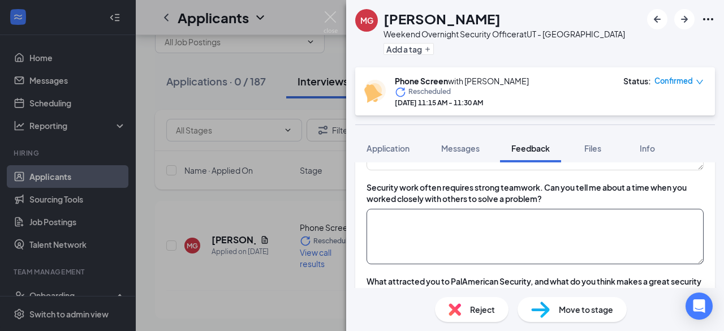
scroll to position [534, 0]
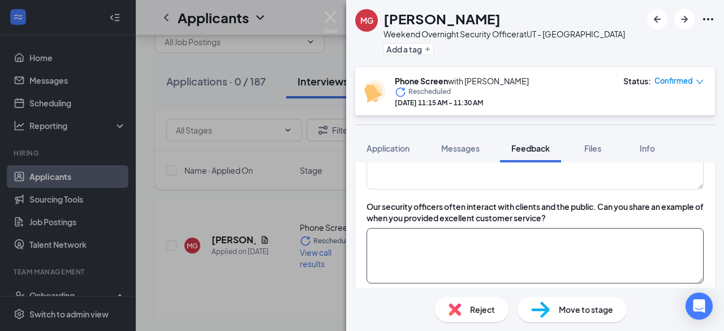
click at [461, 246] on textarea at bounding box center [535, 255] width 337 height 55
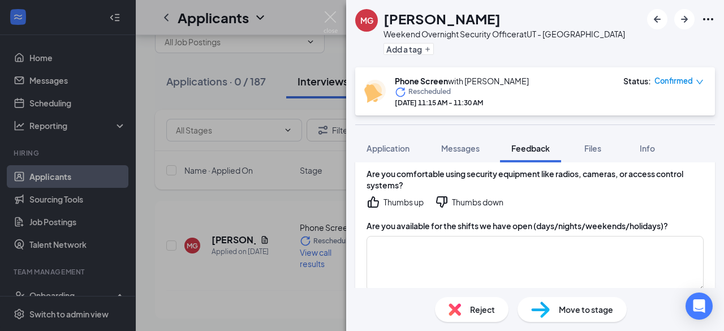
scroll to position [421, 0]
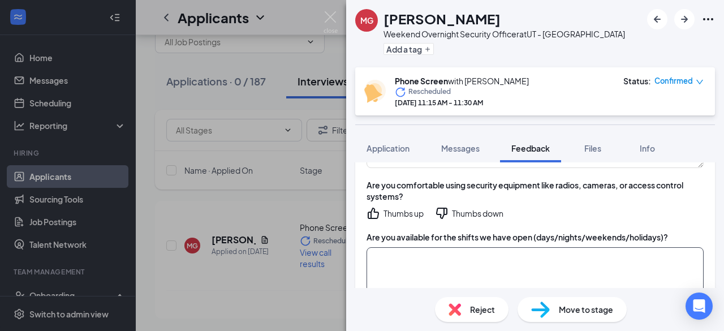
type textarea "jersey mikes - deescalating situations"
click at [480, 256] on textarea at bounding box center [535, 274] width 337 height 55
click at [525, 261] on textarea at bounding box center [535, 274] width 337 height 55
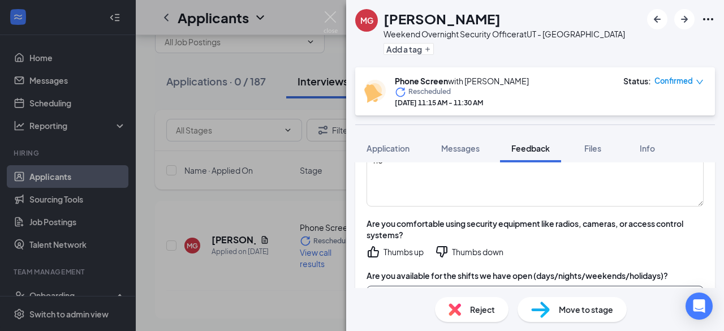
scroll to position [364, 0]
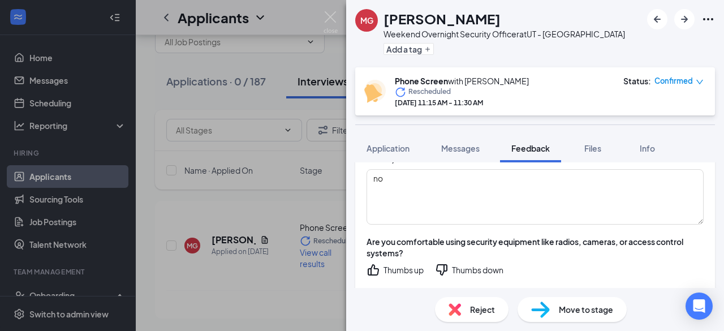
click at [409, 270] on div "Thumbs up" at bounding box center [403, 269] width 40 height 11
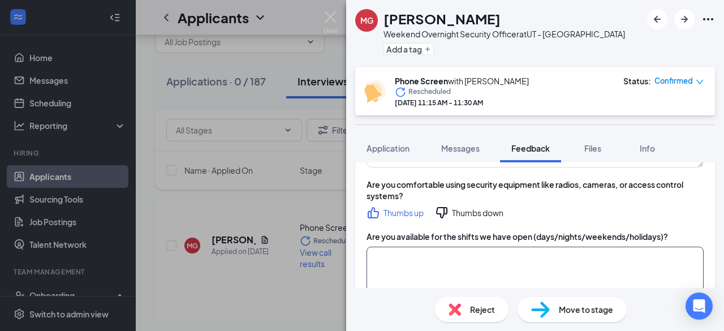
scroll to position [477, 0]
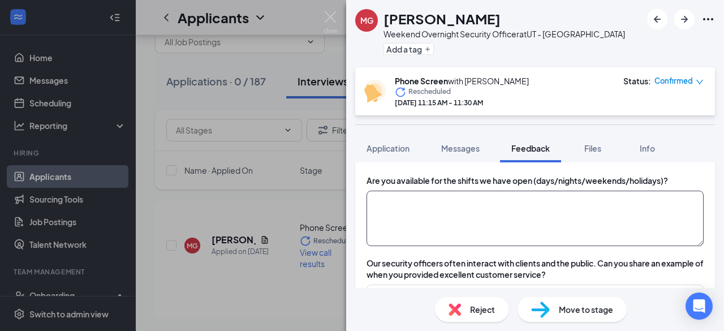
click at [518, 231] on textarea at bounding box center [535, 218] width 337 height 55
type textarea "weekend overnight available"
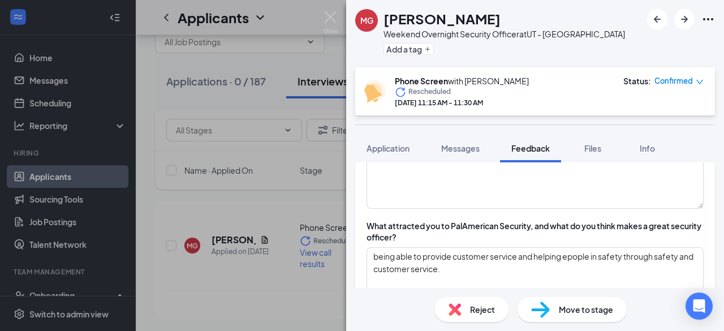
scroll to position [600, 0]
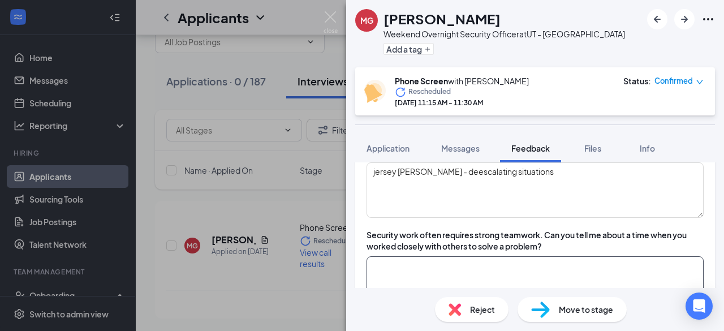
click at [426, 257] on textarea at bounding box center [535, 283] width 337 height 55
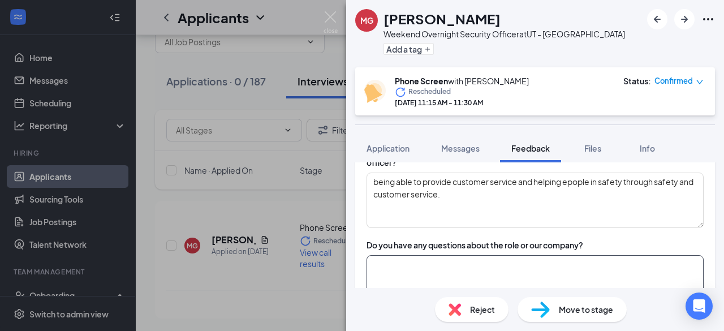
scroll to position [826, 0]
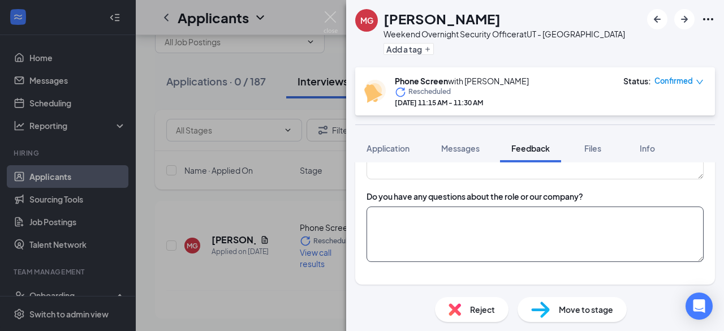
type textarea "n/a"
click at [451, 231] on textarea at bounding box center [535, 233] width 337 height 55
click at [389, 209] on div "MG Micah Garcia Weekend Overnight Security Officer at UT - Salt Lake City Add a…" at bounding box center [535, 165] width 378 height 331
type textarea "n/a"
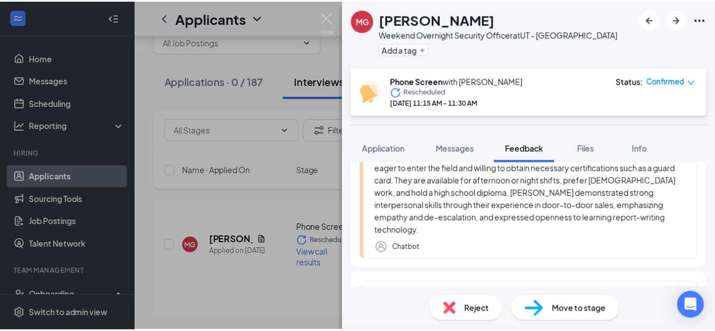
scroll to position [0, 0]
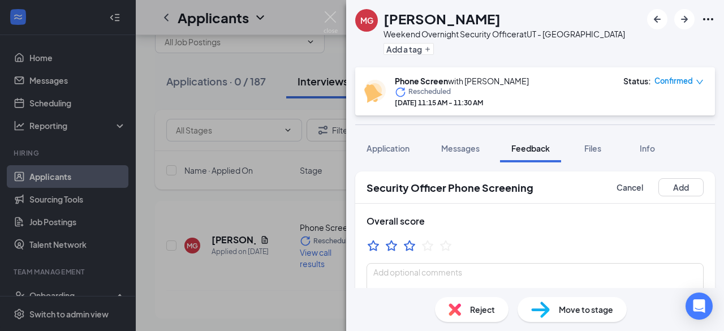
drag, startPoint x: 408, startPoint y: 245, endPoint x: 467, endPoint y: 231, distance: 61.0
click at [409, 246] on div at bounding box center [410, 246] width 14 height 14
click at [673, 185] on button "Add" at bounding box center [680, 187] width 45 height 18
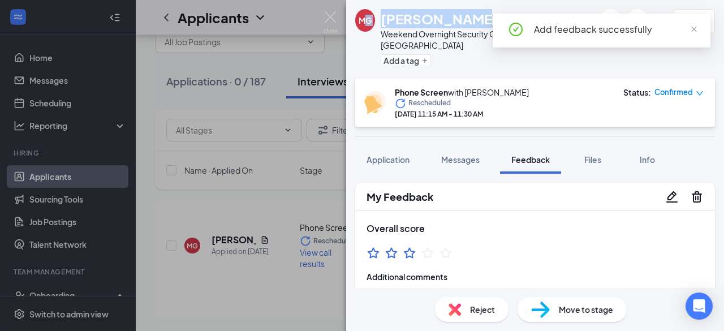
drag, startPoint x: 475, startPoint y: 20, endPoint x: 367, endPoint y: 21, distance: 108.6
click at [367, 21] on div "MG Micah Garcia Weekend Overnight Security Officer at UT - Salt Lake City Add a…" at bounding box center [474, 39] width 239 height 61
copy div "G Micah Garcia"
click at [428, 13] on h1 "Micah Garcia" at bounding box center [439, 18] width 117 height 19
click at [696, 28] on span "close" at bounding box center [694, 29] width 8 height 8
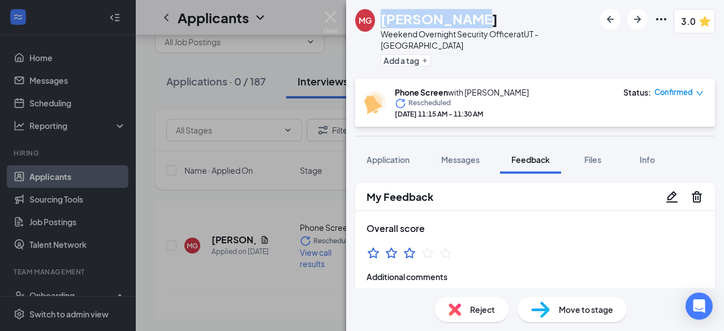
drag, startPoint x: 472, startPoint y: 20, endPoint x: 387, endPoint y: 16, distance: 84.9
click at [387, 16] on div "Micah Garcia" at bounding box center [488, 18] width 214 height 19
copy h1 "Micah Garcia"
click at [63, 192] on div "MG Micah Garcia Weekend Overnight Security Officer at UT - Salt Lake City Add a…" at bounding box center [362, 165] width 724 height 331
click at [88, 226] on div "MG Micah Garcia Weekend Overnight Security Officer at UT - Salt Lake City Add a…" at bounding box center [362, 165] width 724 height 331
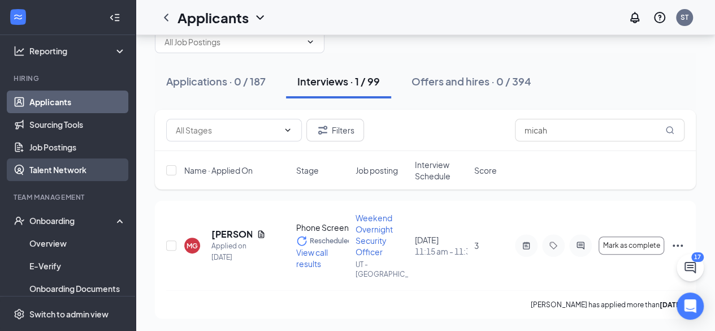
scroll to position [113, 0]
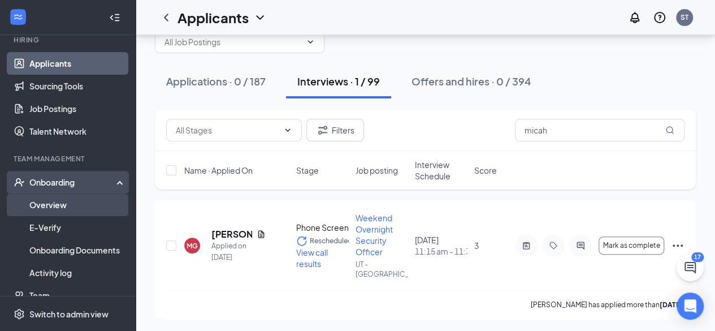
click at [67, 206] on link "Overview" at bounding box center [77, 204] width 97 height 23
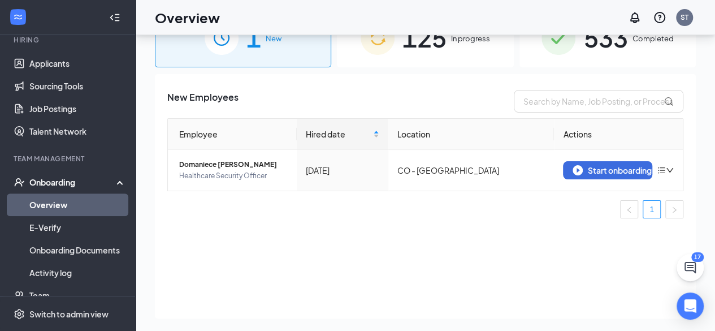
click at [428, 40] on span "125" at bounding box center [425, 37] width 44 height 39
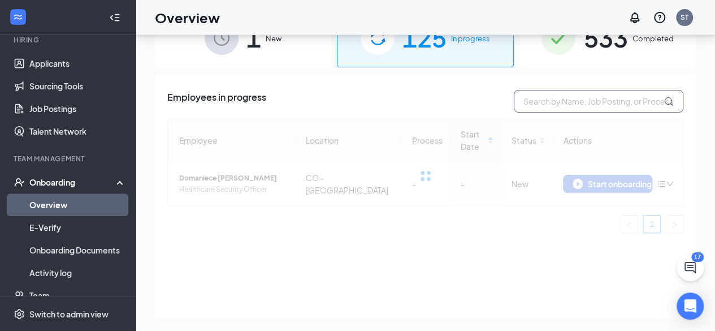
click at [549, 100] on input "text" at bounding box center [599, 101] width 170 height 23
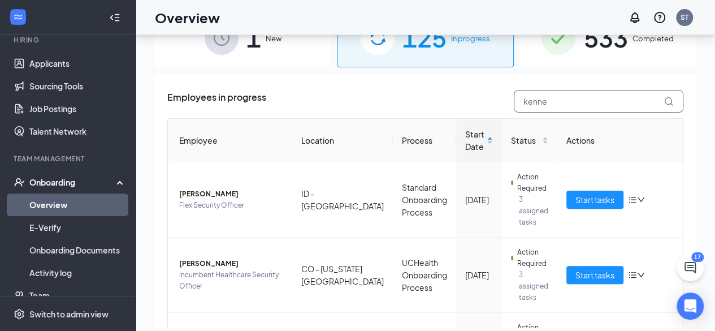
type input "kenne"
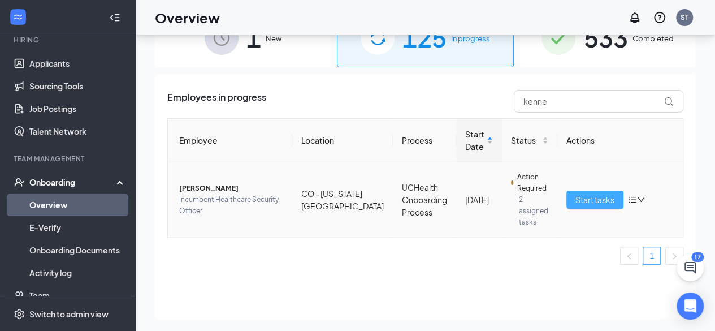
click at [579, 193] on span "Start tasks" at bounding box center [595, 199] width 39 height 12
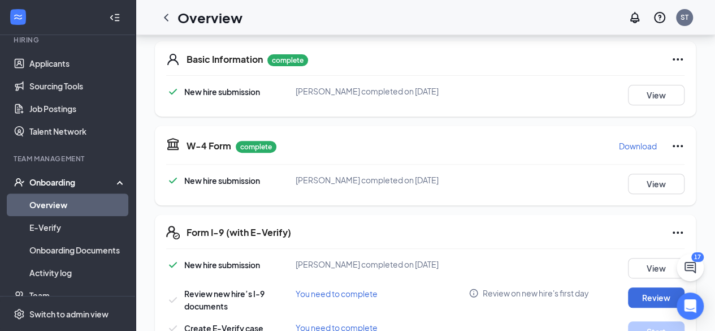
scroll to position [339, 0]
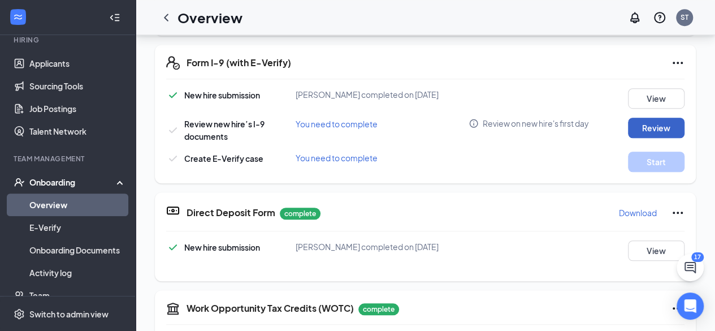
click at [658, 124] on button "Review" at bounding box center [656, 128] width 57 height 20
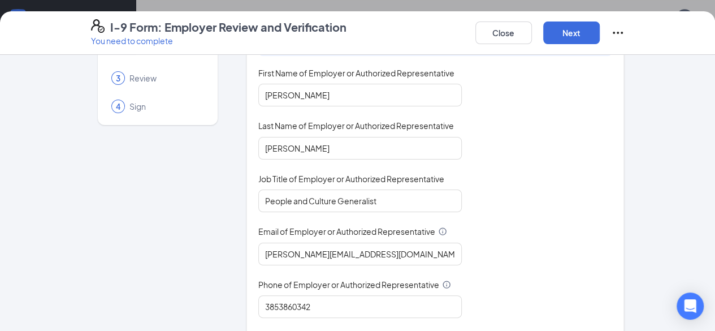
scroll to position [113, 0]
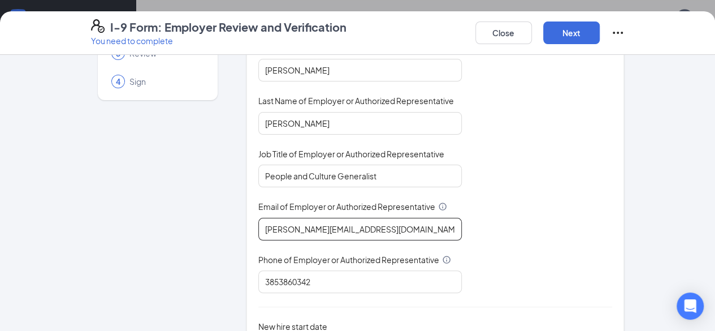
click at [347, 224] on input "[PERSON_NAME][EMAIL_ADDRESS][DOMAIN_NAME]" at bounding box center [360, 229] width 204 height 23
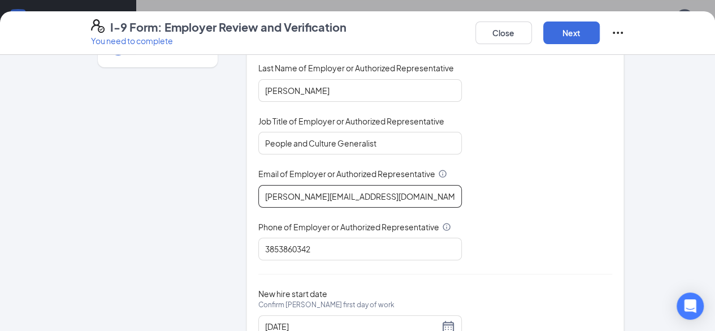
scroll to position [188, 0]
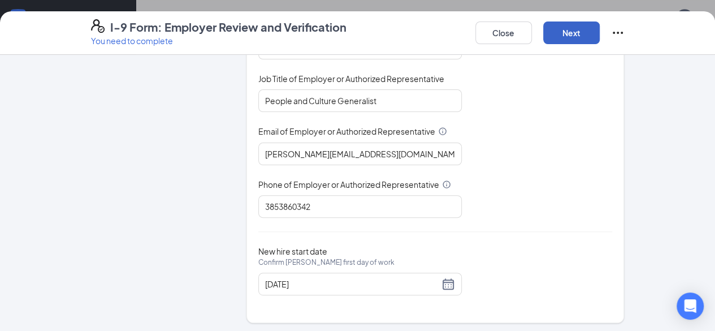
click at [600, 29] on button "Next" at bounding box center [572, 32] width 57 height 23
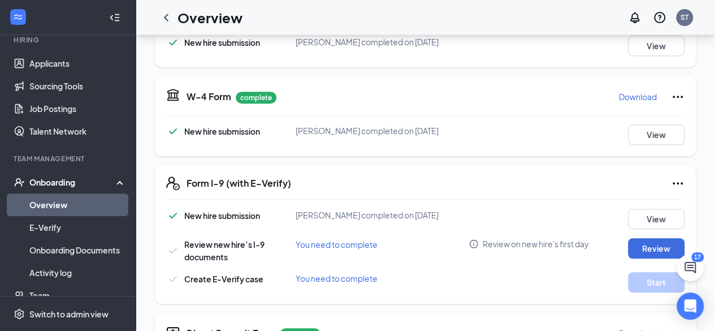
scroll to position [339, 0]
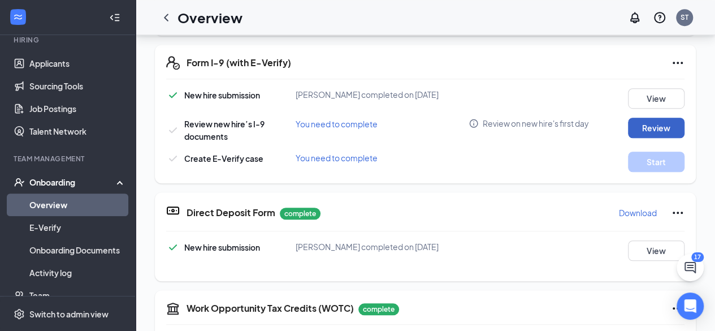
click at [653, 121] on button "Review" at bounding box center [656, 128] width 57 height 20
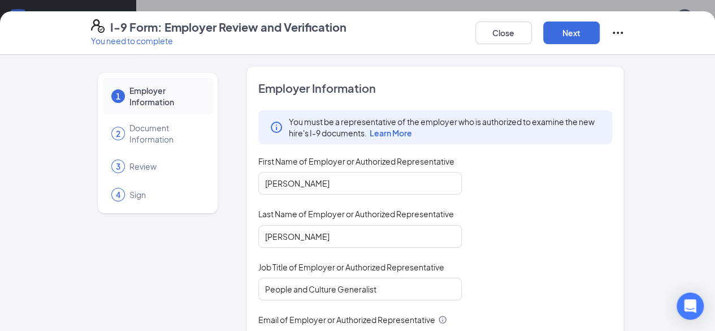
click at [130, 125] on span "Document Information" at bounding box center [166, 133] width 72 height 23
click at [130, 122] on span "Document Information" at bounding box center [166, 133] width 72 height 23
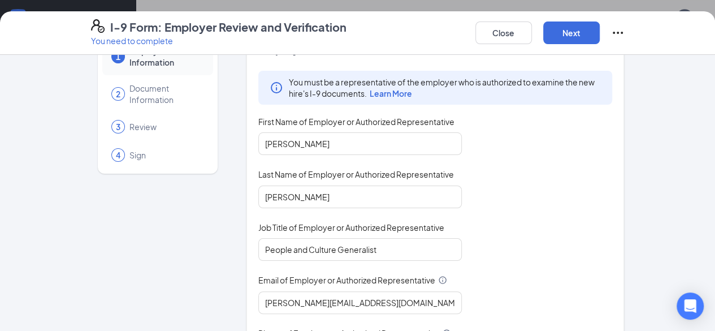
scroll to position [0, 0]
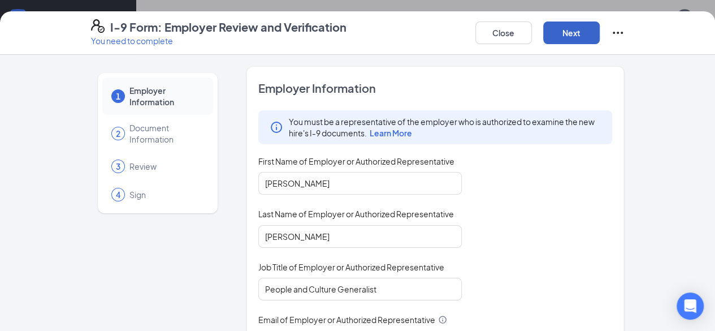
click at [600, 36] on button "Next" at bounding box center [572, 32] width 57 height 23
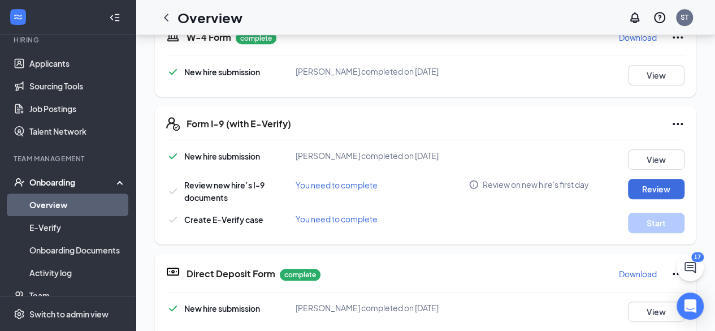
scroll to position [283, 0]
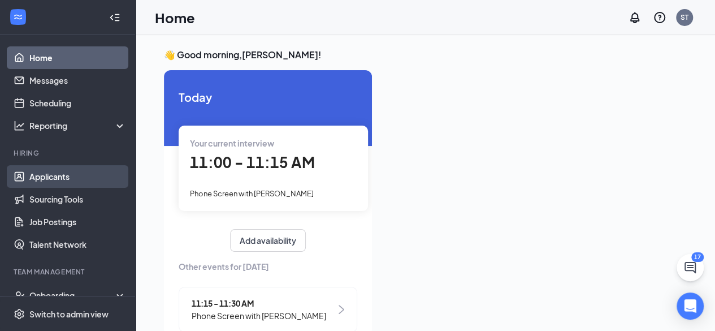
click at [40, 179] on link "Applicants" at bounding box center [77, 176] width 97 height 23
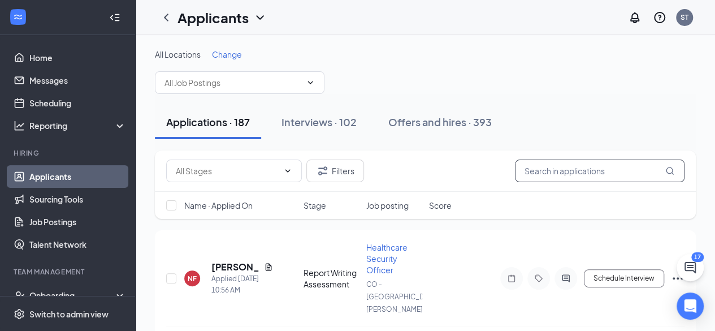
click at [550, 166] on input "text" at bounding box center [600, 170] width 170 height 23
type input "[PERSON_NAME]"
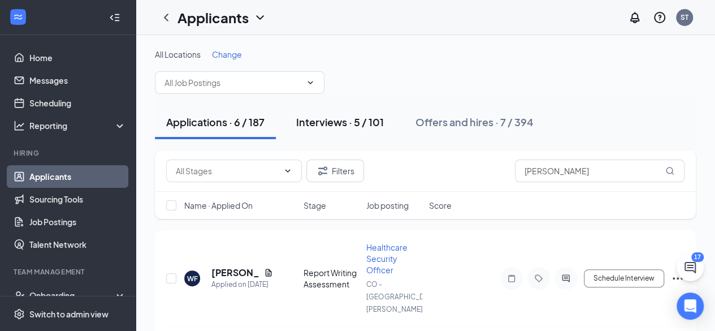
click at [371, 123] on div "Interviews · 5 / 101" at bounding box center [340, 122] width 88 height 14
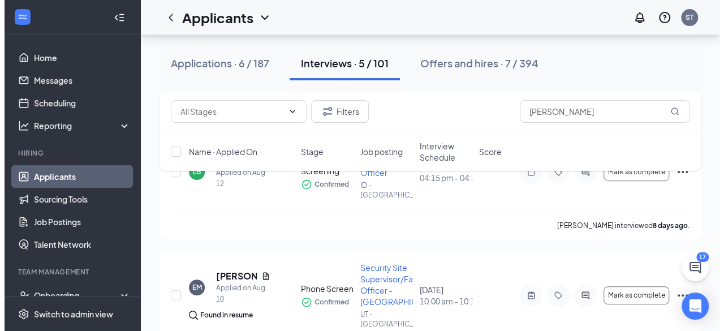
scroll to position [170, 0]
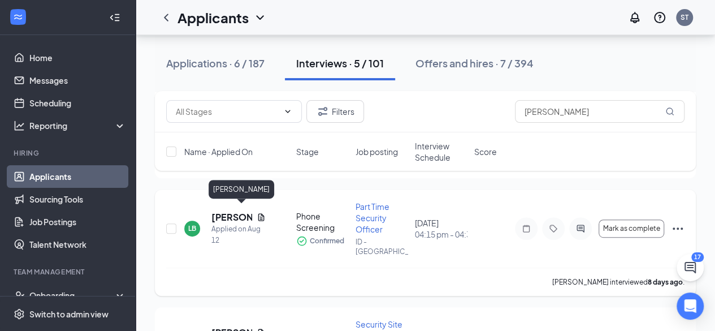
click at [223, 211] on h5 "[PERSON_NAME]" at bounding box center [232, 217] width 41 height 12
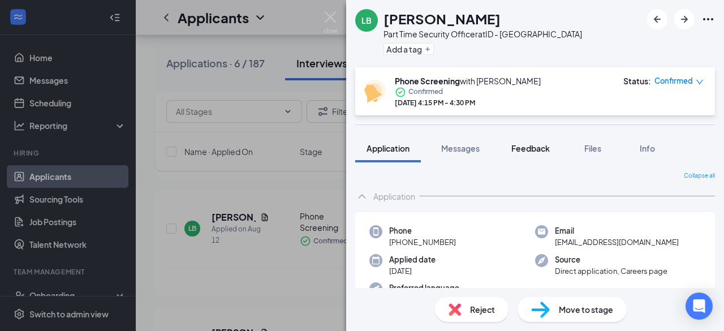
click at [544, 152] on span "Feedback" at bounding box center [530, 148] width 38 height 10
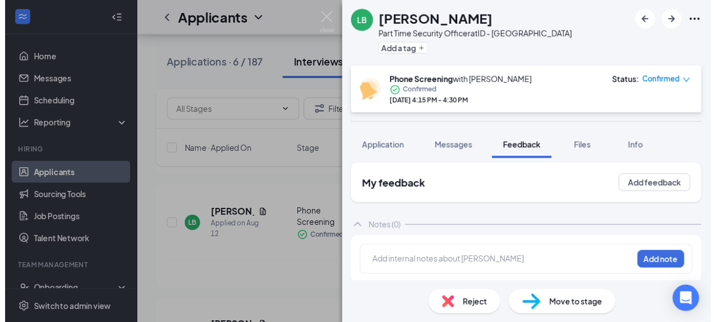
scroll to position [6, 0]
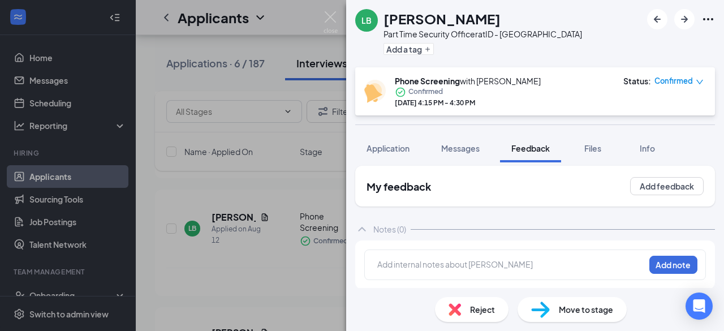
click at [258, 175] on div "LB Liam Brown Part Time Security Officer at ID - Boise Add a tag Phone Screenin…" at bounding box center [362, 165] width 724 height 331
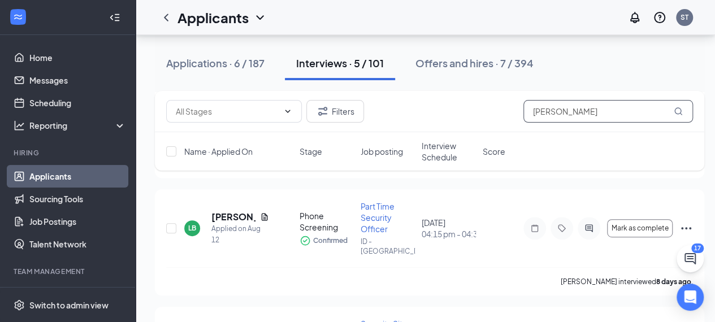
drag, startPoint x: 571, startPoint y: 116, endPoint x: 485, endPoint y: 123, distance: 86.3
click at [487, 124] on div "Filters liam" at bounding box center [430, 111] width 550 height 41
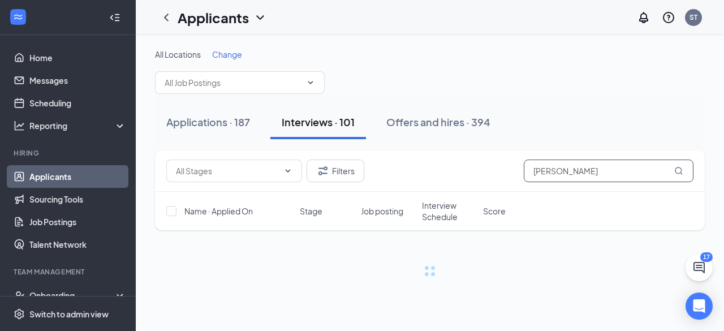
type input "anthony tru"
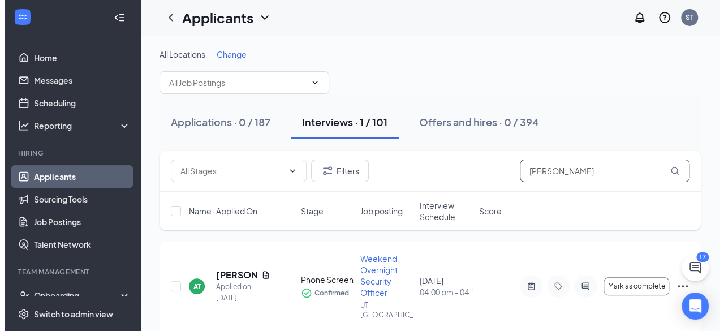
scroll to position [41, 0]
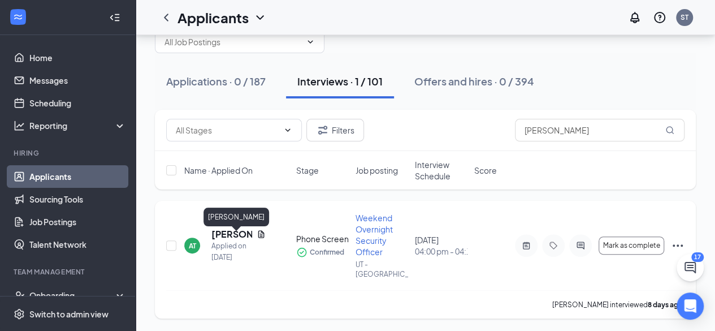
click at [233, 240] on h5 "Anthony Trujillo" at bounding box center [232, 234] width 41 height 12
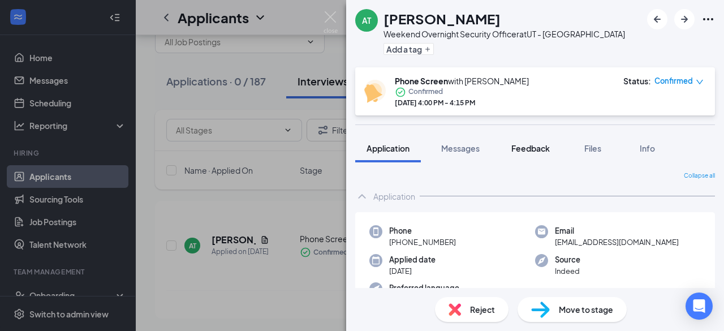
click at [524, 150] on span "Feedback" at bounding box center [530, 148] width 38 height 10
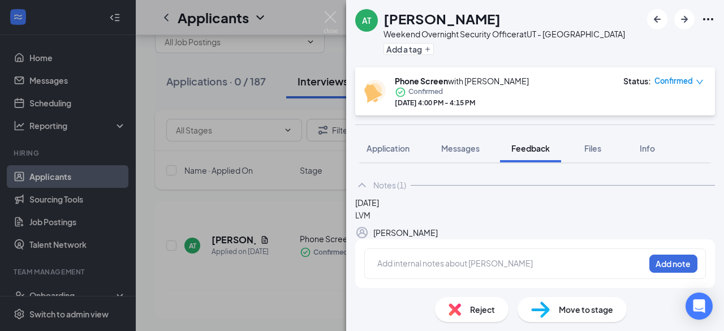
scroll to position [95, 0]
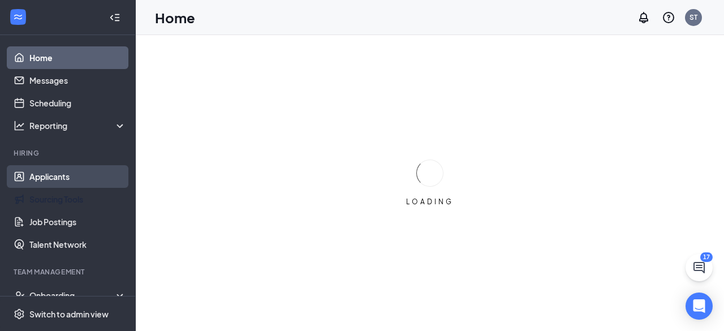
click at [62, 183] on link "Applicants" at bounding box center [77, 176] width 97 height 23
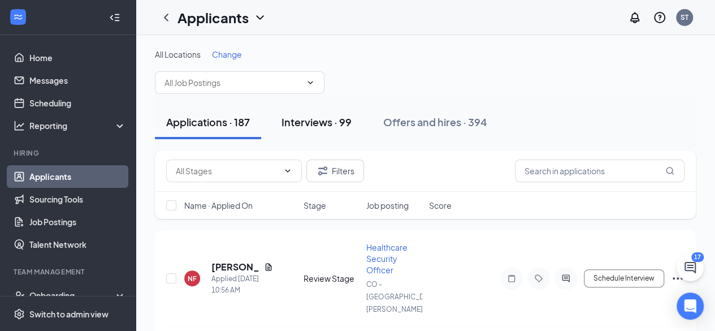
click at [321, 125] on div "Interviews · 99" at bounding box center [317, 122] width 70 height 14
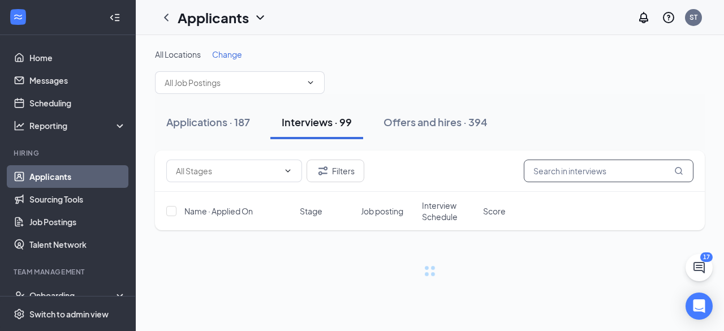
click at [553, 167] on input "text" at bounding box center [609, 170] width 170 height 23
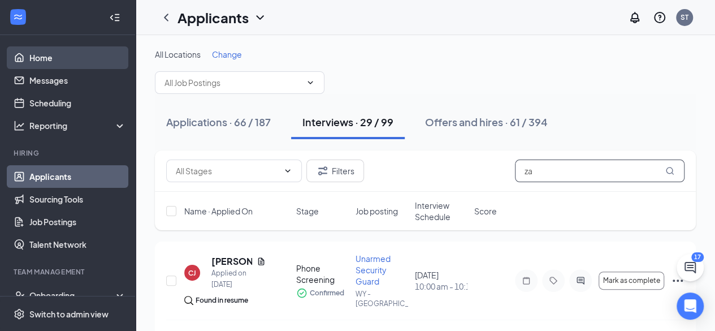
type input "za"
click at [44, 59] on link "Home" at bounding box center [77, 57] width 97 height 23
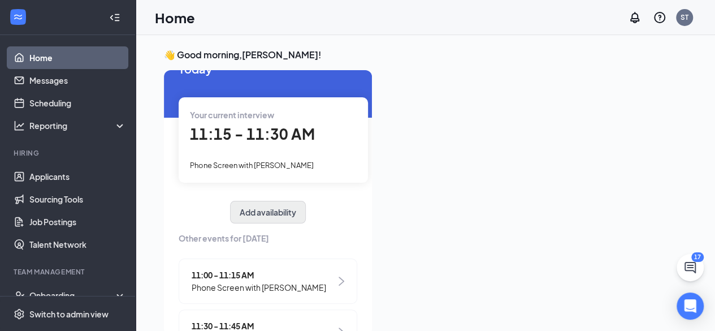
scroll to position [70, 0]
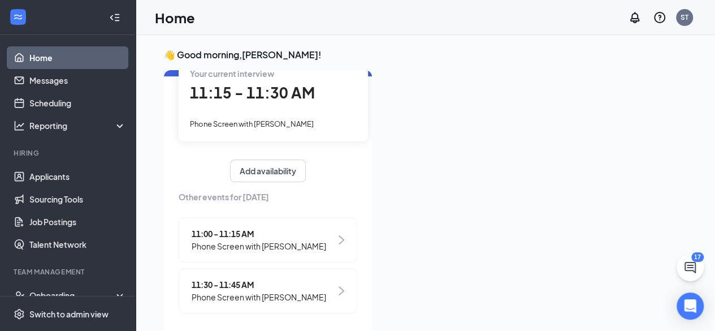
click at [304, 240] on span "Phone Screen with [PERSON_NAME]" at bounding box center [259, 246] width 135 height 12
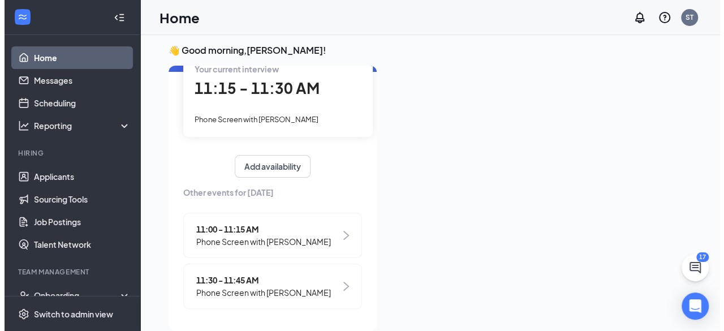
scroll to position [0, 0]
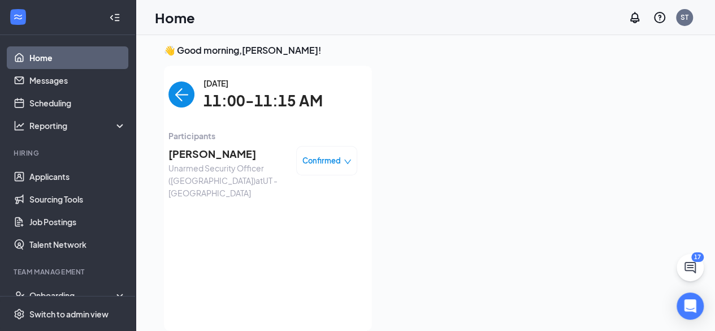
click at [209, 152] on span "[PERSON_NAME]" at bounding box center [228, 154] width 119 height 16
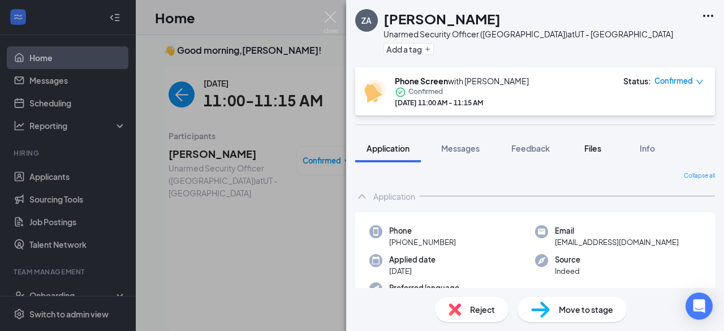
click at [592, 149] on span "Files" at bounding box center [592, 148] width 17 height 10
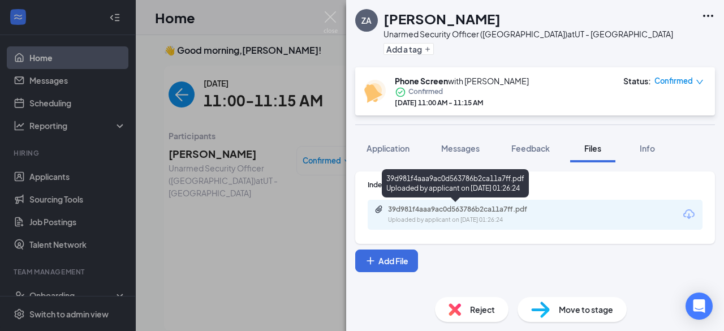
click at [491, 218] on div "Uploaded by applicant on [DATE] 01:26:24" at bounding box center [473, 219] width 170 height 9
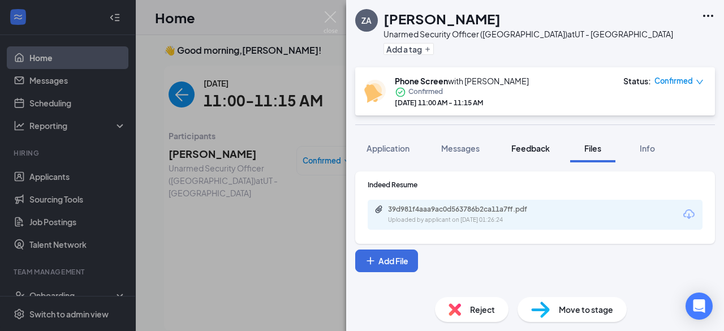
click at [516, 154] on button "Feedback" at bounding box center [530, 148] width 61 height 28
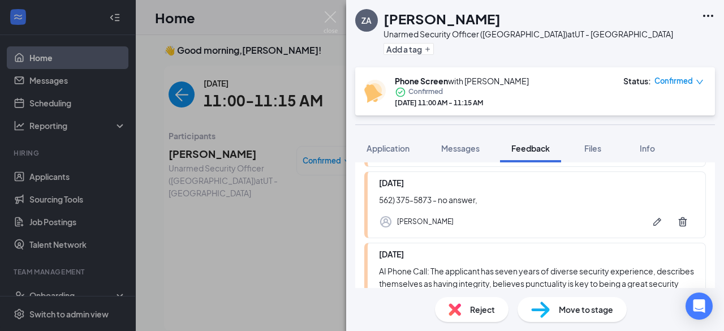
scroll to position [373, 0]
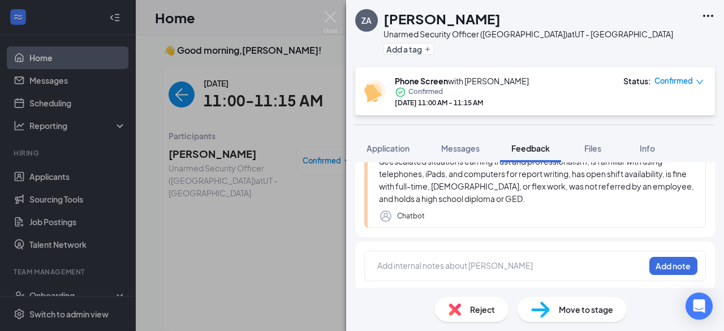
click at [544, 260] on div at bounding box center [511, 266] width 266 height 12
click at [656, 264] on button "Add note" at bounding box center [673, 266] width 48 height 18
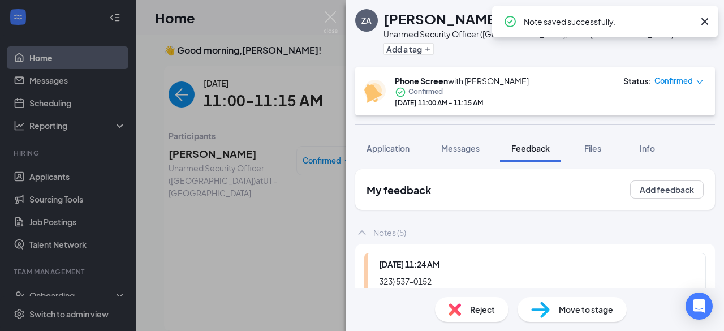
scroll to position [0, 0]
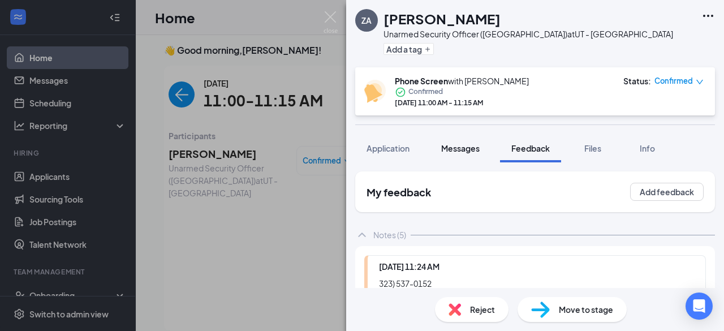
click at [465, 156] on button "Messages" at bounding box center [460, 148] width 61 height 28
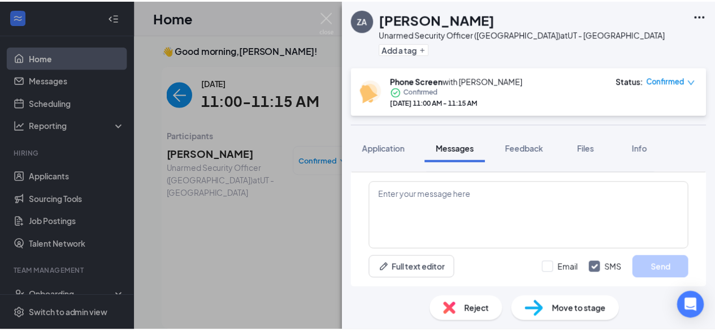
scroll to position [622, 0]
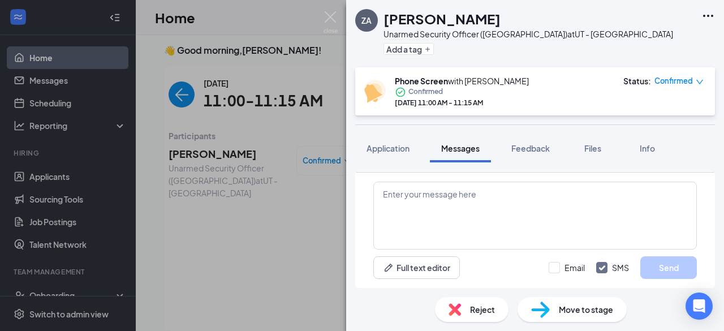
click at [74, 84] on div "ZA [PERSON_NAME] Unarmed Security Officer ([GEOGRAPHIC_DATA]) at [GEOGRAPHIC_DA…" at bounding box center [362, 165] width 724 height 331
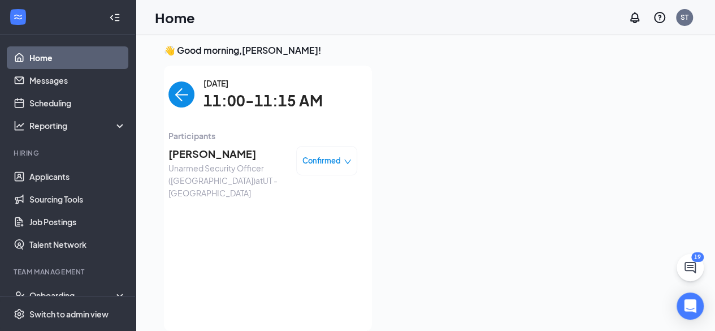
click at [45, 55] on link "Home" at bounding box center [77, 57] width 97 height 23
click at [59, 54] on link "Home" at bounding box center [77, 57] width 97 height 23
click at [174, 96] on img "back-button" at bounding box center [182, 94] width 26 height 26
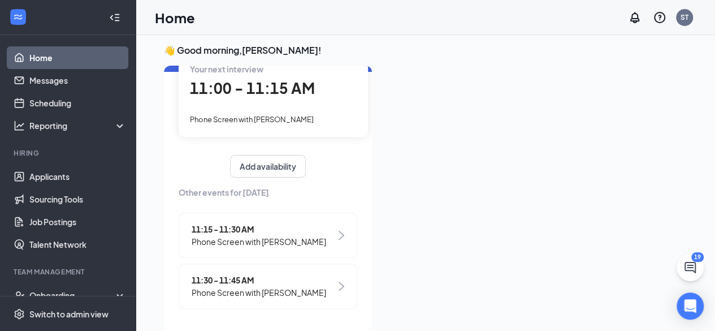
scroll to position [24, 0]
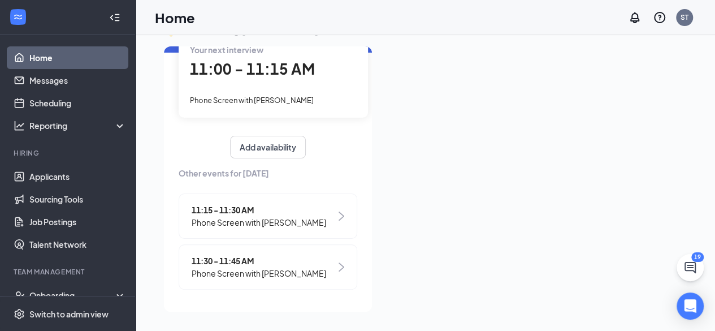
click at [296, 271] on span "Phone Screen with [PERSON_NAME]" at bounding box center [259, 273] width 135 height 12
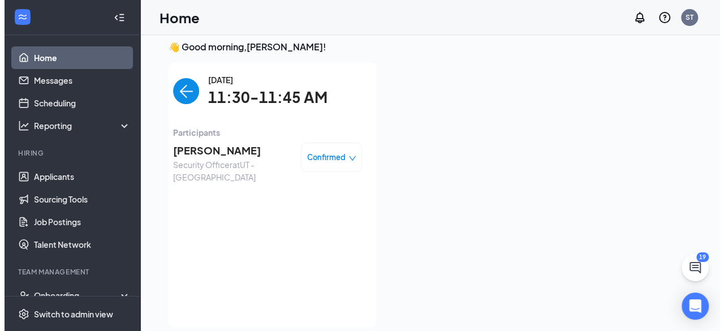
scroll to position [0, 0]
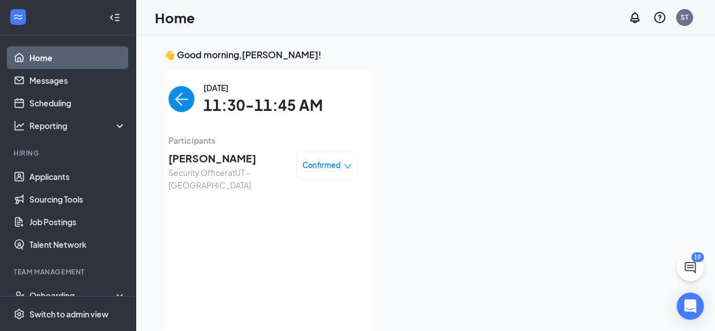
click at [226, 163] on span "[PERSON_NAME]" at bounding box center [228, 158] width 119 height 16
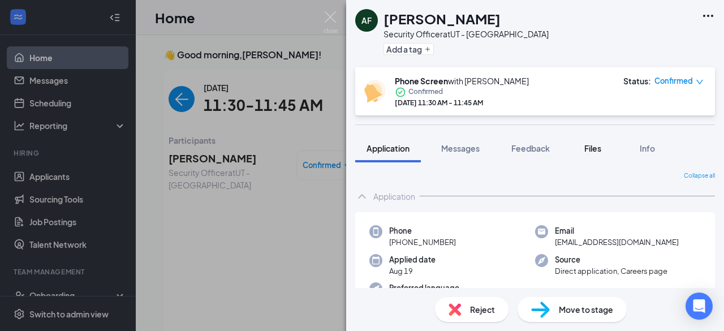
click at [583, 149] on div "Files" at bounding box center [592, 148] width 23 height 11
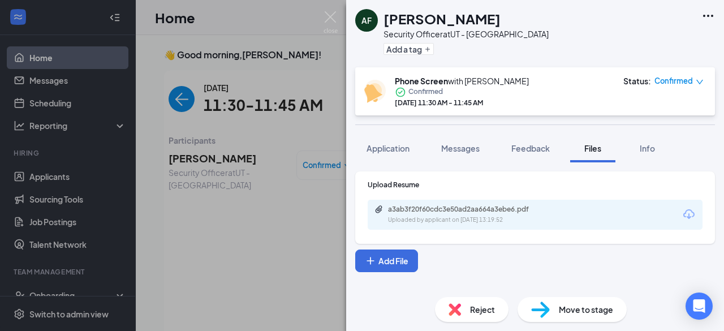
click at [465, 222] on div "Uploaded by applicant on [DATE] 13:19:52" at bounding box center [473, 219] width 170 height 9
click at [395, 154] on button "Application" at bounding box center [388, 148] width 66 height 28
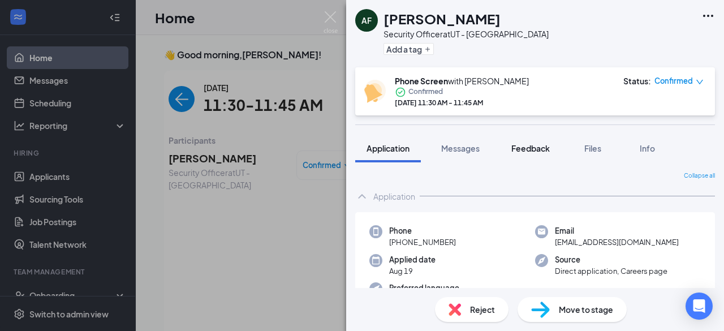
click at [530, 154] on button "Feedback" at bounding box center [530, 148] width 61 height 28
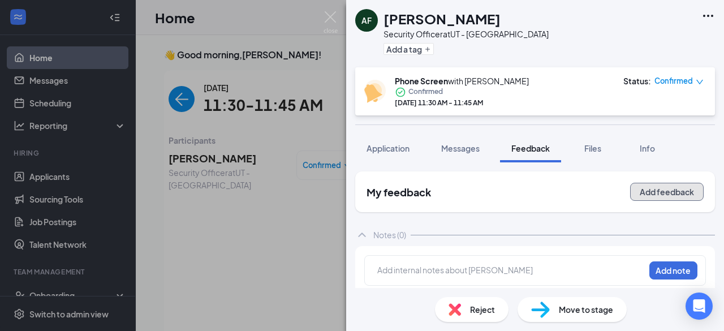
click at [630, 200] on button "Add feedback" at bounding box center [667, 192] width 74 height 18
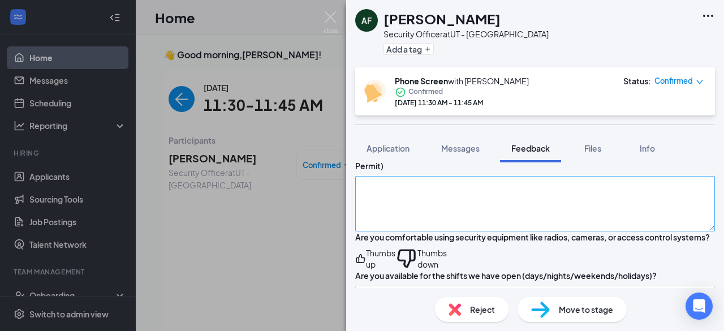
scroll to position [339, 0]
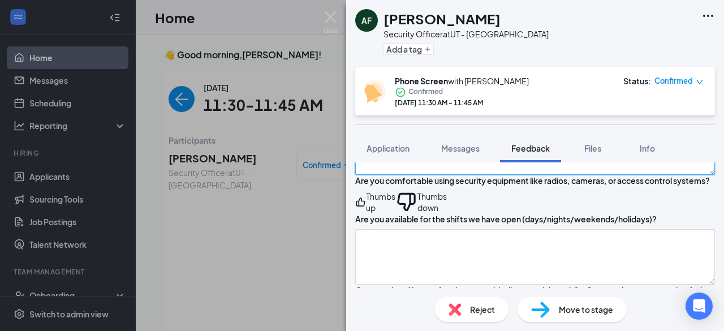
click at [477, 175] on textarea at bounding box center [535, 146] width 360 height 55
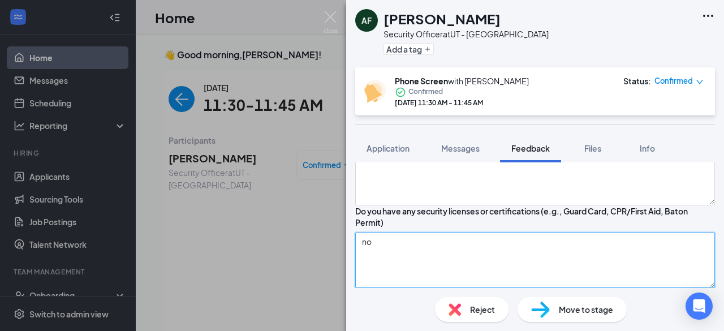
scroll to position [113, 0]
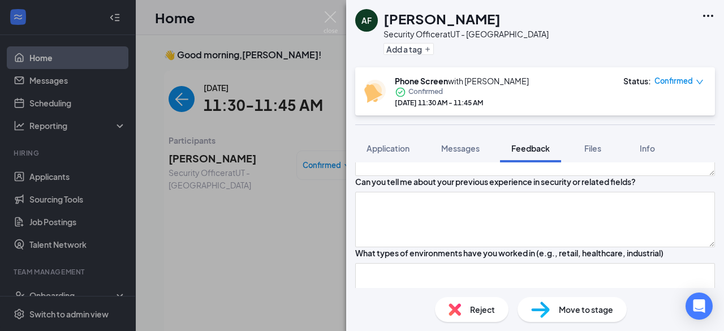
type textarea "no"
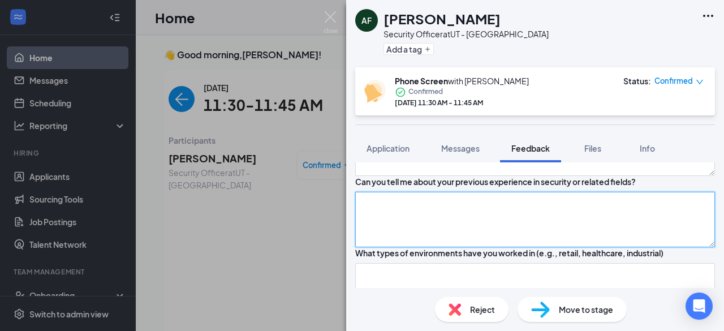
click at [469, 247] on textarea at bounding box center [535, 219] width 360 height 55
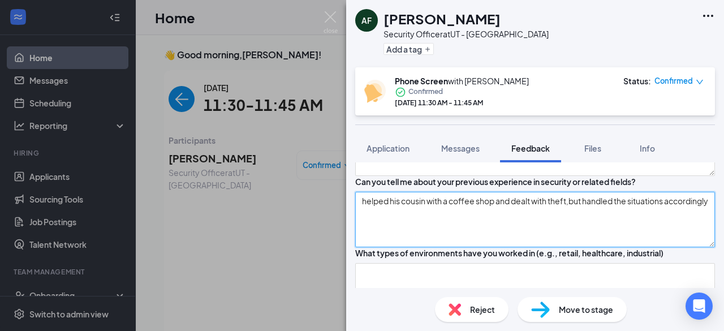
type textarea "helped his cousin with a coffee shop and dealt with theft,but handled the situa…"
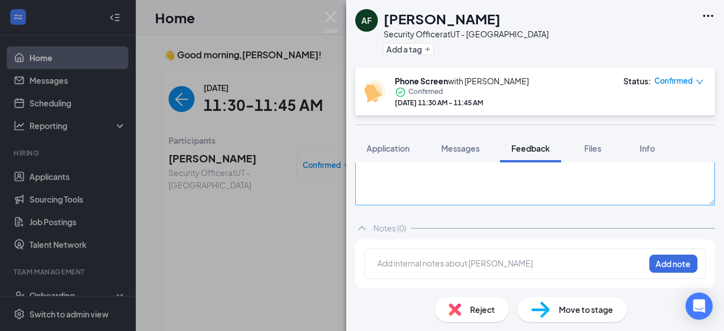
scroll to position [731, 0]
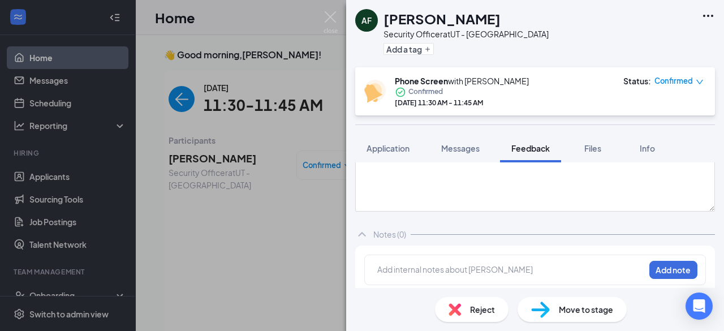
click at [487, 140] on textarea at bounding box center [535, 112] width 360 height 55
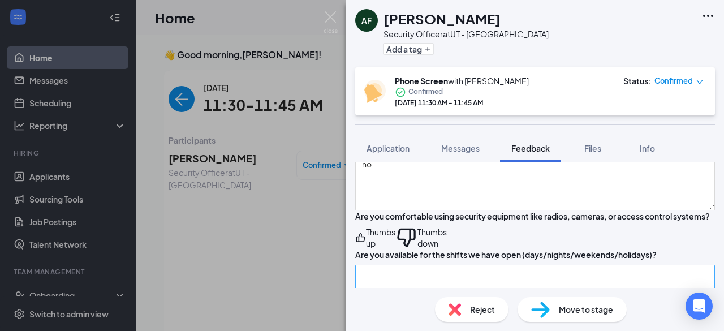
scroll to position [392, 0]
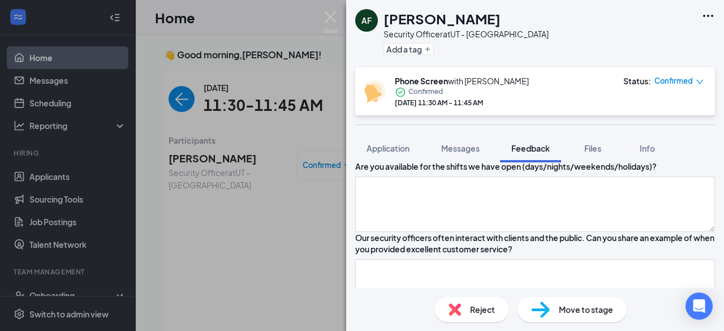
type textarea "did some research and dependable, punctual"
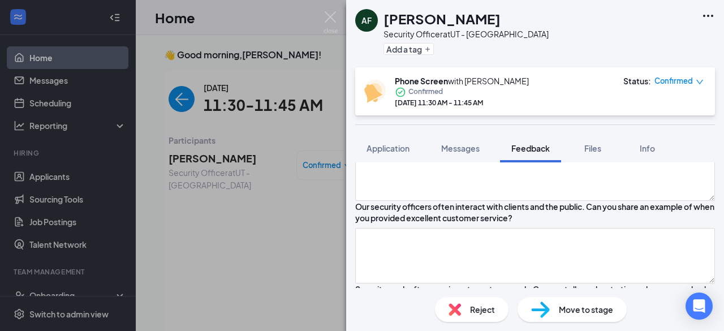
scroll to position [449, 0]
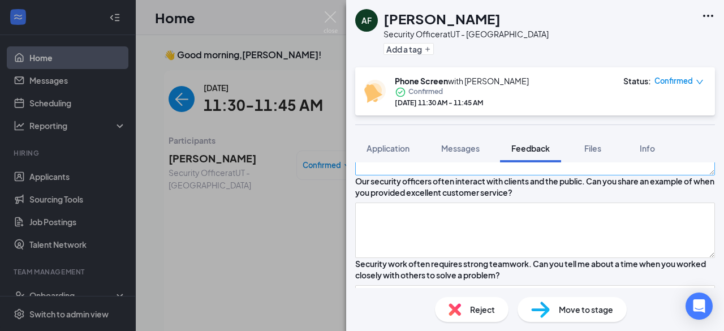
click at [446, 175] on textarea at bounding box center [535, 147] width 360 height 55
click at [451, 242] on div "AF [PERSON_NAME] Security Officer at UT - [GEOGRAPHIC_DATA] Add a tag Phone Scr…" at bounding box center [535, 165] width 378 height 331
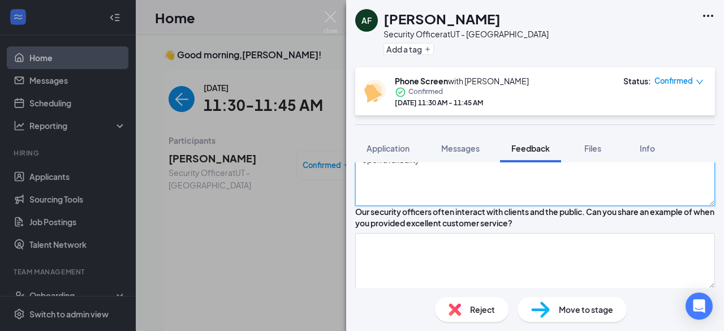
scroll to position [392, 0]
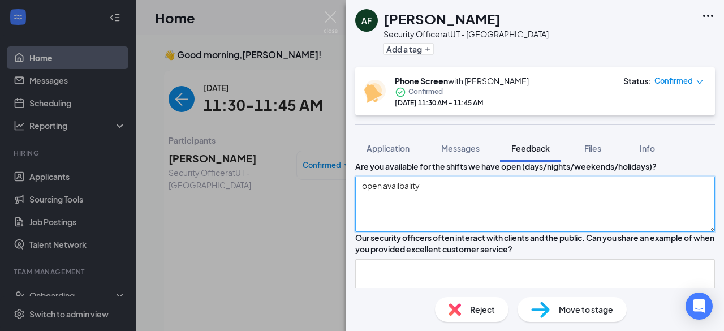
type textarea "open availbality"
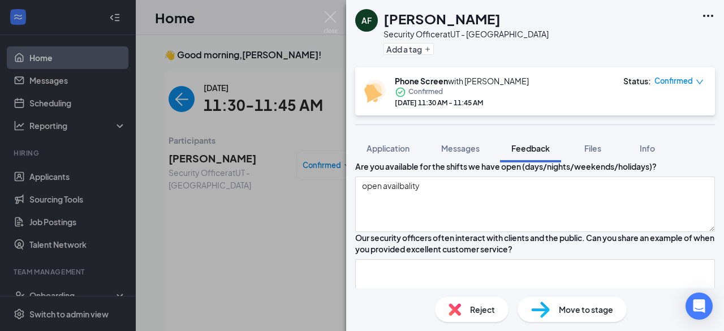
click at [395, 161] on div "Thumbs up" at bounding box center [375, 149] width 40 height 23
click at [395, 161] on div "Thumbs up" at bounding box center [380, 149] width 29 height 23
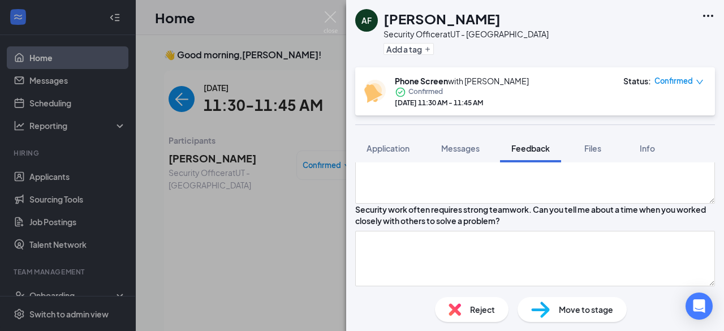
scroll to position [618, 0]
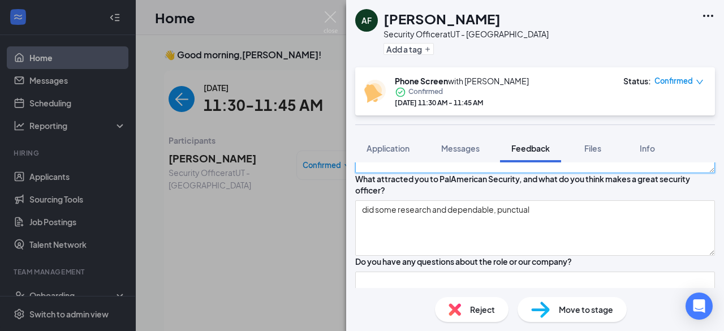
click at [478, 173] on textarea at bounding box center [535, 145] width 360 height 55
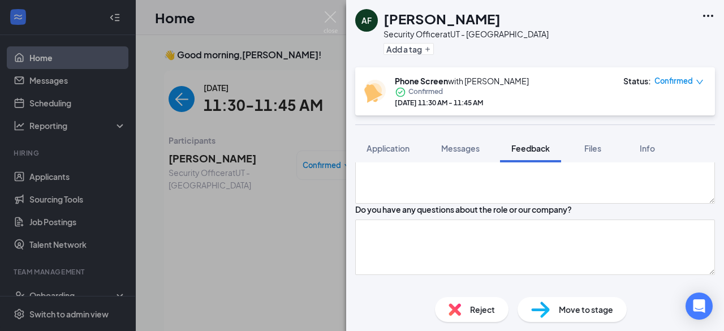
scroll to position [788, 0]
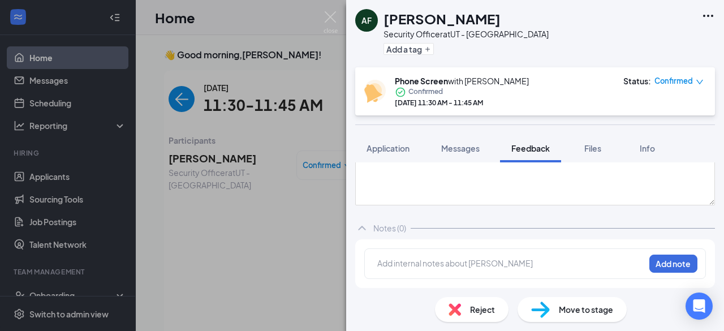
type textarea "n/a"
click at [481, 205] on textarea at bounding box center [535, 177] width 360 height 55
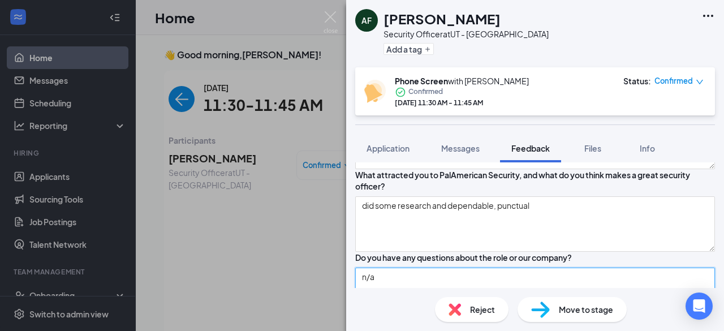
scroll to position [562, 0]
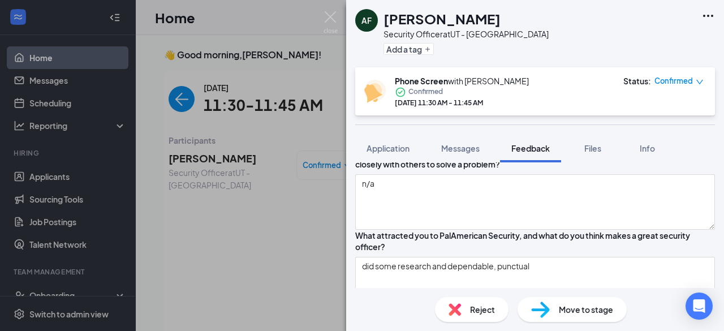
type textarea "n/a"
click at [490, 147] on textarea at bounding box center [535, 119] width 360 height 55
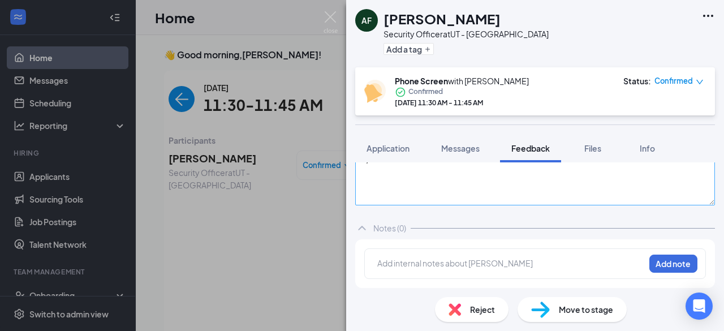
scroll to position [788, 0]
type textarea "dealt with customers all th etime, servinga nd helping customers,"
click at [398, 266] on div at bounding box center [511, 263] width 266 height 12
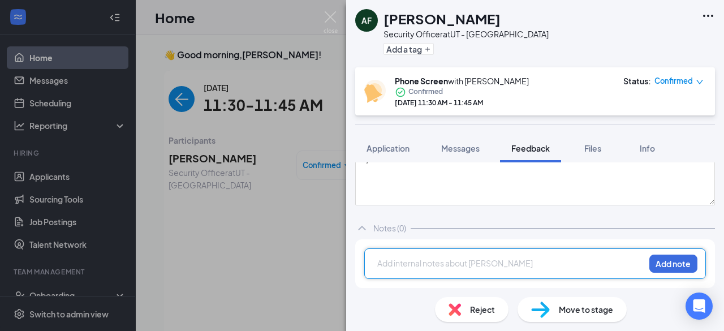
scroll to position [844, 0]
click at [411, 205] on textarea "n/a" at bounding box center [535, 177] width 360 height 55
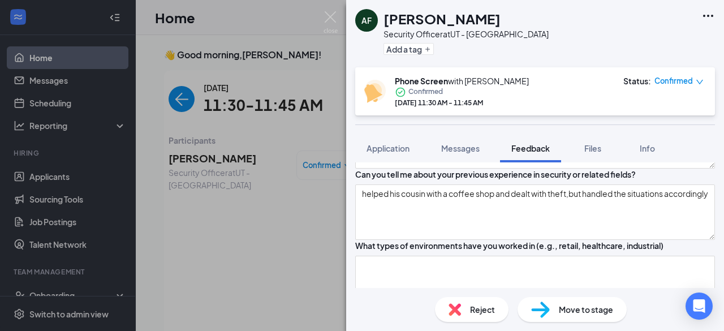
scroll to position [0, 0]
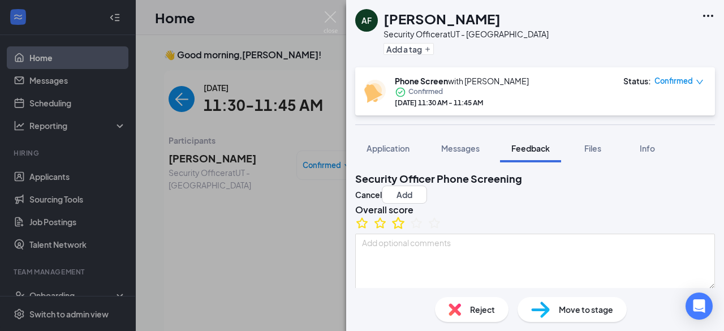
type textarea "n/a17"
click at [406, 230] on icon "StarBorder" at bounding box center [398, 222] width 15 height 15
click at [427, 191] on button "Add" at bounding box center [404, 195] width 45 height 18
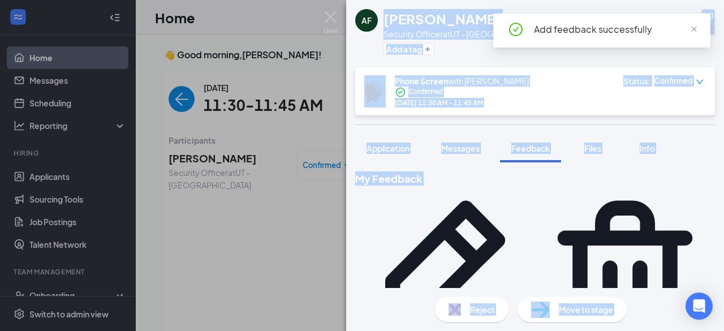
drag, startPoint x: 497, startPoint y: 20, endPoint x: 378, endPoint y: 21, distance: 118.8
click at [378, 21] on body "Home Messages Scheduling Reporting Hiring Applicants Sourcing Tools Job Posting…" at bounding box center [362, 165] width 724 height 331
click at [404, 24] on h1 "[PERSON_NAME]" at bounding box center [441, 18] width 117 height 19
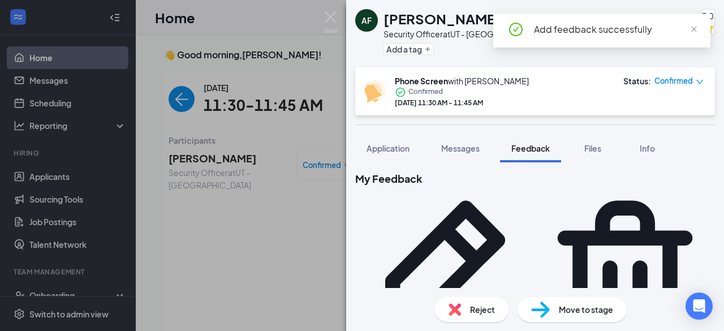
drag, startPoint x: 387, startPoint y: 20, endPoint x: 492, endPoint y: 20, distance: 105.2
click at [492, 20] on h1 "[PERSON_NAME]" at bounding box center [441, 18] width 117 height 19
copy h1 "[PERSON_NAME]"
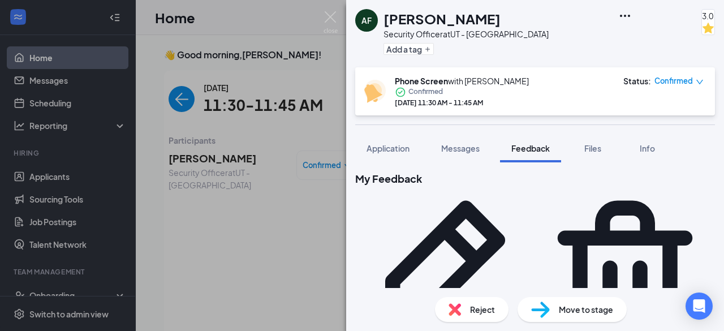
drag, startPoint x: 167, startPoint y: 189, endPoint x: 119, endPoint y: 210, distance: 52.4
click at [167, 189] on div "AF [PERSON_NAME] Security Officer at UT - [GEOGRAPHIC_DATA] Add a tag 3.0 Phone…" at bounding box center [362, 165] width 724 height 331
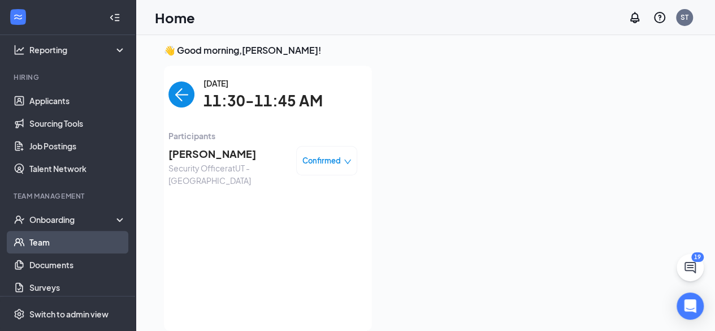
scroll to position [113, 0]
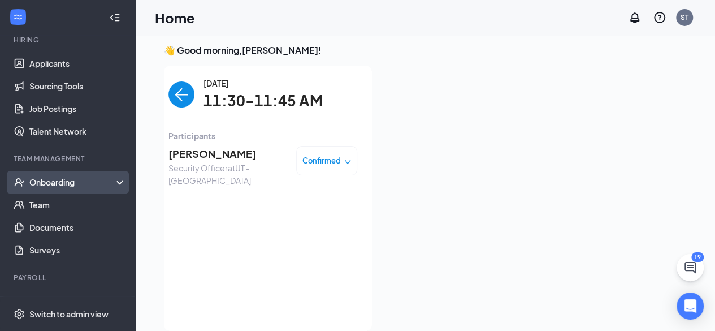
click at [68, 186] on div "Onboarding" at bounding box center [72, 181] width 87 height 11
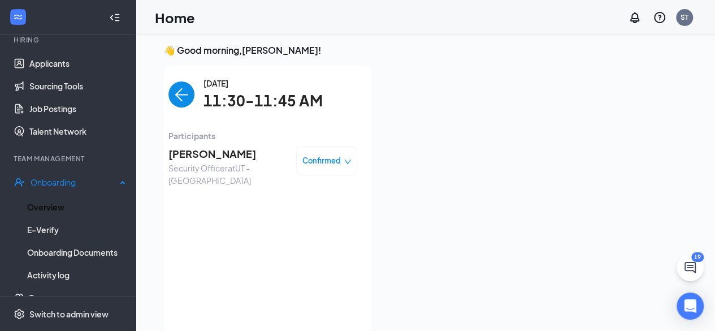
click at [65, 205] on link "Overview" at bounding box center [76, 207] width 99 height 23
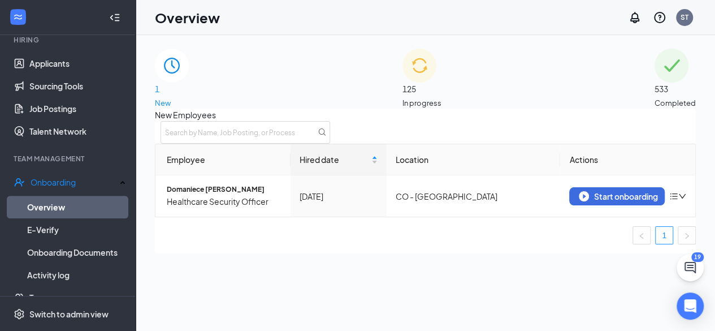
click at [442, 101] on div "125 In progress" at bounding box center [422, 79] width 39 height 60
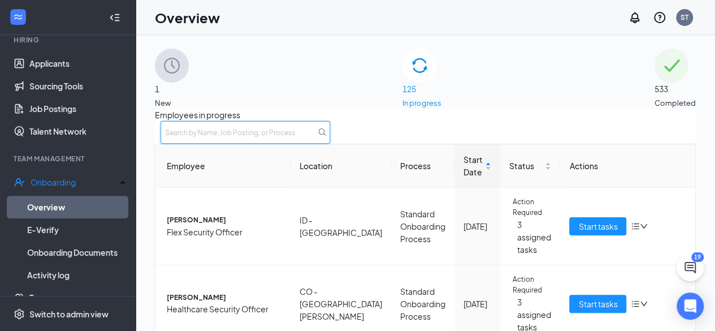
click at [330, 144] on input "text" at bounding box center [246, 132] width 170 height 23
type input "m"
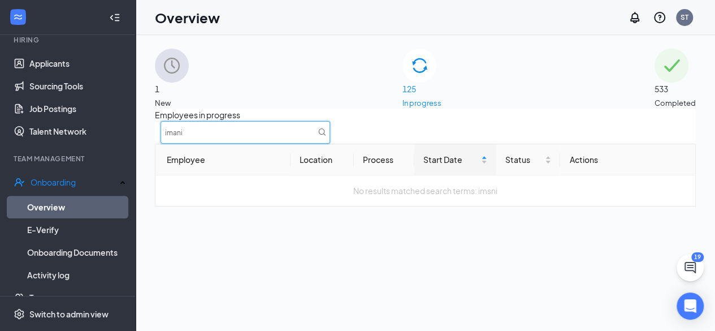
type input "imani"
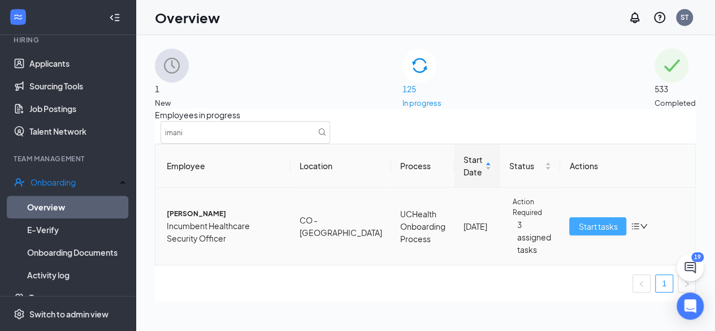
click at [575, 227] on button "Start tasks" at bounding box center [598, 226] width 57 height 18
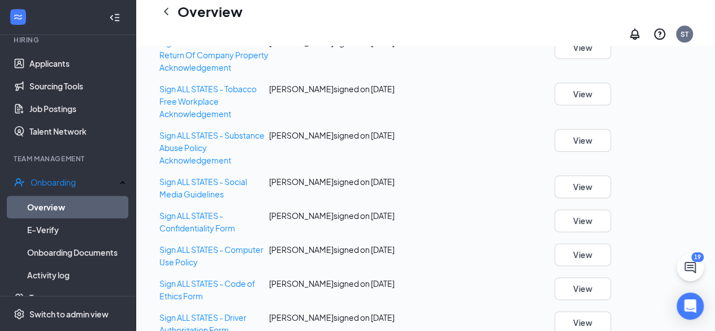
scroll to position [1055, 0]
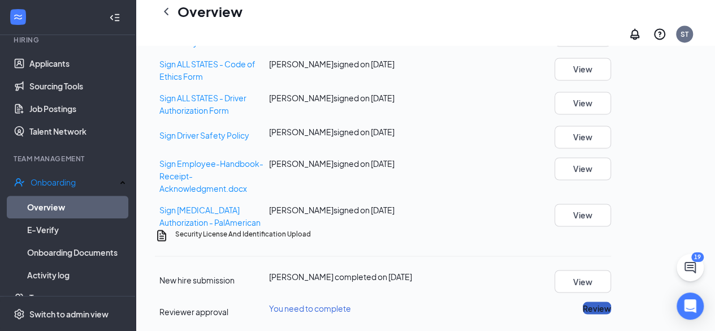
click at [611, 301] on button "Review" at bounding box center [597, 307] width 28 height 12
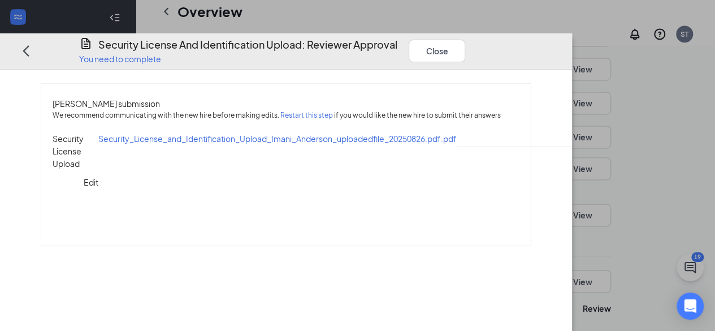
click at [313, 232] on div "Security License Upload Edit Security_License_and_Identification_Upload_Imani_A…" at bounding box center [286, 182] width 467 height 100
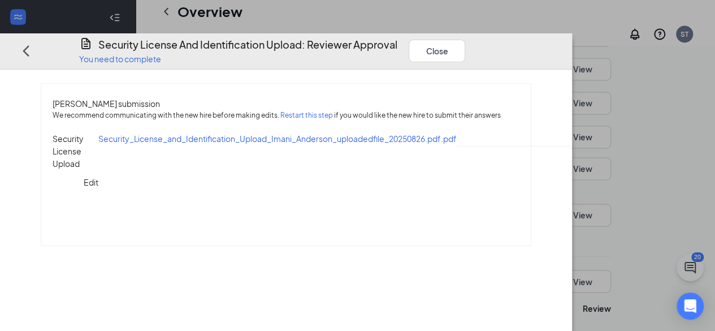
paste input "DR4009"
type input "DR4009"
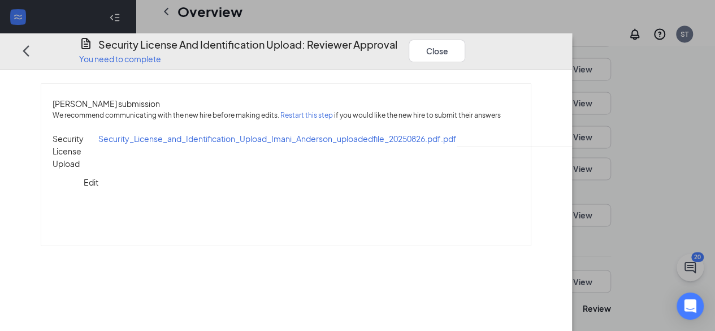
scroll to position [193, 0]
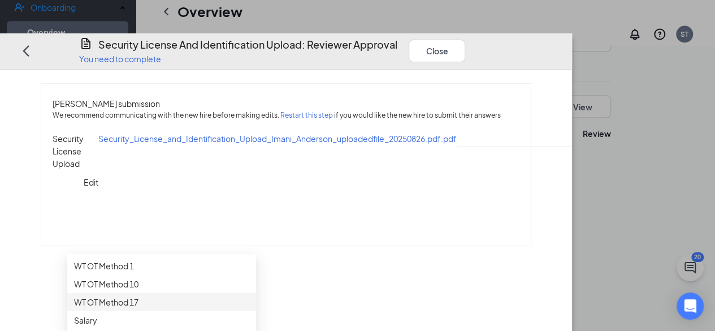
click at [120, 295] on div "WT OT Method 17" at bounding box center [161, 301] width 175 height 12
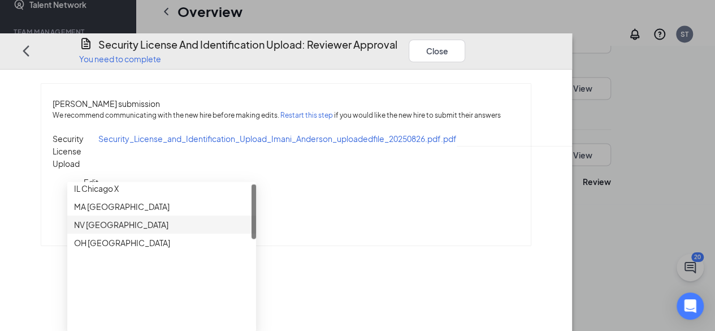
scroll to position [0, 0]
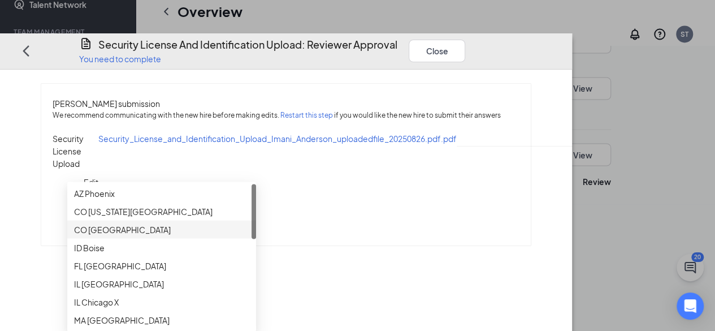
click at [107, 223] on div "CO [GEOGRAPHIC_DATA]" at bounding box center [161, 229] width 175 height 12
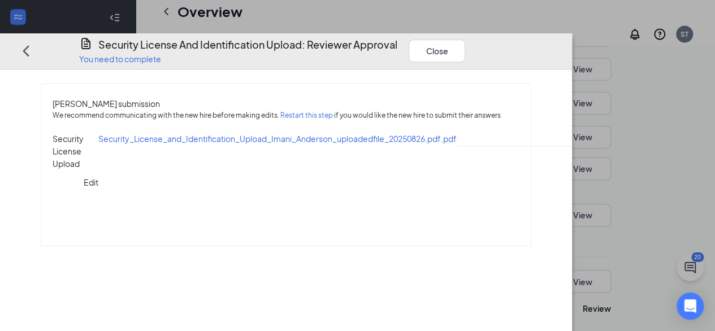
click at [520, 42] on button "Approve" at bounding box center [498, 50] width 43 height 16
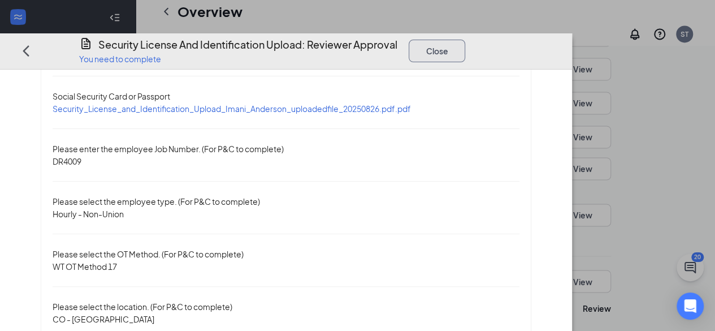
click at [465, 39] on button "Close" at bounding box center [437, 50] width 57 height 23
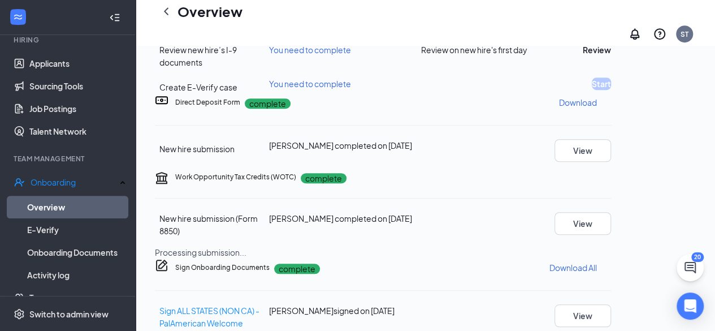
scroll to position [264, 0]
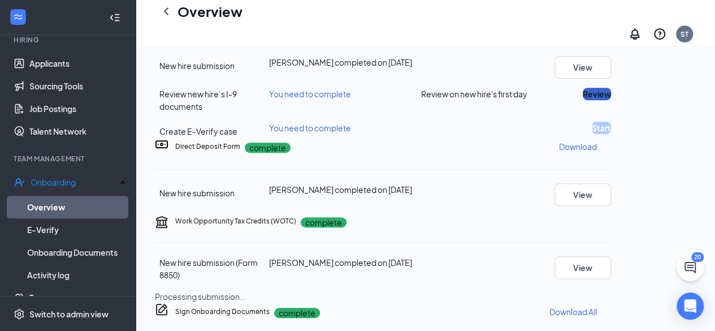
click at [611, 100] on button "Review" at bounding box center [597, 94] width 28 height 12
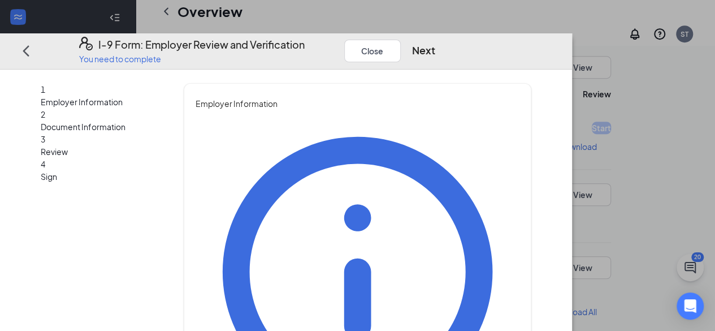
type input "[PERSON_NAME]"
drag, startPoint x: 311, startPoint y: 232, endPoint x: 316, endPoint y: 245, distance: 14.0
type input "[PERSON_NAME]"
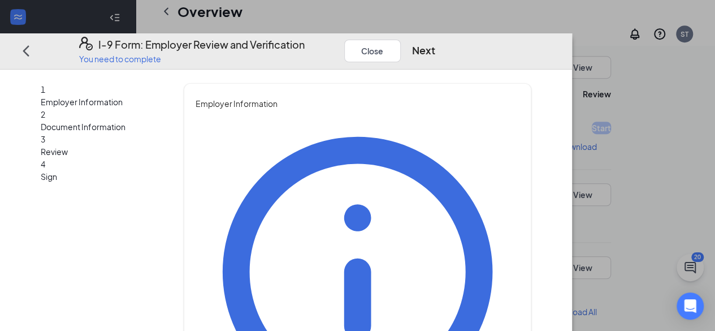
type input "People and Culture Generalist"
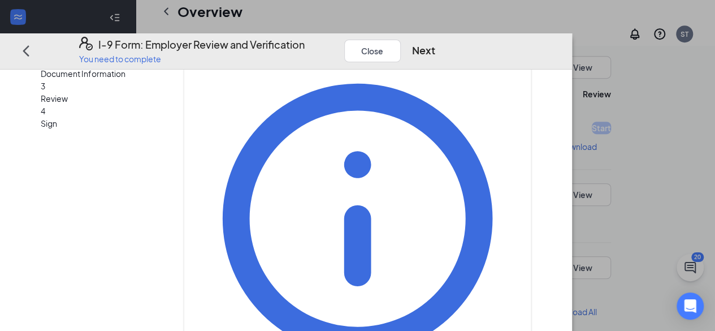
scroll to position [170, 0]
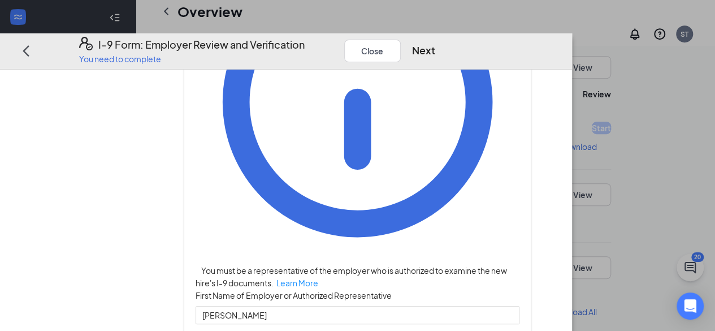
drag, startPoint x: 299, startPoint y: 167, endPoint x: 302, endPoint y: 179, distance: 12.2
type input "[PERSON_NAME][EMAIL_ADDRESS][DOMAIN_NAME]"
type input "3853860342"
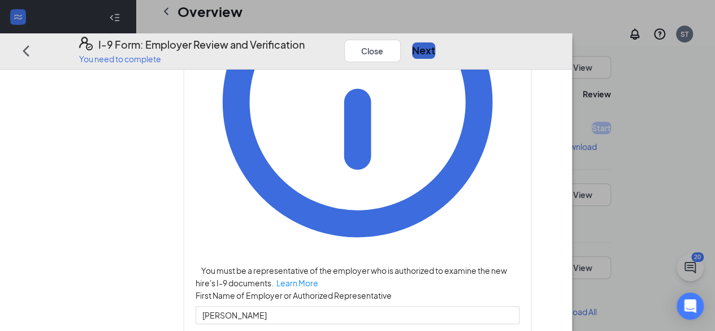
click at [436, 42] on button "Next" at bounding box center [423, 50] width 23 height 16
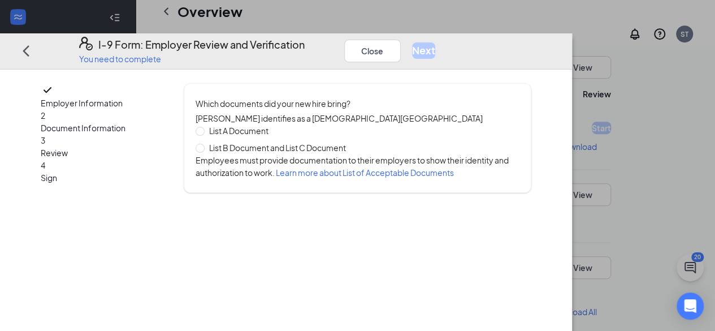
click at [271, 152] on span "List B Document and List C Document" at bounding box center [278, 147] width 146 height 12
click at [204, 151] on input "List B Document and List C Document" at bounding box center [200, 147] width 8 height 8
radio input "true"
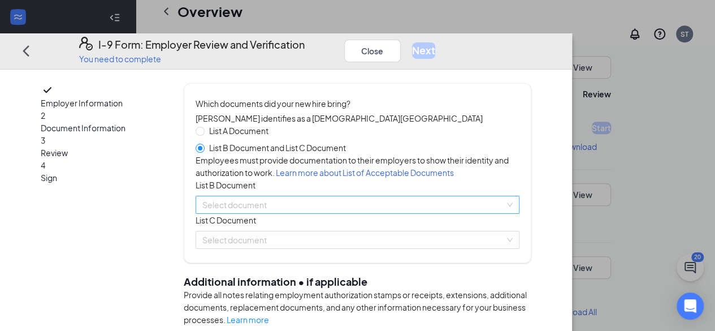
click at [291, 213] on input "search" at bounding box center [353, 204] width 303 height 17
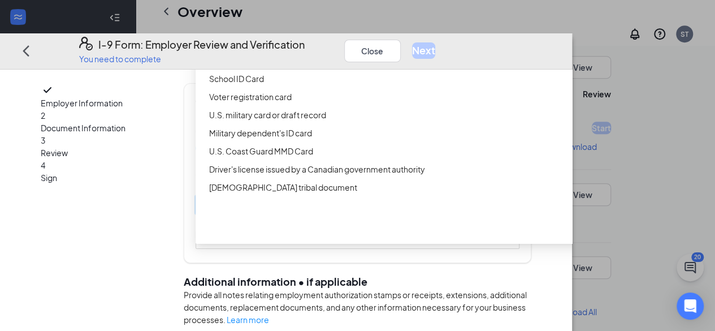
click at [284, 49] on div "Driver’s License issued by U.S State or outlying US possession" at bounding box center [421, 42] width 425 height 12
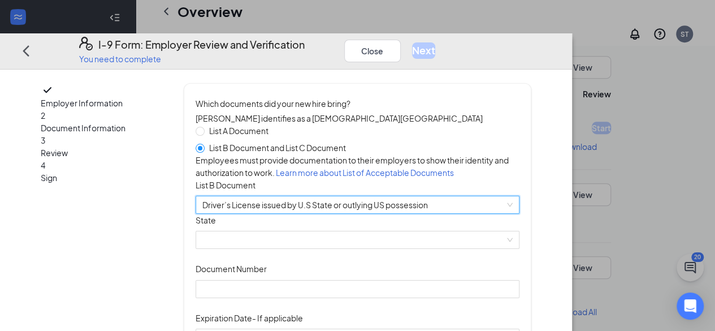
scroll to position [113, 0]
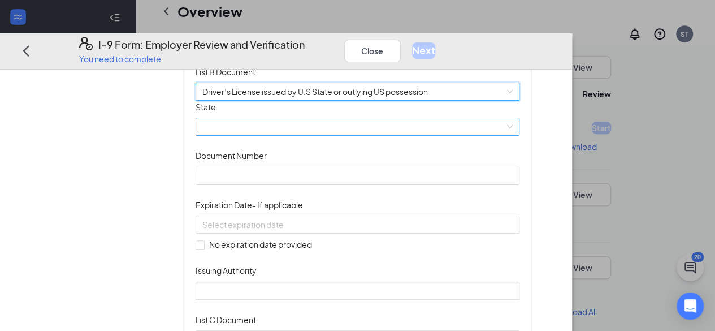
click at [281, 135] on span at bounding box center [357, 126] width 311 height 17
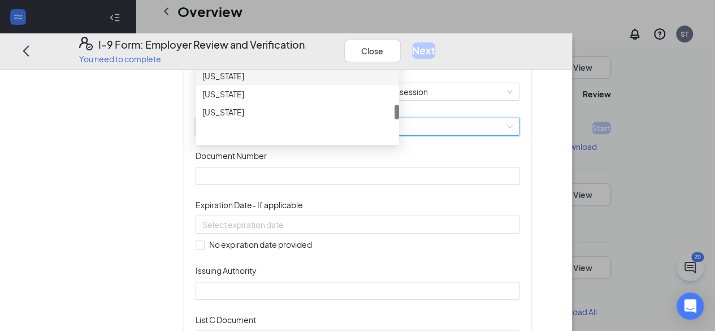
scroll to position [1075, 0]
click at [286, 62] on div "[US_STATE]" at bounding box center [298, 53] width 204 height 18
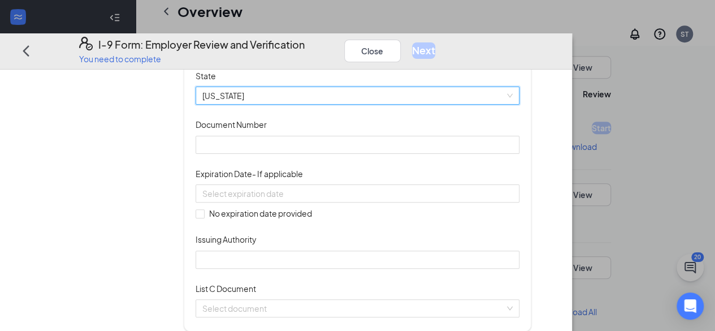
scroll to position [170, 0]
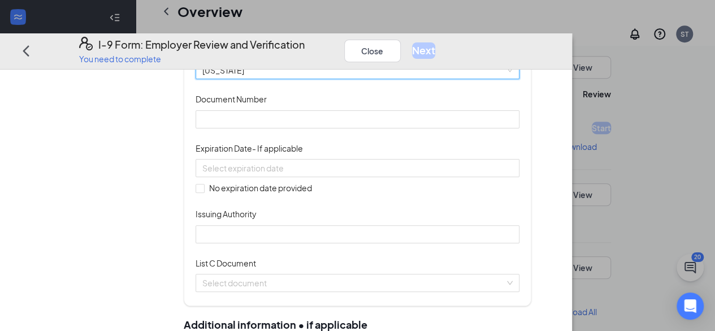
click at [303, 205] on div "Document Title Driver’s License issued by U.S State or outlying US possession S…" at bounding box center [358, 143] width 324 height 199
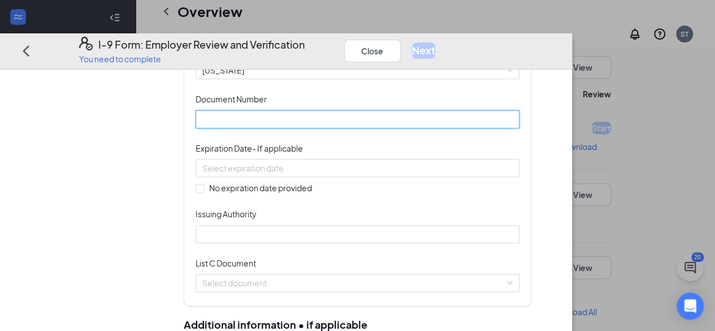
drag, startPoint x: 300, startPoint y: 188, endPoint x: 304, endPoint y: 195, distance: 7.9
click at [300, 128] on input "Document Number" at bounding box center [358, 119] width 324 height 18
paste input "11301998"
type input "11301998"
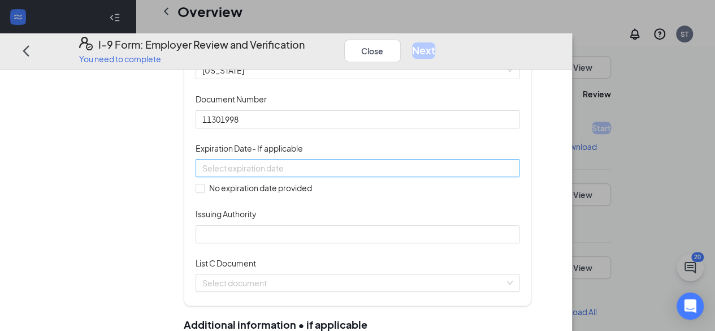
click at [271, 174] on input at bounding box center [356, 168] width 308 height 12
paste input "[DATE]"
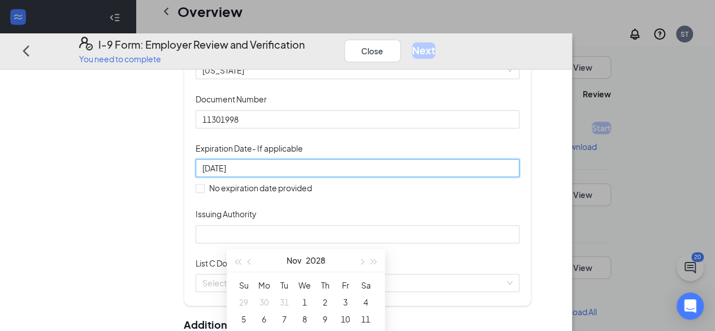
scroll to position [226, 0]
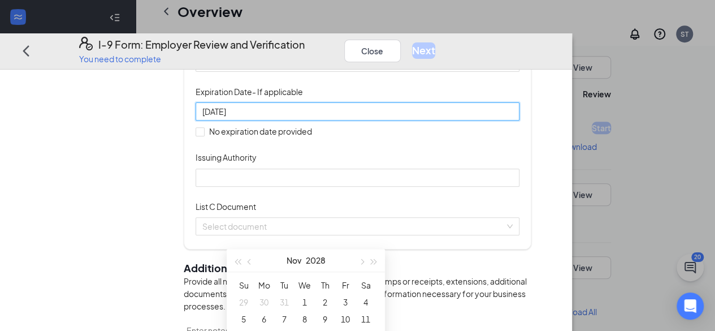
type input "[DATE]"
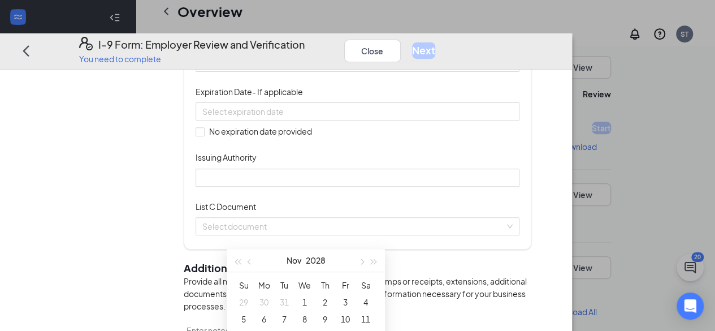
click at [351, 168] on div "Issuing Authority" at bounding box center [358, 159] width 324 height 17
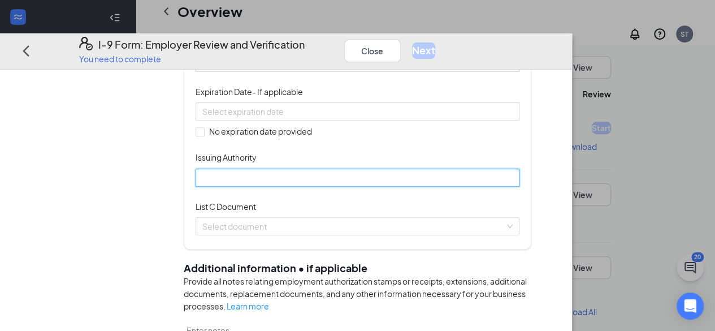
click at [399, 186] on input "Issuing Authority" at bounding box center [358, 177] width 324 height 18
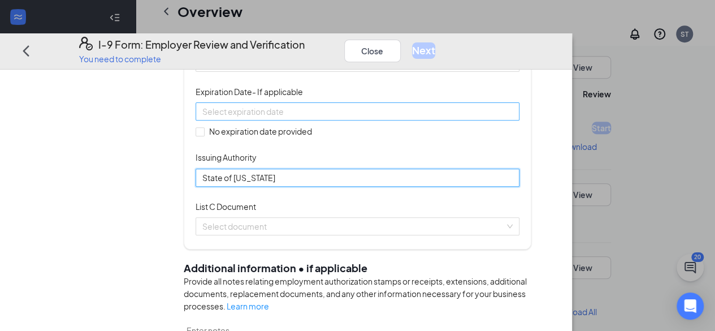
type input "State of [US_STATE]"
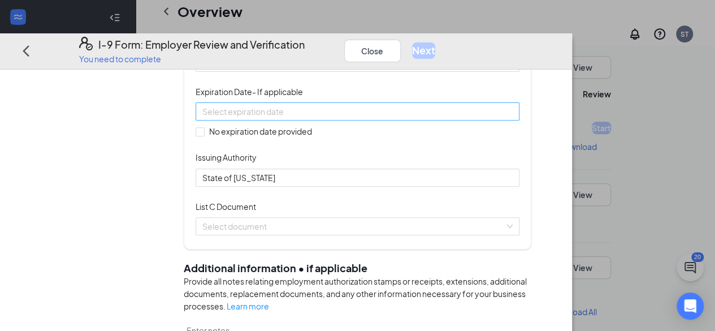
click at [309, 118] on input at bounding box center [356, 111] width 308 height 12
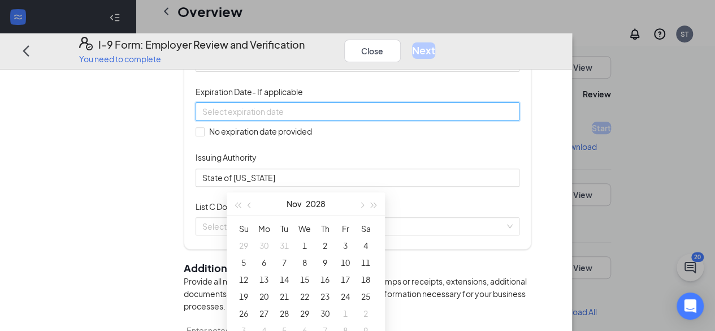
paste input "[DATE]"
click at [330, 319] on div "30" at bounding box center [325, 314] width 14 height 14
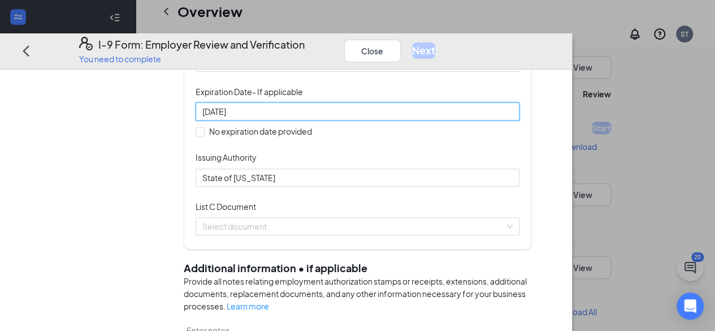
type input "[DATE]"
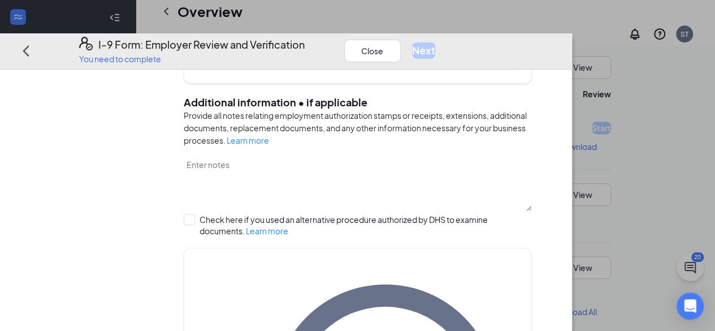
scroll to position [396, 0]
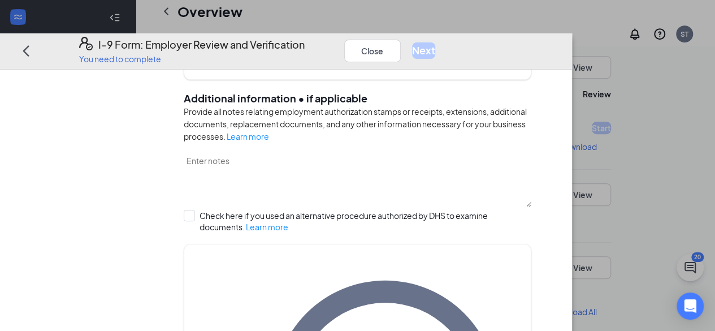
click at [309, 64] on input "search" at bounding box center [353, 56] width 303 height 17
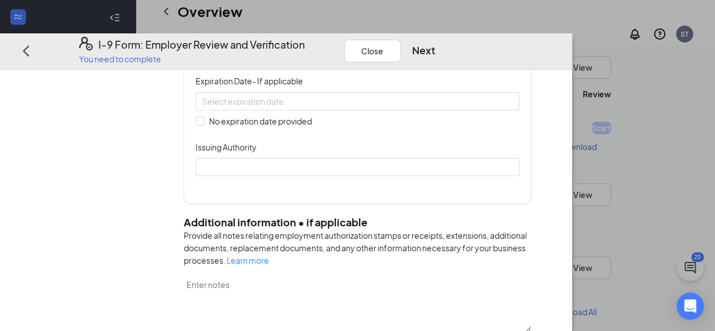
click at [303, 107] on input at bounding box center [356, 100] width 308 height 12
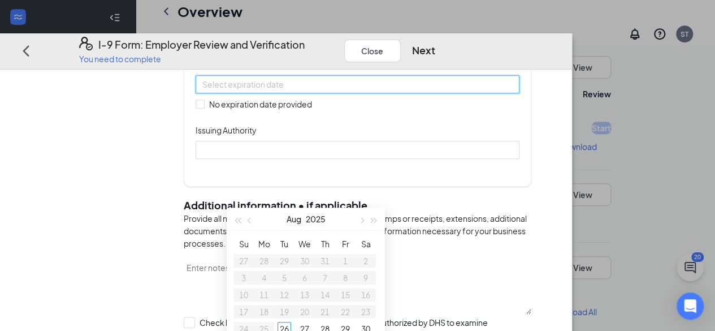
drag, startPoint x: 292, startPoint y: 148, endPoint x: 279, endPoint y: 144, distance: 13.6
click at [292, 44] on input "Document Number" at bounding box center [358, 35] width 324 height 18
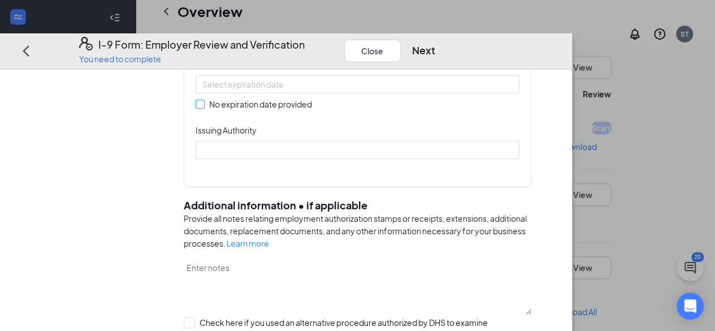
paste input "655055999"
type input "655055999"
click at [260, 110] on span "No expiration date provided" at bounding box center [261, 103] width 112 height 12
click at [204, 107] on input "No expiration date provided" at bounding box center [200, 104] width 8 height 8
checkbox input "true"
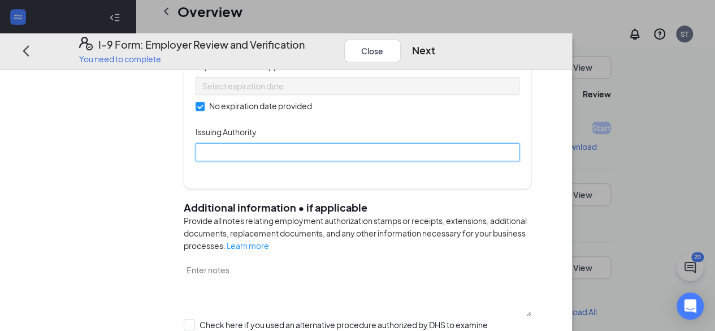
drag, startPoint x: 266, startPoint y: 265, endPoint x: 278, endPoint y: 189, distance: 76.2
click at [266, 161] on input "Issuing Authority" at bounding box center [358, 152] width 324 height 18
type input "Social Security Administration"
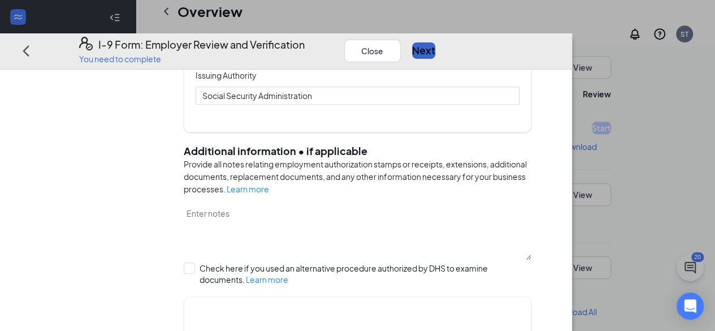
click at [436, 42] on button "Next" at bounding box center [423, 50] width 23 height 16
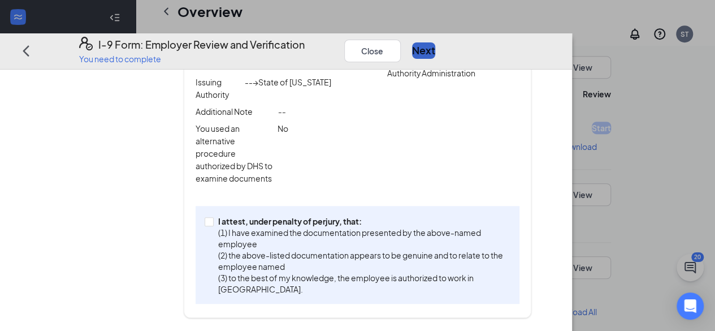
scroll to position [383, 0]
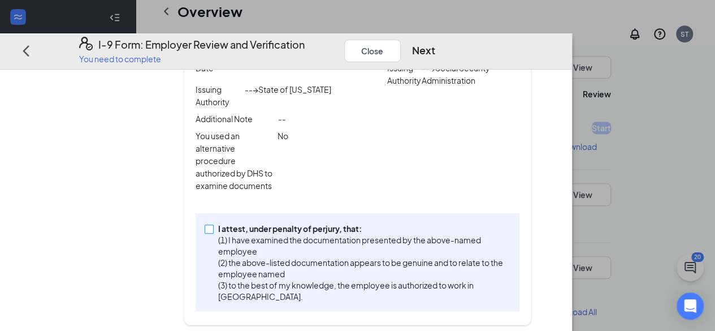
click at [317, 234] on p "I attest, under penalty of perjury, that:" at bounding box center [362, 228] width 288 height 11
click at [213, 232] on input "I attest, under penalty of [PERSON_NAME], that: (1) I have examined the documen…" at bounding box center [209, 228] width 8 height 8
checkbox input "true"
click at [436, 42] on button "Next" at bounding box center [423, 50] width 23 height 16
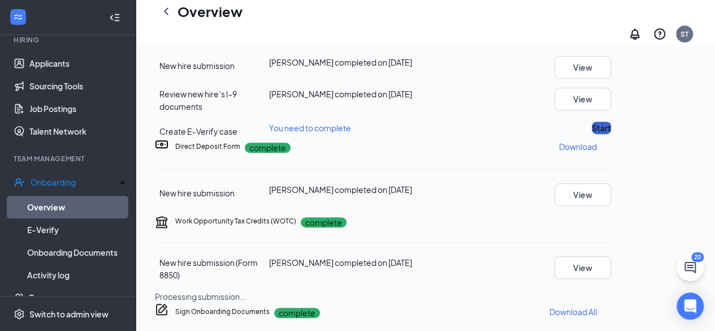
click at [611, 134] on button "Start" at bounding box center [601, 128] width 19 height 12
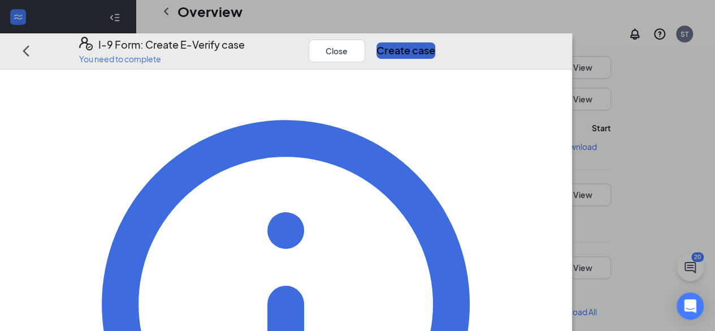
click at [436, 42] on button "Create case" at bounding box center [406, 50] width 59 height 16
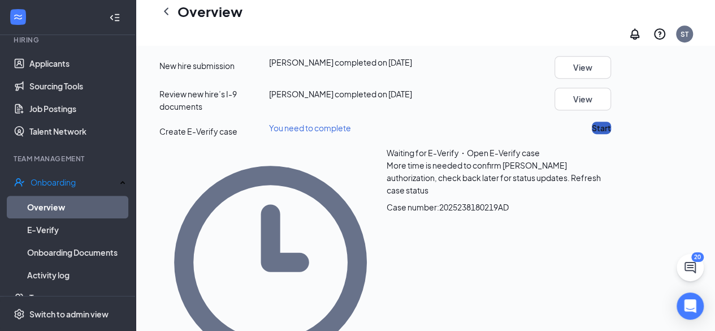
click at [611, 134] on button "Start" at bounding box center [601, 128] width 19 height 12
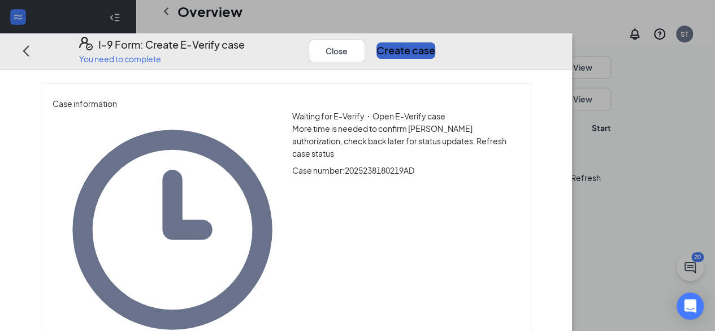
click at [436, 42] on button "Create case" at bounding box center [406, 50] width 59 height 16
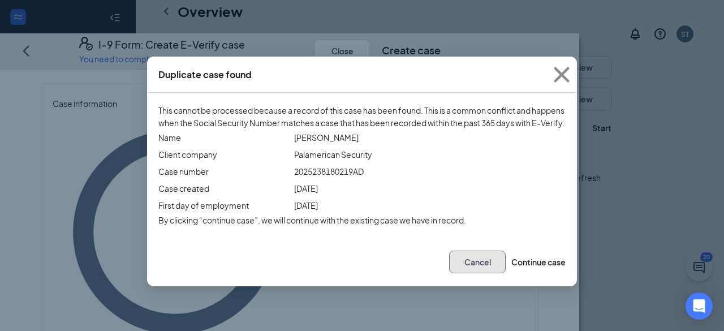
click at [449, 273] on button "Cancel" at bounding box center [477, 262] width 57 height 23
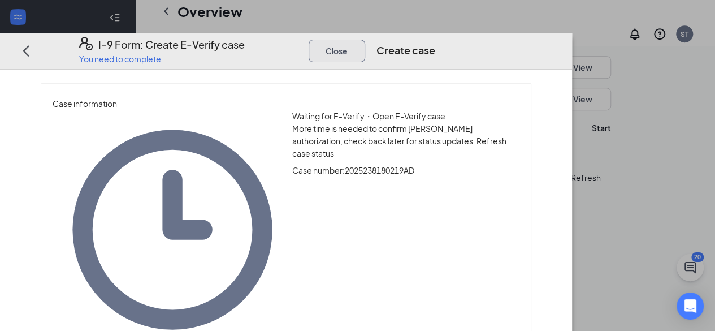
click at [365, 39] on button "Close" at bounding box center [337, 50] width 57 height 23
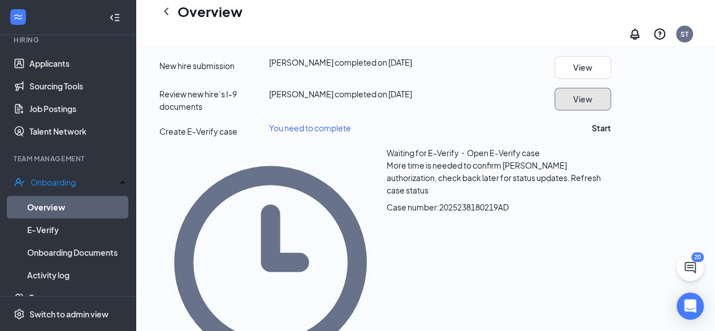
click at [611, 110] on button "View" at bounding box center [583, 99] width 57 height 23
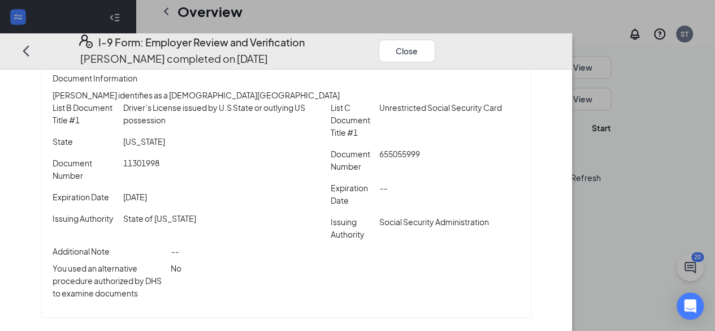
scroll to position [205, 0]
click at [355, 262] on div "No" at bounding box center [346, 280] width 354 height 37
click at [436, 39] on button "Close" at bounding box center [407, 50] width 57 height 23
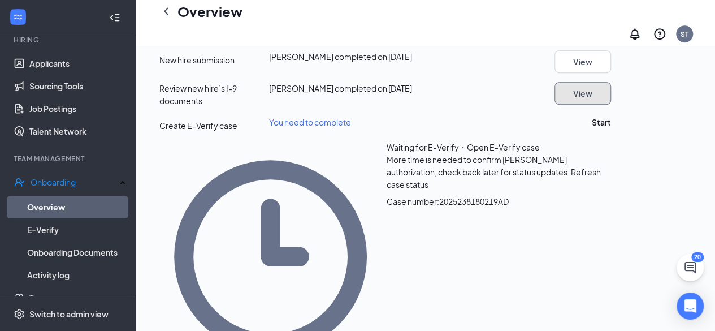
scroll to position [1122, 0]
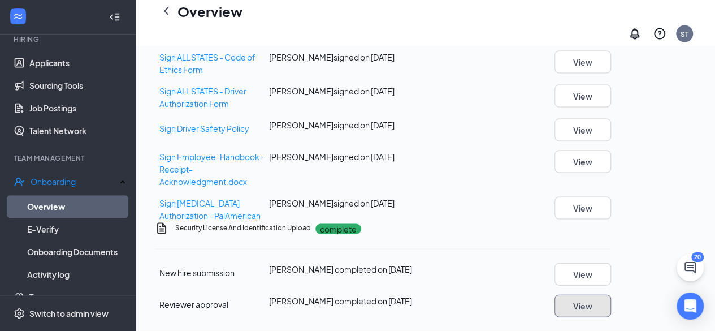
click at [611, 300] on button "View" at bounding box center [583, 306] width 57 height 23
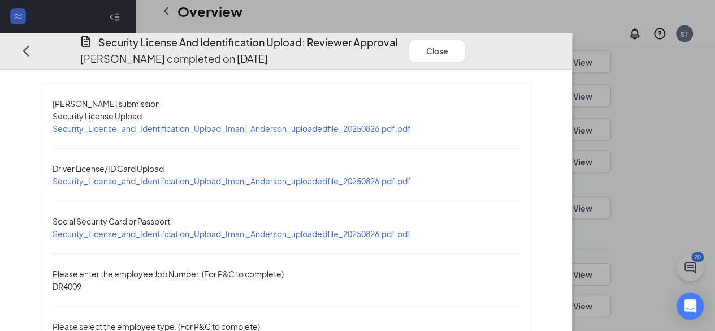
click at [227, 176] on span "Security_License_and_Identification_Upload_Imani_Anderson_uploadedfile_20250826…" at bounding box center [232, 181] width 359 height 10
click at [281, 229] on span "Security_License_and_Identification_Upload_Imani_Anderson_uploadedfile_20250826…" at bounding box center [232, 234] width 359 height 10
click at [465, 39] on button "Close" at bounding box center [437, 50] width 57 height 23
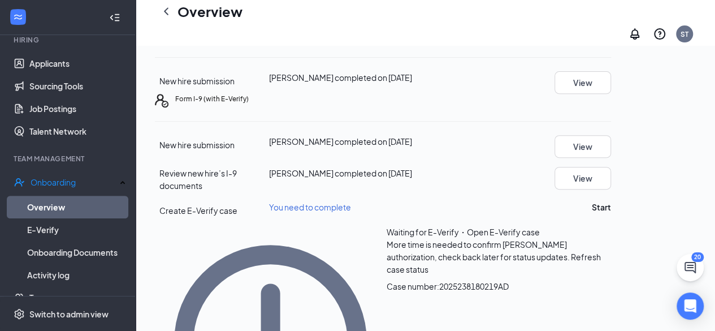
scroll to position [262, 0]
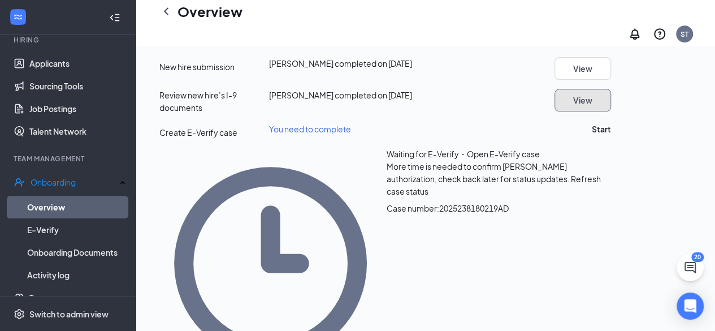
click at [611, 111] on button "View" at bounding box center [583, 100] width 57 height 23
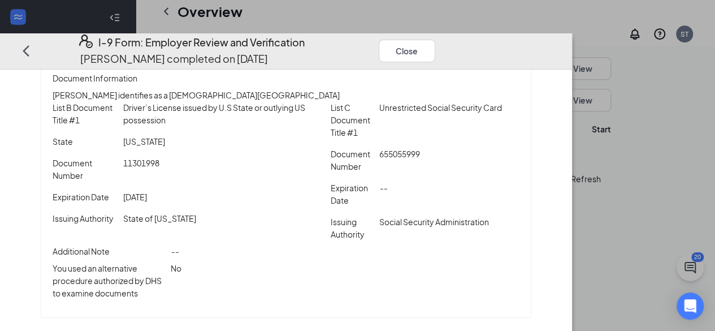
scroll to position [205, 0]
click at [436, 41] on button "Close" at bounding box center [407, 50] width 57 height 23
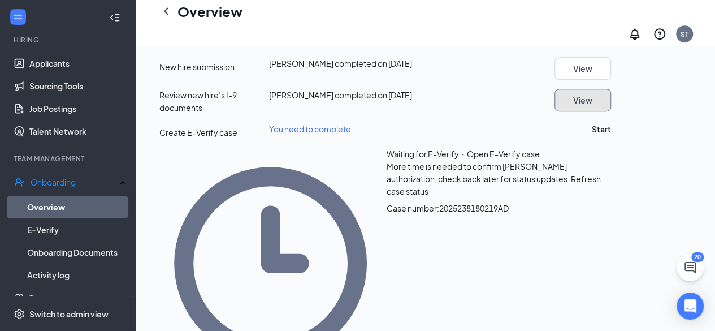
scroll to position [376, 0]
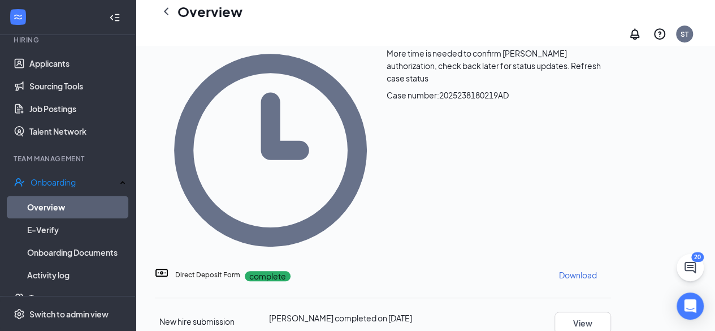
click at [611, 22] on button "Start" at bounding box center [601, 16] width 19 height 12
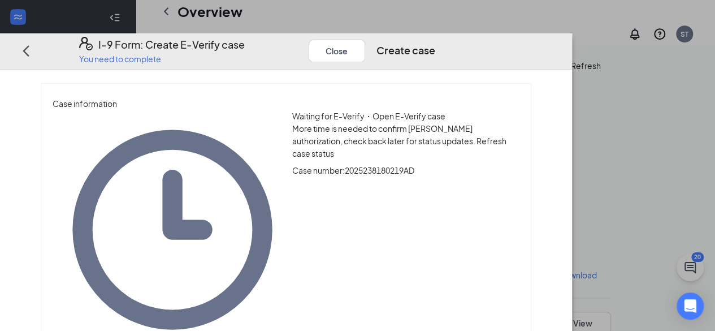
click at [447, 50] on icon "Ellipses" at bounding box center [447, 50] width 0 height 0
click at [501, 136] on span "Refresh case status" at bounding box center [399, 147] width 214 height 23
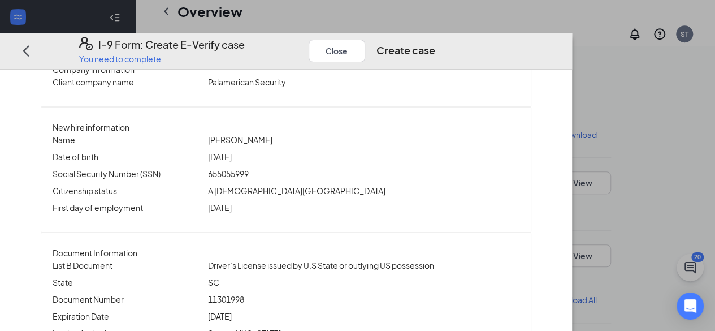
scroll to position [602, 0]
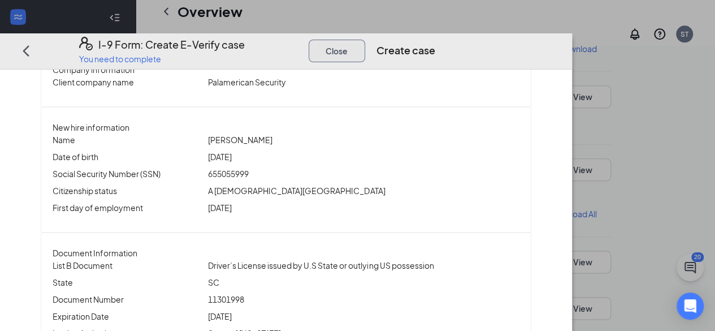
click at [365, 39] on button "Close" at bounding box center [337, 50] width 57 height 23
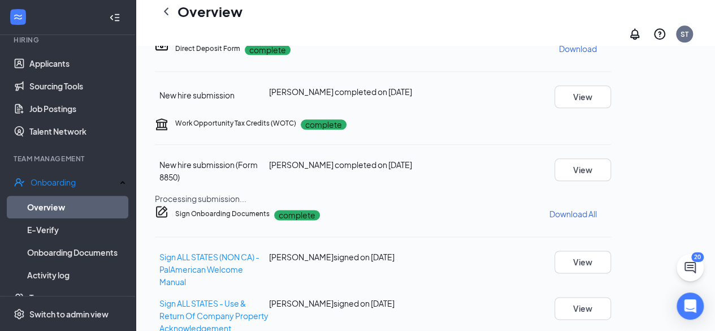
scroll to position [335, 0]
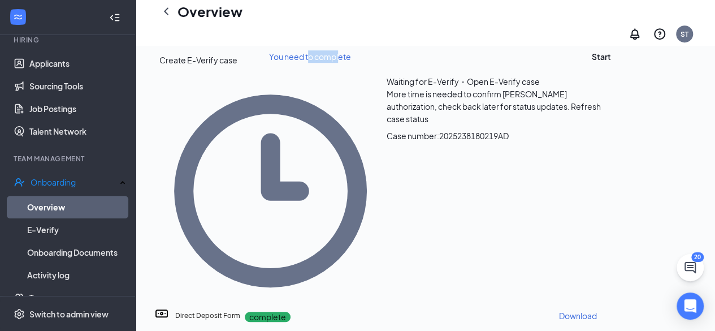
drag, startPoint x: 334, startPoint y: 158, endPoint x: 373, endPoint y: 164, distance: 40.1
click at [351, 62] on span "You need to complete" at bounding box center [310, 56] width 82 height 10
click at [611, 63] on button "Start" at bounding box center [601, 56] width 19 height 12
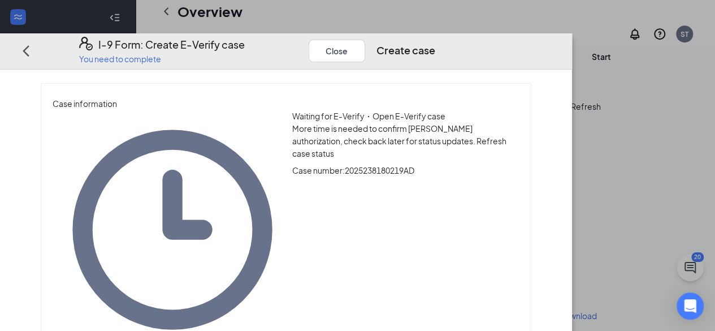
click at [447, 50] on icon "Ellipses" at bounding box center [447, 50] width 0 height 0
click at [436, 42] on button "Create case" at bounding box center [406, 50] width 59 height 16
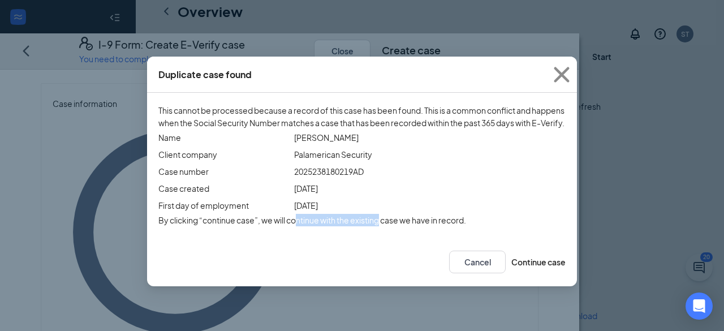
drag, startPoint x: 296, startPoint y: 275, endPoint x: 377, endPoint y: 281, distance: 81.1
click at [377, 238] on div "This cannot be processed because a record of this case has been found. This is …" at bounding box center [362, 165] width 430 height 145
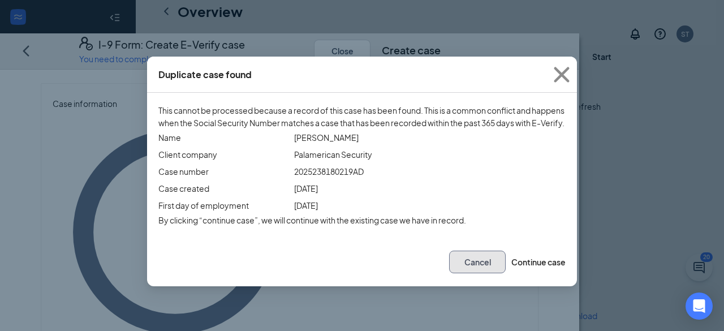
click at [458, 273] on button "Cancel" at bounding box center [477, 262] width 57 height 23
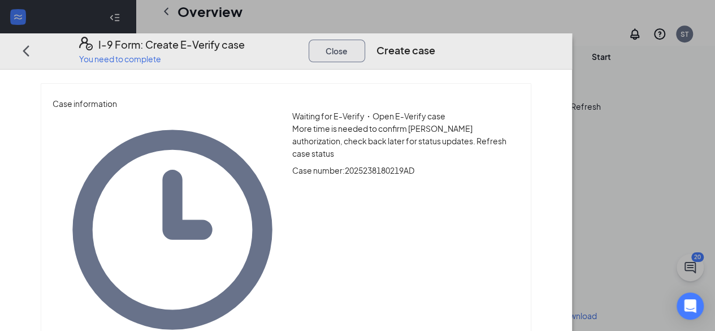
click at [365, 39] on button "Close" at bounding box center [337, 50] width 57 height 23
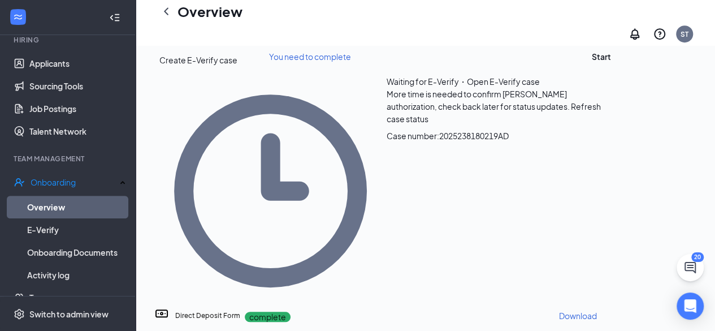
click at [611, 39] on button "View" at bounding box center [583, 27] width 57 height 23
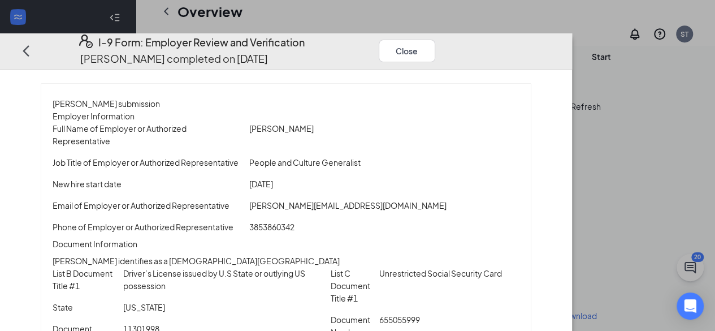
click at [447, 50] on icon "Ellipses" at bounding box center [447, 50] width 0 height 0
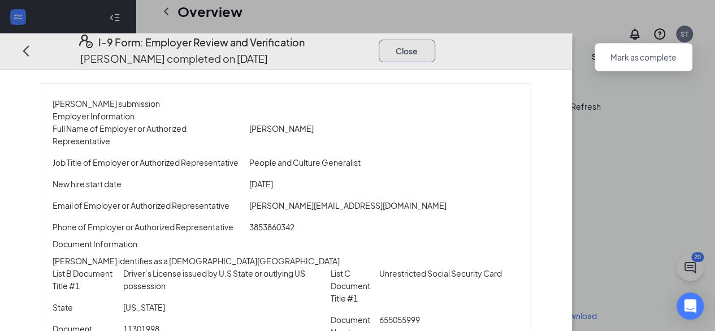
click at [436, 39] on button "Close" at bounding box center [407, 50] width 57 height 23
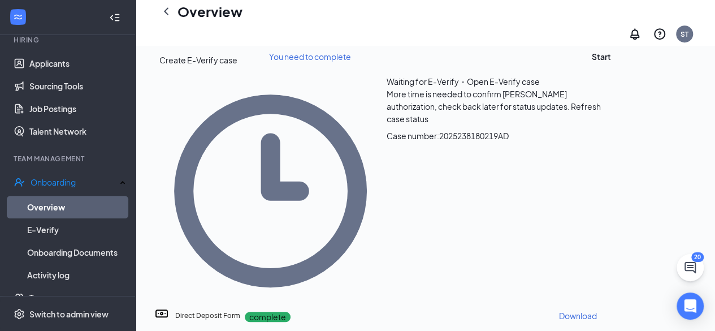
click at [493, 66] on div "Create E-Verify case You need to complete Start" at bounding box center [383, 58] width 456 height 16
